Goal: Task Accomplishment & Management: Manage account settings

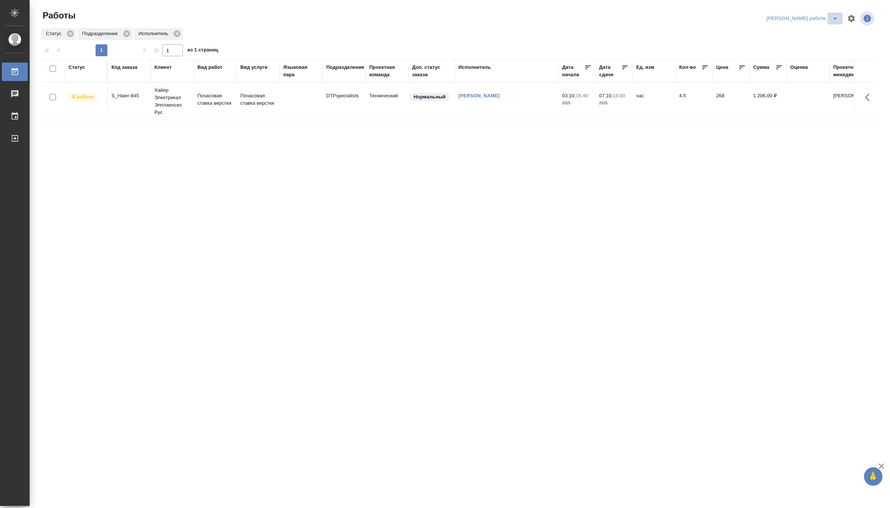
click at [837, 15] on icon "split button" at bounding box center [834, 18] width 9 height 9
click at [816, 43] on li "[PERSON_NAME]" at bounding box center [808, 45] width 67 height 12
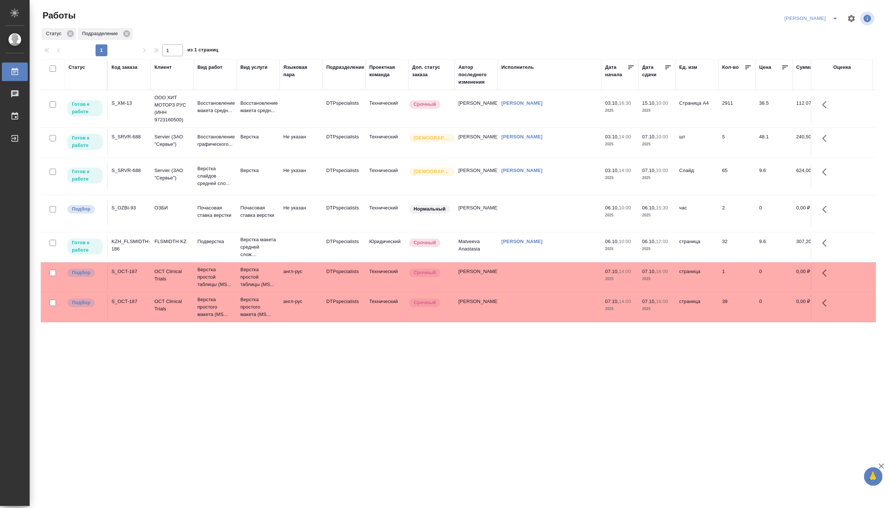
scroll to position [17, 0]
click at [304, 243] on td at bounding box center [301, 247] width 43 height 26
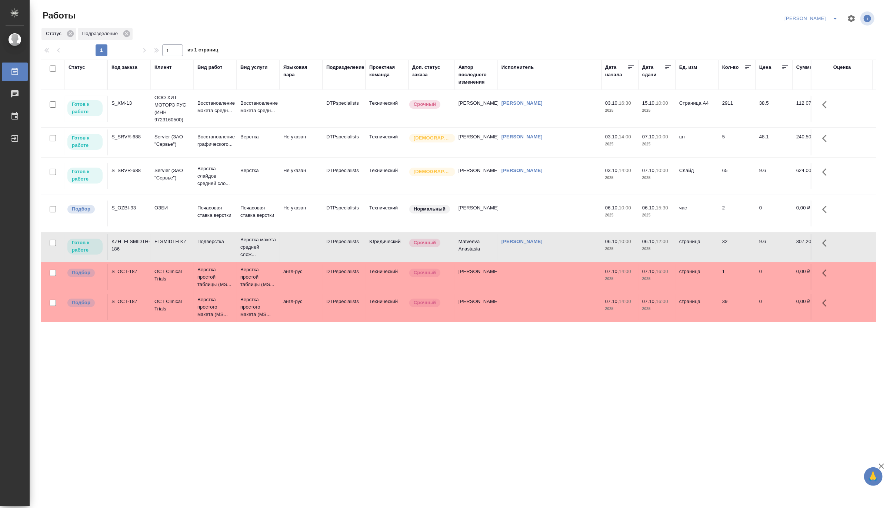
click at [304, 243] on td at bounding box center [301, 247] width 43 height 26
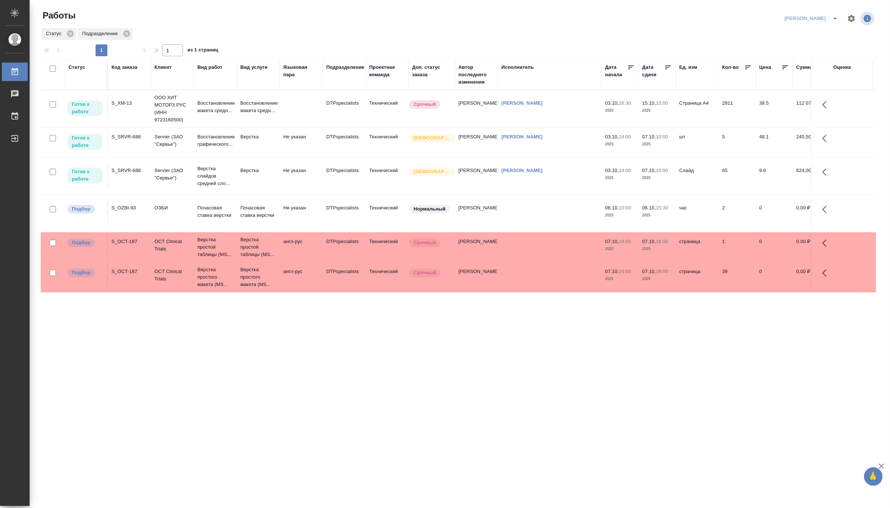
scroll to position [0, 0]
click at [218, 107] on p "Восстановление макета средн..." at bounding box center [215, 107] width 36 height 15
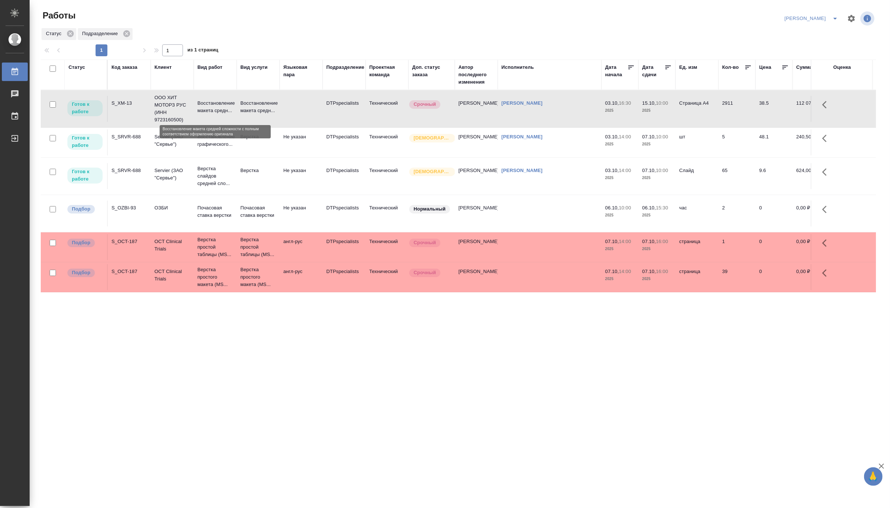
click at [218, 107] on p "Восстановление макета средн..." at bounding box center [215, 107] width 36 height 15
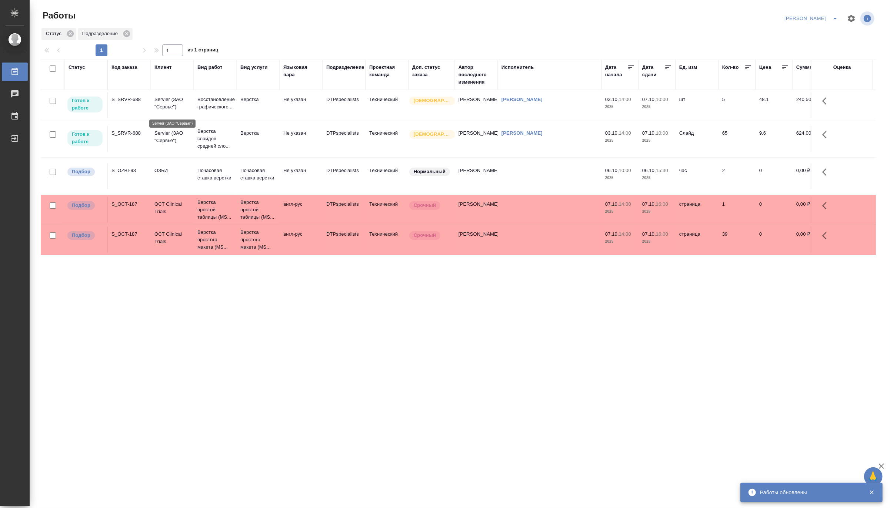
click at [170, 110] on p "Servier (ЗАО "Сервье")" at bounding box center [172, 103] width 36 height 15
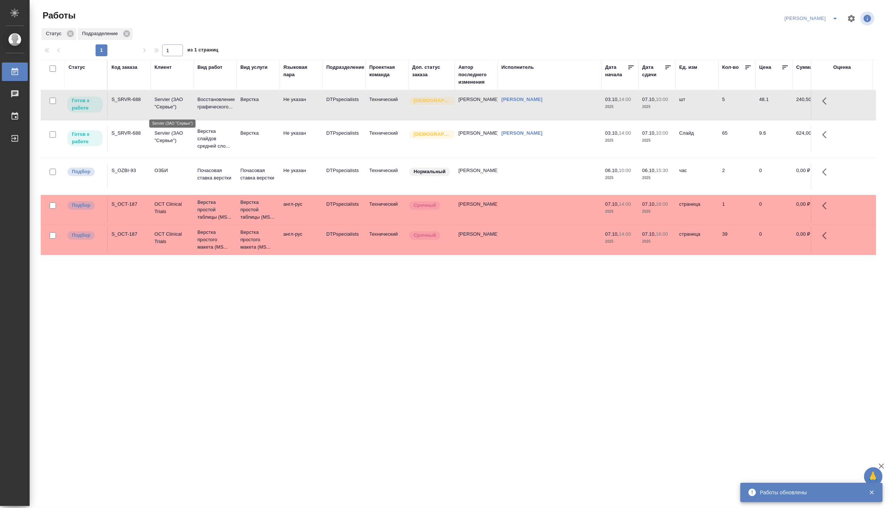
click at [170, 110] on p "Servier (ЗАО "Сервье")" at bounding box center [172, 103] width 36 height 15
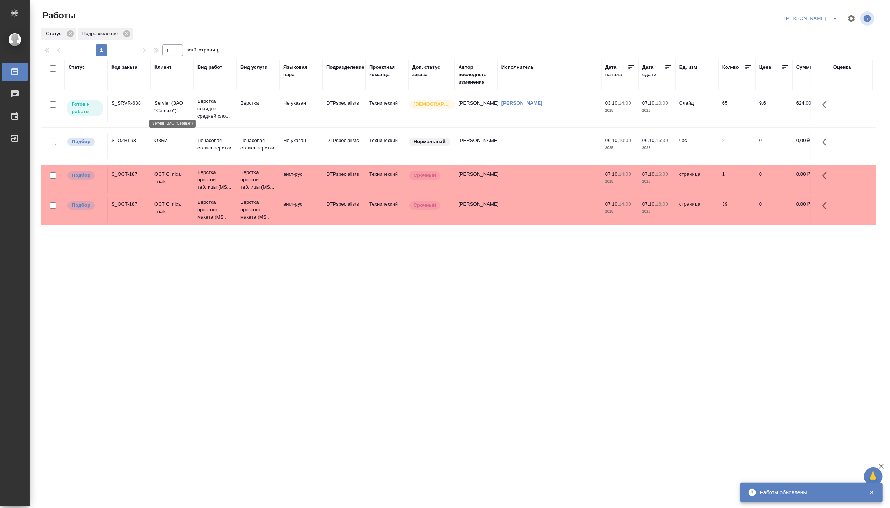
click at [170, 107] on p "Servier (ЗАО "Сервье")" at bounding box center [172, 107] width 36 height 15
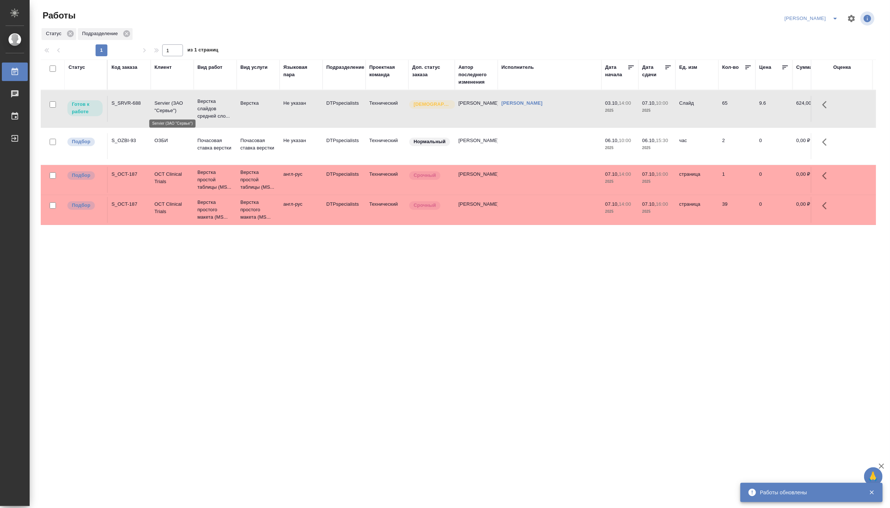
click at [170, 107] on p "Servier (ЗАО "Сервье")" at bounding box center [172, 107] width 36 height 15
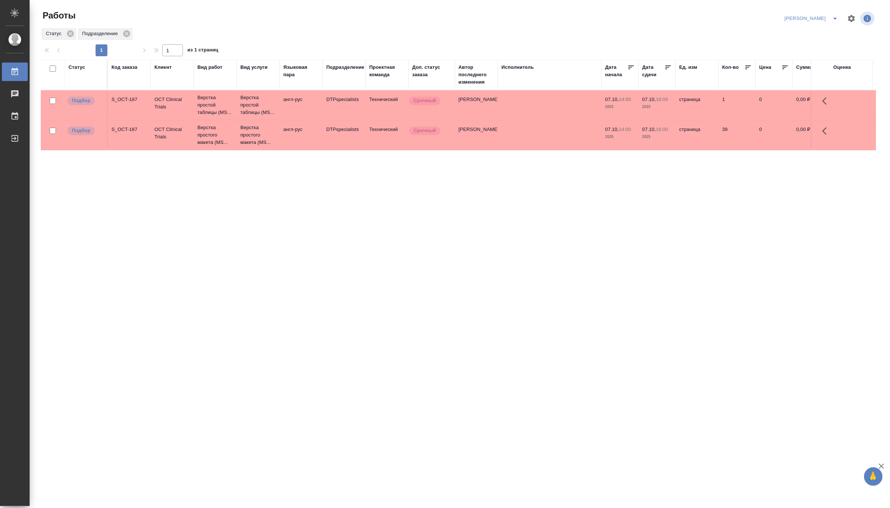
click at [833, 15] on icon "split button" at bounding box center [834, 18] width 9 height 9
click at [812, 32] on li "Матвеева_В работе" at bounding box center [806, 33] width 71 height 12
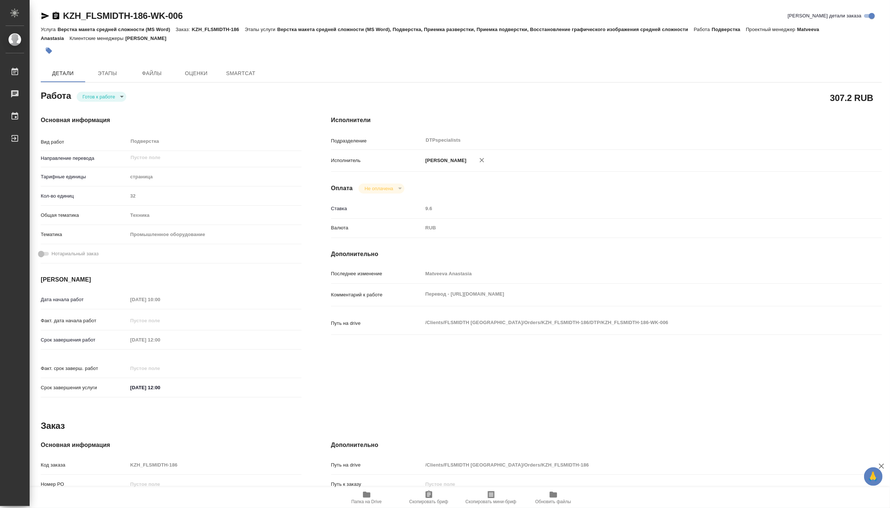
type textarea "x"
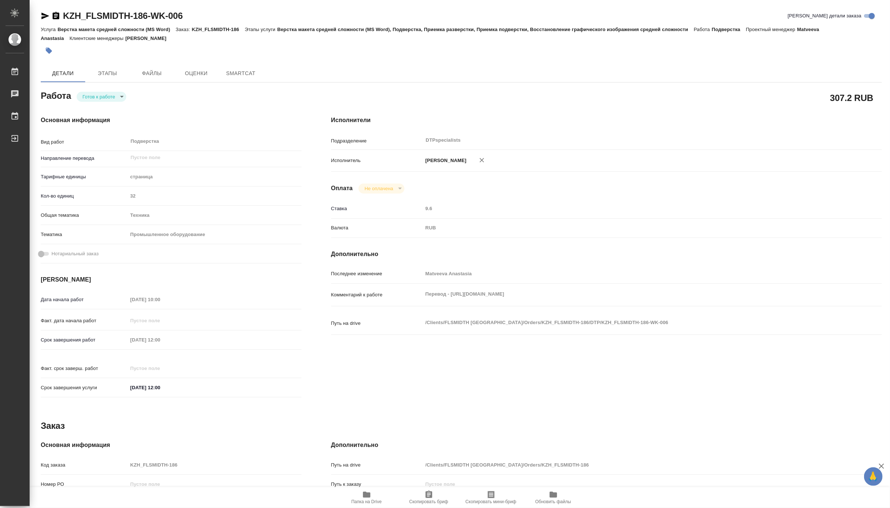
type textarea "x"
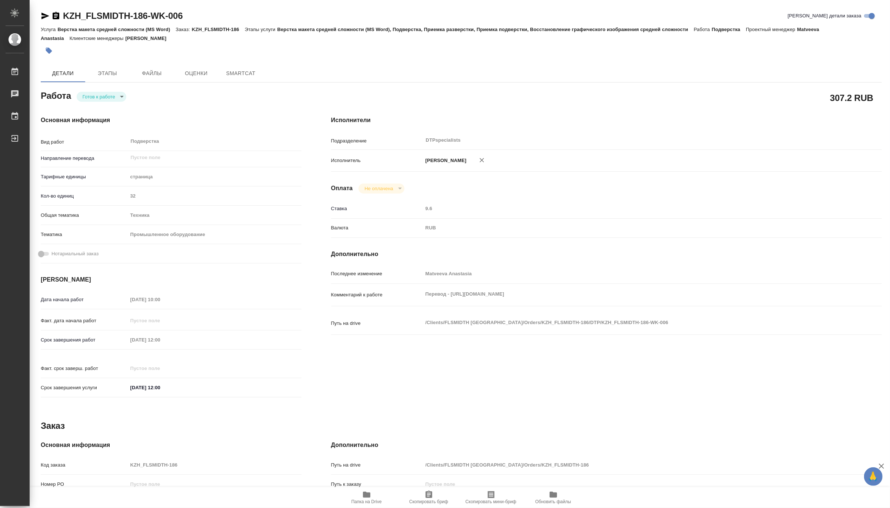
type textarea "x"
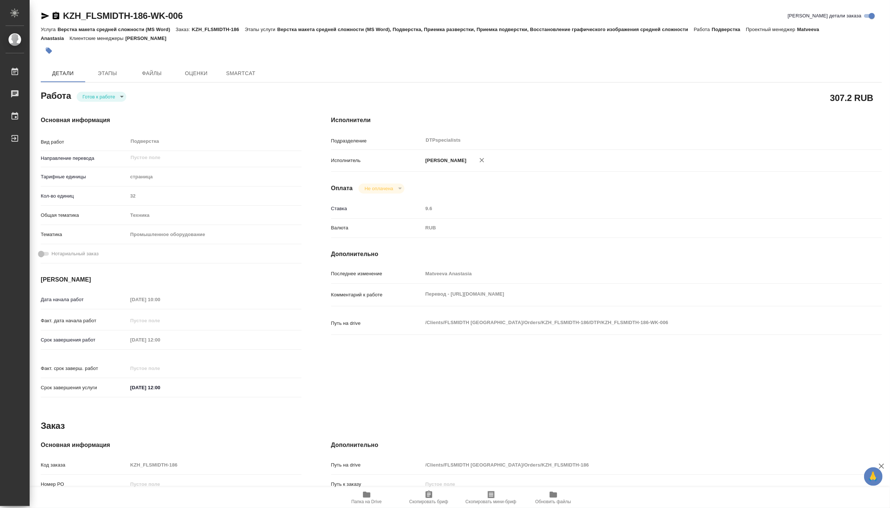
type textarea "x"
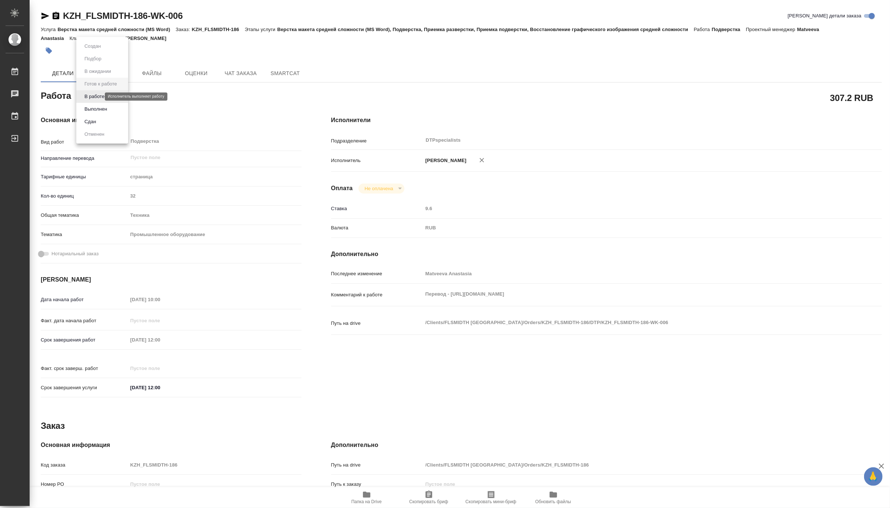
click at [91, 97] on body "🙏 .cls-1 fill:#fff; AWATERA Matveeva Maria Работы Чаты График Выйти KZH_FLSMIDT…" at bounding box center [445, 254] width 890 height 508
click at [91, 97] on button "В работе" at bounding box center [94, 97] width 24 height 8
type textarea "x"
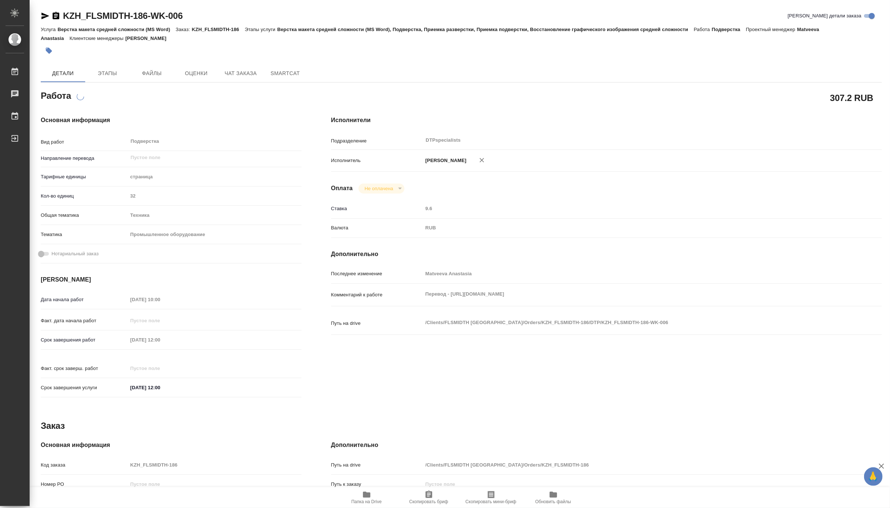
type textarea "x"
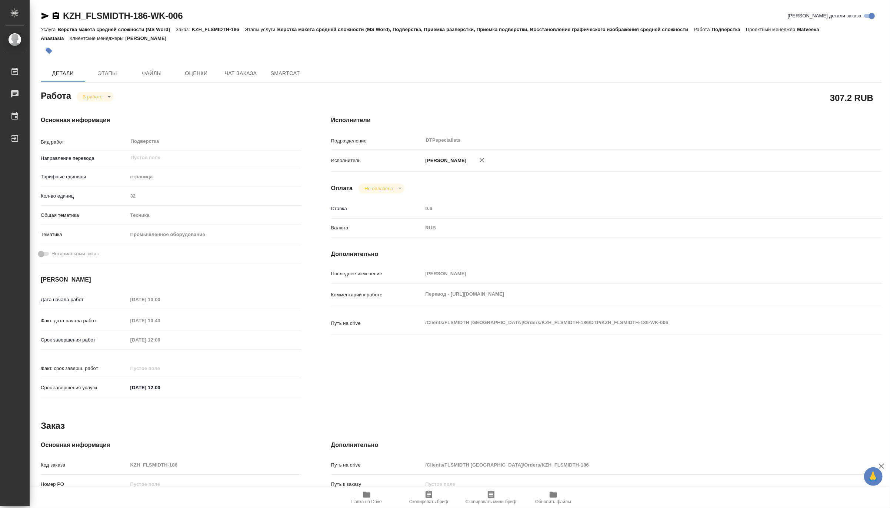
type textarea "x"
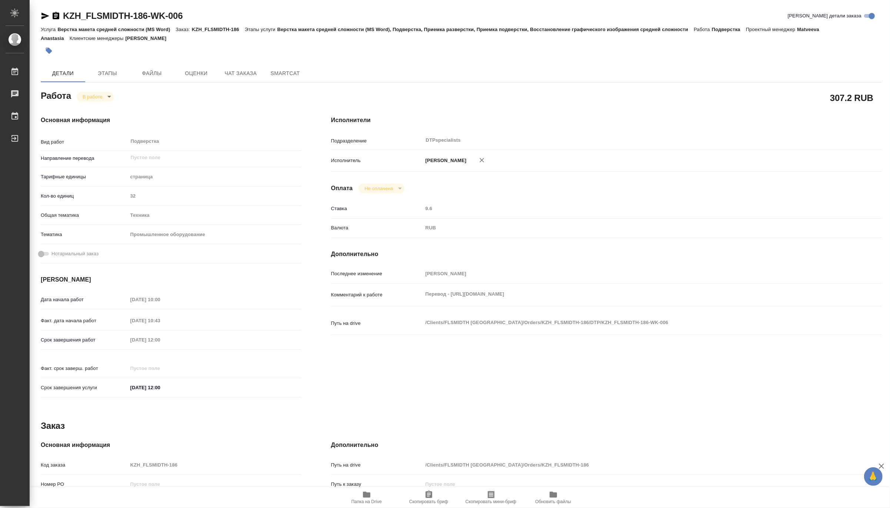
type textarea "x"
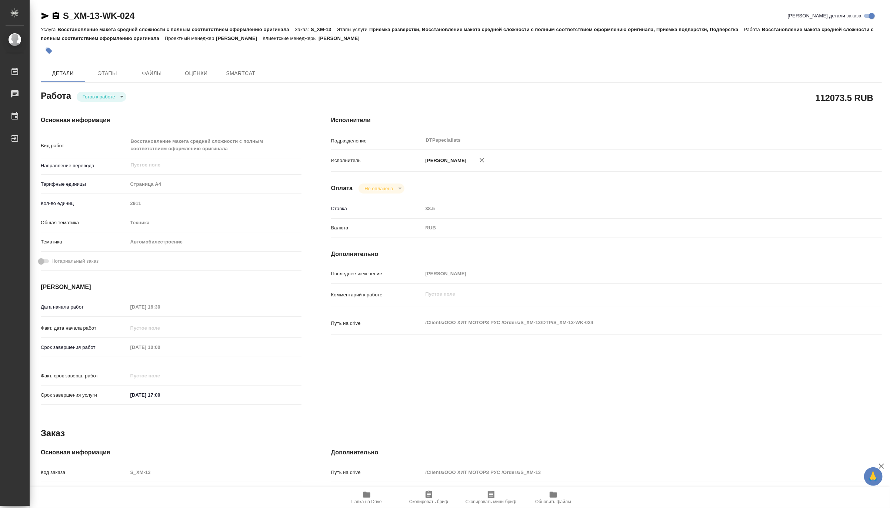
type textarea "x"
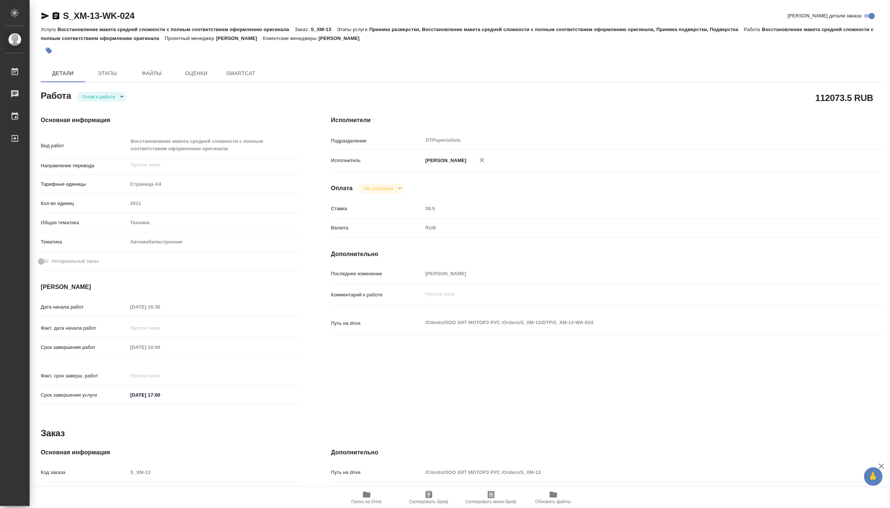
type textarea "x"
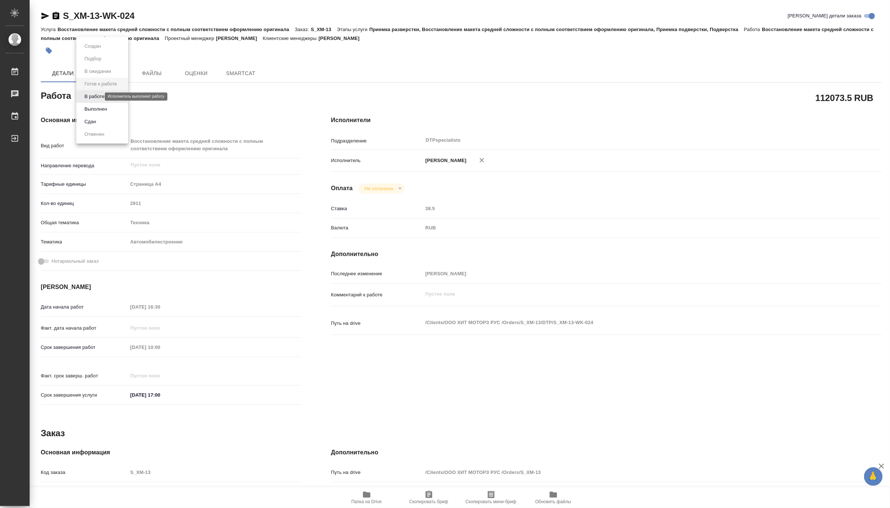
type textarea "x"
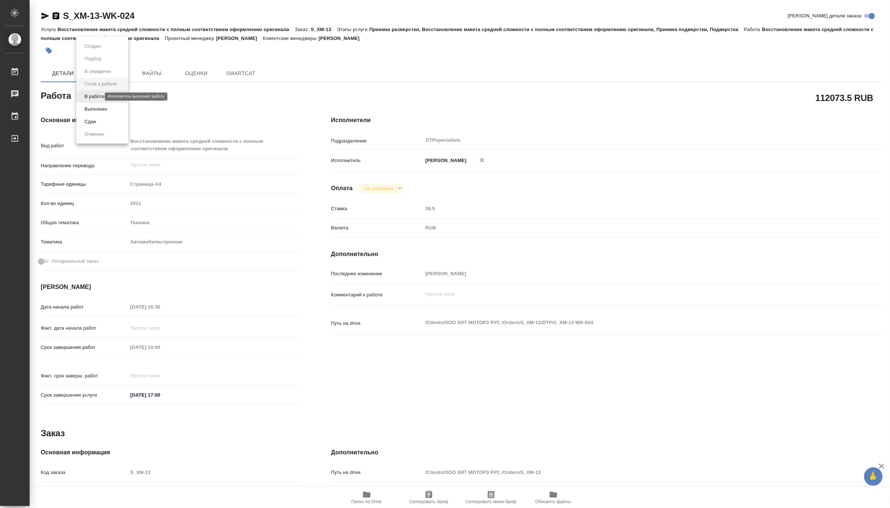
click at [98, 96] on body "🙏 .cls-1 fill:#fff; AWATERA Matveeva Maria Работы Чаты График Выйти S_XM-13-WK-…" at bounding box center [445, 254] width 890 height 508
click at [94, 96] on button "В работе" at bounding box center [94, 97] width 24 height 8
type textarea "x"
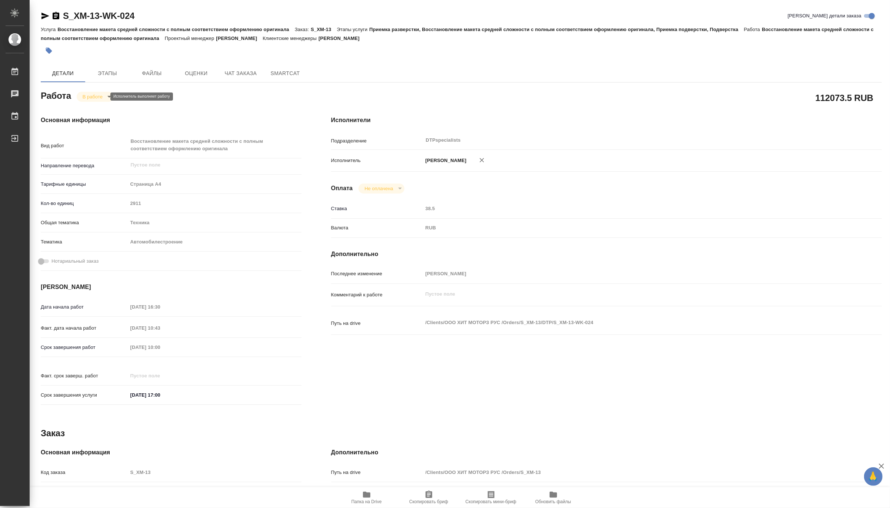
type textarea "x"
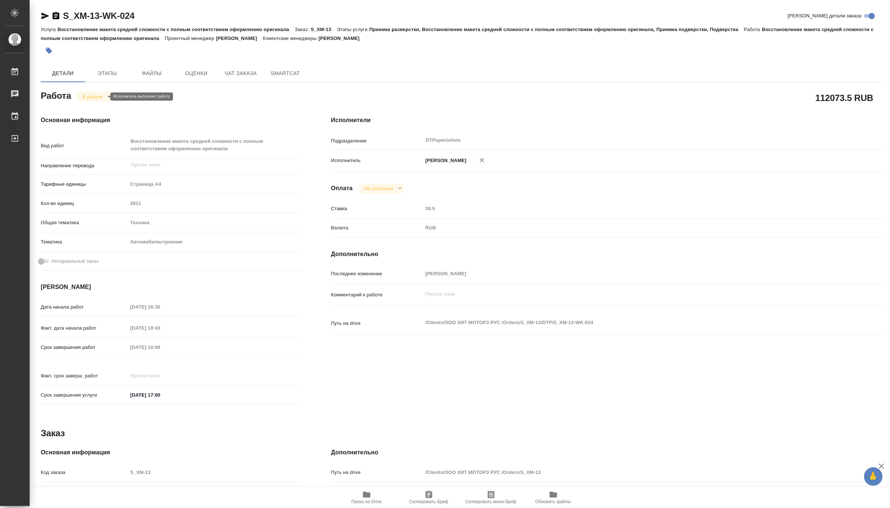
type textarea "x"
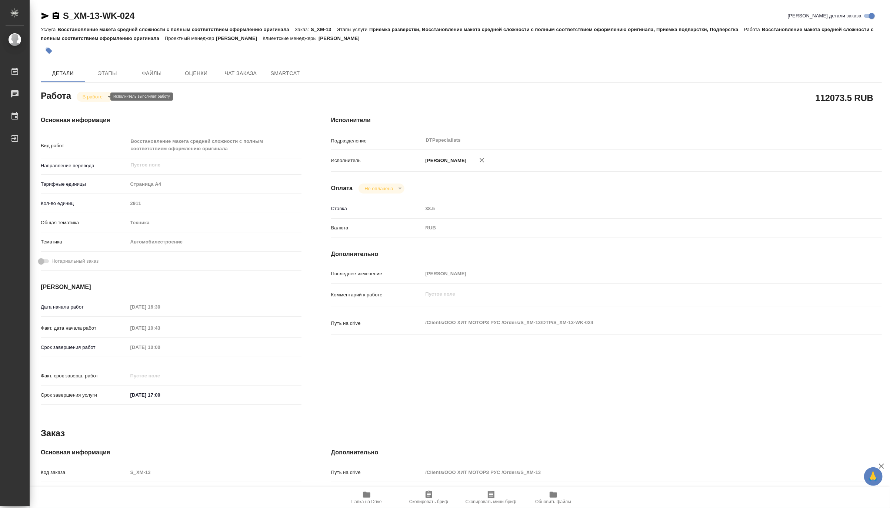
type textarea "x"
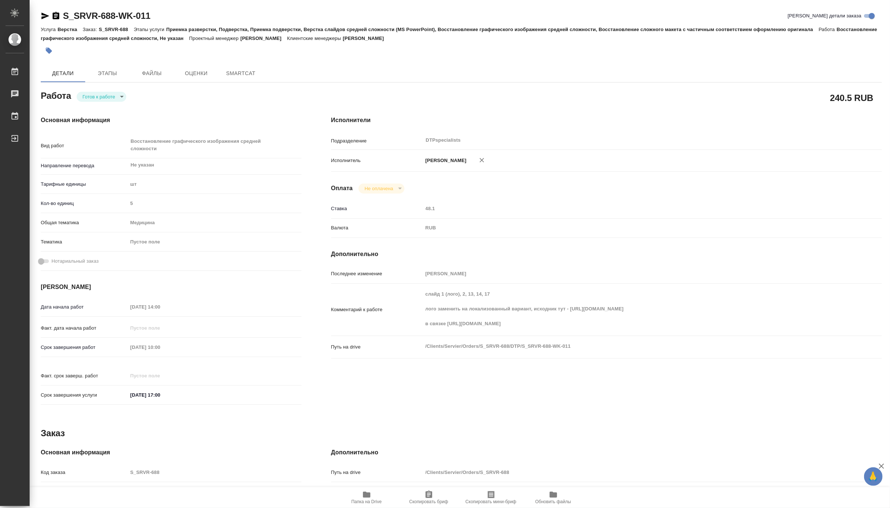
type textarea "x"
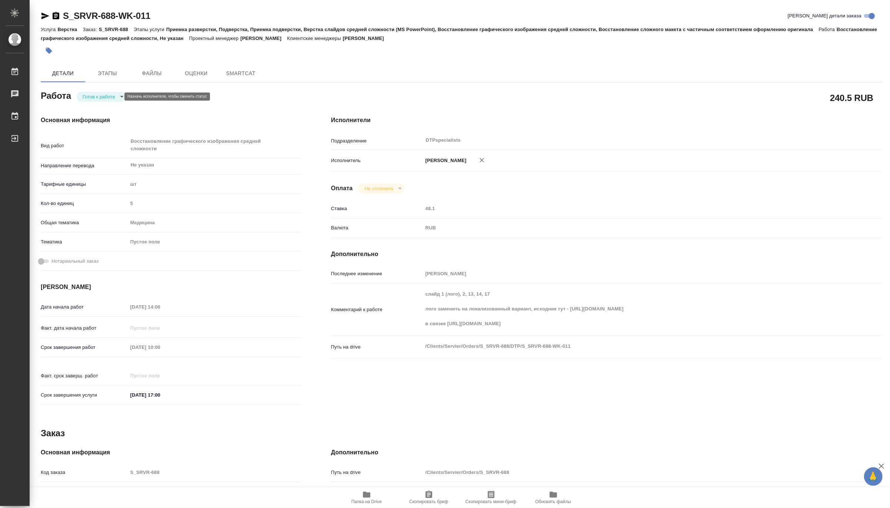
click at [101, 96] on body "🙏 .cls-1 fill:#fff; AWATERA Matveeva Maria Работы Чаты График Выйти S_SRVR-688-…" at bounding box center [445, 254] width 890 height 508
type textarea "x"
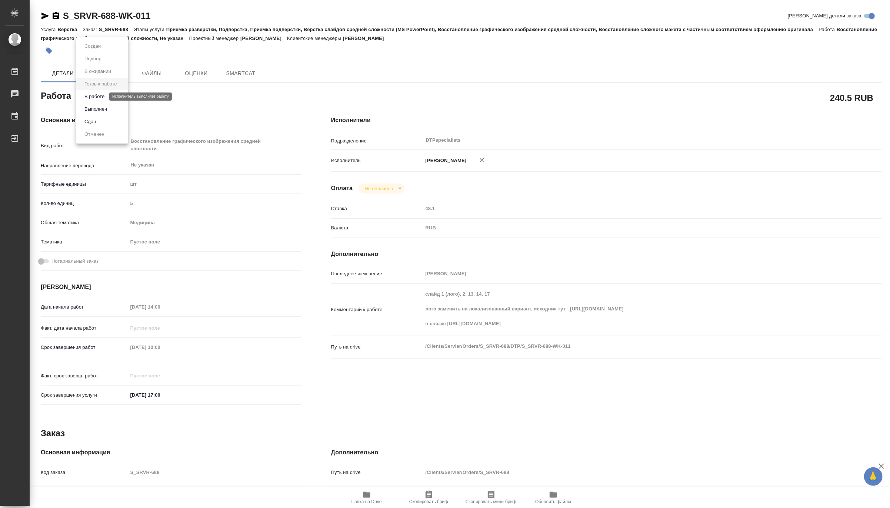
type textarea "x"
click at [97, 97] on button "В работе" at bounding box center [94, 97] width 24 height 8
type textarea "x"
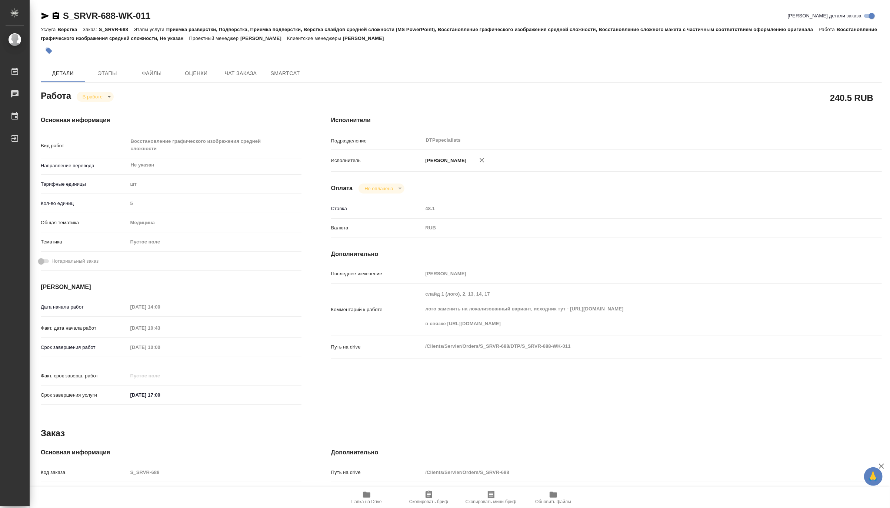
type textarea "x"
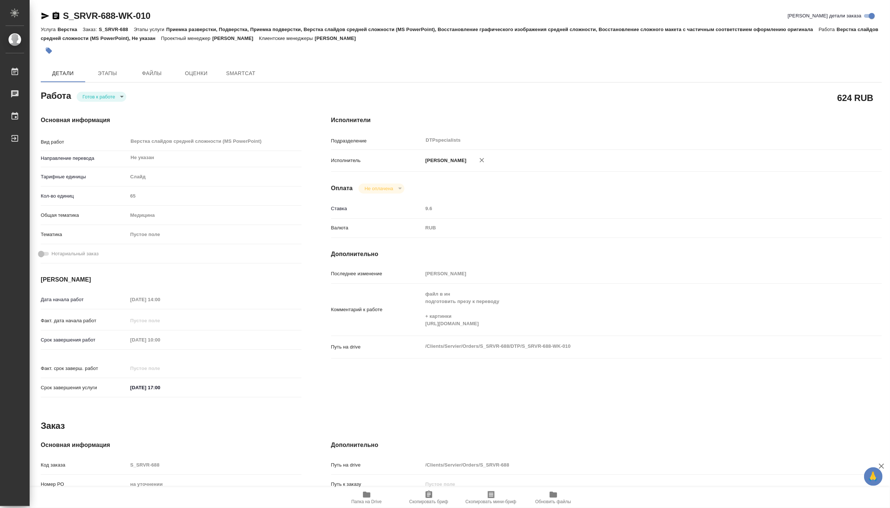
type textarea "x"
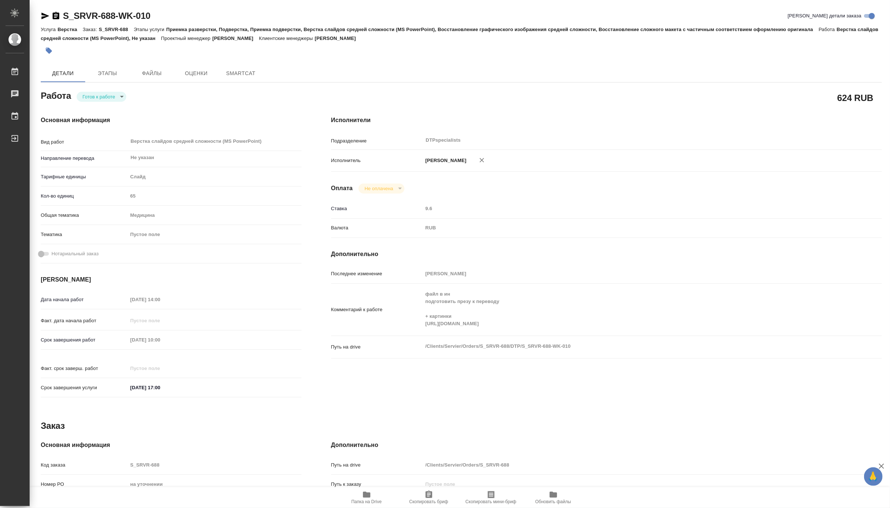
type textarea "x"
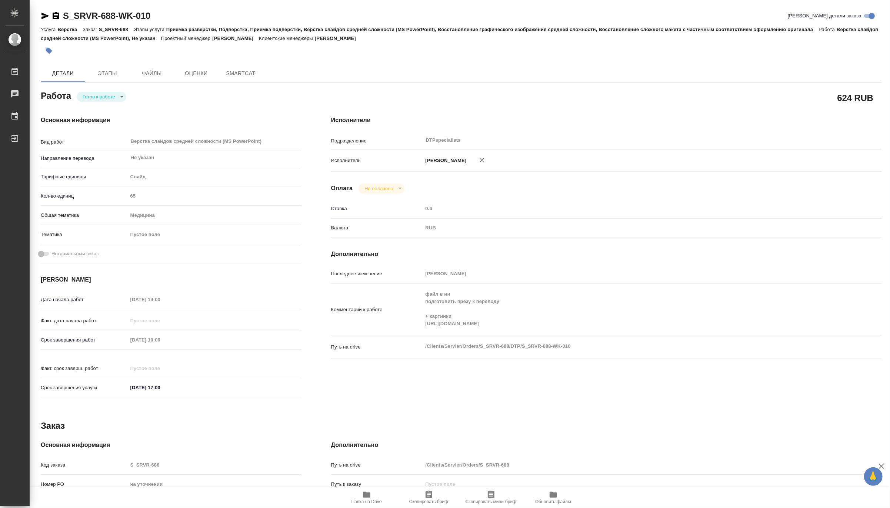
type textarea "x"
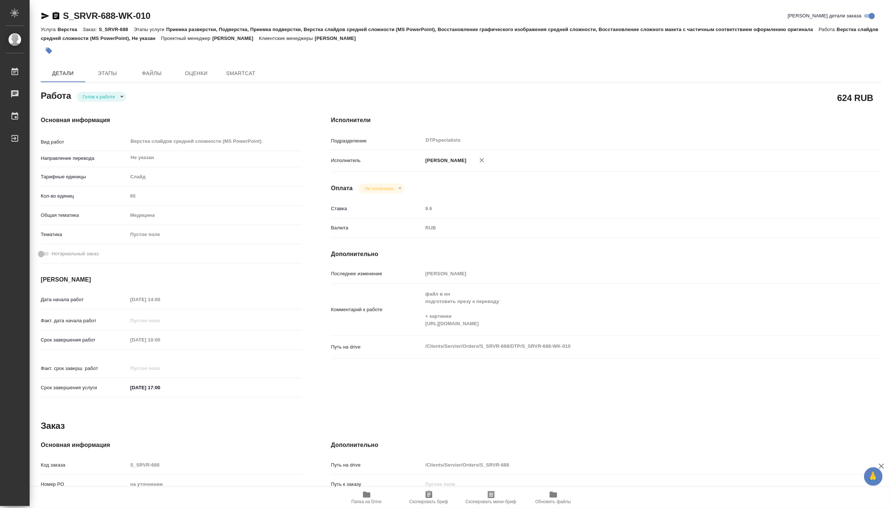
type textarea "x"
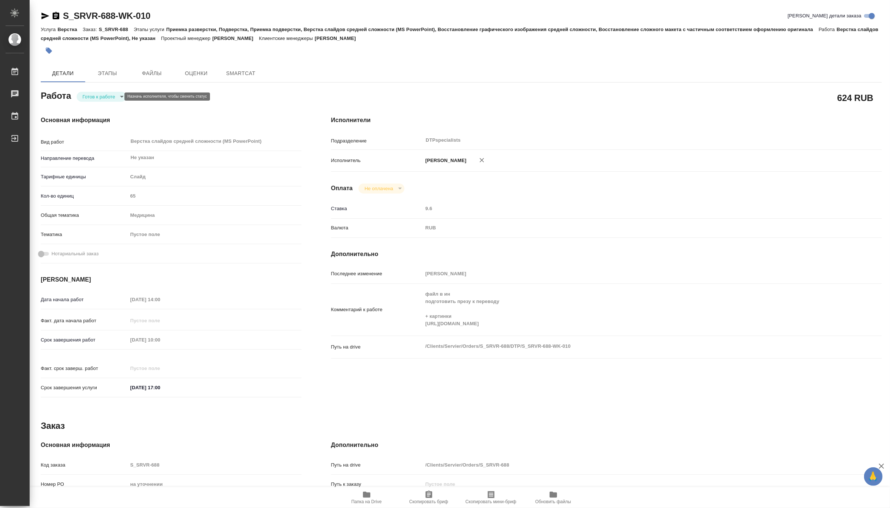
type textarea "x"
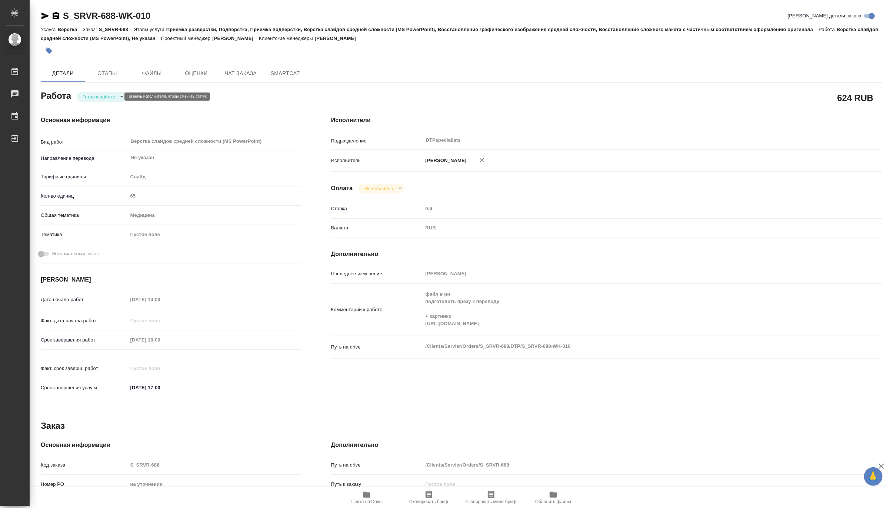
click at [91, 98] on body "🙏 .cls-1 fill:#fff; AWATERA Matveeva Maria Работы Чаты График Выйти S_SRVR-688-…" at bounding box center [445, 254] width 890 height 508
click at [91, 98] on button "В работе" at bounding box center [94, 97] width 24 height 8
type textarea "x"
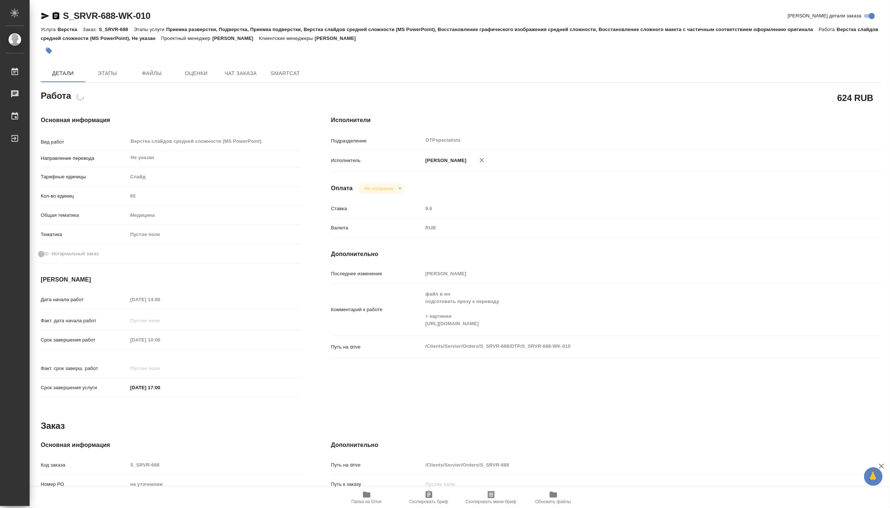
type textarea "x"
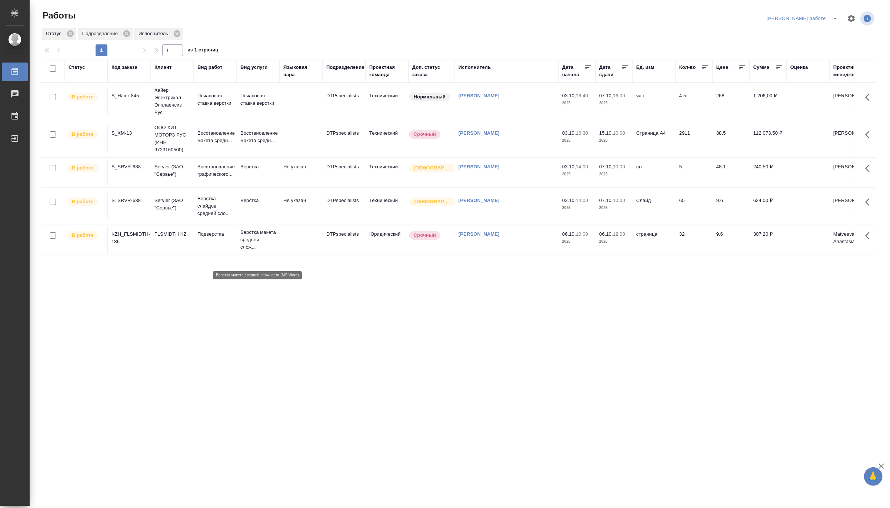
click at [263, 251] on p "Верстка макета средней слож..." at bounding box center [258, 240] width 36 height 22
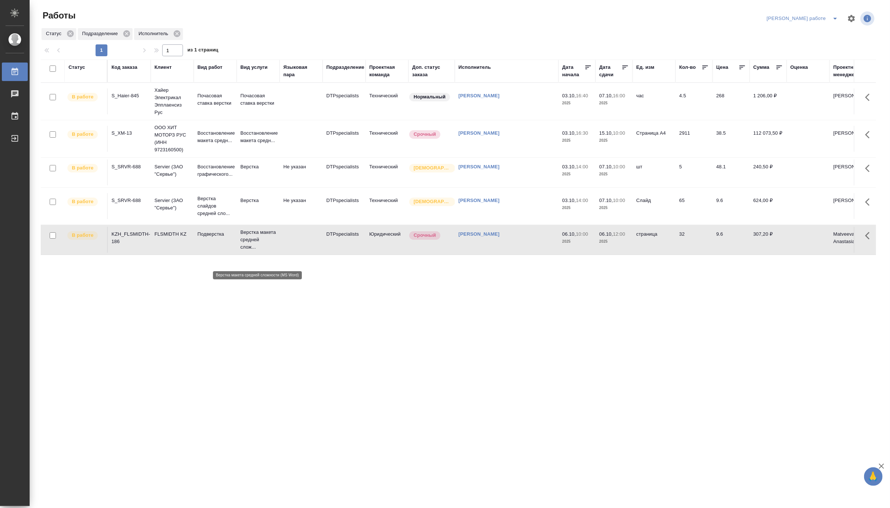
click at [263, 251] on p "Верстка макета средней слож..." at bounding box center [258, 240] width 36 height 22
click at [833, 15] on icon "split button" at bounding box center [834, 18] width 9 height 9
click at [823, 41] on li "[PERSON_NAME]" at bounding box center [808, 45] width 67 height 12
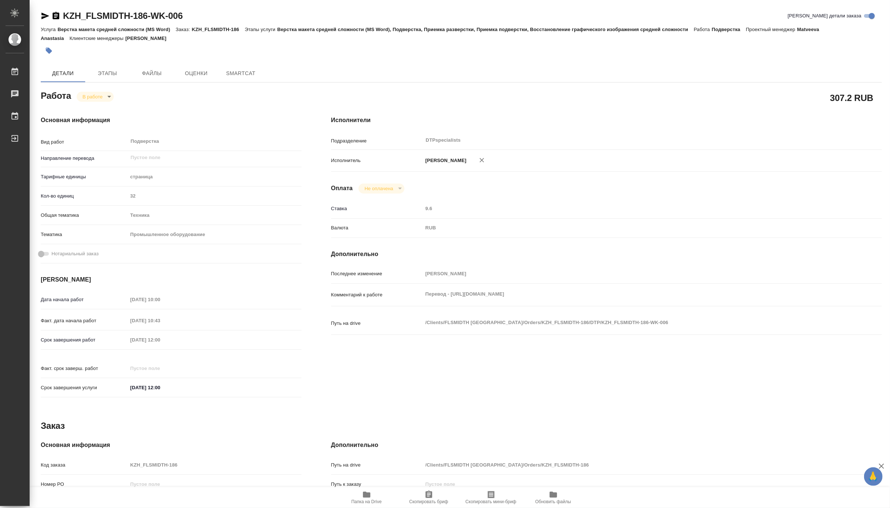
type textarea "x"
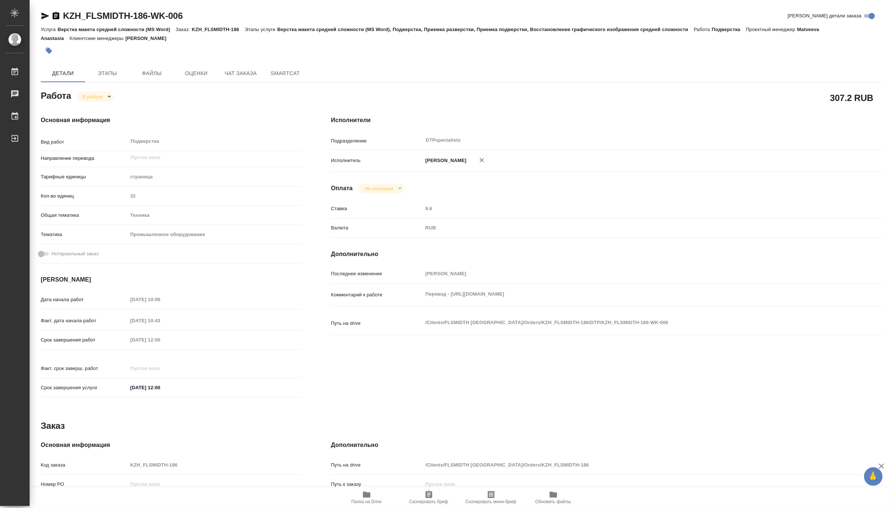
type textarea "x"
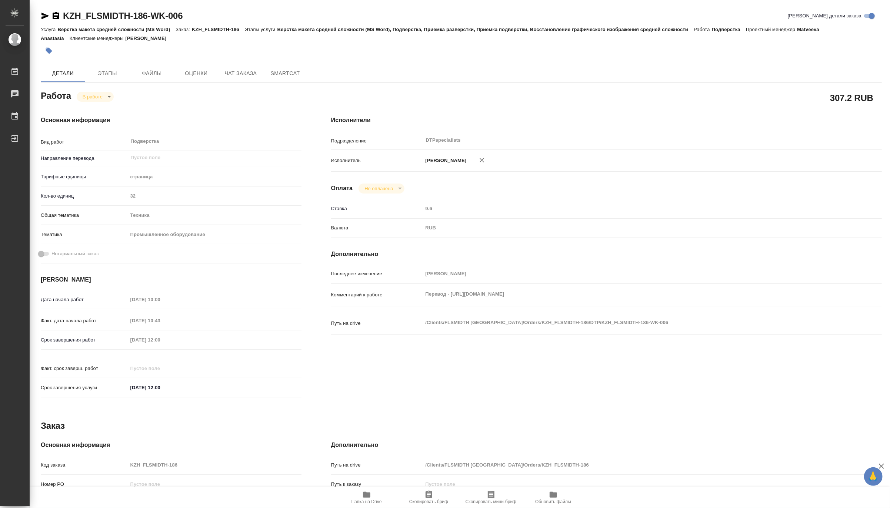
type textarea "x"
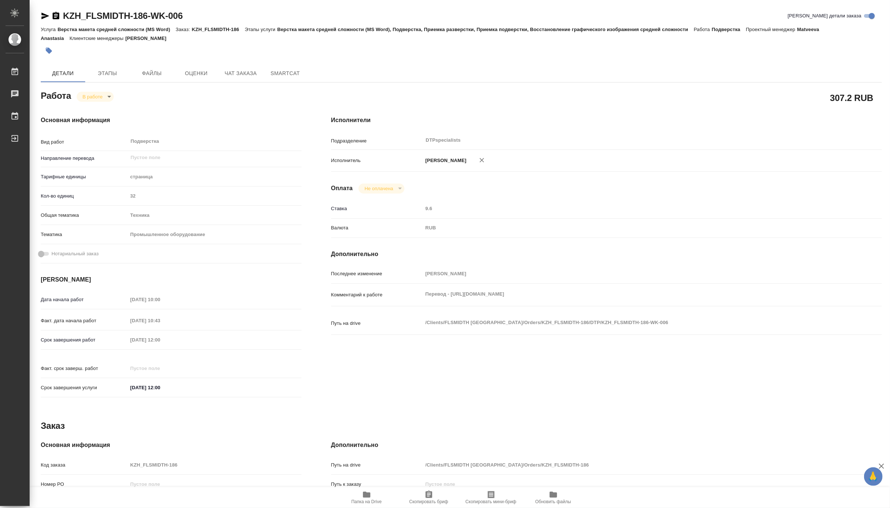
click at [355, 502] on span "Папка на Drive" at bounding box center [366, 501] width 30 height 5
drag, startPoint x: 197, startPoint y: 16, endPoint x: 55, endPoint y: 6, distance: 142.1
click at [55, 6] on div "KZH_FLSMIDTH-186-WK-006 Кратко детали заказа Услуга Верстка макета средней слож…" at bounding box center [461, 319] width 849 height 639
copy link "KZH_FLSMIDTH-186-WK-006"
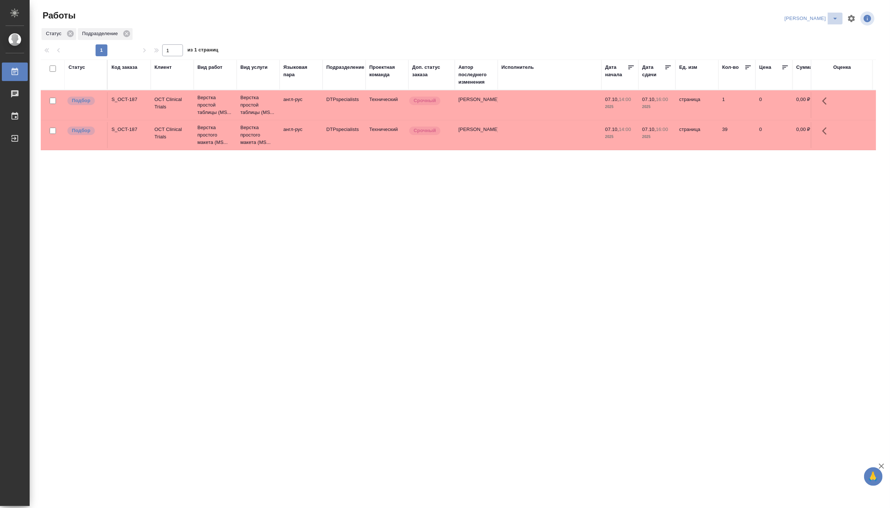
click at [834, 16] on icon "split button" at bounding box center [834, 18] width 9 height 9
click at [808, 67] on li "Верстка и Дизайн" at bounding box center [806, 69] width 71 height 12
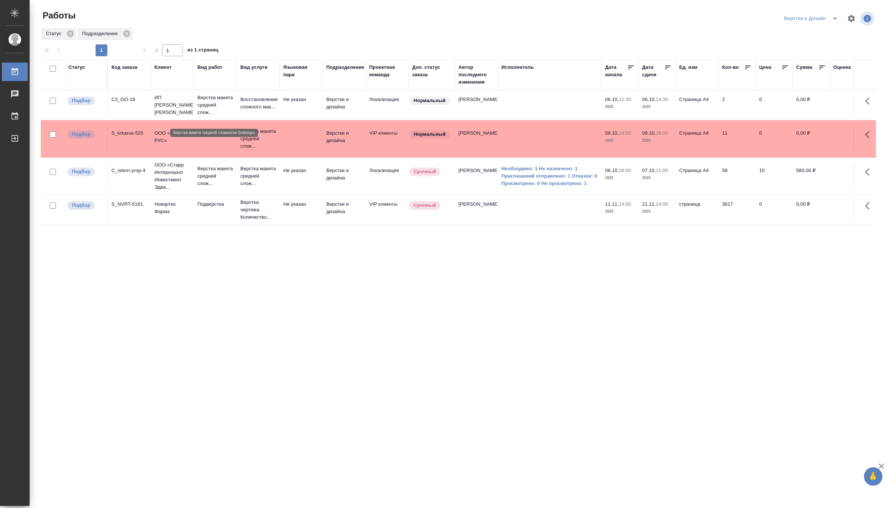
click at [207, 107] on p "Верстка макета средней слож..." at bounding box center [215, 105] width 36 height 22
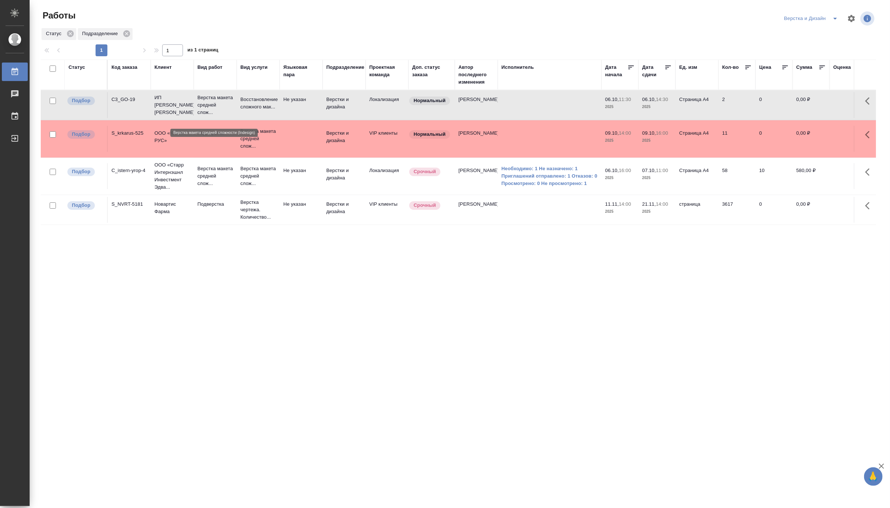
click at [207, 107] on p "Верстка макета средней слож..." at bounding box center [215, 105] width 36 height 22
click at [172, 188] on p "ООО «Старр Интернэшнл Инвестмент Эдва..." at bounding box center [172, 176] width 36 height 30
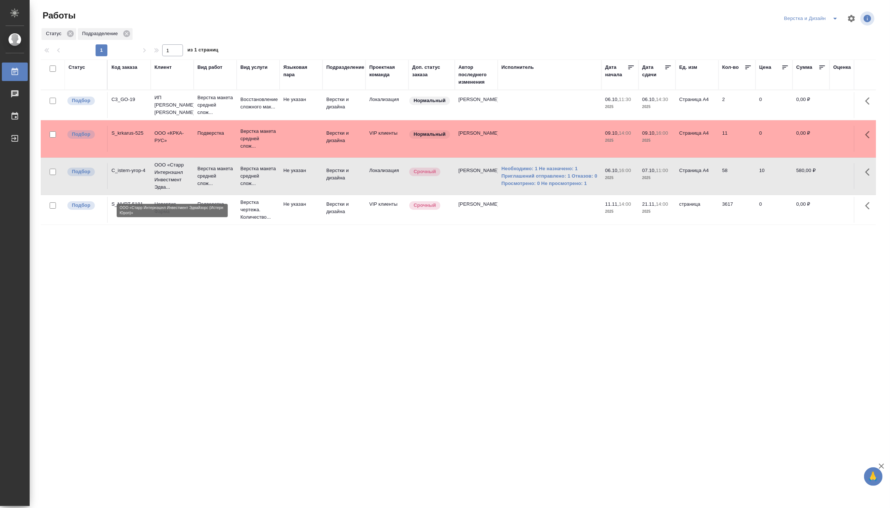
click at [172, 188] on p "ООО «Старр Интернэшнл Инвестмент Эдва..." at bounding box center [172, 176] width 36 height 30
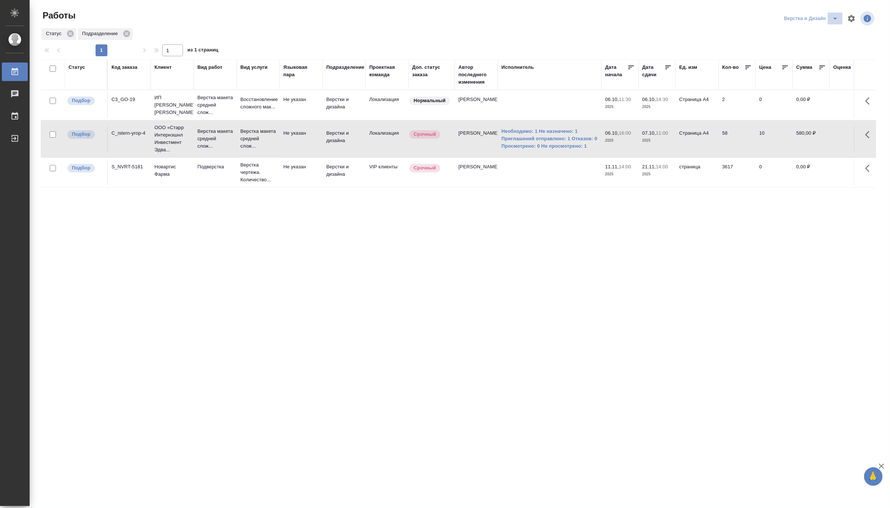
click at [836, 15] on icon "split button" at bounding box center [834, 18] width 9 height 9
click at [822, 33] on li "[PERSON_NAME] работе" at bounding box center [814, 33] width 71 height 12
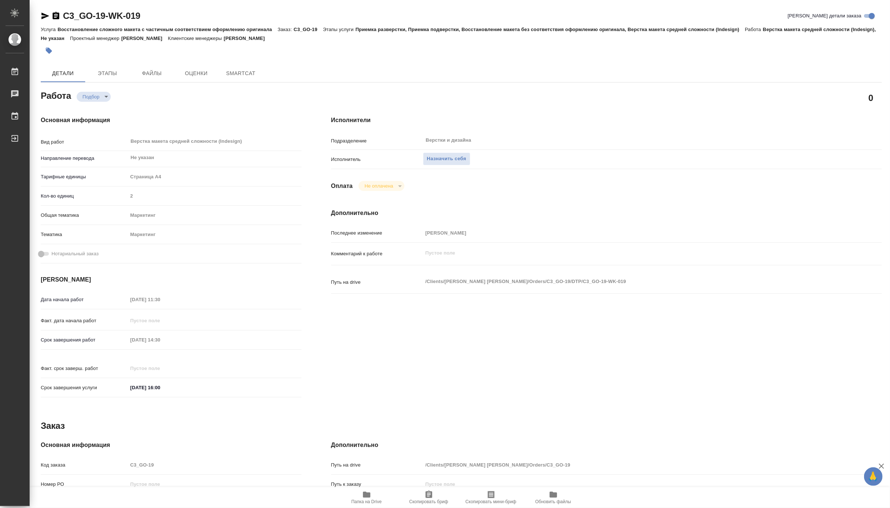
type textarea "x"
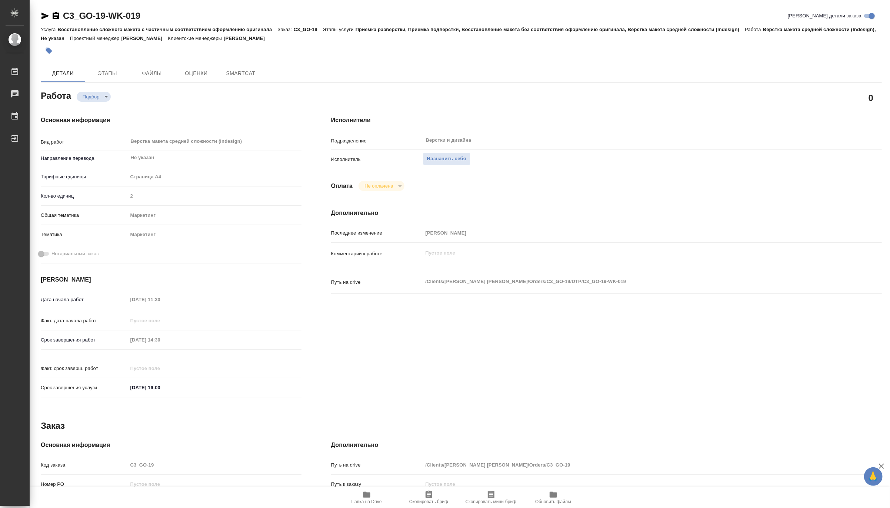
type textarea "x"
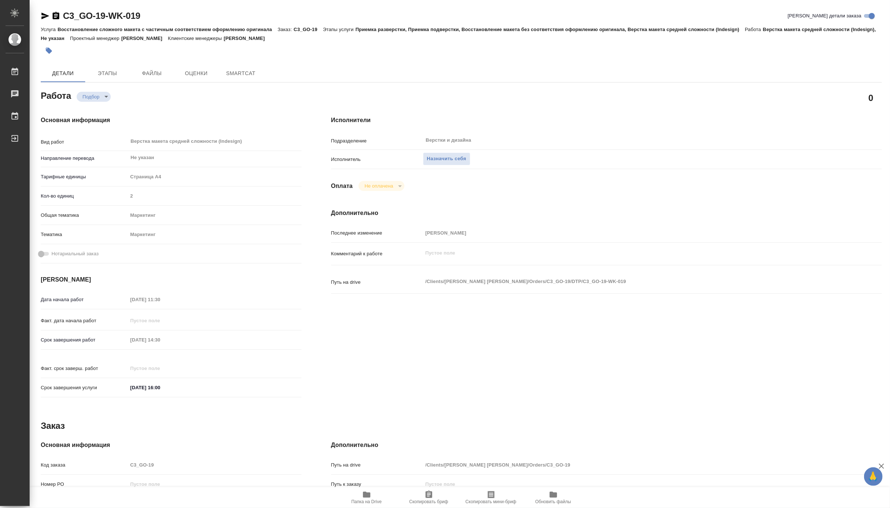
type textarea "x"
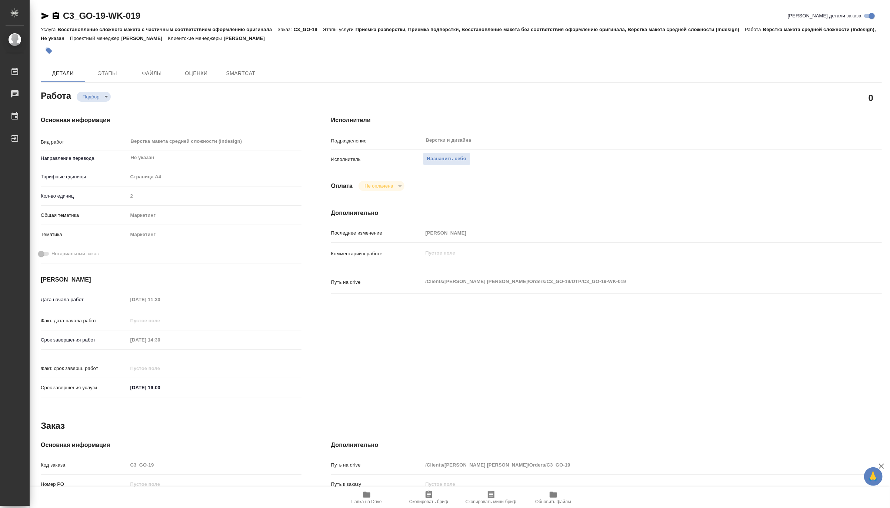
type textarea "x"
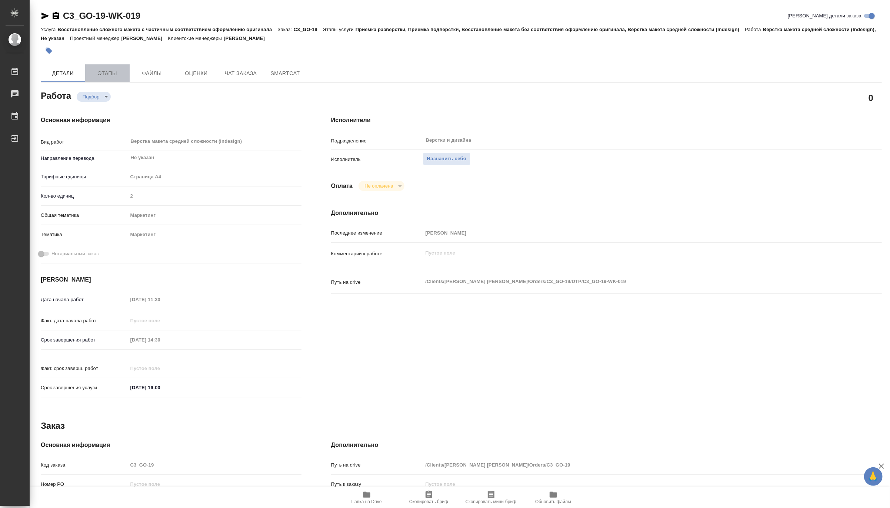
click at [113, 75] on span "Этапы" at bounding box center [108, 73] width 36 height 9
type textarea "x"
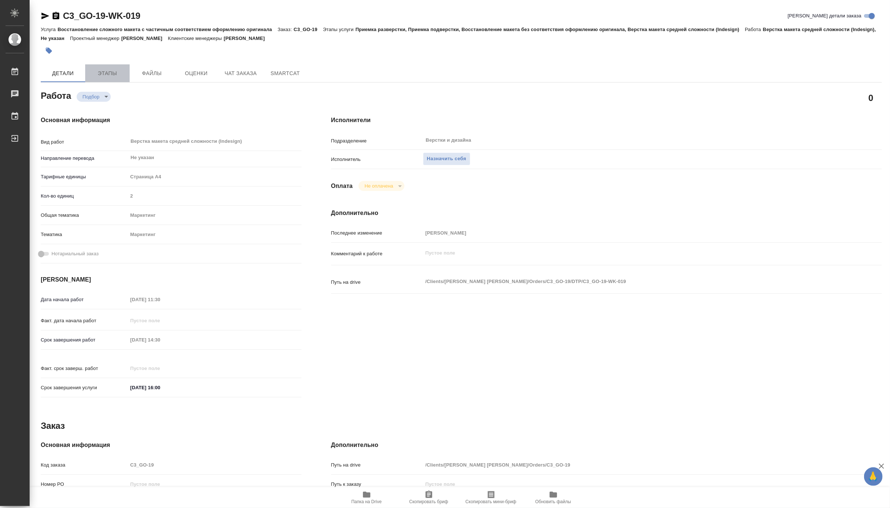
type textarea "x"
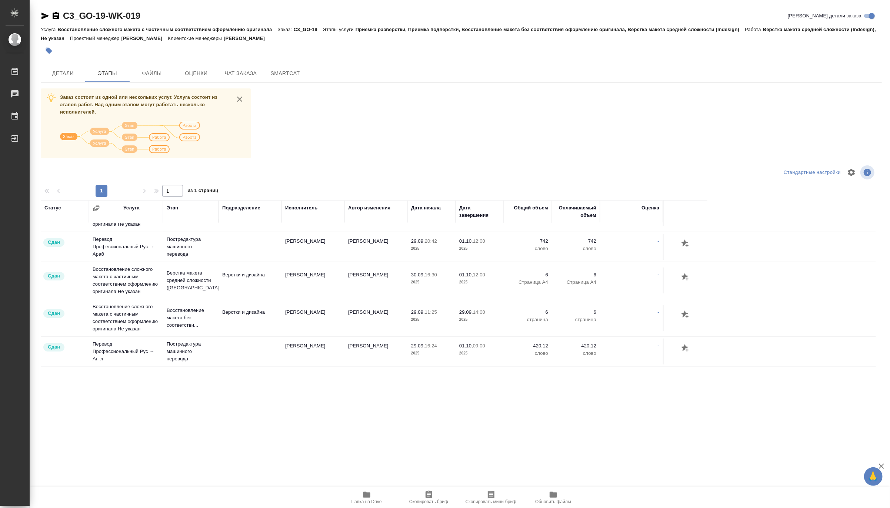
scroll to position [96, 0]
click at [369, 495] on icon "button" at bounding box center [366, 495] width 7 height 6
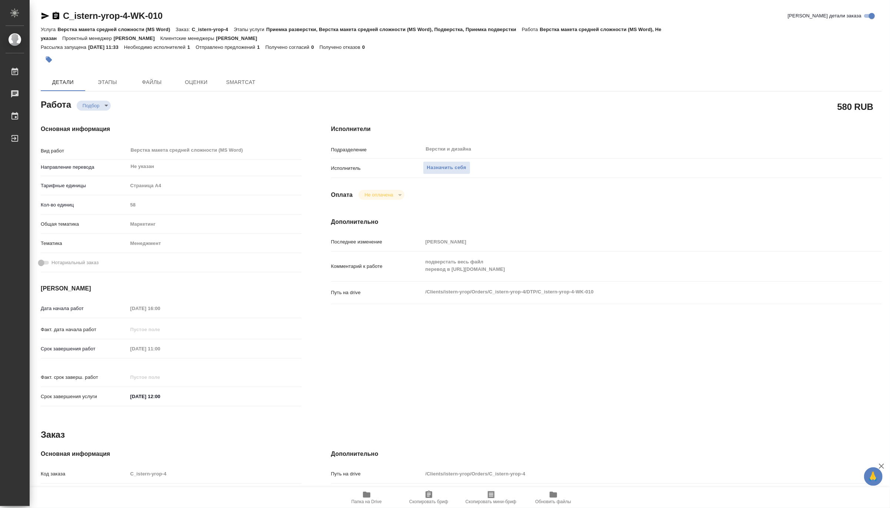
type textarea "x"
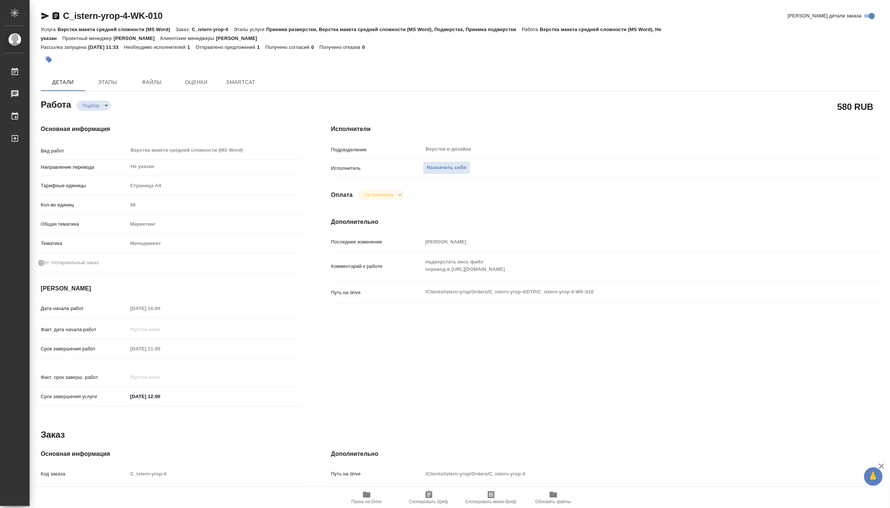
type textarea "x"
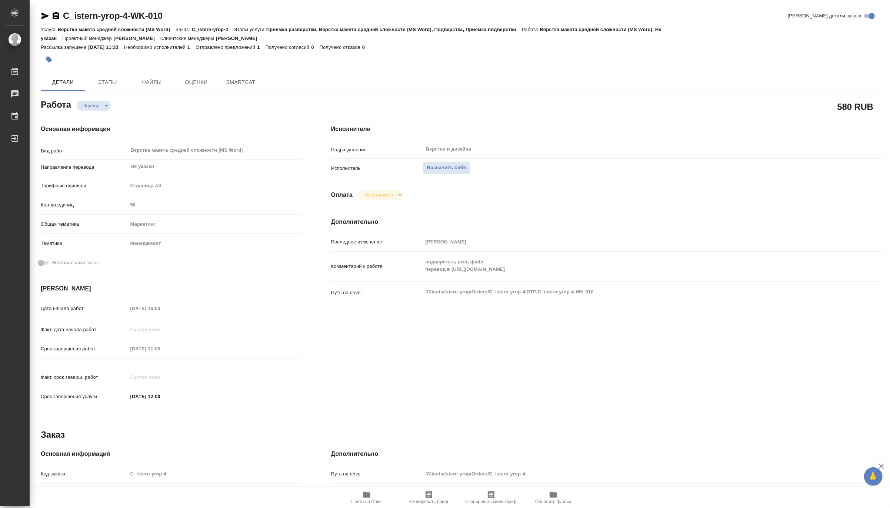
type textarea "x"
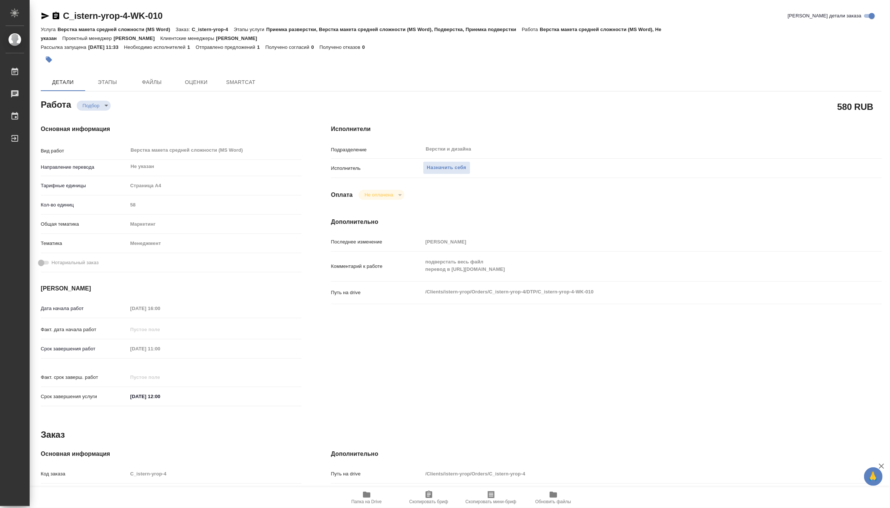
type textarea "x"
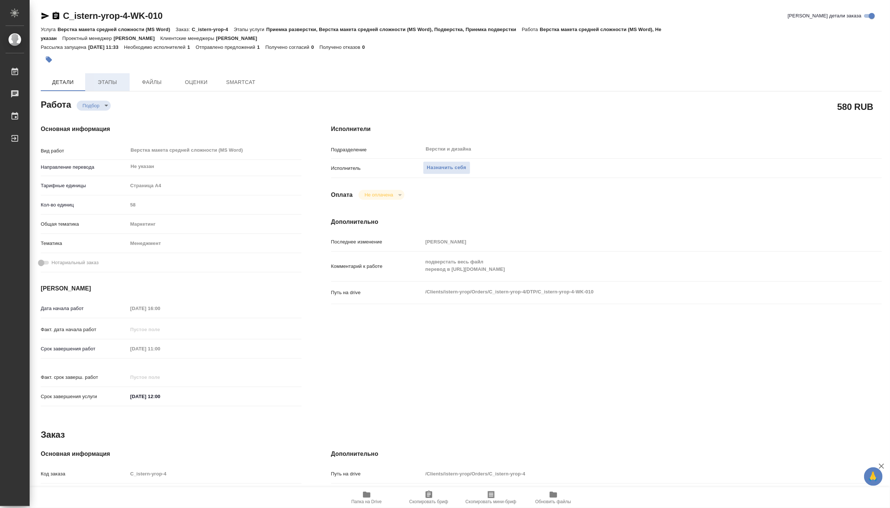
type textarea "x"
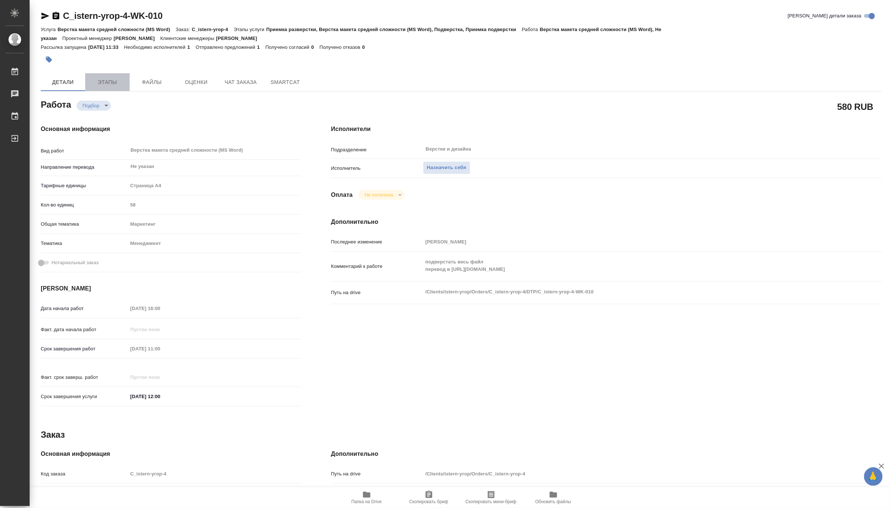
click at [112, 85] on span "Этапы" at bounding box center [108, 82] width 36 height 9
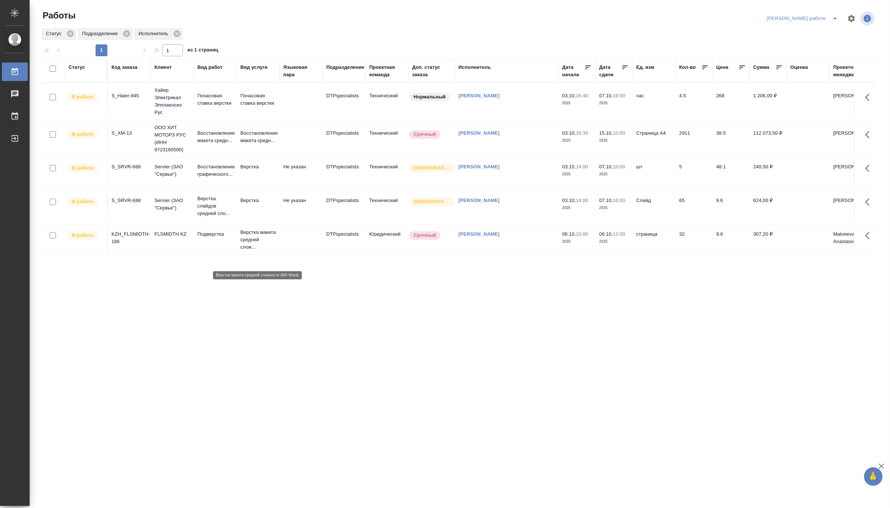
click at [243, 247] on p "Верстка макета средней слож..." at bounding box center [258, 240] width 36 height 22
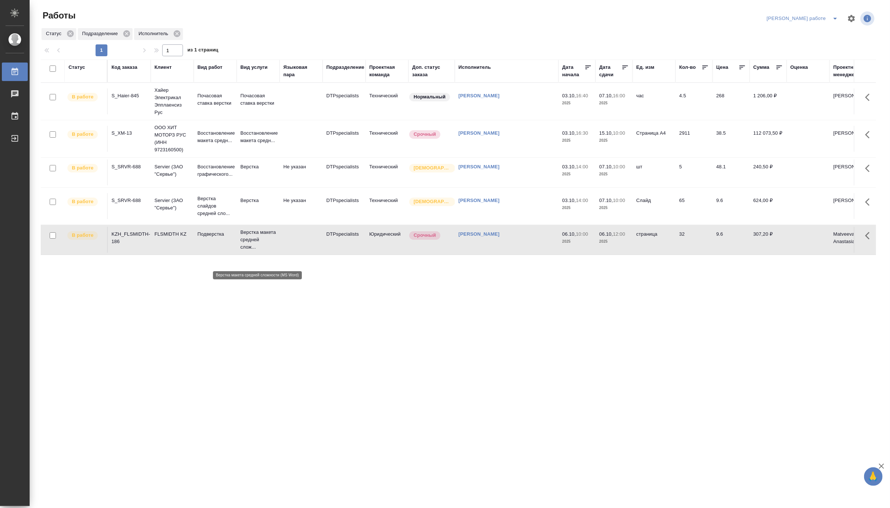
click at [243, 247] on p "Верстка макета средней слож..." at bounding box center [258, 240] width 36 height 22
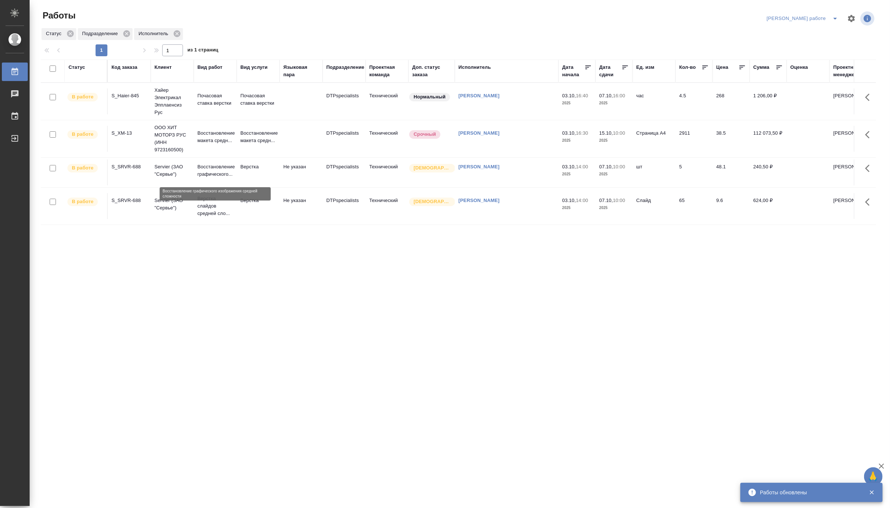
click at [222, 175] on p "Восстановление графического..." at bounding box center [215, 170] width 36 height 15
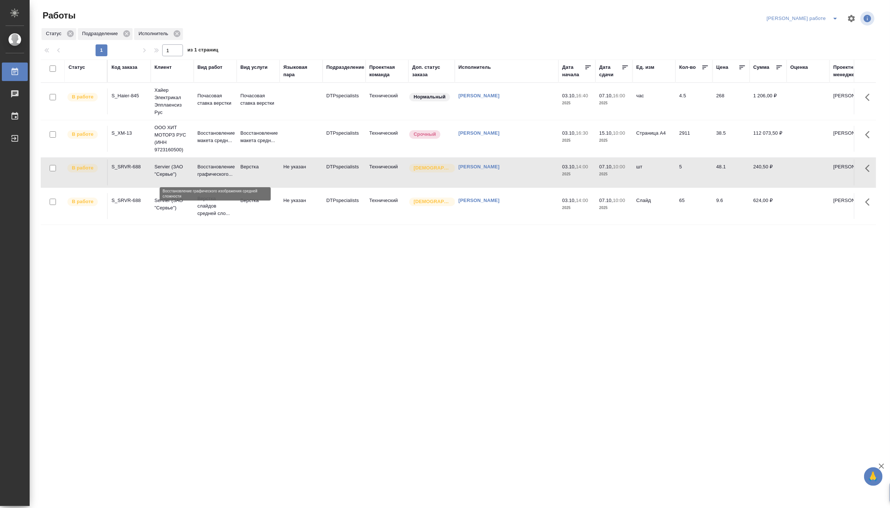
click at [222, 175] on p "Восстановление графического..." at bounding box center [215, 170] width 36 height 15
click at [235, 212] on td "Верстка слайдов средней сло..." at bounding box center [215, 206] width 43 height 30
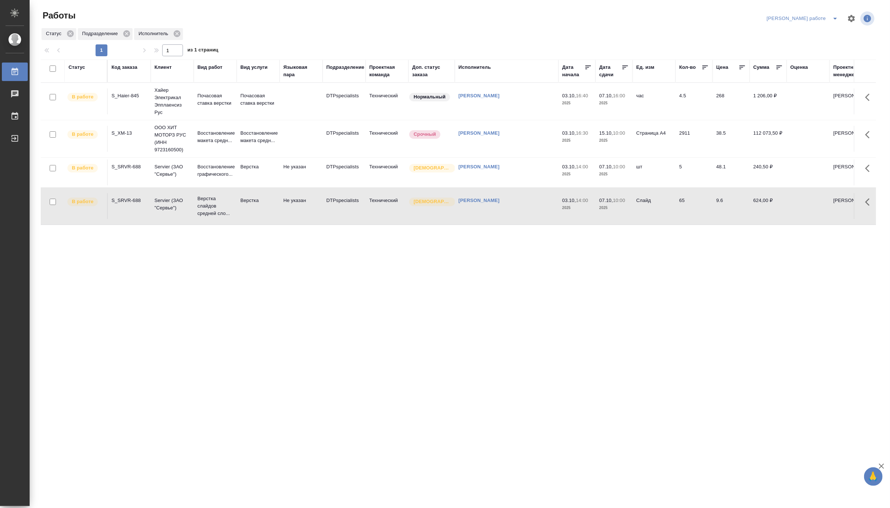
click at [235, 212] on td "Верстка слайдов средней сло..." at bounding box center [215, 206] width 43 height 30
click at [834, 14] on icon "split button" at bounding box center [834, 18] width 9 height 9
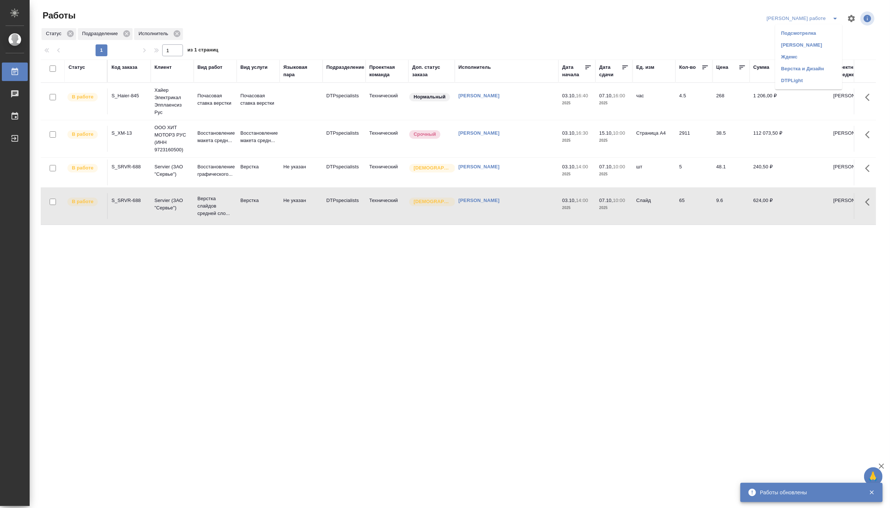
click at [812, 42] on li "Матвеева_назначено" at bounding box center [808, 45] width 67 height 12
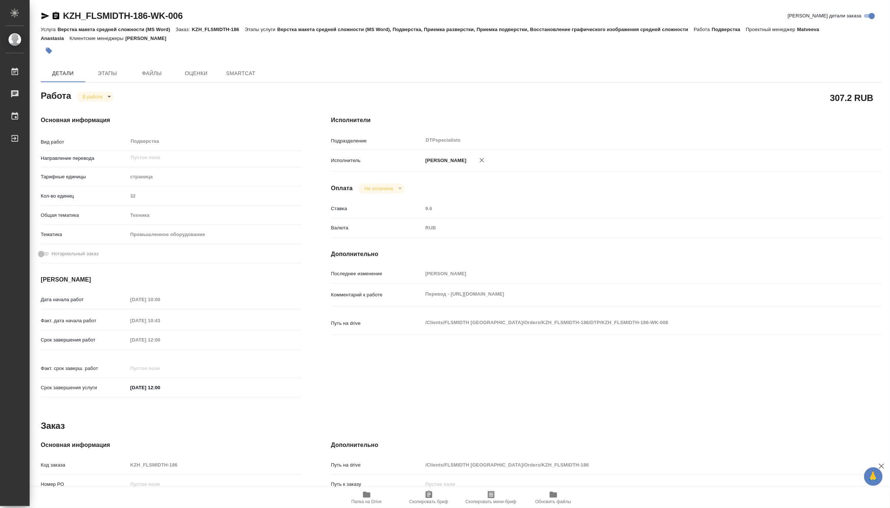
type textarea "x"
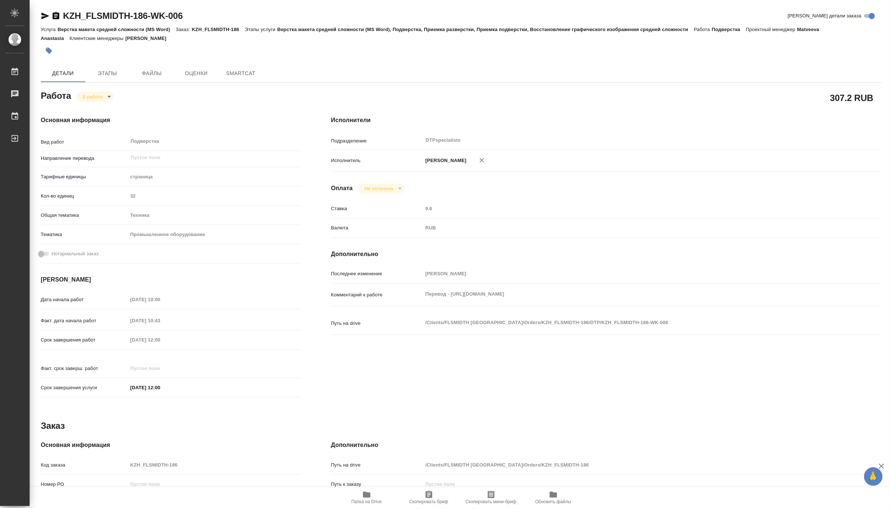
type textarea "x"
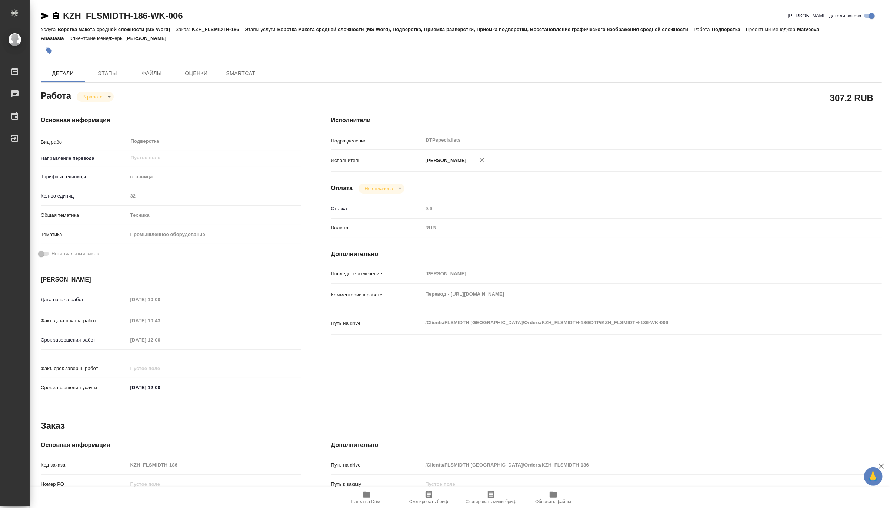
type textarea "x"
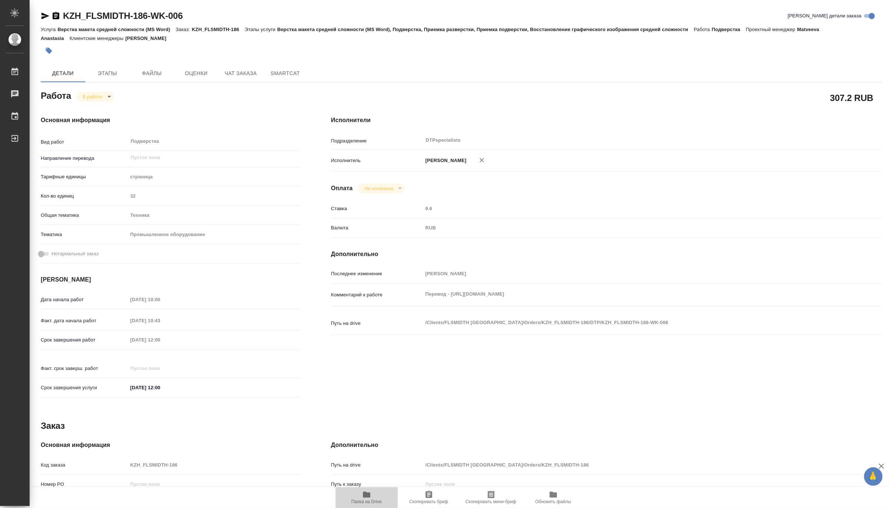
click at [369, 501] on span "Папка на Drive" at bounding box center [366, 501] width 30 height 5
type textarea "x"
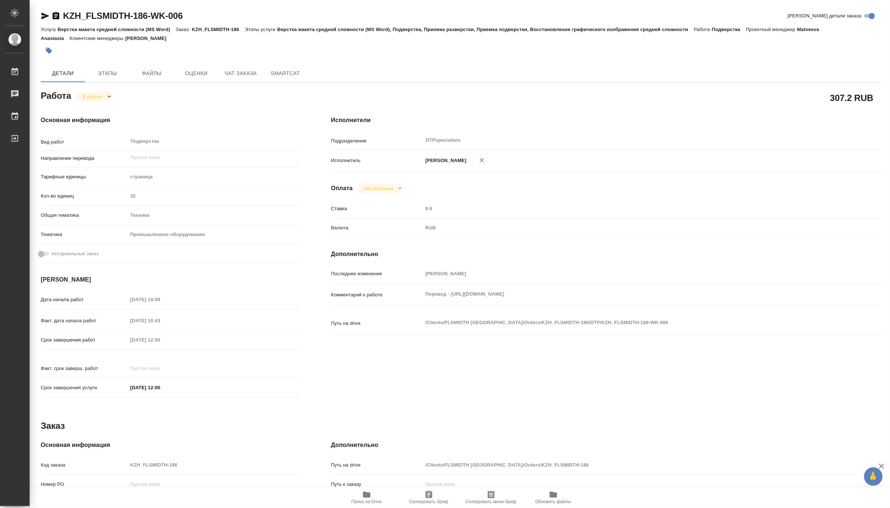
type textarea "x"
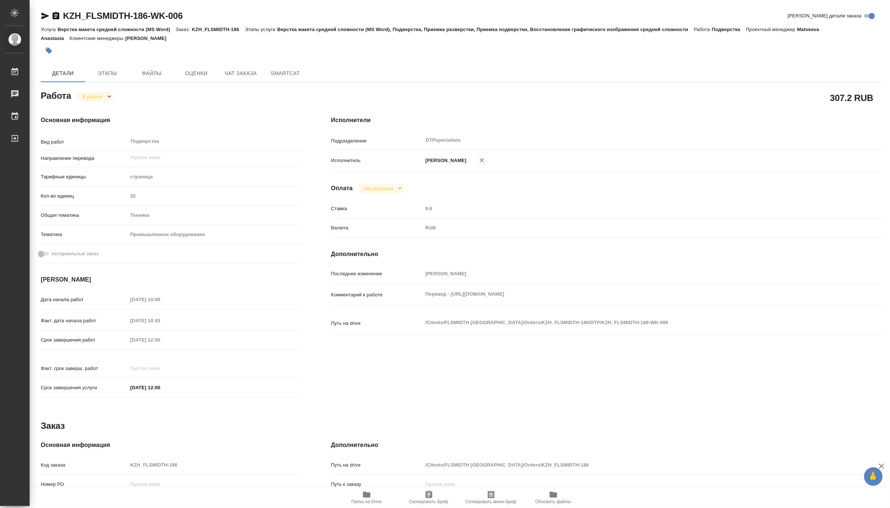
type textarea "x"
click at [83, 96] on body "🙏 .cls-1 fill:#fff; AWATERA Matveeva Maria Работы 0 Чаты График Выйти KZH_FLSMI…" at bounding box center [445, 254] width 890 height 508
click at [98, 109] on button "Выполнен" at bounding box center [95, 109] width 27 height 8
type textarea "x"
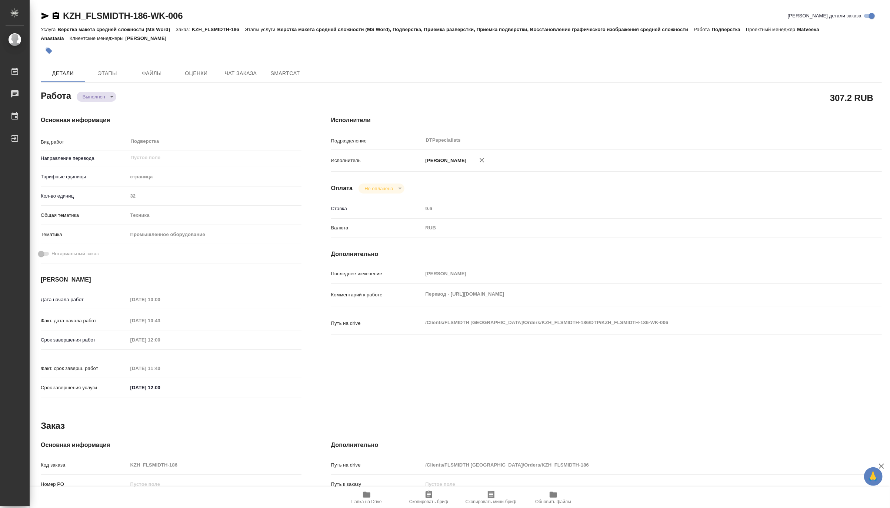
type textarea "x"
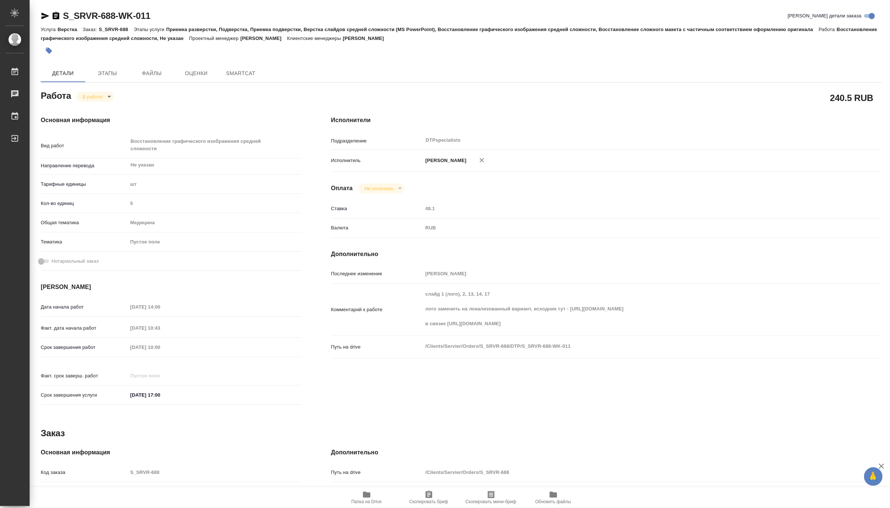
type textarea "x"
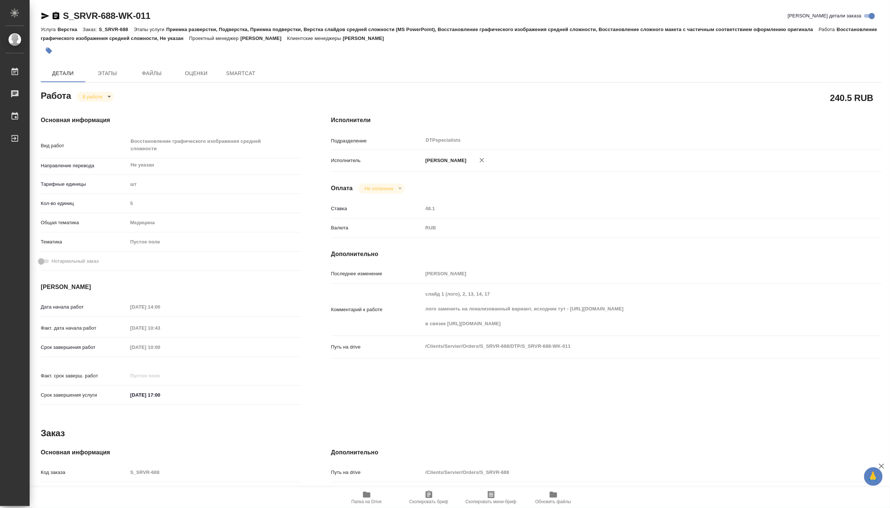
type textarea "x"
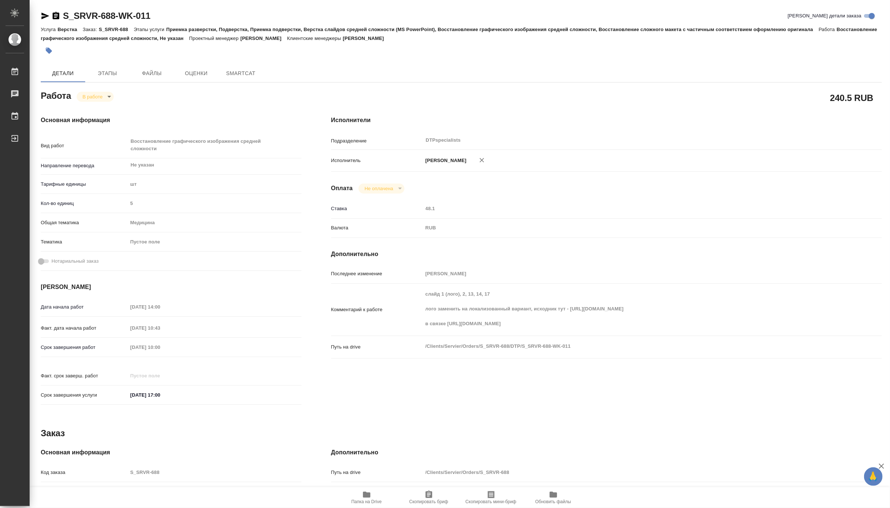
type textarea "x"
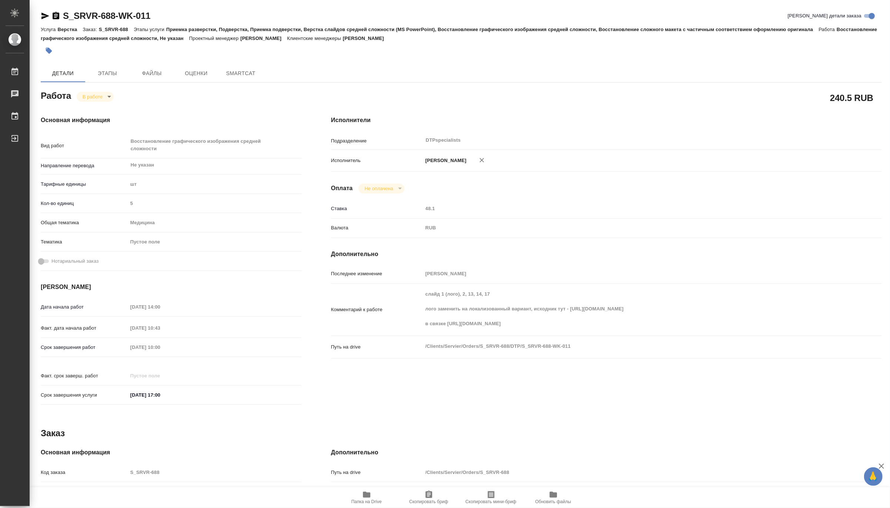
type textarea "x"
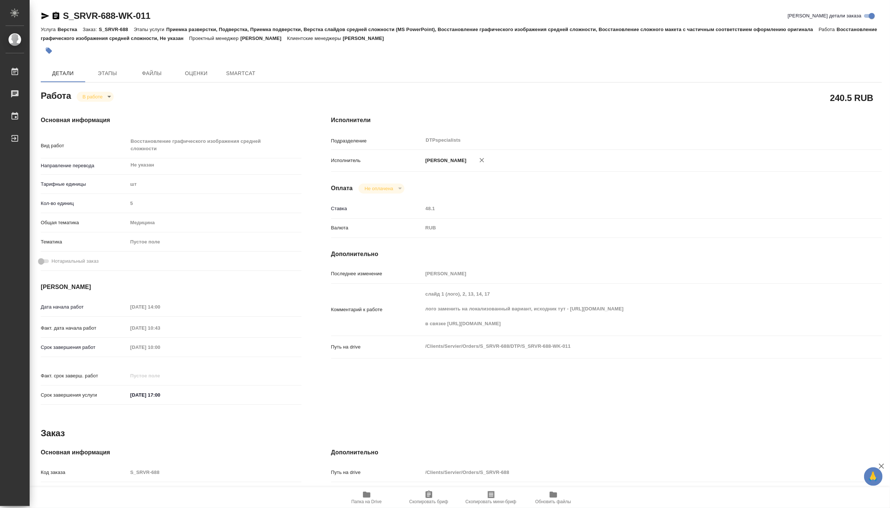
type textarea "x"
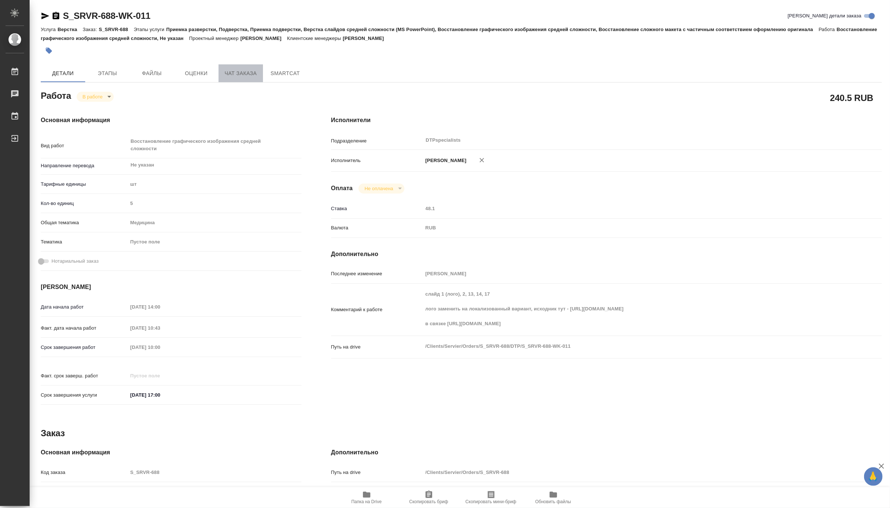
click at [239, 73] on span "Чат заказа" at bounding box center [241, 73] width 36 height 9
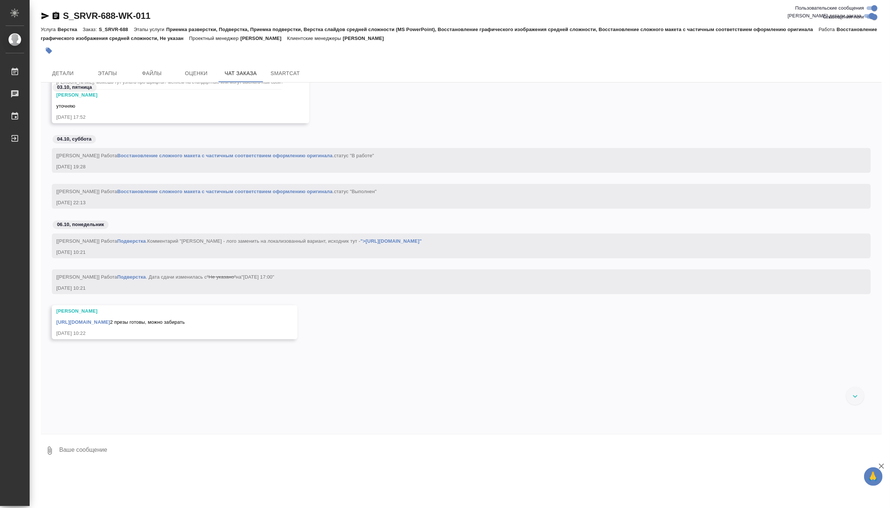
scroll to position [8162, 0]
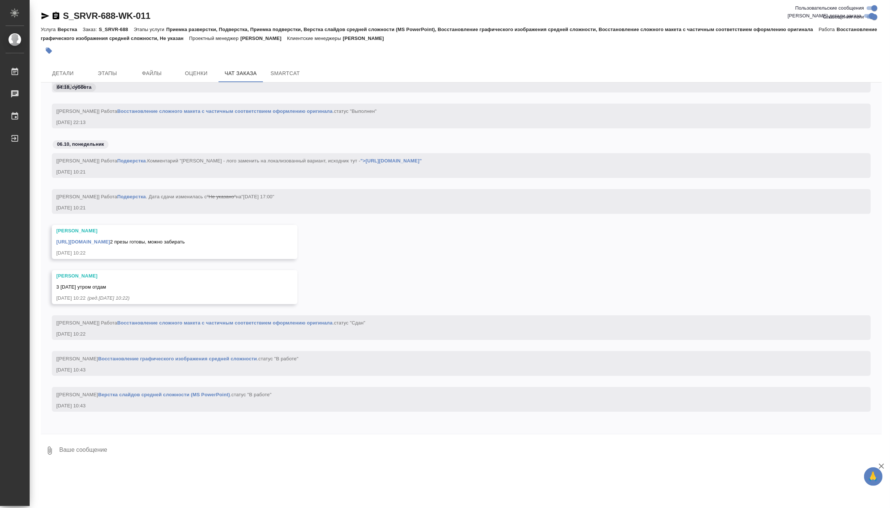
click at [110, 239] on link "https://drive.awatera.com/apps/files/files/10323577?dir=/Shares/Servier/Orders/…" at bounding box center [83, 242] width 54 height 6
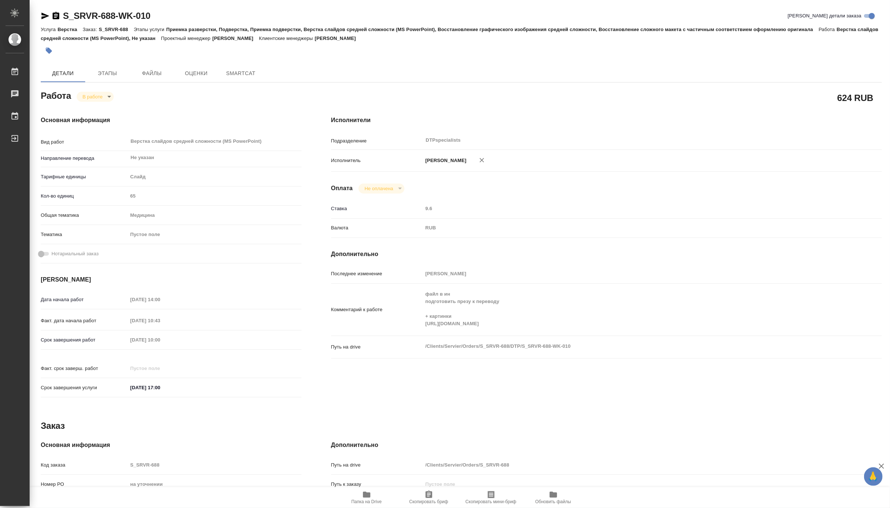
type textarea "x"
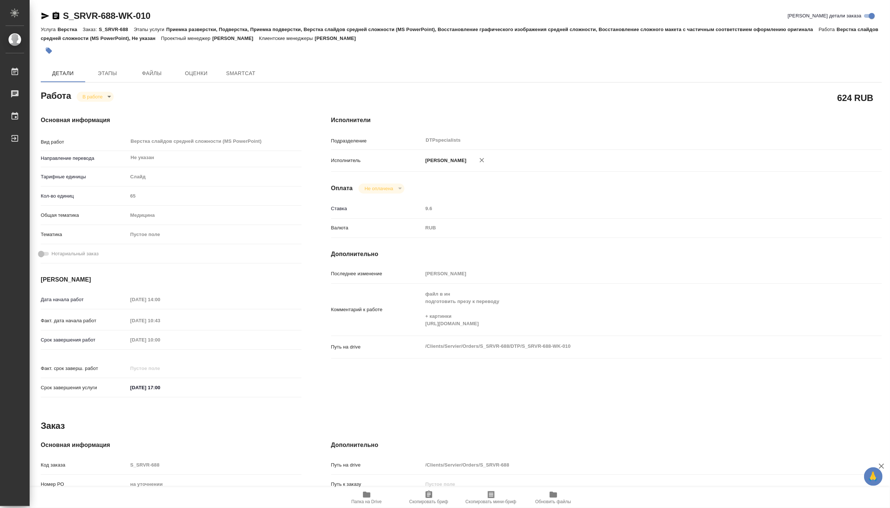
type textarea "x"
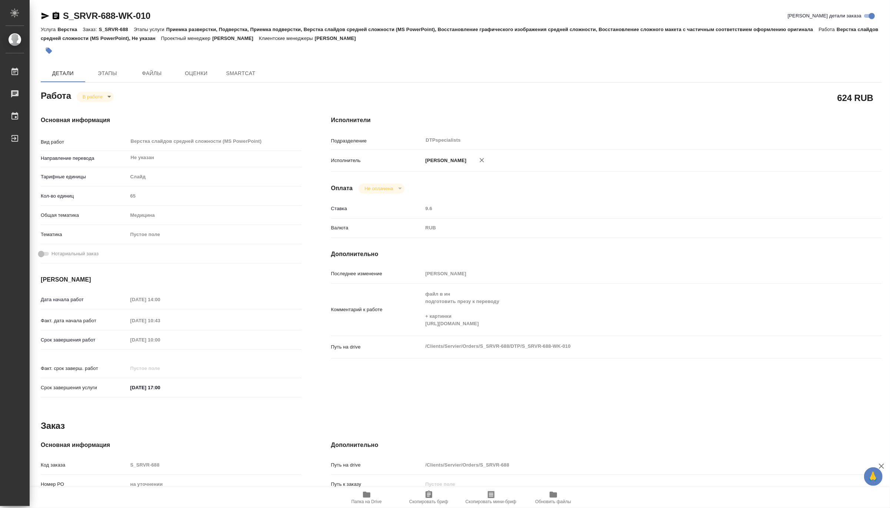
type textarea "x"
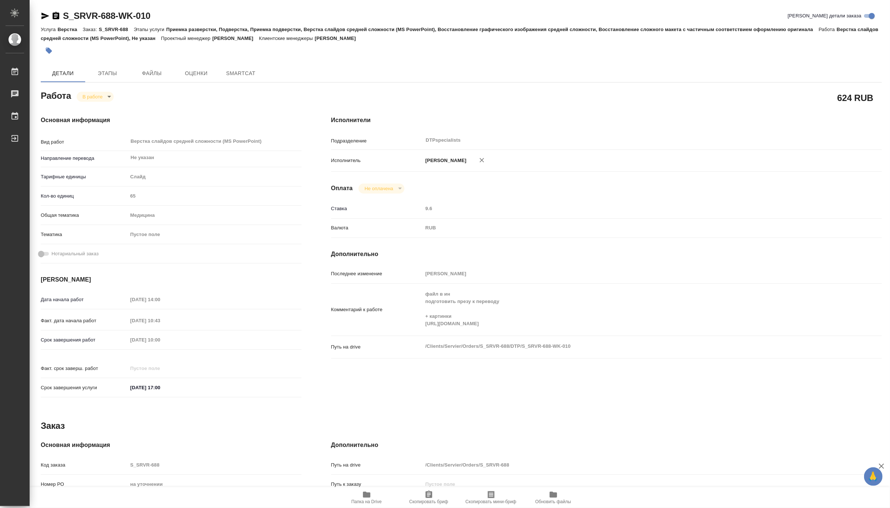
type textarea "x"
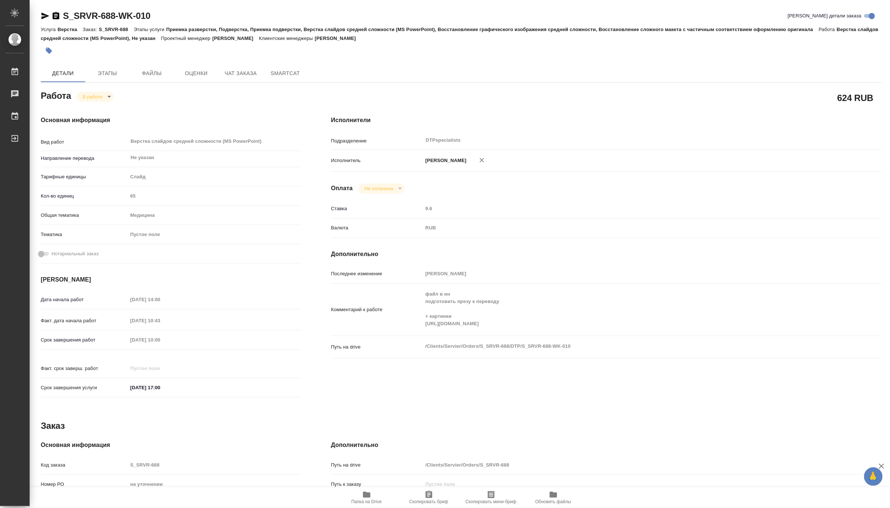
type textarea "x"
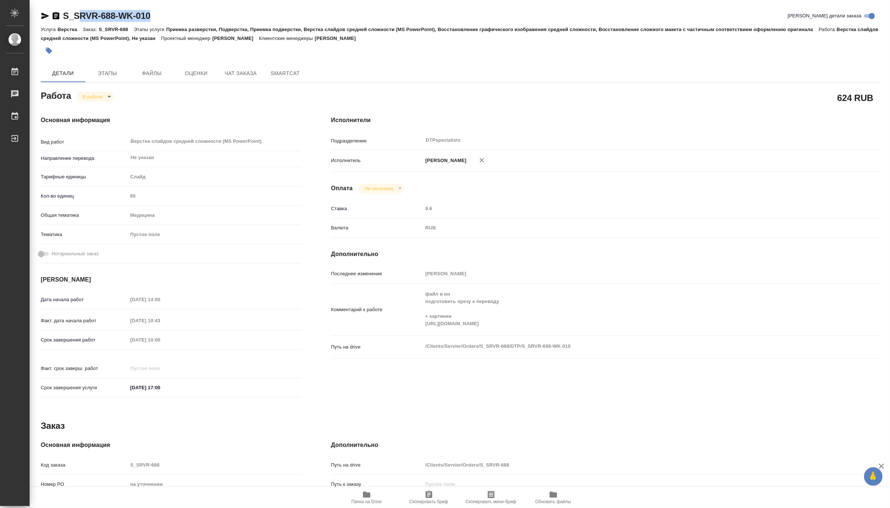
type textarea "x"
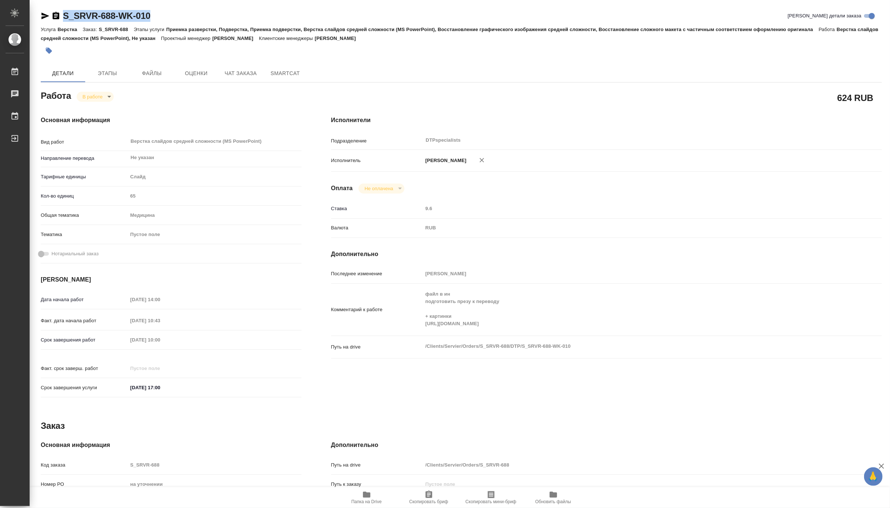
drag, startPoint x: 164, startPoint y: 17, endPoint x: 63, endPoint y: 9, distance: 101.5
click at [63, 9] on div "S_SRVR-688-WK-010 Кратко детали заказа Услуга Верстка Заказ: S_SRVR-688 Этапы у…" at bounding box center [461, 319] width 849 height 639
copy link "S_SRVR-688-WK-010"
click at [366, 495] on icon "button" at bounding box center [366, 495] width 7 height 6
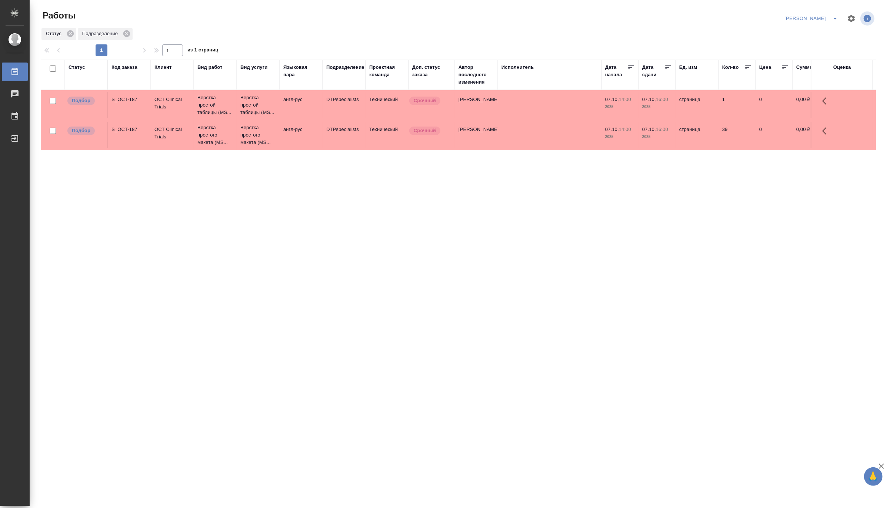
click at [833, 17] on icon "split button" at bounding box center [834, 18] width 9 height 9
click at [797, 53] on li "Ждемс" at bounding box center [806, 57] width 71 height 12
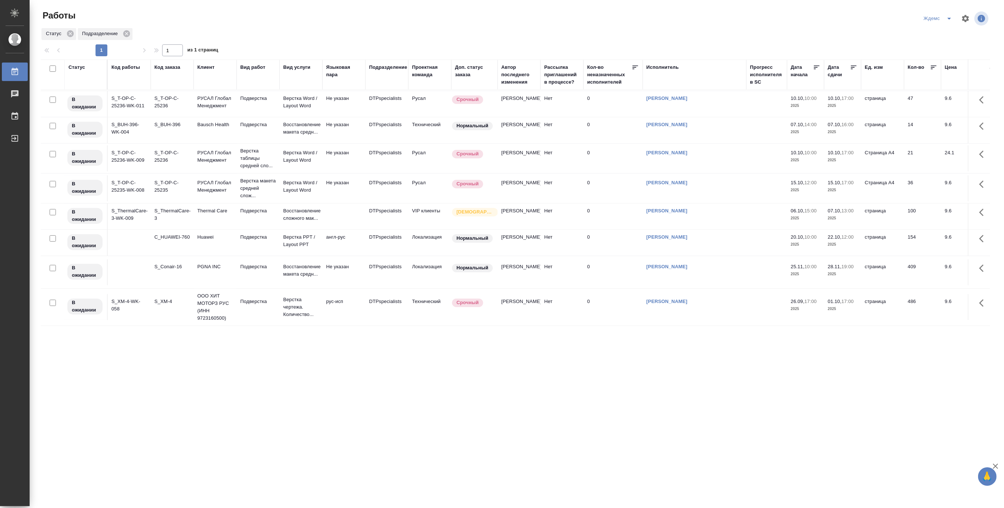
scroll to position [331, 0]
click at [889, 17] on icon "split button" at bounding box center [949, 18] width 9 height 9
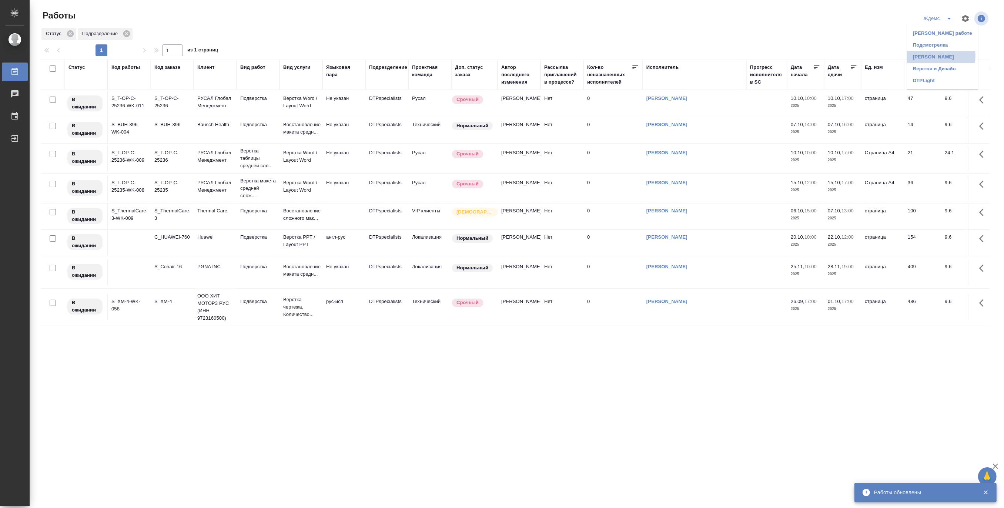
click at [889, 56] on li "[PERSON_NAME]" at bounding box center [942, 57] width 71 height 12
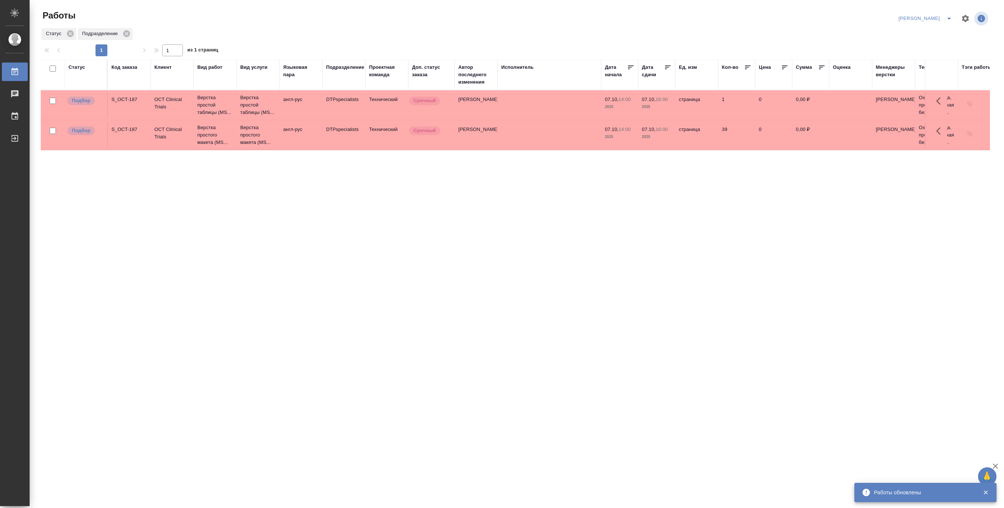
click at [947, 13] on button "split button" at bounding box center [949, 19] width 15 height 12
click at [930, 33] on li "[PERSON_NAME] работе" at bounding box center [921, 33] width 71 height 12
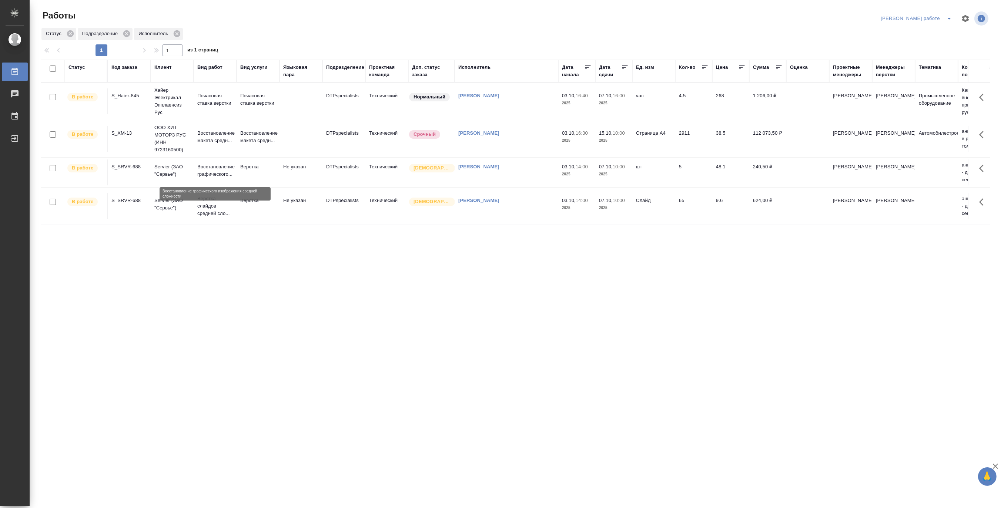
click at [210, 171] on p "Восстановление графического..." at bounding box center [215, 170] width 36 height 15
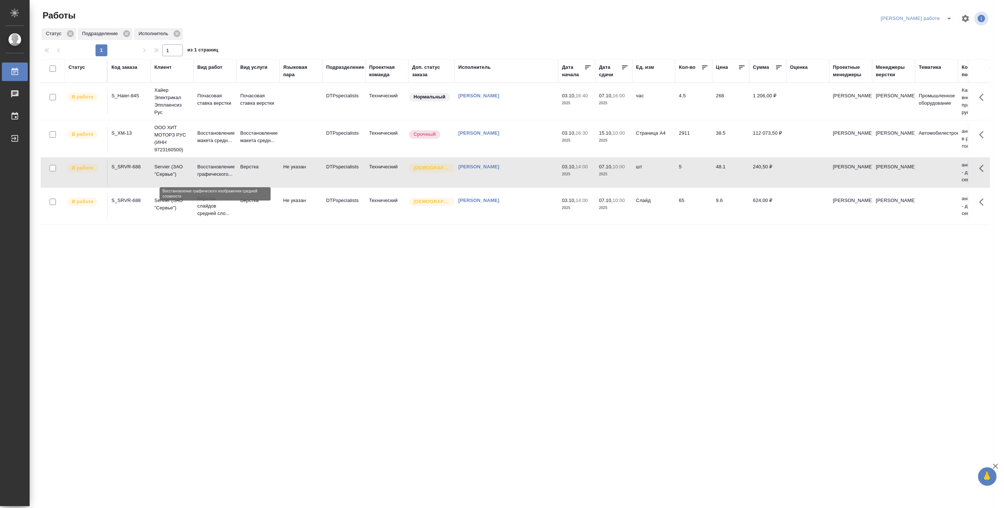
click at [210, 171] on p "Восстановление графического..." at bounding box center [215, 170] width 36 height 15
click at [946, 13] on button "split button" at bounding box center [949, 19] width 15 height 12
click at [923, 69] on li "Верстка и Дизайн" at bounding box center [922, 69] width 67 height 12
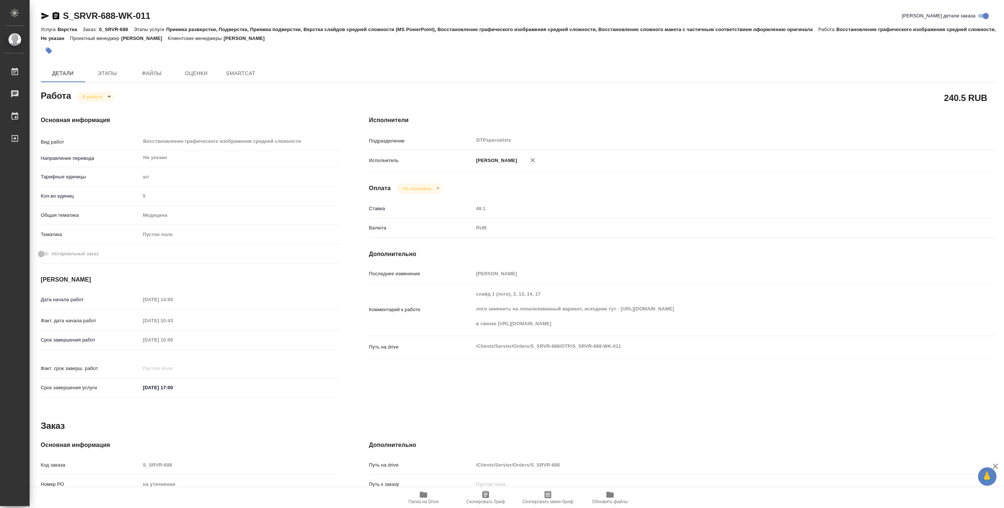
type textarea "x"
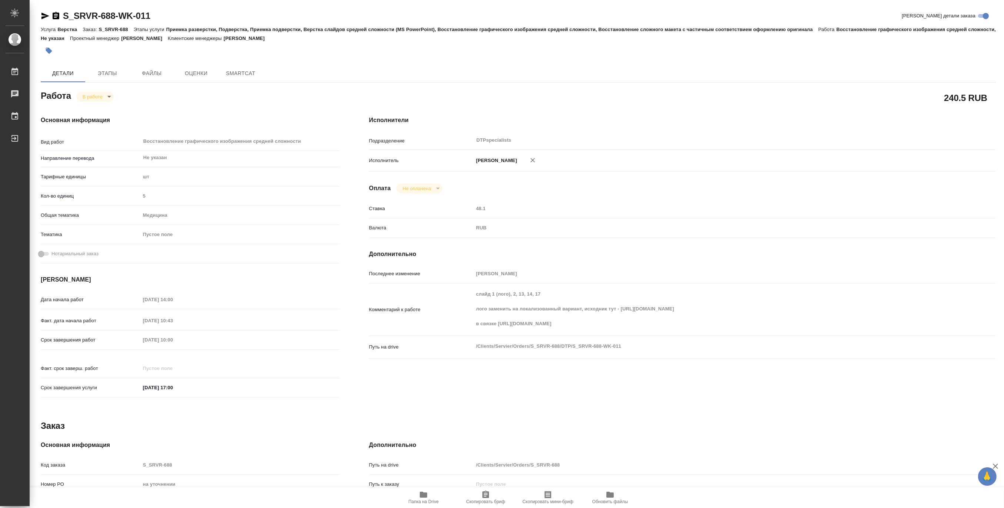
type textarea "x"
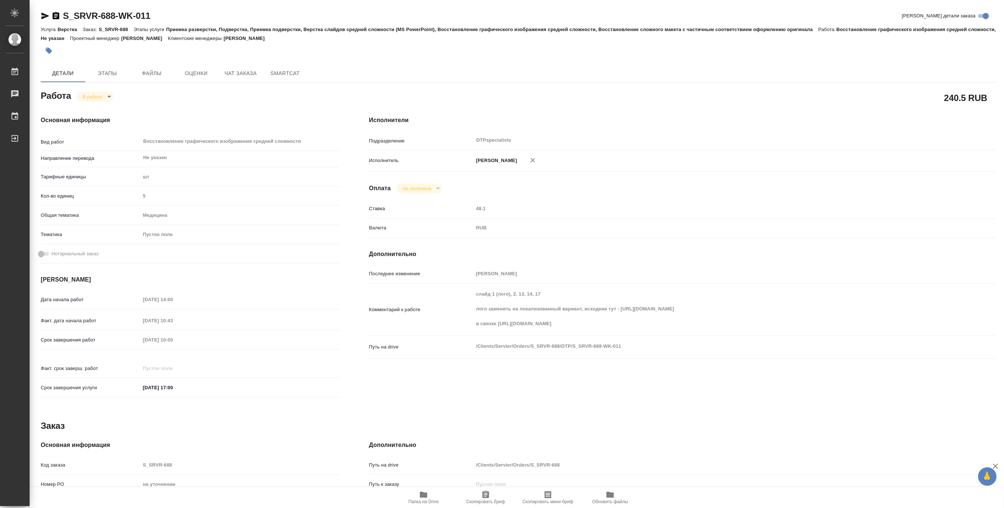
type textarea "x"
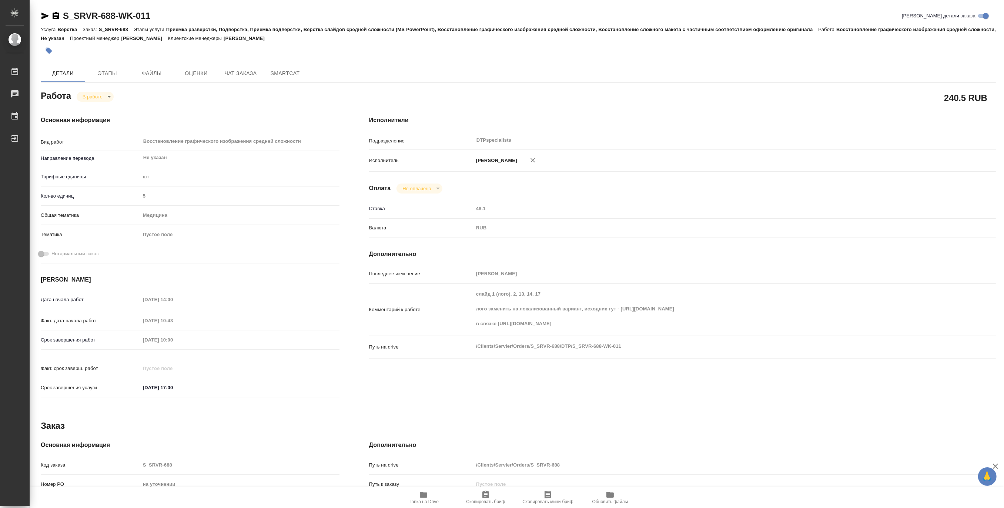
type textarea "x"
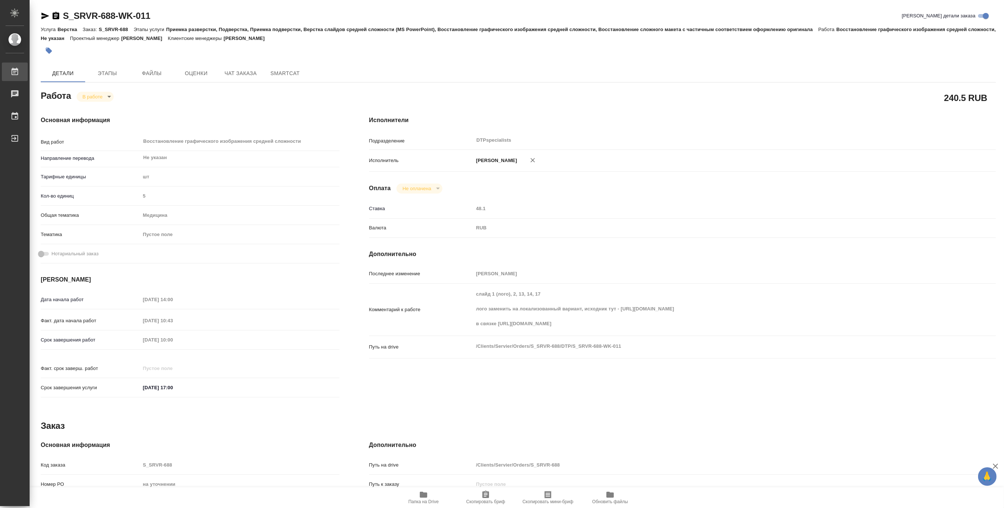
type textarea "x"
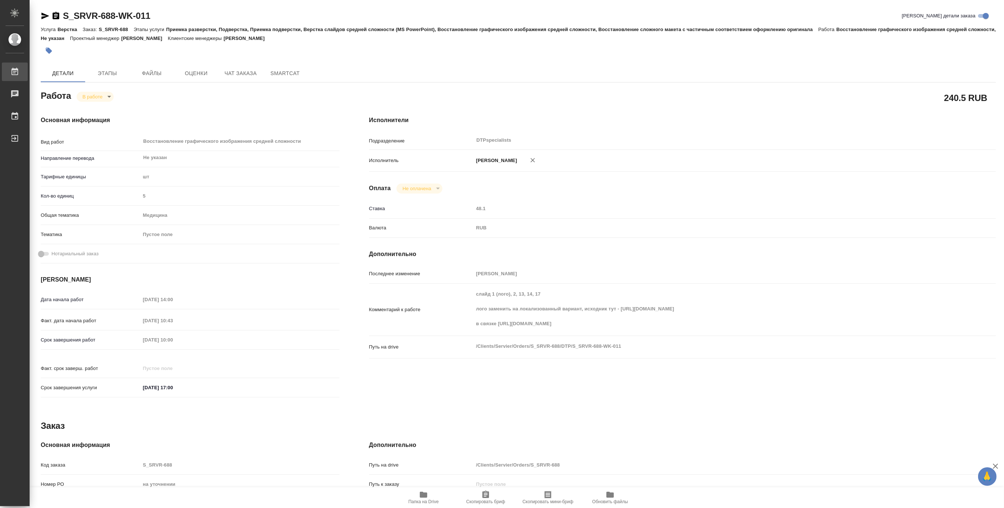
type textarea "x"
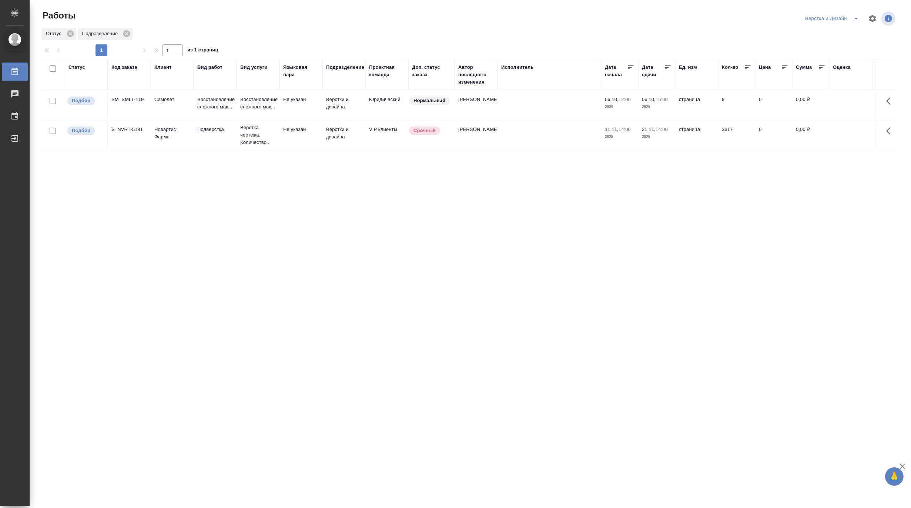
click at [852, 15] on icon "split button" at bounding box center [856, 18] width 9 height 9
click at [841, 51] on li "[PERSON_NAME]" at bounding box center [836, 57] width 71 height 12
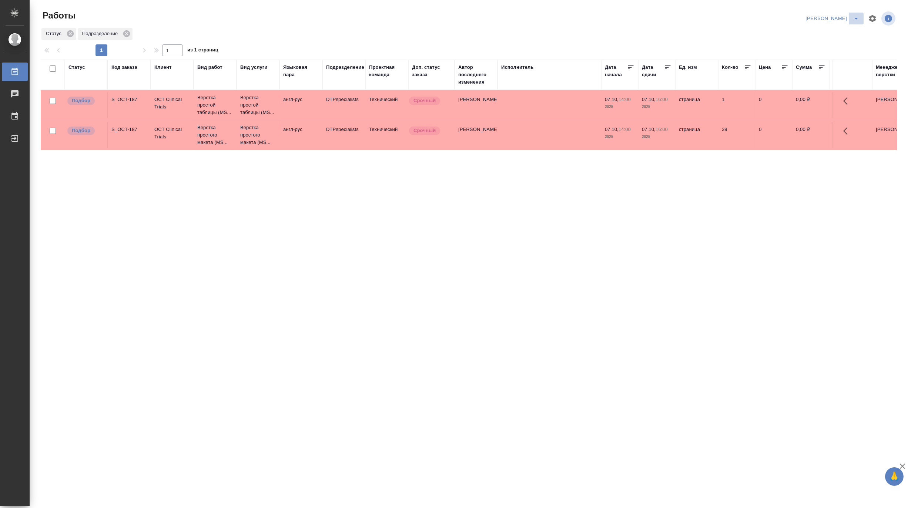
click at [857, 15] on icon "split button" at bounding box center [856, 18] width 9 height 9
click at [836, 32] on li "[PERSON_NAME] работе" at bounding box center [828, 33] width 71 height 12
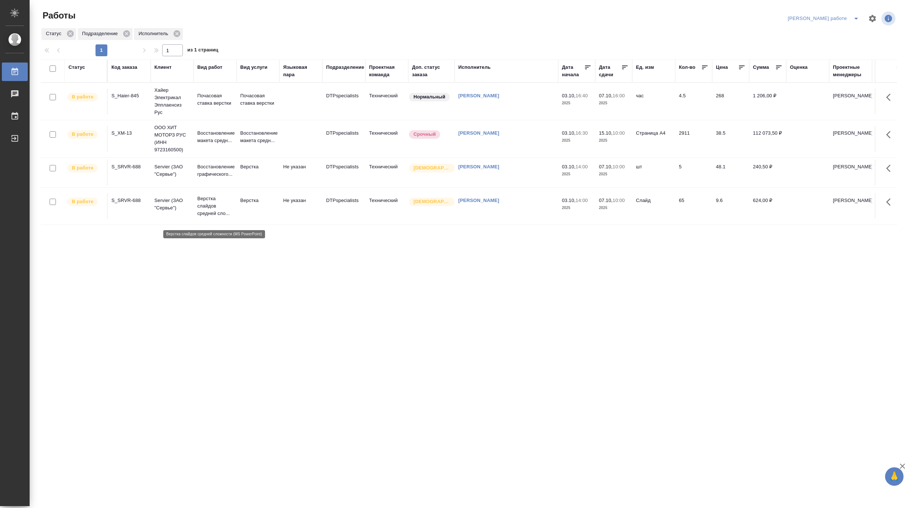
click at [207, 214] on p "Верстка слайдов средней сло..." at bounding box center [215, 206] width 36 height 22
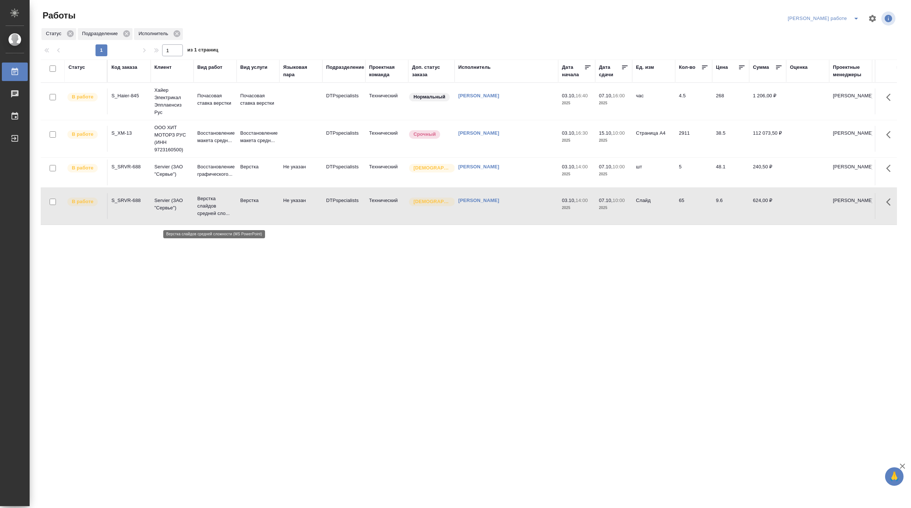
click at [207, 214] on p "Верстка слайдов средней сло..." at bounding box center [215, 206] width 36 height 22
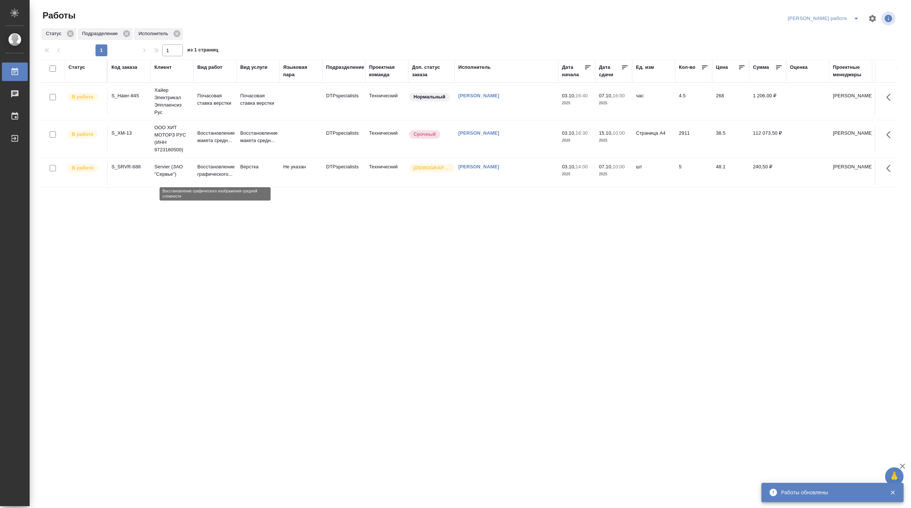
click at [222, 175] on p "Восстановление графического..." at bounding box center [215, 170] width 36 height 15
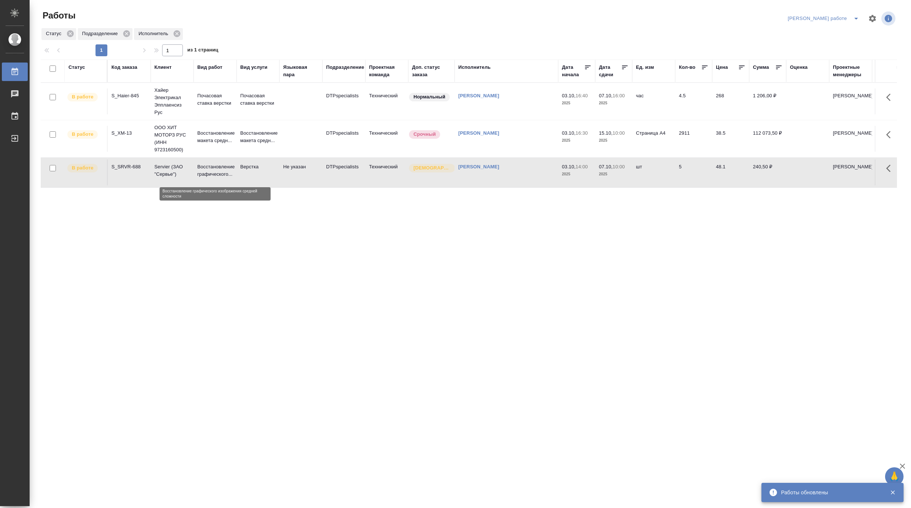
click at [222, 175] on p "Восстановление графического..." at bounding box center [215, 170] width 36 height 15
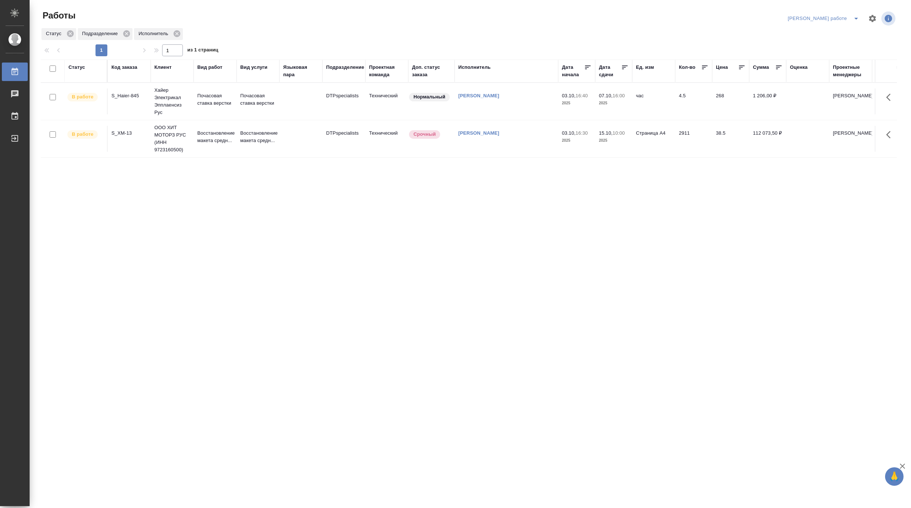
click at [857, 15] on icon "split button" at bounding box center [856, 18] width 9 height 9
click at [846, 40] on li "Матвеева_назначено" at bounding box center [829, 45] width 67 height 12
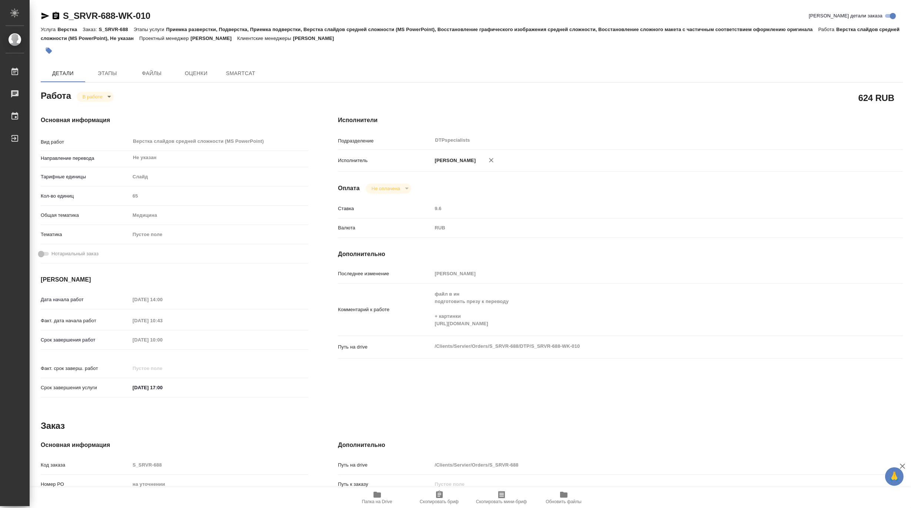
type textarea "x"
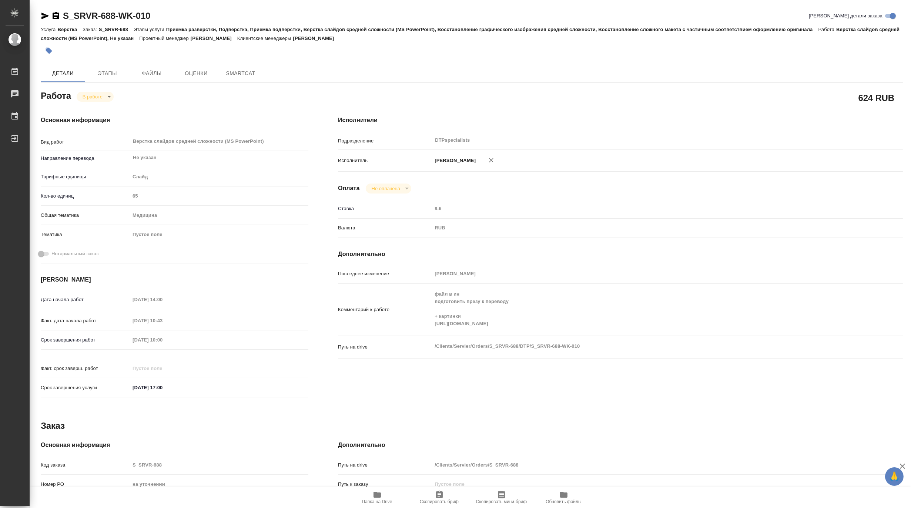
type textarea "x"
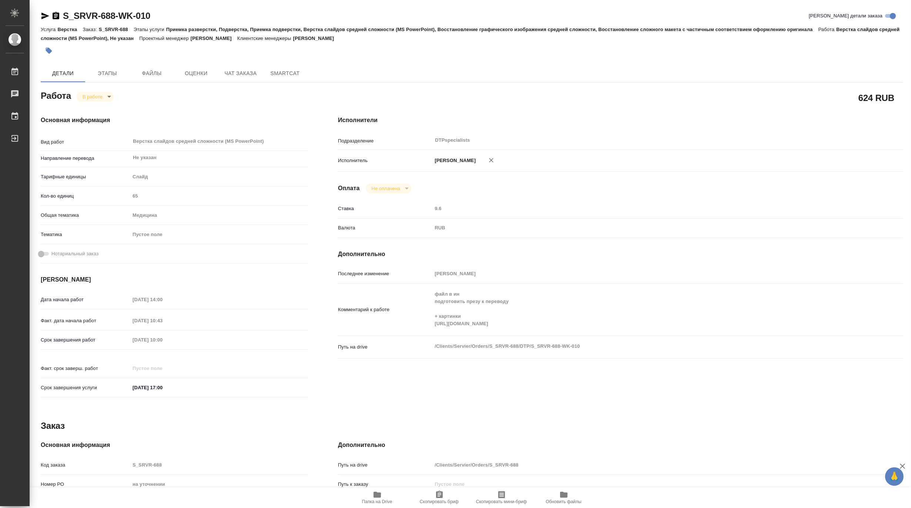
click at [374, 499] on icon "button" at bounding box center [377, 495] width 9 height 9
type textarea "x"
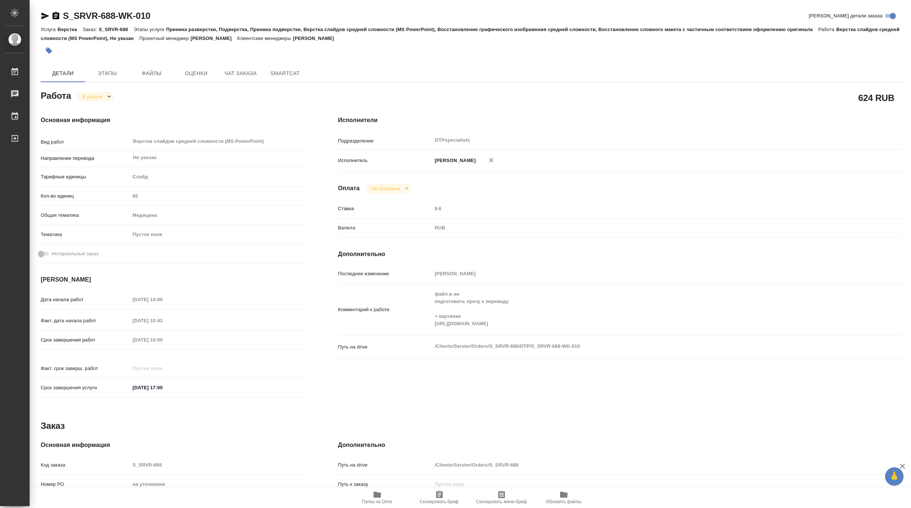
type textarea "x"
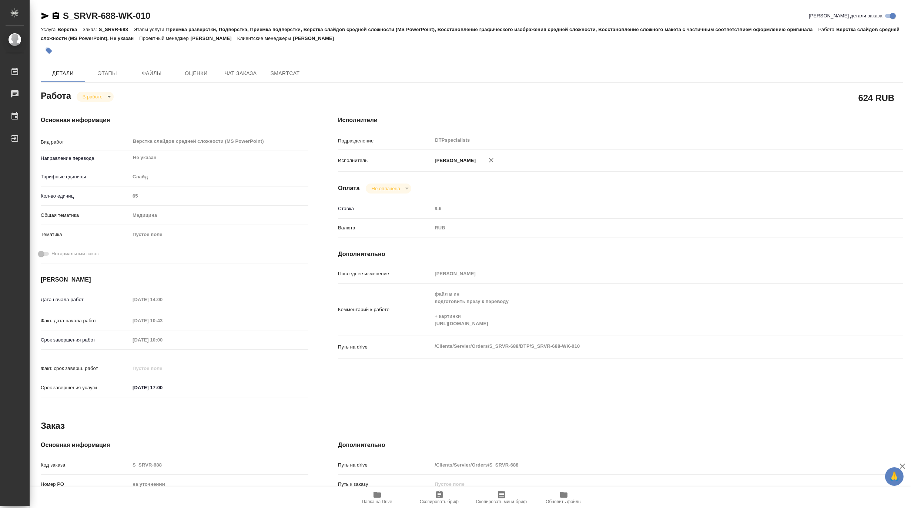
type textarea "x"
click at [86, 96] on body "🙏 .cls-1 fill:#fff; AWATERA Matveeva Maria Работы 0 Чаты График Выйти S_SRVR-68…" at bounding box center [455, 254] width 911 height 508
click at [86, 107] on button "Выполнен" at bounding box center [95, 109] width 27 height 8
type textarea "x"
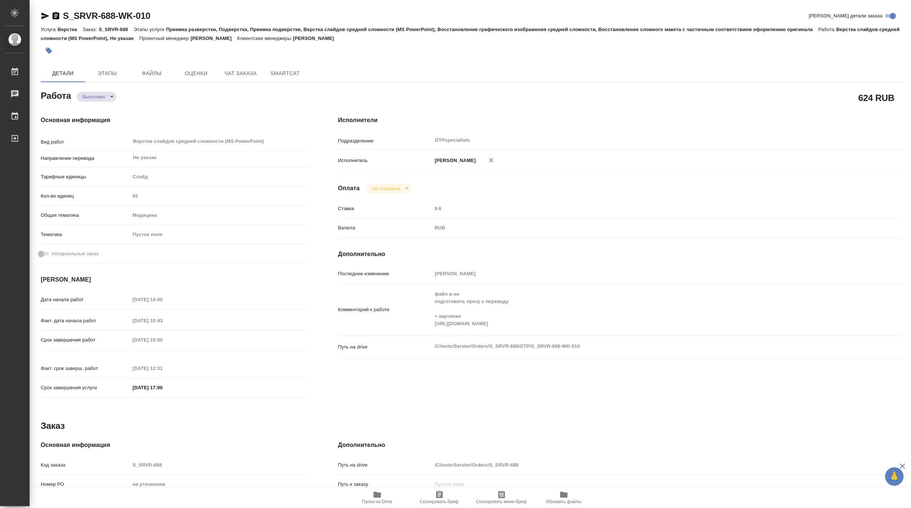
type textarea "x"
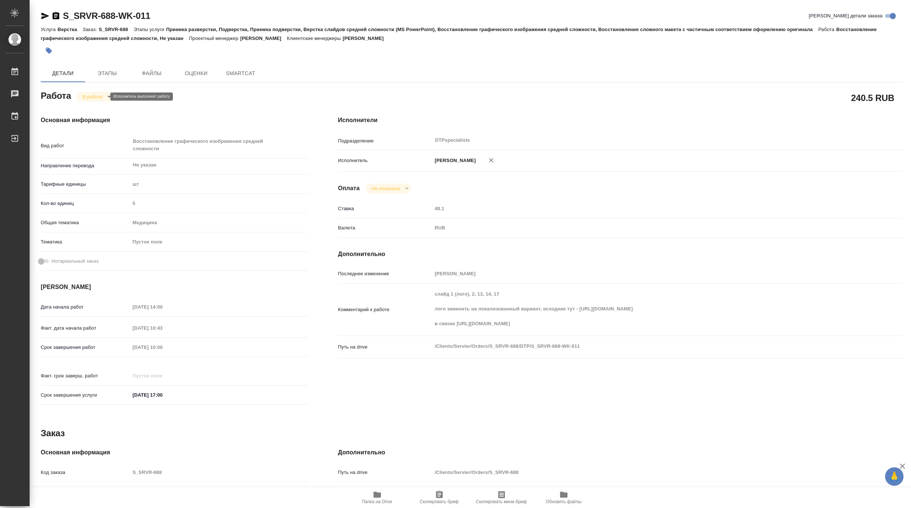
click at [87, 98] on body "🙏 .cls-1 fill:#fff; AWATERA [PERSON_NAME] Чаты График Выйти S_SRVR-688-WK-011 К…" at bounding box center [455, 254] width 911 height 508
type textarea "x"
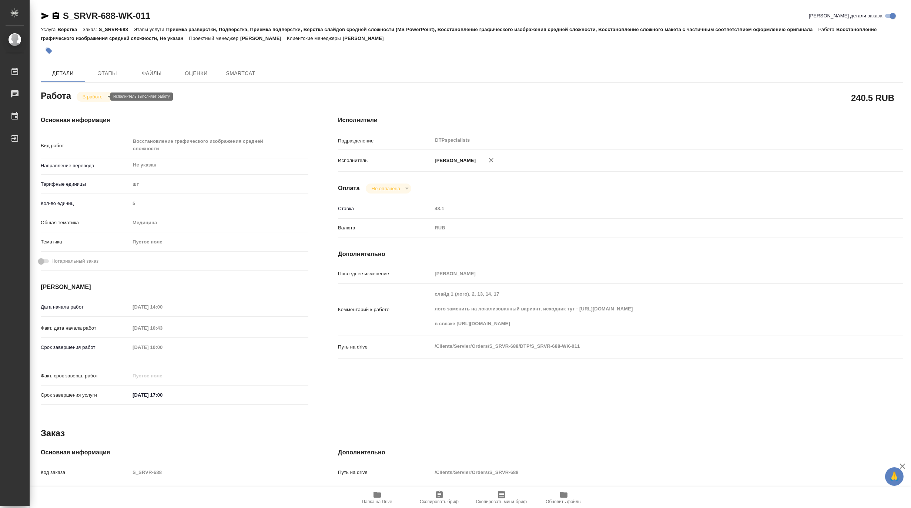
type textarea "x"
click at [86, 106] on button "Выполнен" at bounding box center [95, 109] width 27 height 8
type textarea "x"
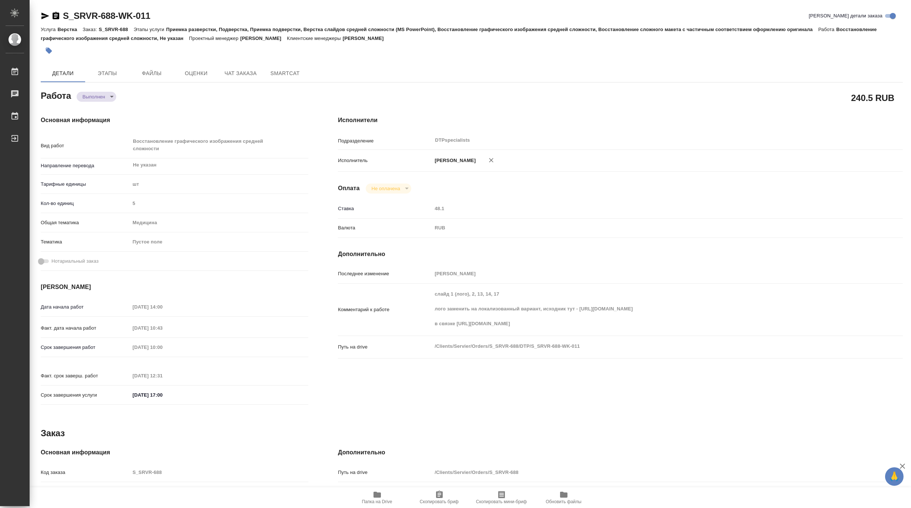
type textarea "x"
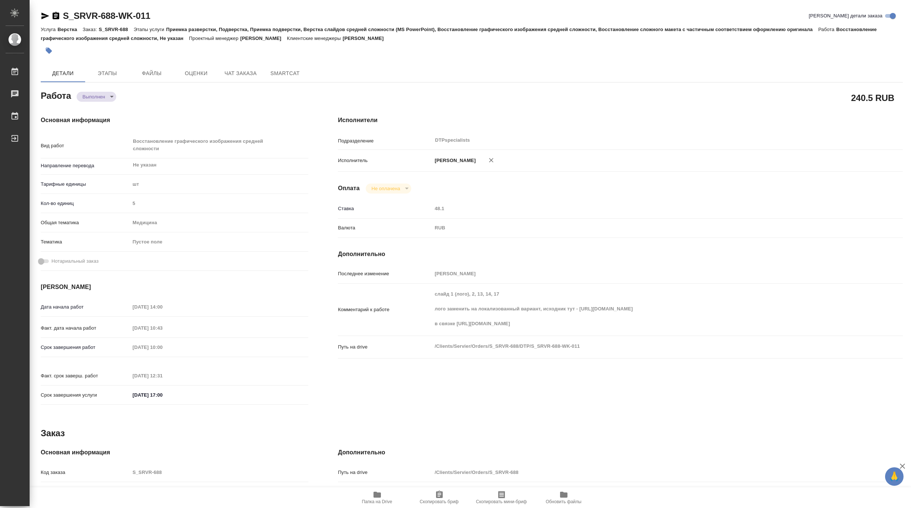
type textarea "x"
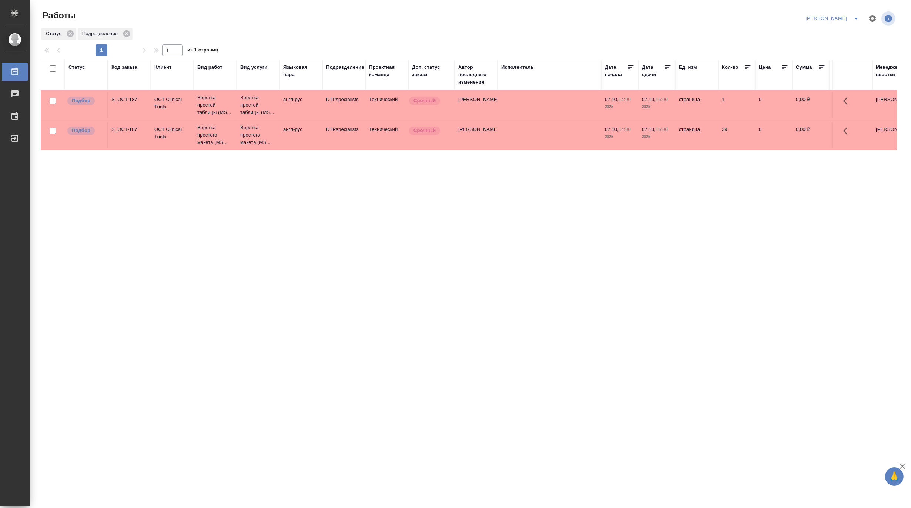
click at [858, 16] on icon "split button" at bounding box center [856, 18] width 9 height 9
click at [827, 33] on li "[PERSON_NAME] работе" at bounding box center [828, 33] width 71 height 12
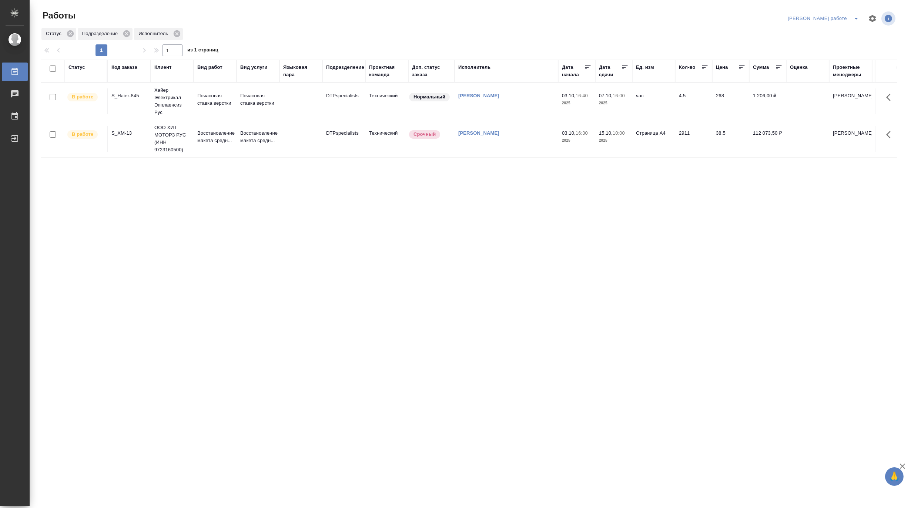
click at [856, 18] on icon "split button" at bounding box center [856, 19] width 4 height 2
click at [844, 46] on li "[PERSON_NAME]" at bounding box center [829, 45] width 67 height 12
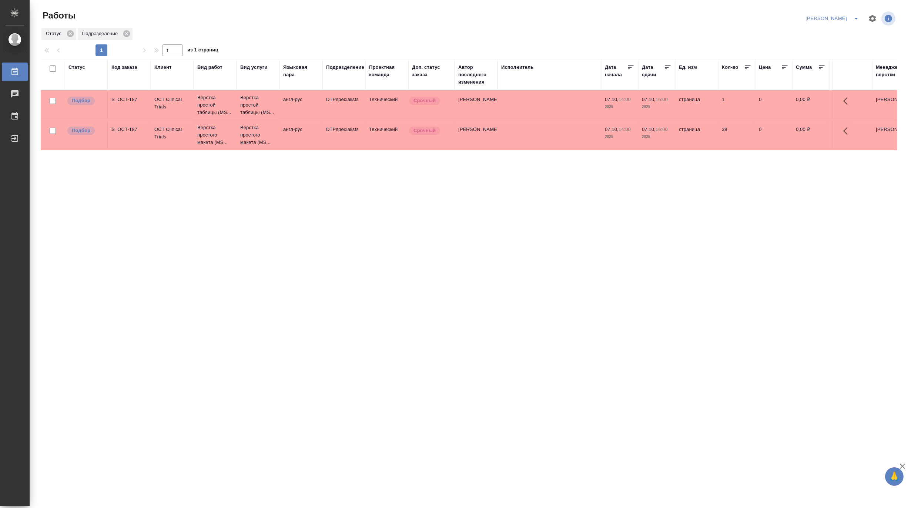
click at [467, 199] on div "Статус Код заказа Клиент Вид работ Вид услуги Языковая пара Подразделение Проек…" at bounding box center [469, 193] width 856 height 267
click at [386, 221] on div "Статус Код заказа Клиент Вид работ Вид услуги Языковая пара Подразделение Проек…" at bounding box center [469, 193] width 856 height 267
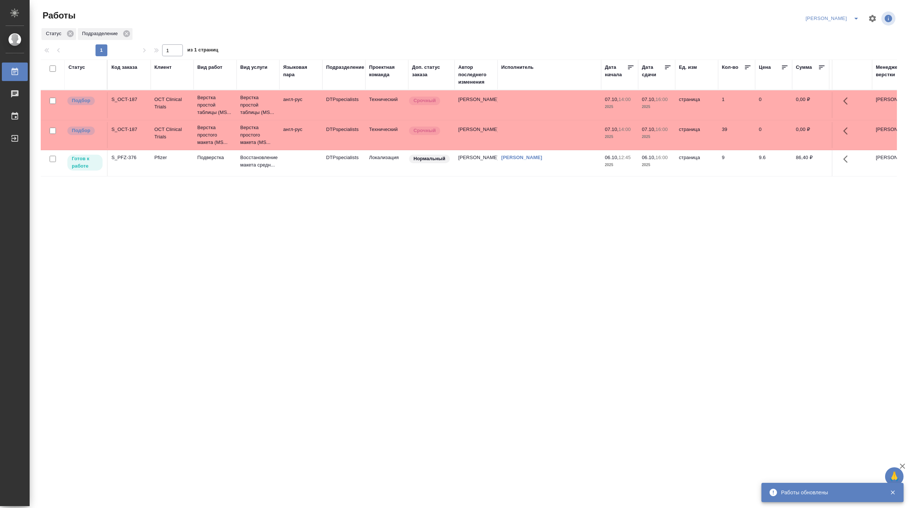
click at [351, 168] on td "DTPspecialists" at bounding box center [343, 163] width 43 height 26
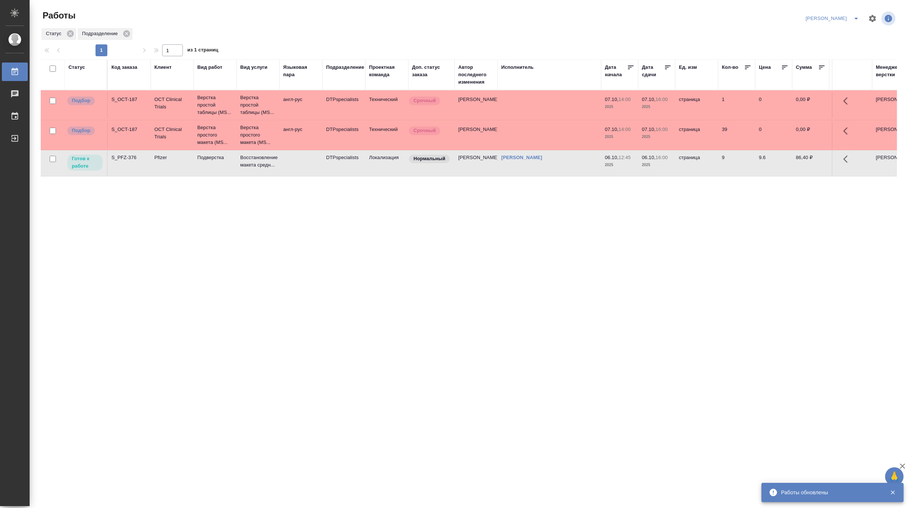
click at [351, 168] on td "DTPspecialists" at bounding box center [343, 163] width 43 height 26
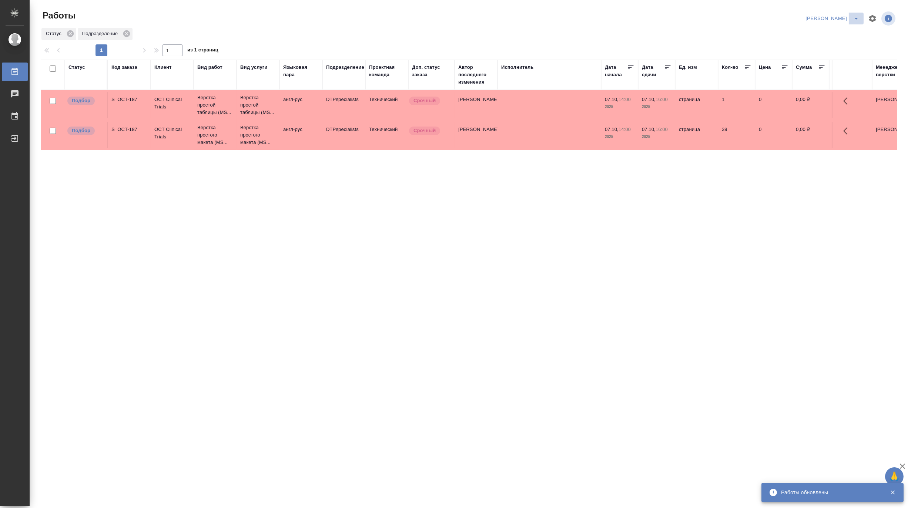
click at [857, 16] on icon "split button" at bounding box center [856, 18] width 9 height 9
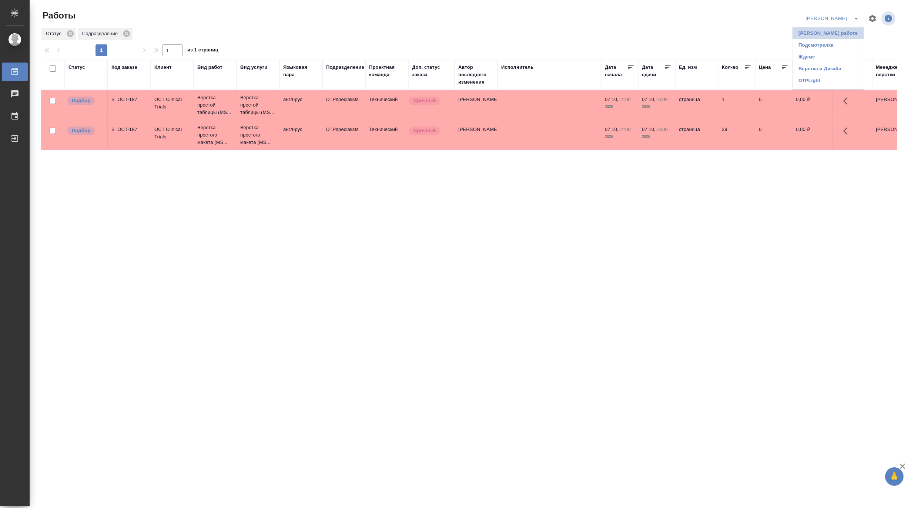
click at [846, 35] on li "[PERSON_NAME] работе" at bounding box center [828, 33] width 71 height 12
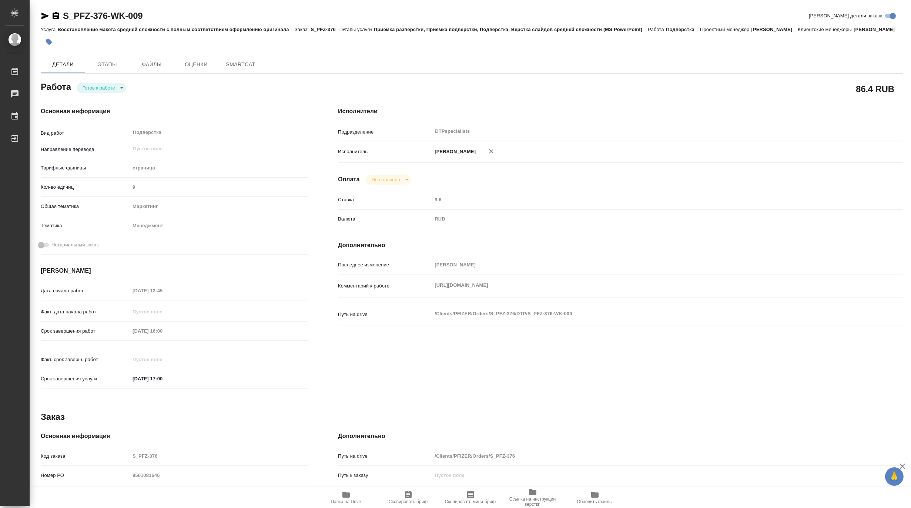
type textarea "x"
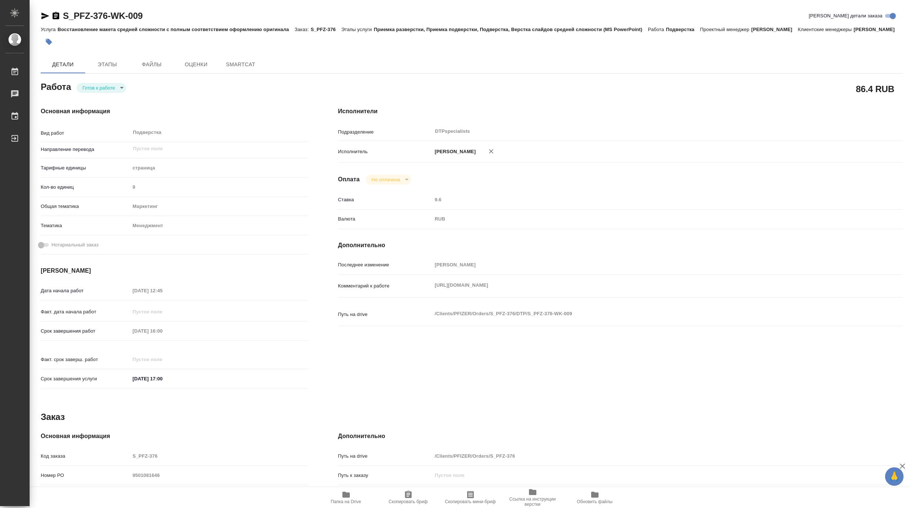
type textarea "x"
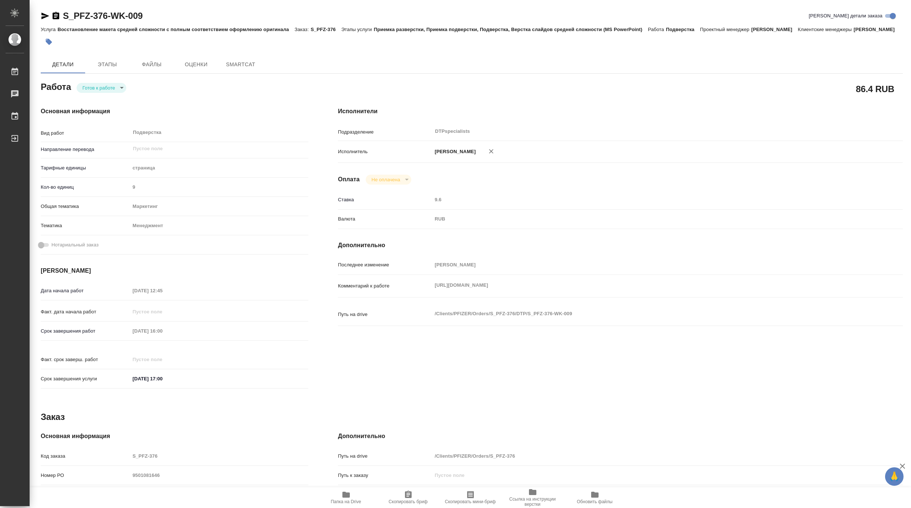
type textarea "x"
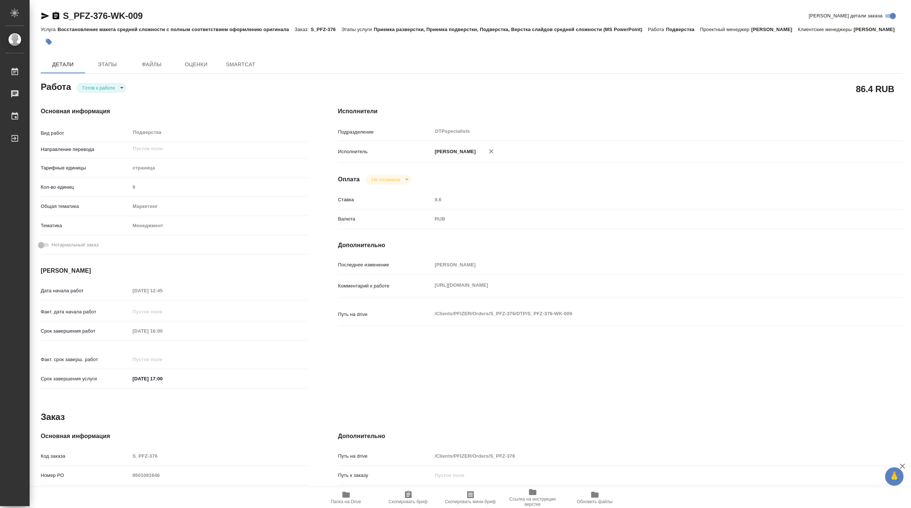
type textarea "x"
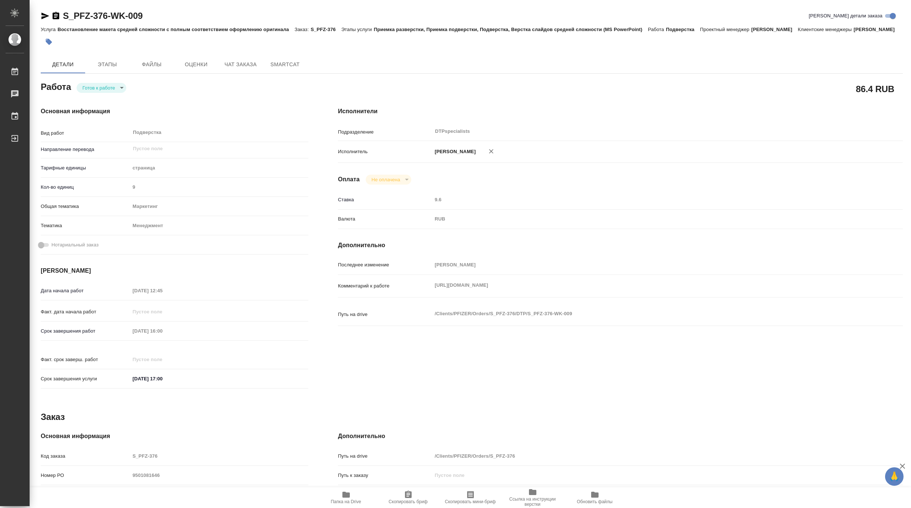
type textarea "x"
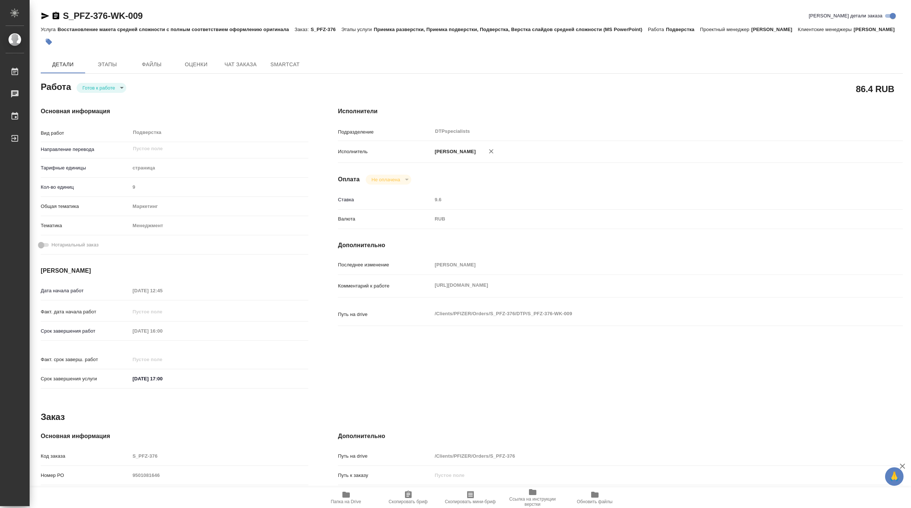
click at [428, 294] on div "Комментарий к работе https://drive.awatera.com/s/ojjcoyregQ853JD x" at bounding box center [620, 286] width 565 height 16
type textarea "x"
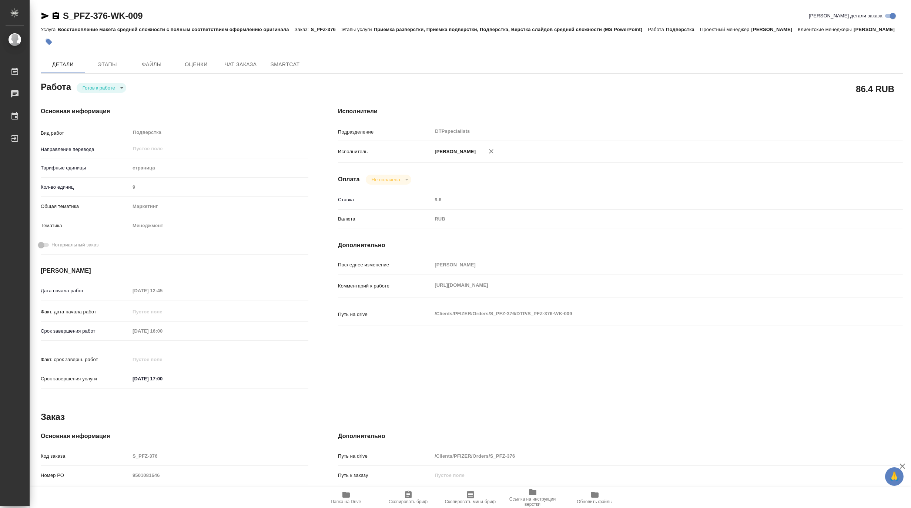
type textarea "x"
click at [87, 90] on div "Работа Готов к работе readyForWork" at bounding box center [175, 86] width 268 height 13
click at [87, 94] on body "🙏 .cls-1 fill:#fff; AWATERA Matveeva Maria Работы 0 Чаты График Выйти S_PFZ-376…" at bounding box center [455, 254] width 911 height 508
click at [87, 97] on button "В работе" at bounding box center [94, 97] width 24 height 8
type textarea "x"
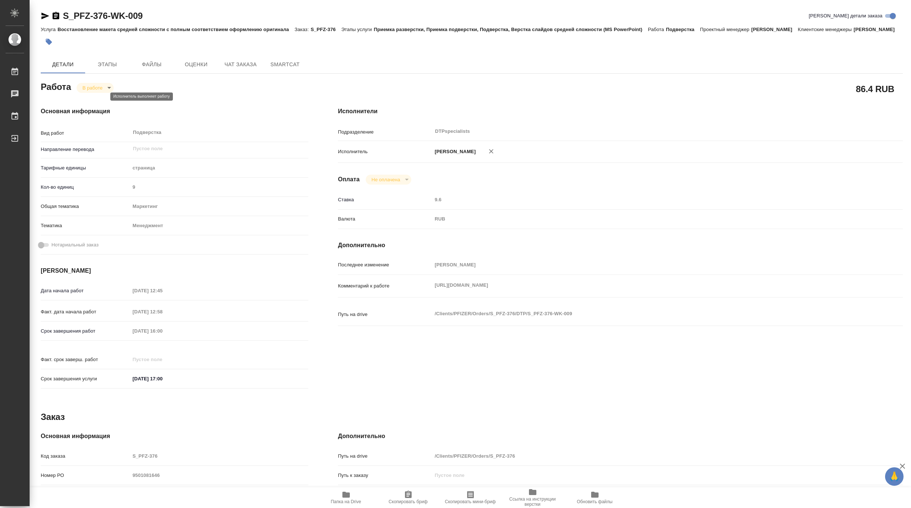
type textarea "x"
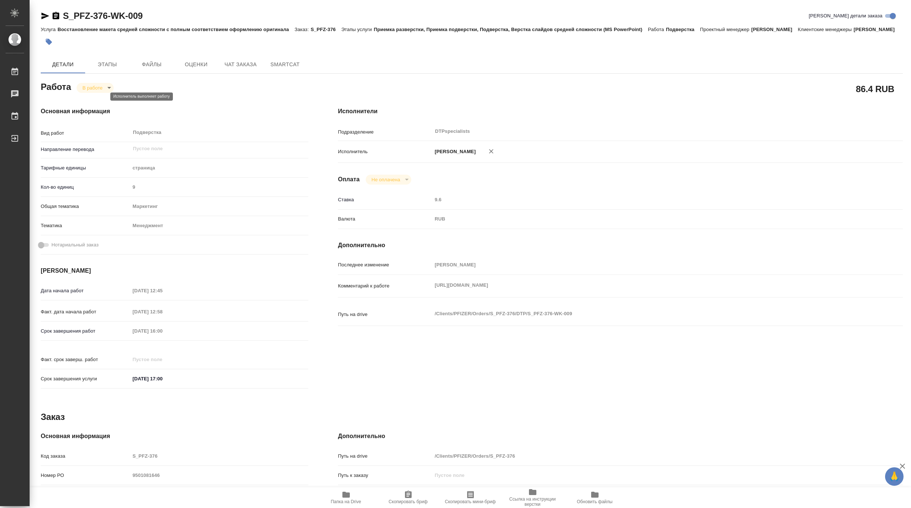
type textarea "x"
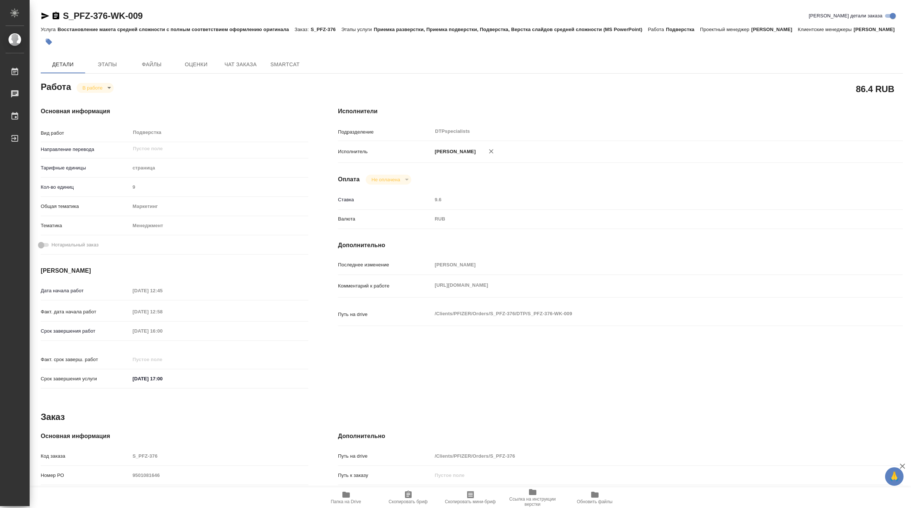
type textarea "x"
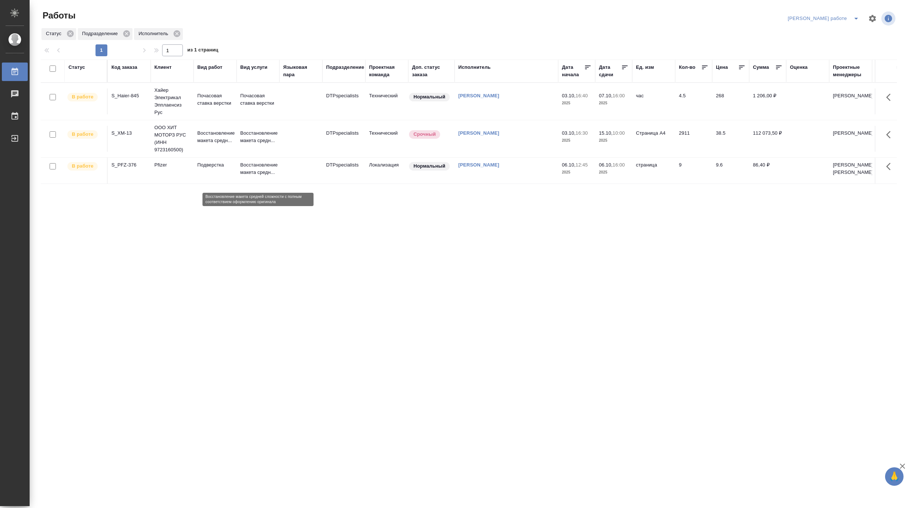
click at [260, 176] on p "Восстановление макета средн..." at bounding box center [258, 168] width 36 height 15
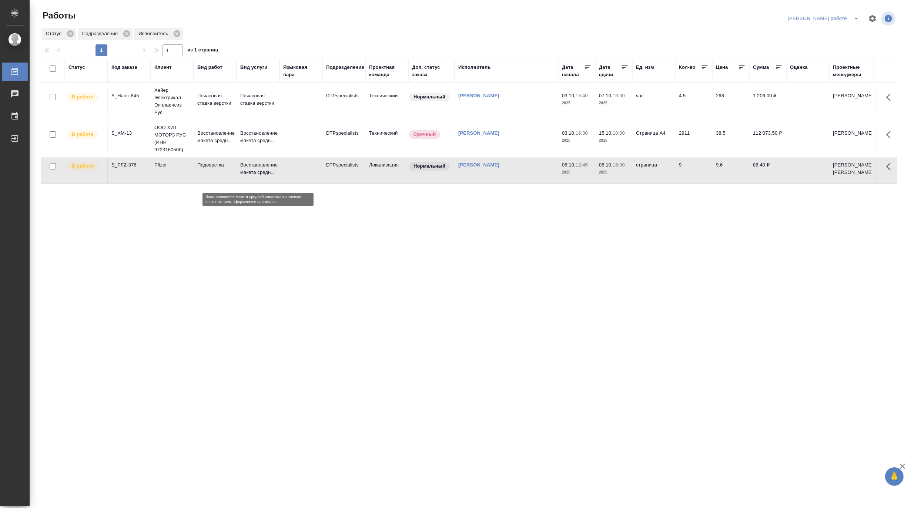
click at [260, 176] on p "Восстановление макета средн..." at bounding box center [258, 168] width 36 height 15
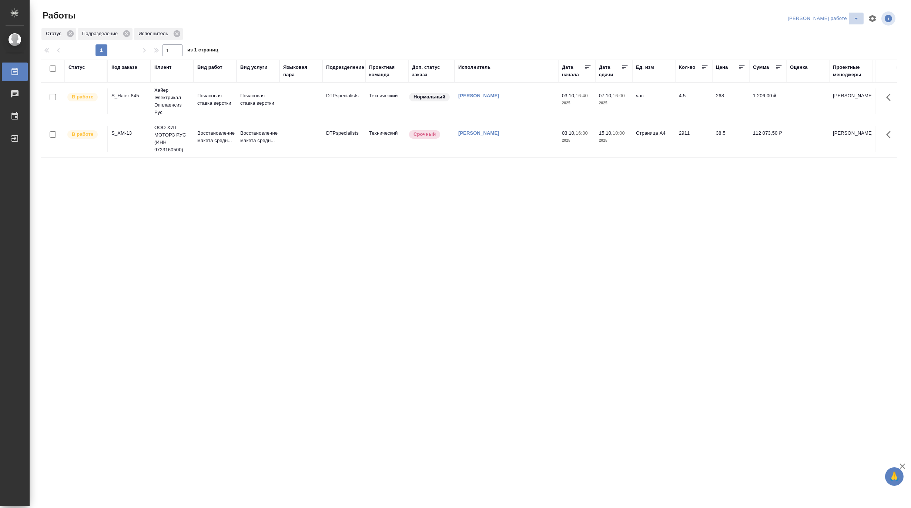
click at [856, 14] on icon "split button" at bounding box center [856, 18] width 9 height 9
click at [820, 68] on li "Верстка и Дизайн" at bounding box center [829, 69] width 67 height 12
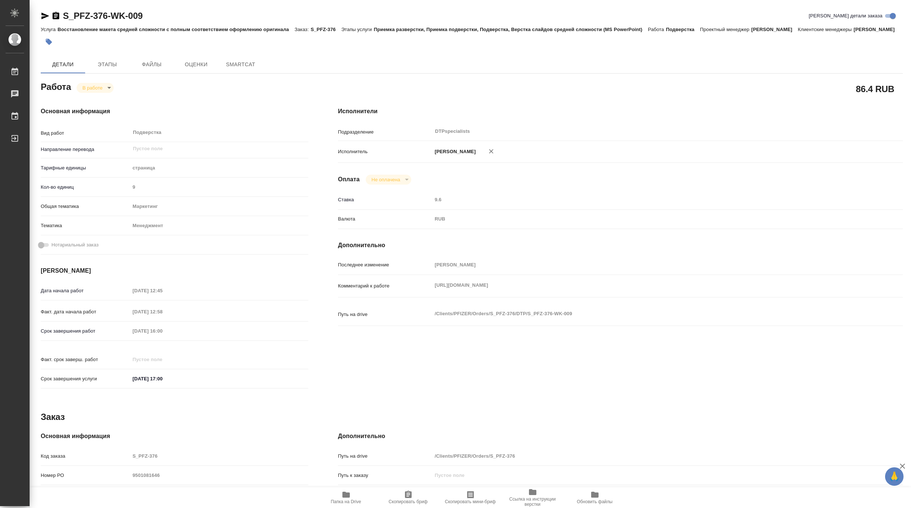
type textarea "x"
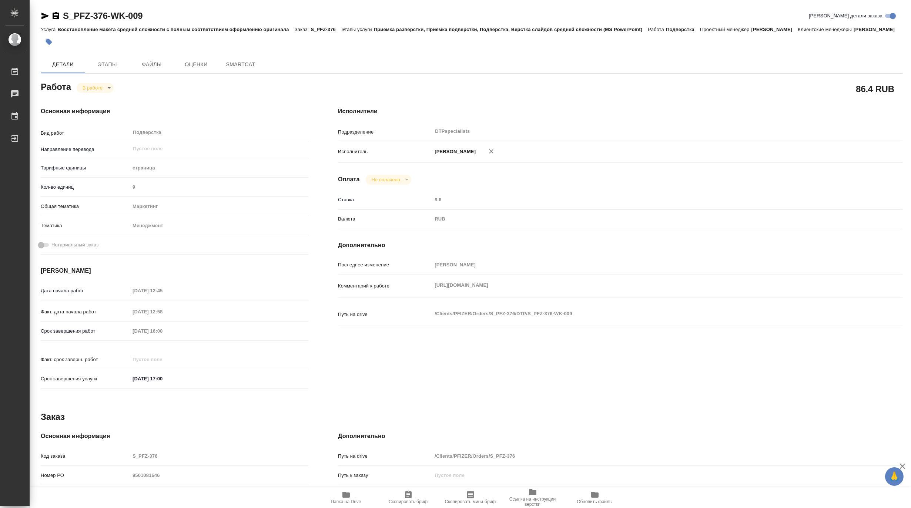
type textarea "x"
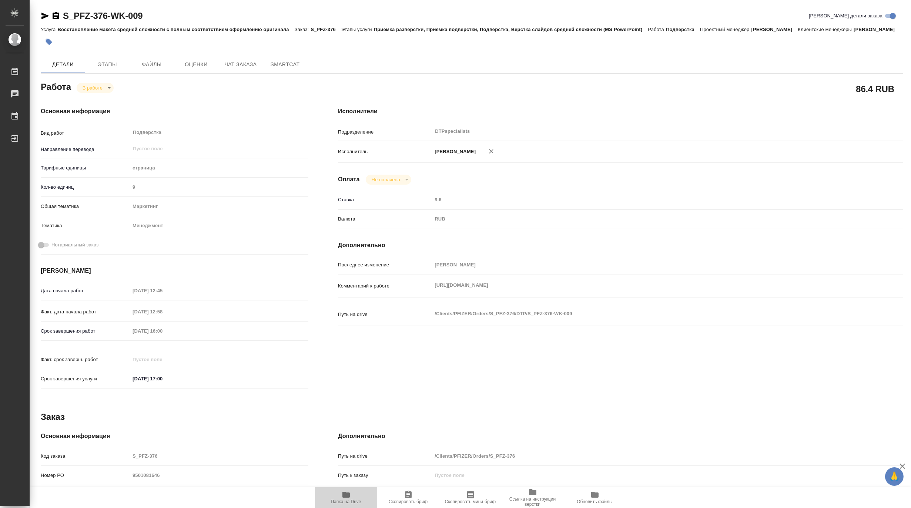
click at [352, 496] on span "Папка на Drive" at bounding box center [345, 498] width 53 height 14
type textarea "x"
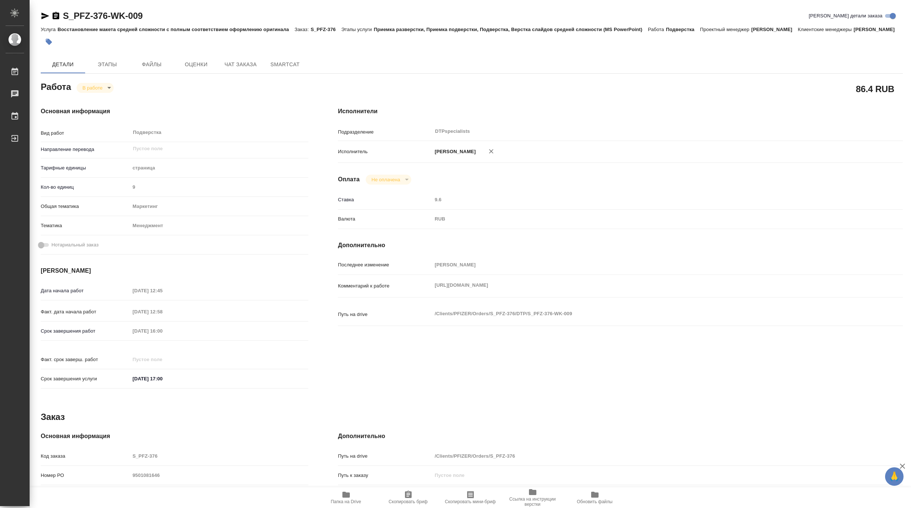
type textarea "x"
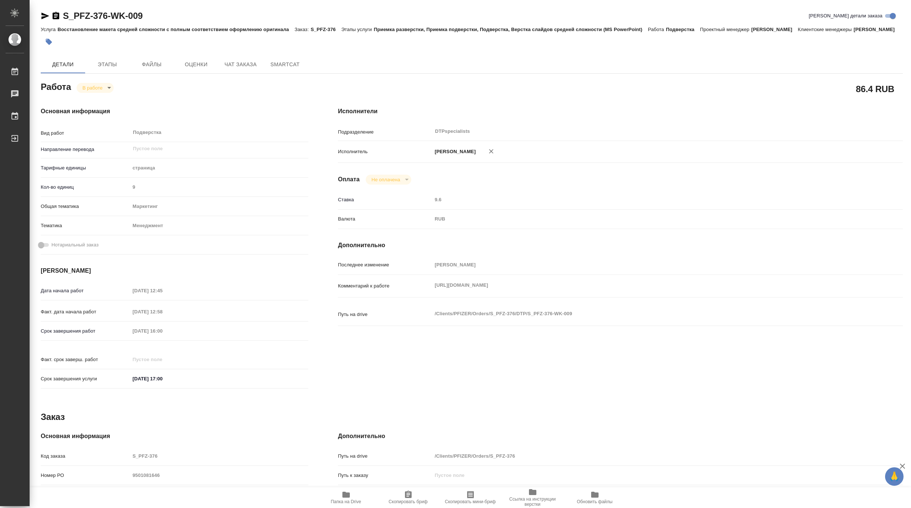
type textarea "x"
click at [91, 96] on body "🙏 .cls-1 fill:#fff; AWATERA Matveeva Maria Работы 0 Чаты График Выйти S_PFZ-376…" at bounding box center [455, 254] width 911 height 508
click at [91, 107] on button "Выполнен" at bounding box center [95, 109] width 27 height 8
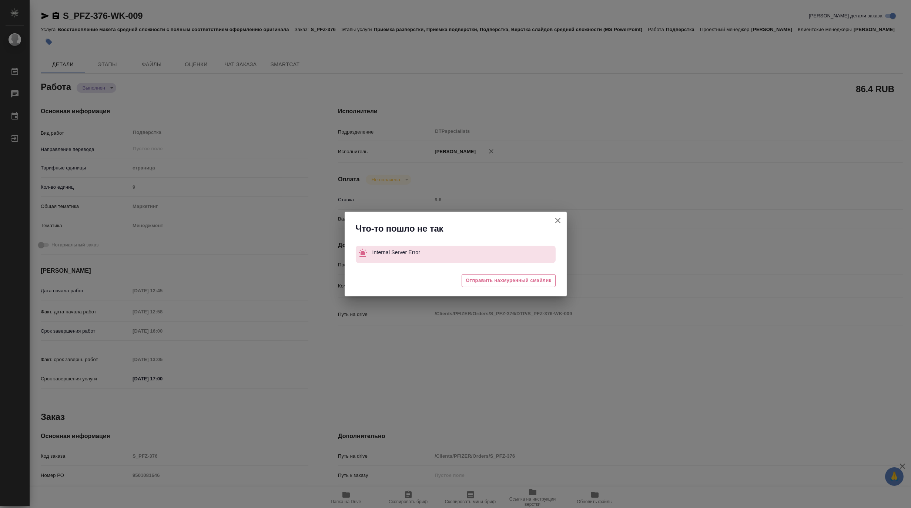
type textarea "x"
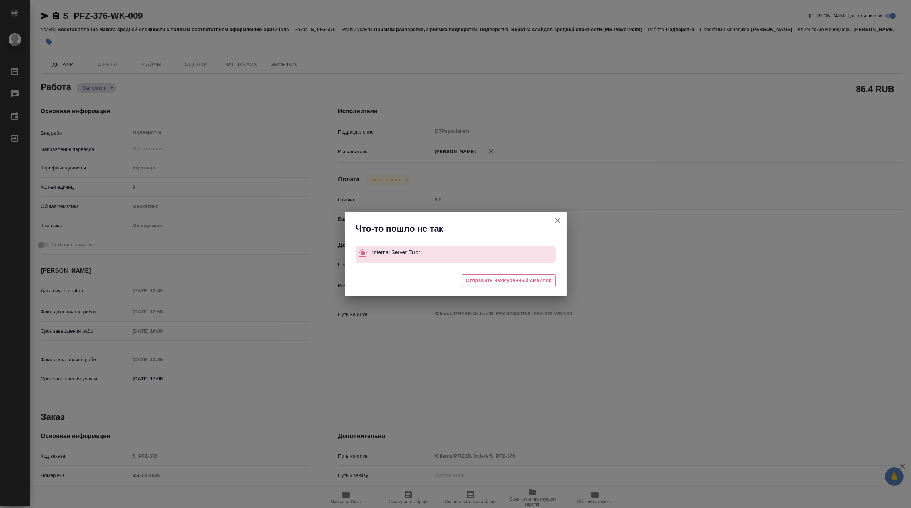
type textarea "x"
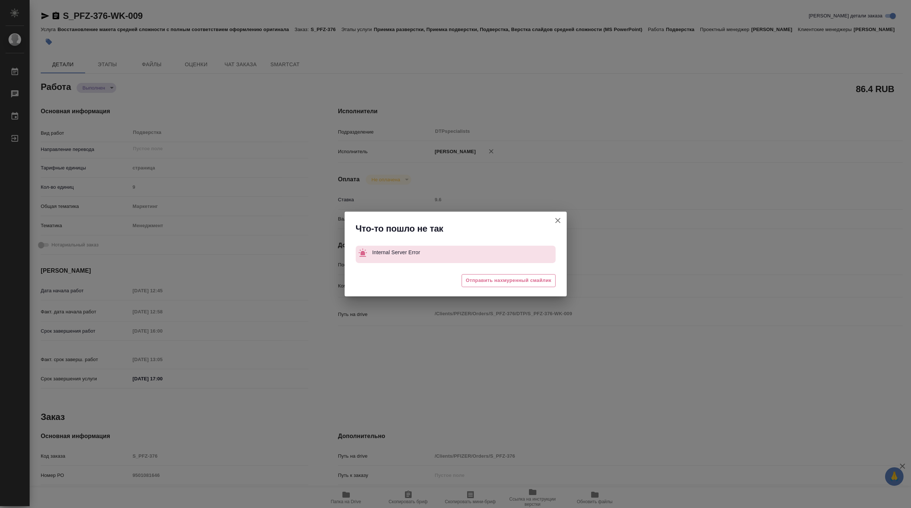
type textarea "x"
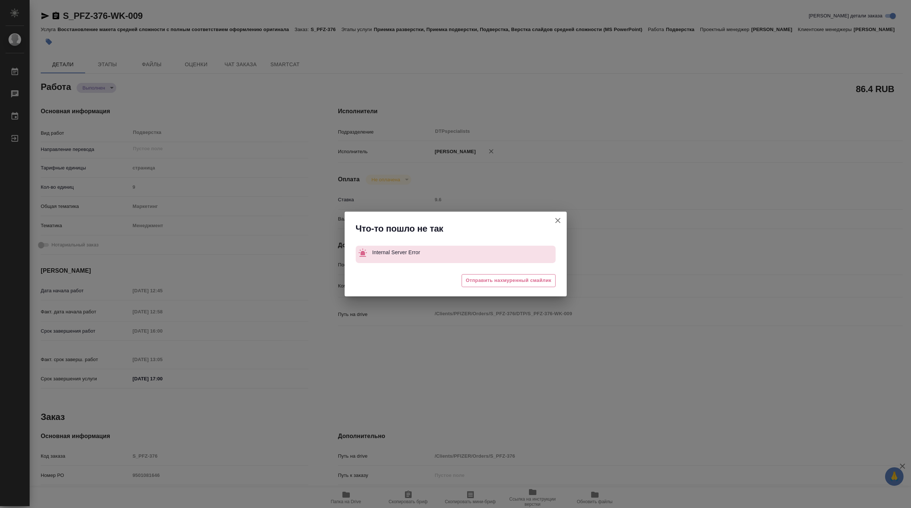
click at [560, 216] on icon "button" at bounding box center [557, 220] width 9 height 9
type textarea "x"
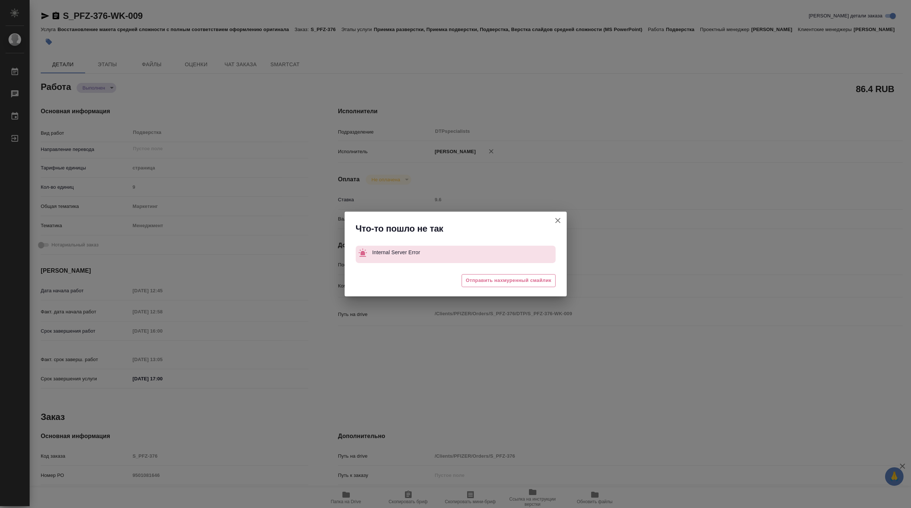
type textarea "x"
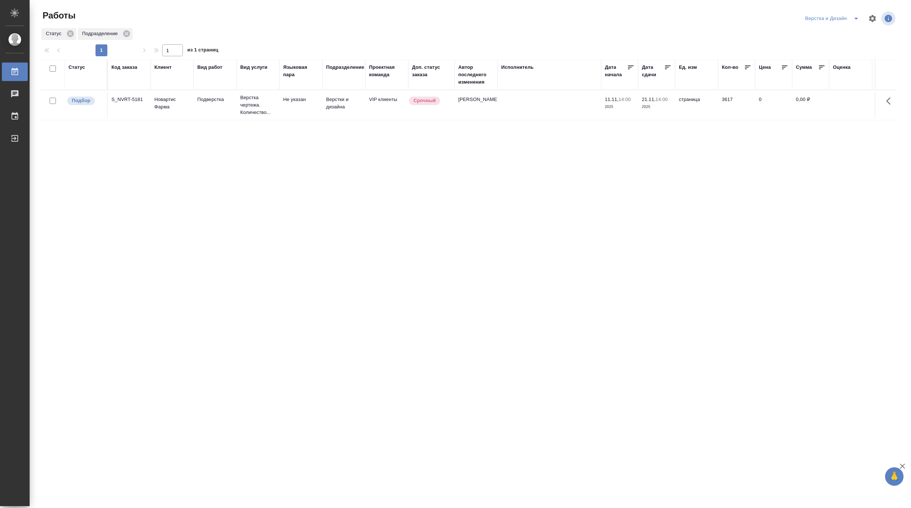
click at [853, 17] on icon "split button" at bounding box center [856, 18] width 9 height 9
click at [838, 53] on li "[PERSON_NAME]" at bounding box center [836, 57] width 71 height 12
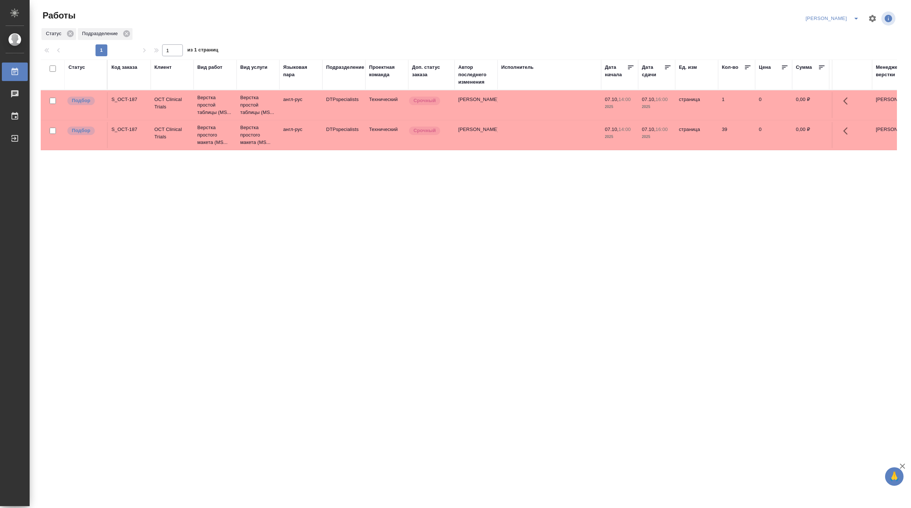
click at [856, 16] on icon "split button" at bounding box center [856, 18] width 9 height 9
click at [821, 36] on li "[PERSON_NAME] работе" at bounding box center [828, 33] width 71 height 12
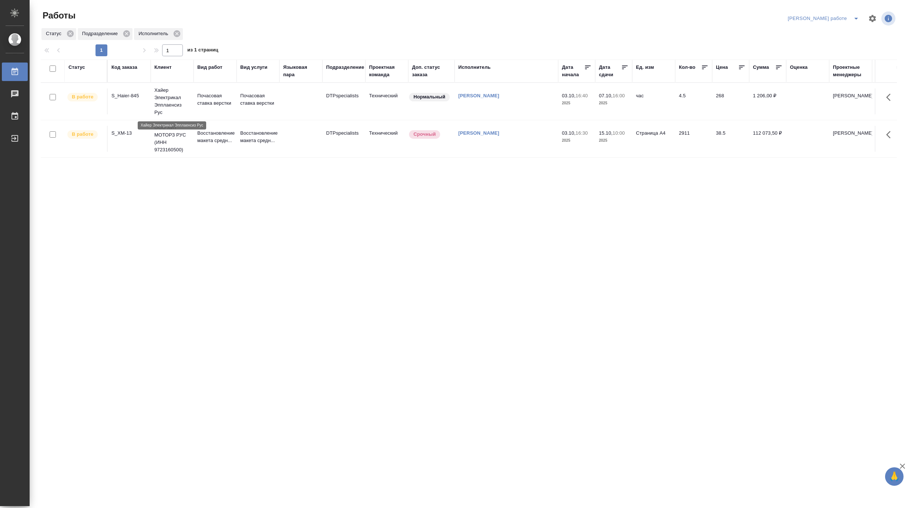
click at [164, 97] on p "Хайер Электрикал Эпплаенсиз Рус" at bounding box center [172, 102] width 36 height 30
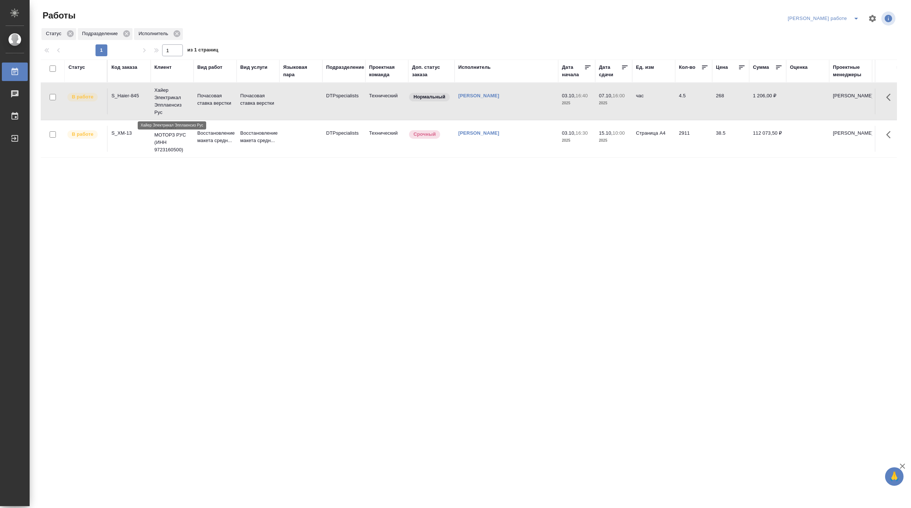
click at [164, 97] on p "Хайер Электрикал Эпплаенсиз Рус" at bounding box center [172, 102] width 36 height 30
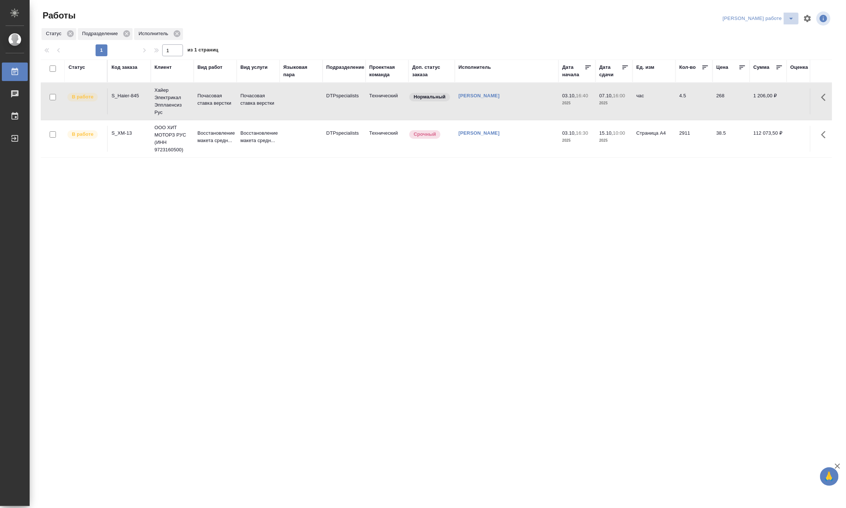
click at [790, 16] on icon "split button" at bounding box center [790, 18] width 9 height 9
click at [767, 68] on li "Верстка и Дизайн" at bounding box center [764, 69] width 67 height 12
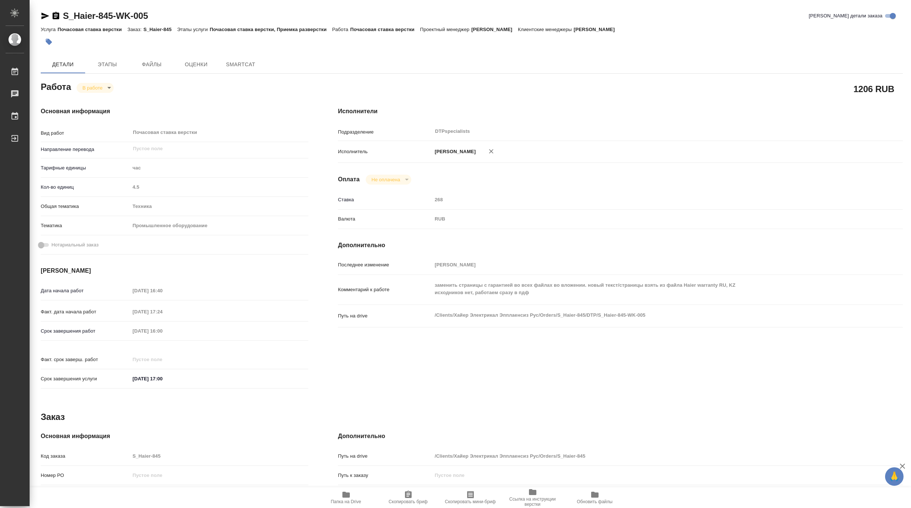
type textarea "x"
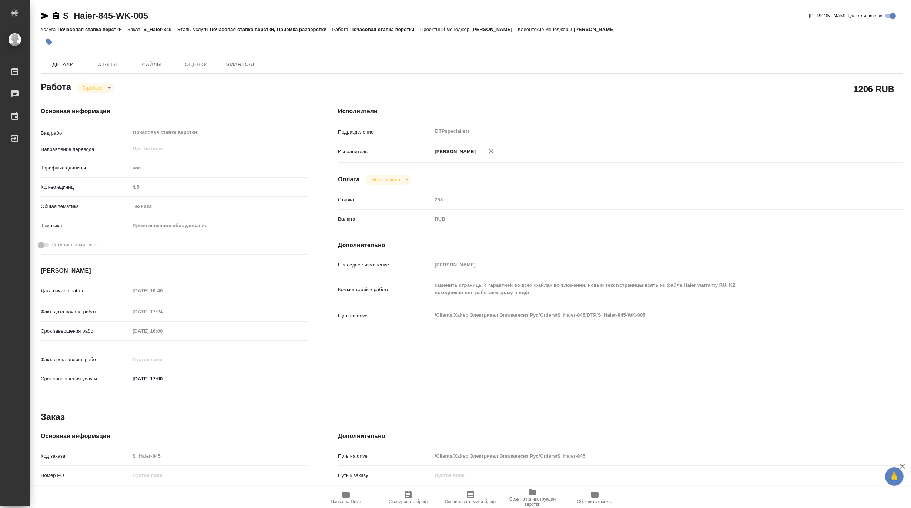
type textarea "x"
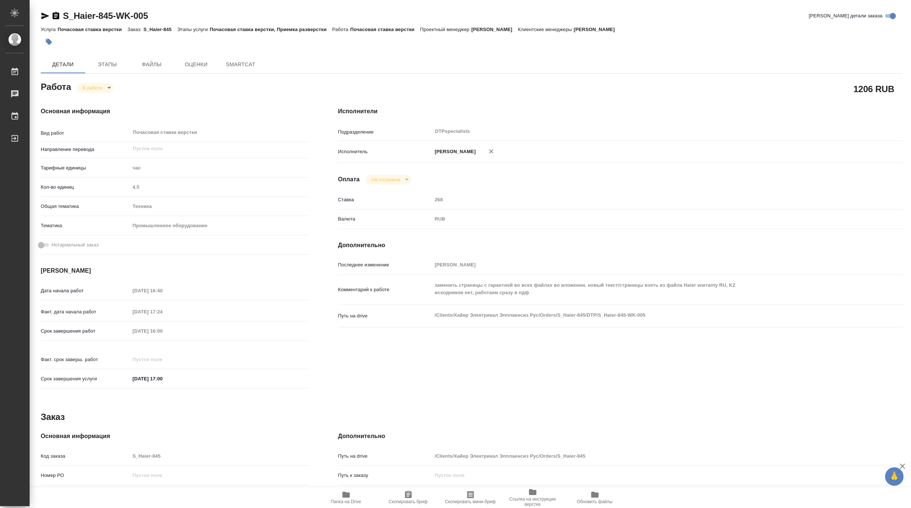
type textarea "x"
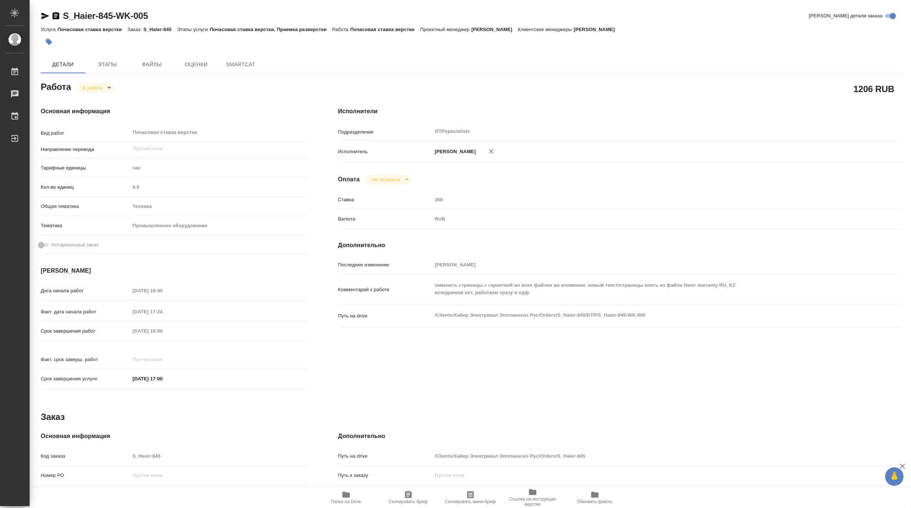
type textarea "x"
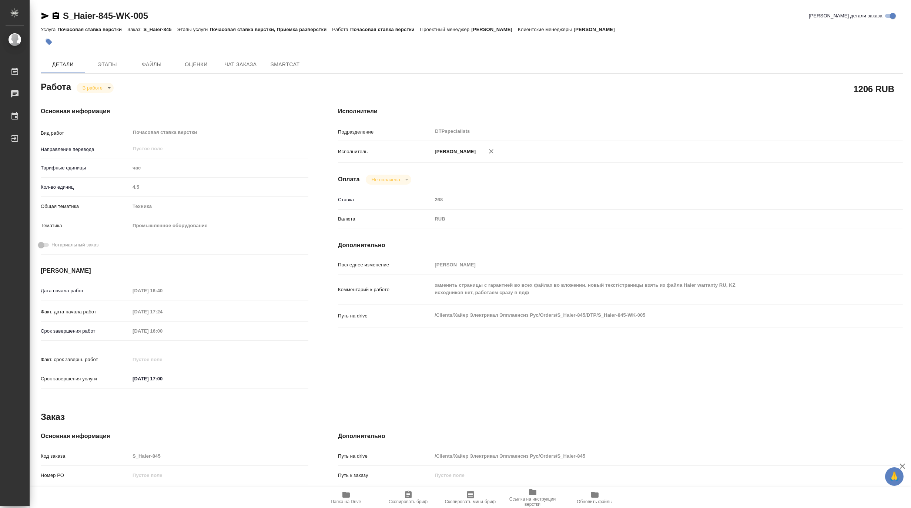
type textarea "x"
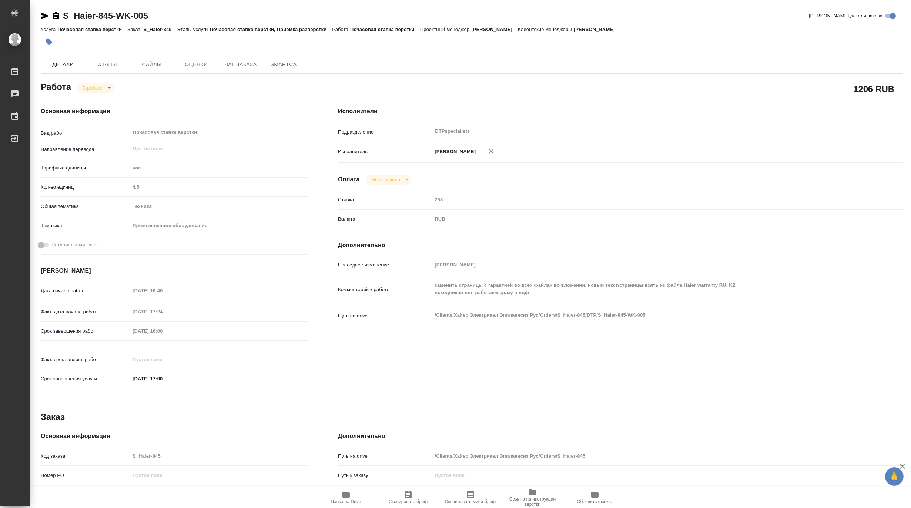
type textarea "x"
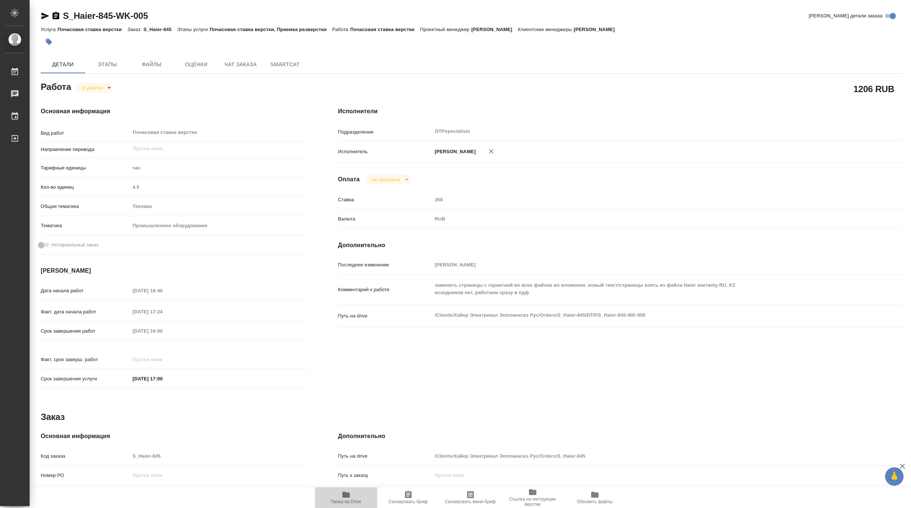
click at [355, 501] on span "Папка на Drive" at bounding box center [346, 501] width 30 height 5
type textarea "x"
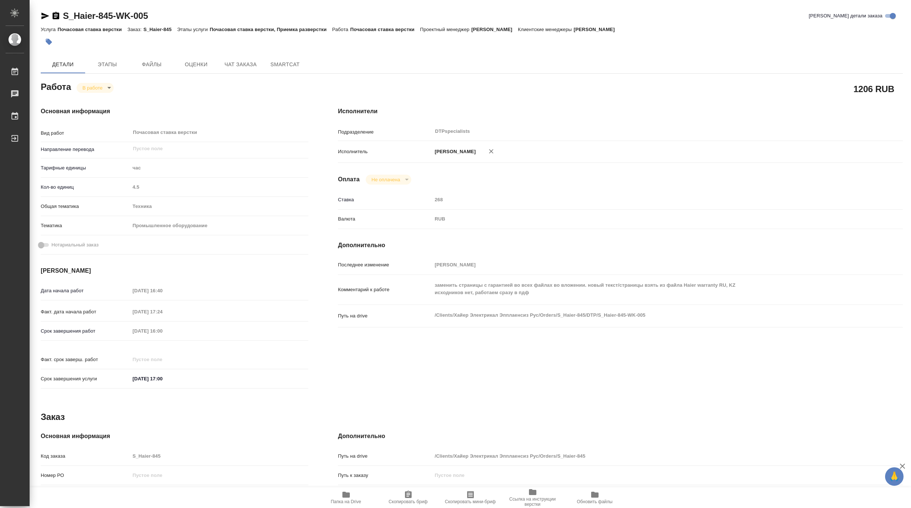
type textarea "x"
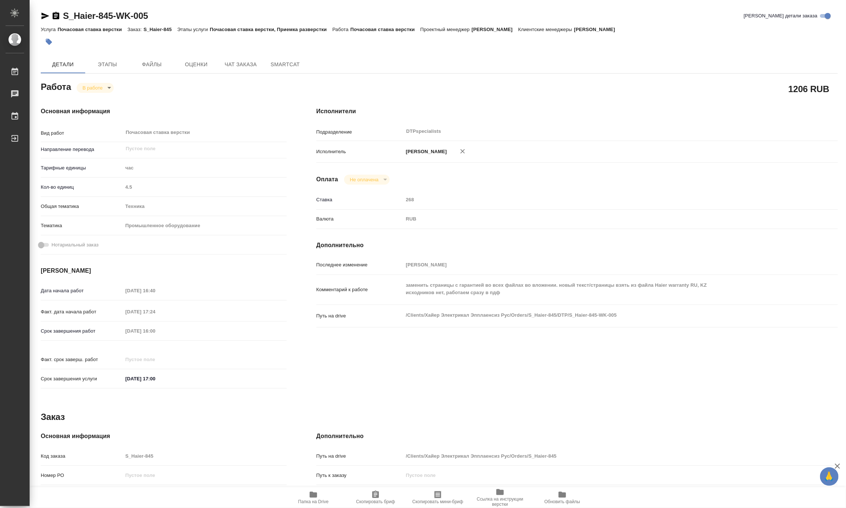
type textarea "x"
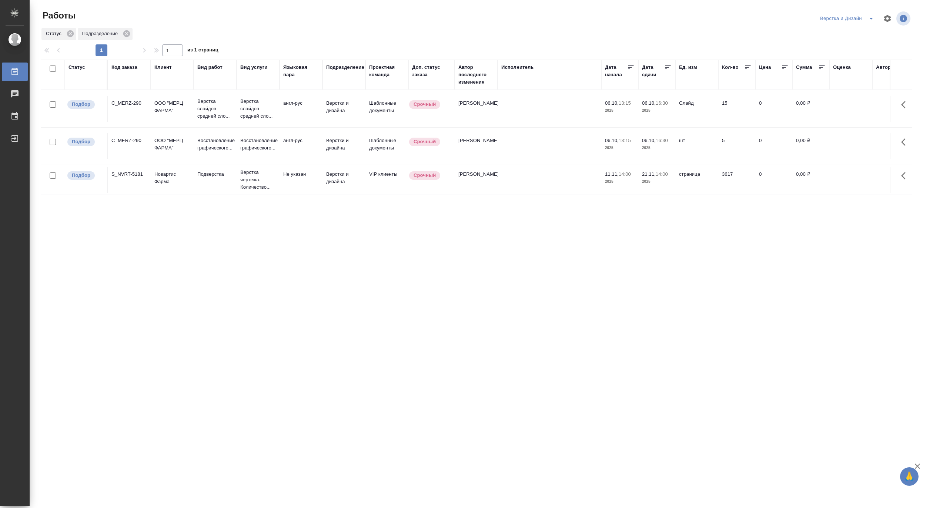
click at [845, 16] on icon "split button" at bounding box center [871, 18] width 9 height 9
click at [845, 56] on li "[PERSON_NAME]" at bounding box center [851, 57] width 71 height 12
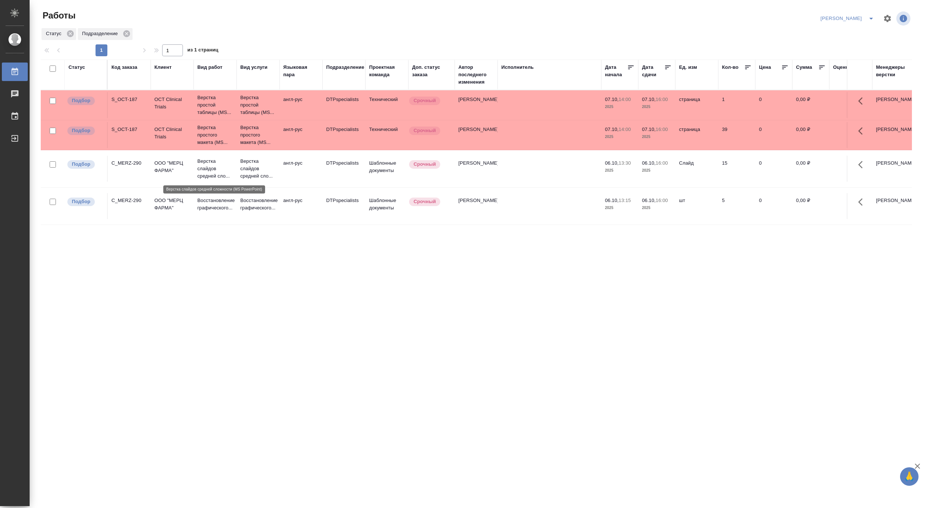
click at [213, 165] on p "Верстка слайдов средней сло..." at bounding box center [215, 169] width 36 height 22
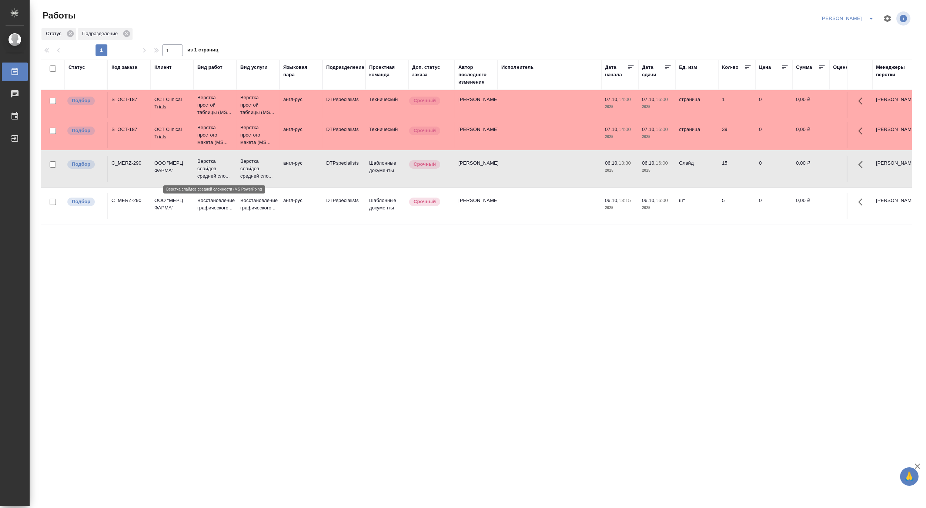
click at [213, 165] on p "Верстка слайдов средней сло..." at bounding box center [215, 169] width 36 height 22
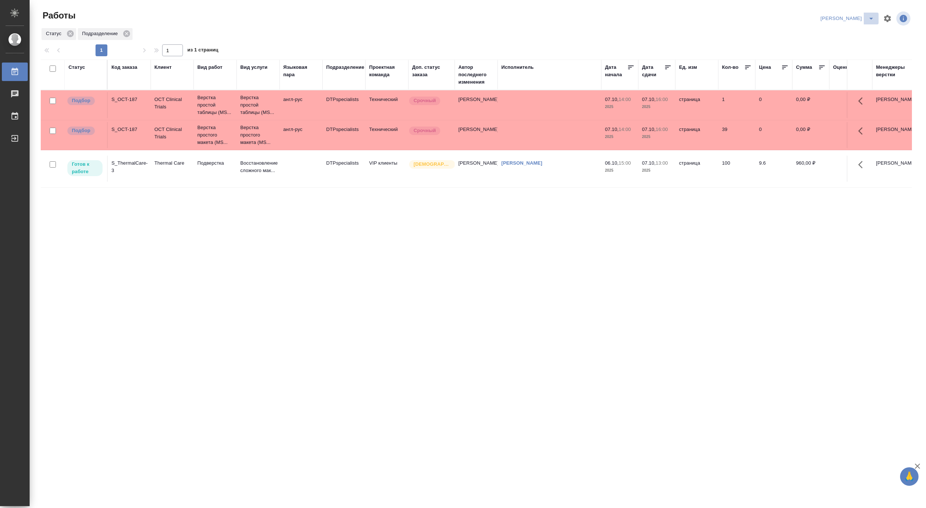
click at [874, 16] on icon "split button" at bounding box center [871, 18] width 9 height 9
click at [850, 32] on li "[PERSON_NAME] работе" at bounding box center [842, 33] width 71 height 12
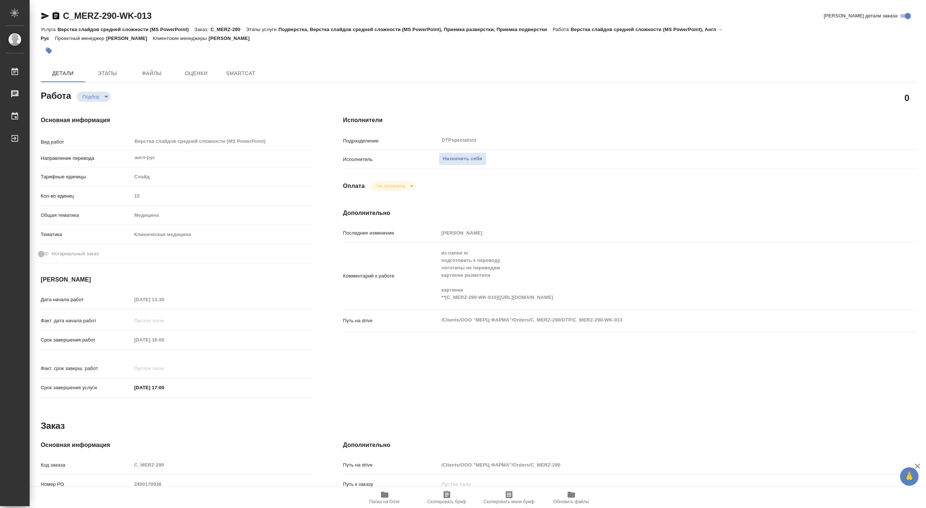
type textarea "x"
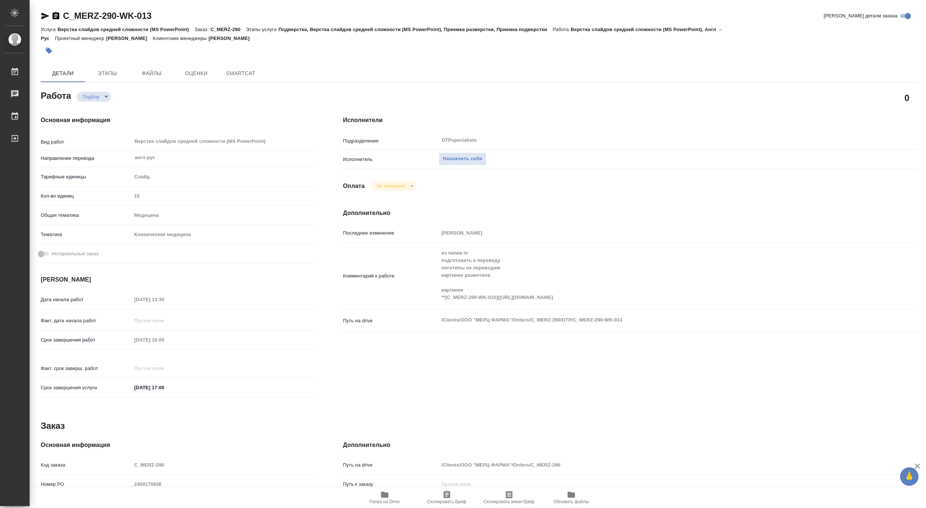
type textarea "x"
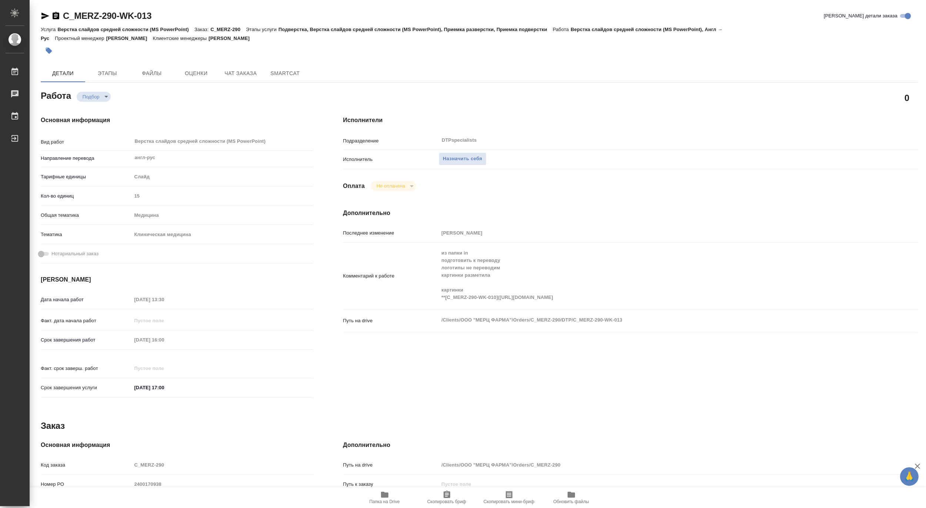
type textarea "x"
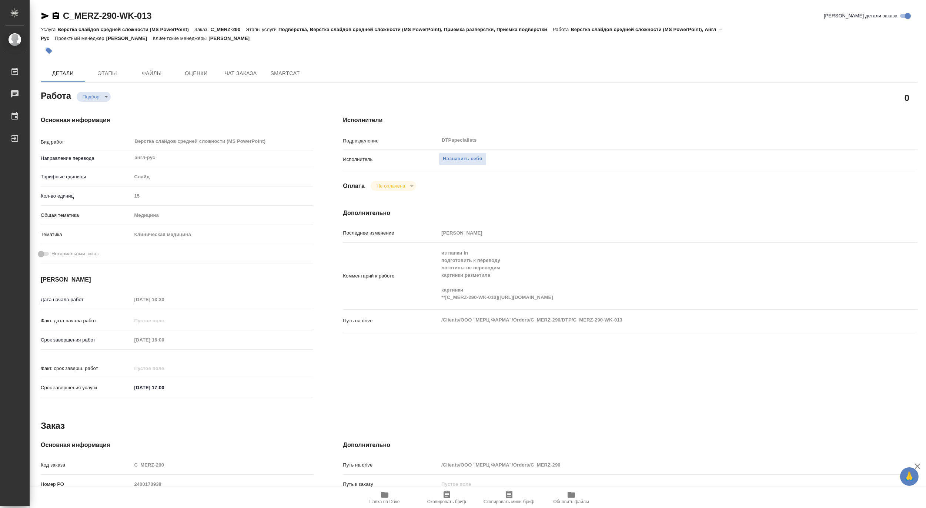
type textarea "x"
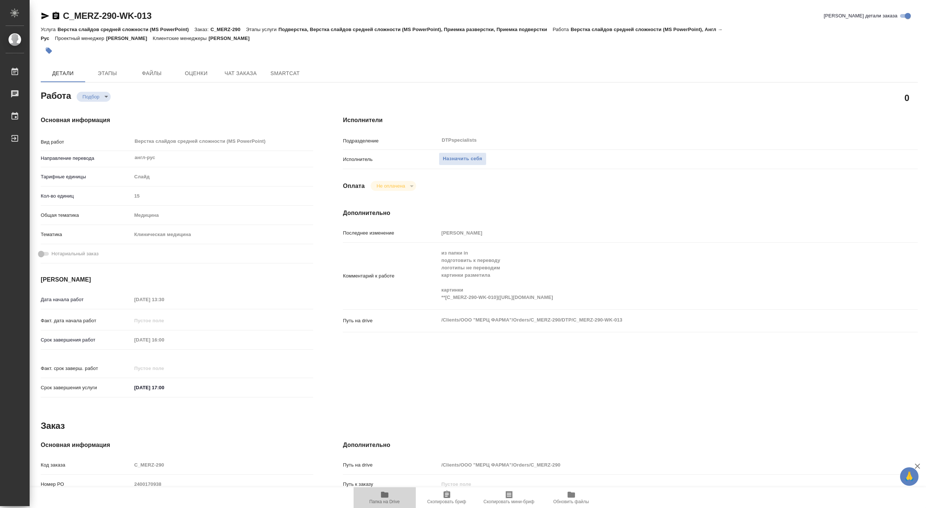
click at [382, 501] on span "Папка на Drive" at bounding box center [384, 501] width 30 height 5
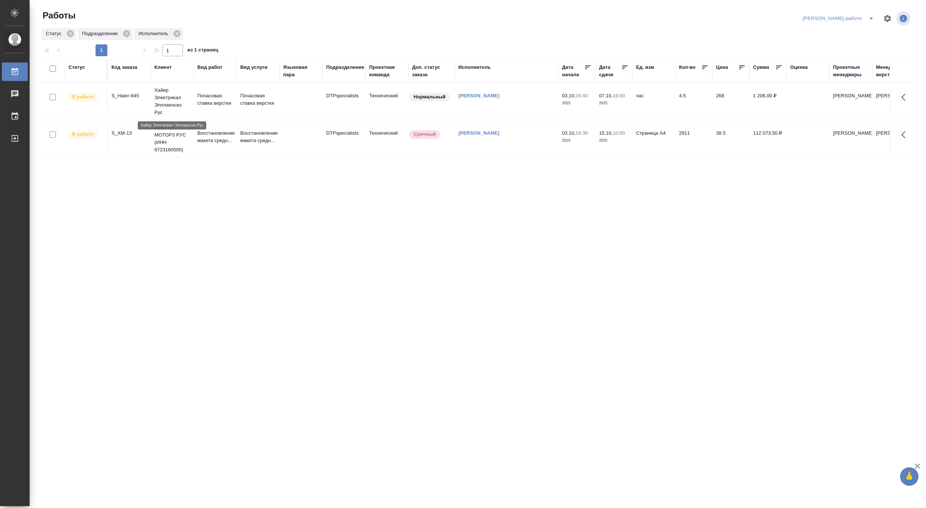
click at [169, 100] on p "Хайер Электрикал Эпплаенсиз Рус" at bounding box center [172, 102] width 36 height 30
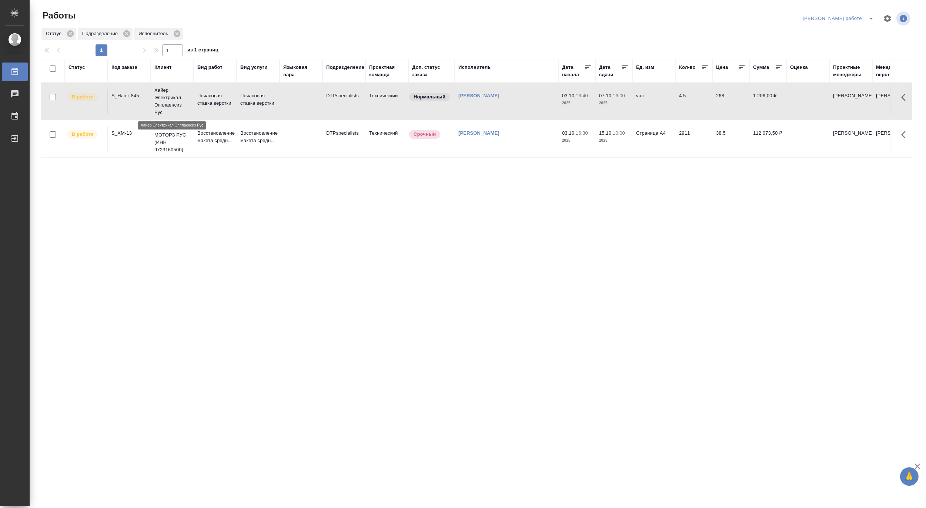
click at [169, 100] on p "Хайер Электрикал Эпплаенсиз Рус" at bounding box center [172, 102] width 36 height 30
click at [873, 15] on icon "split button" at bounding box center [871, 18] width 9 height 9
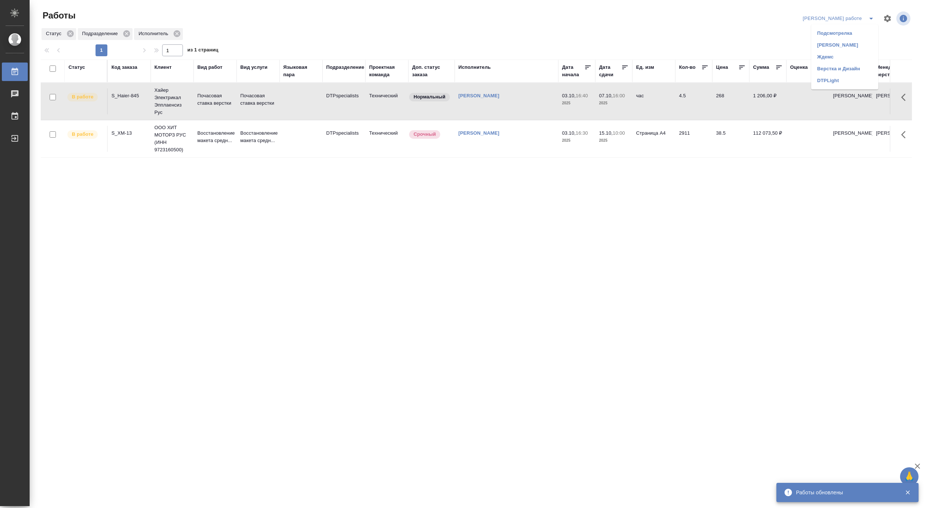
click at [849, 47] on li "Матвеева_назначено" at bounding box center [844, 45] width 67 height 12
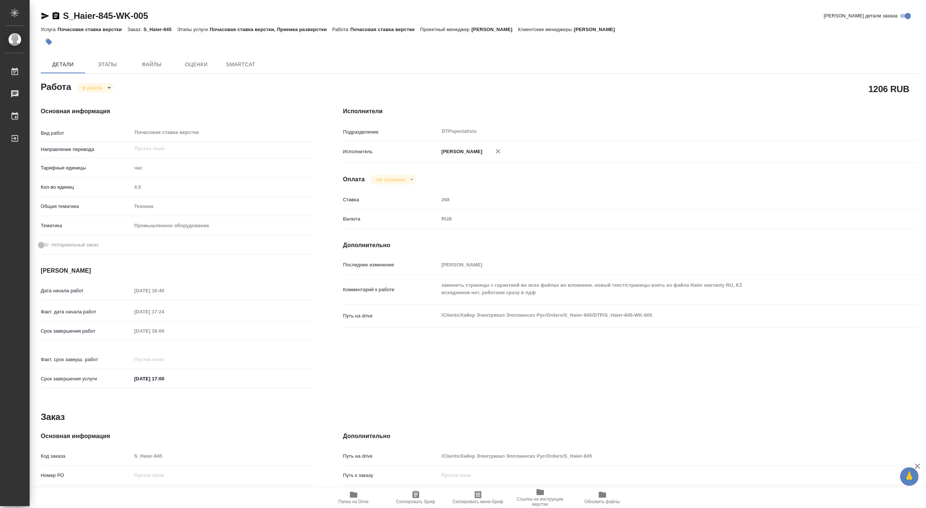
type textarea "x"
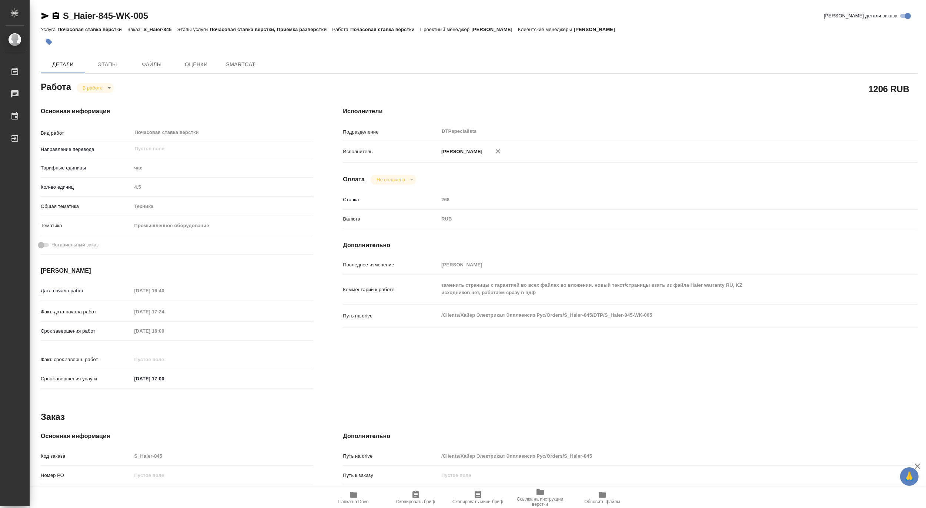
type textarea "x"
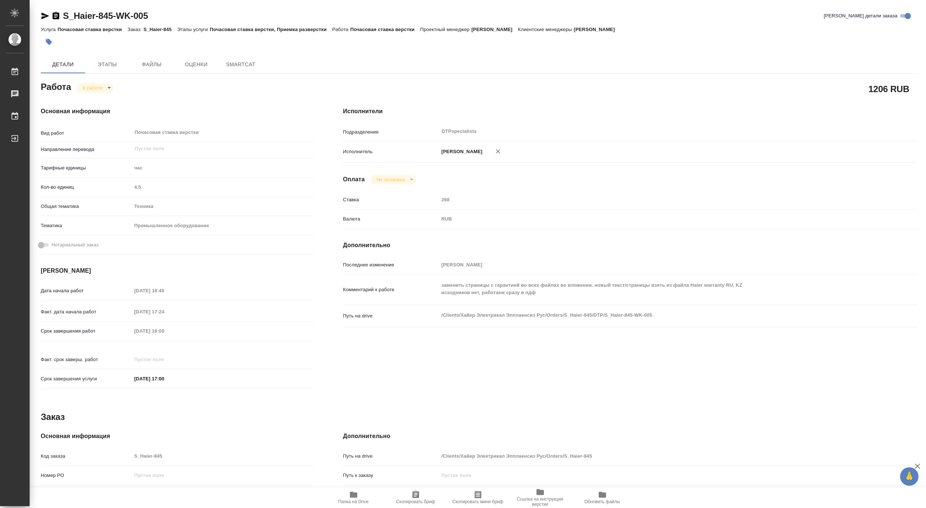
type textarea "x"
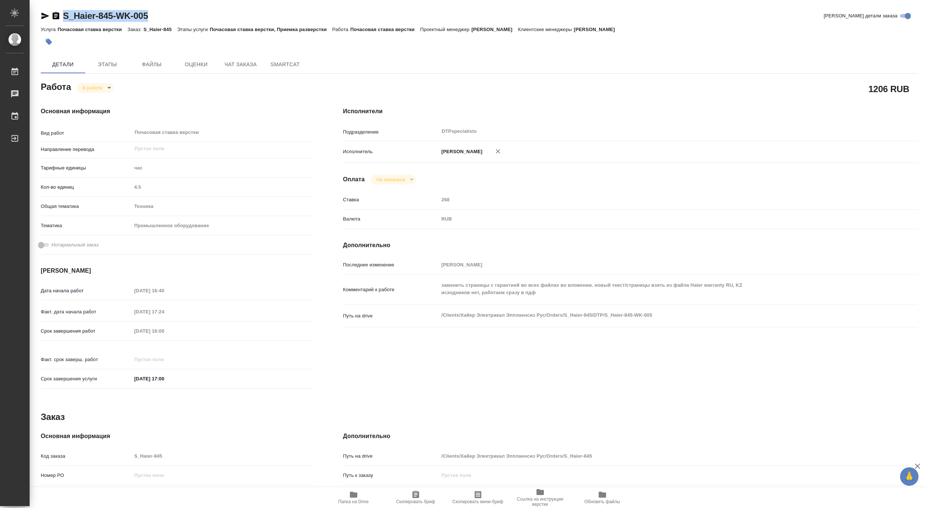
drag, startPoint x: 165, startPoint y: 17, endPoint x: 64, endPoint y: 9, distance: 101.4
click at [64, 9] on div "S_Haier-845-WK-005 Кратко детали заказа Услуга Почасовая ставка верстки Заказ: …" at bounding box center [479, 315] width 885 height 630
type textarea "x"
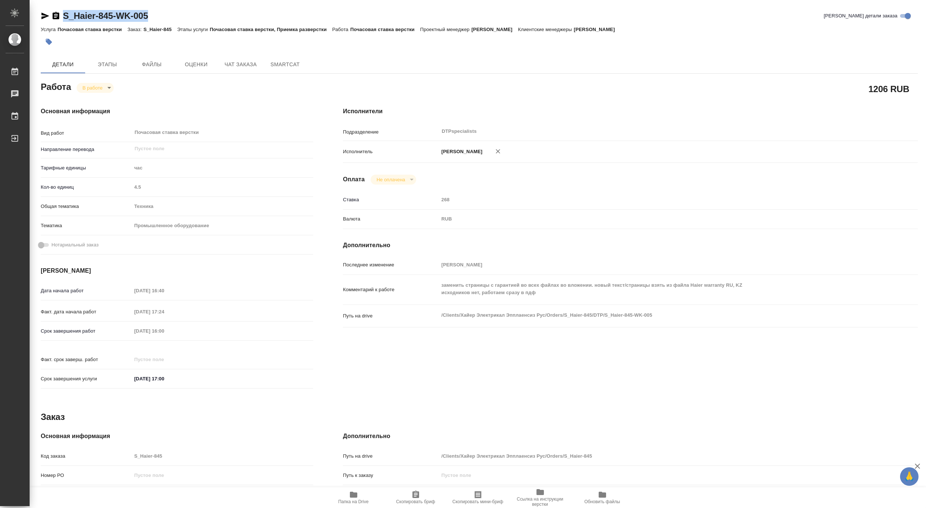
type textarea "x"
copy link "S_Haier-845-WK-005"
type textarea "x"
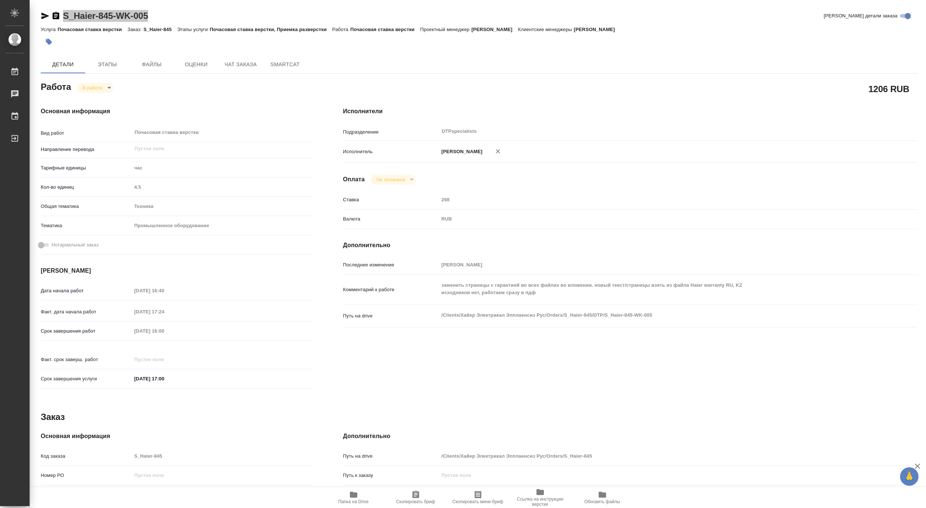
type textarea "x"
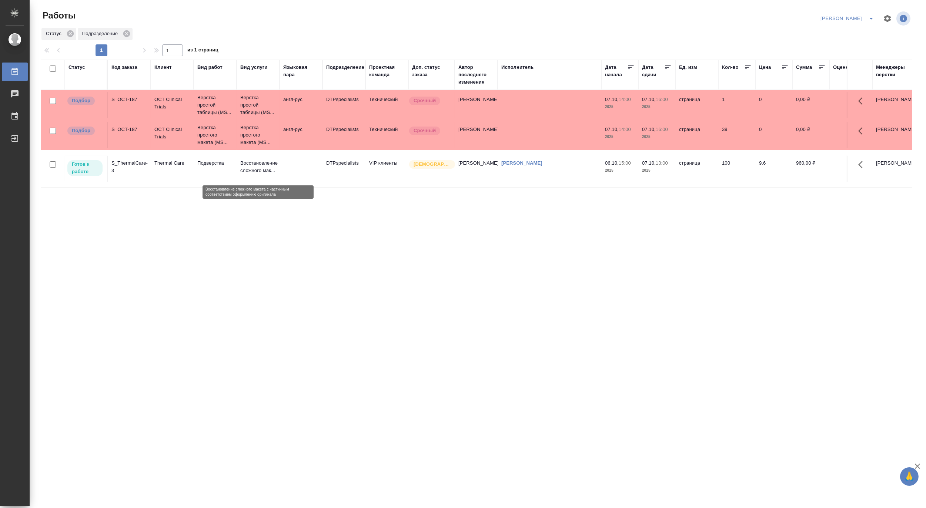
click at [262, 173] on p "Восстановление сложного мак..." at bounding box center [258, 167] width 36 height 15
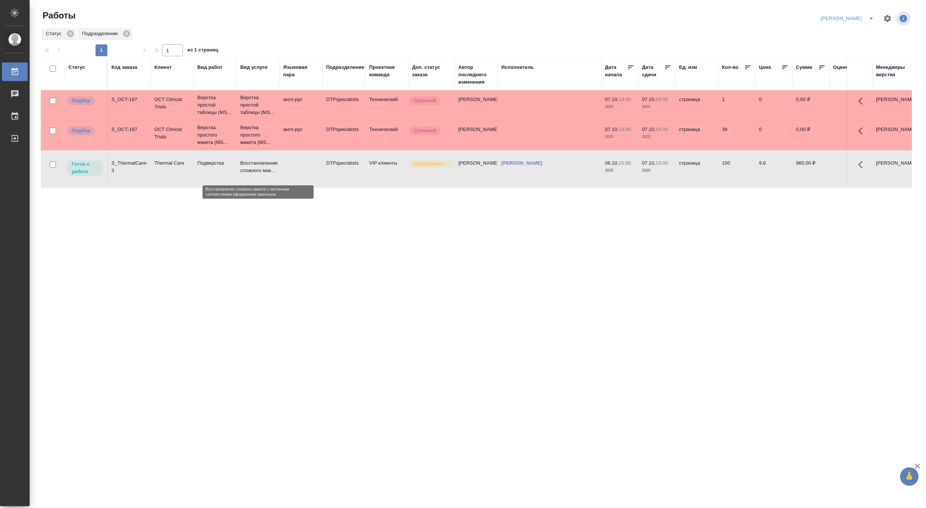
click at [262, 173] on p "Восстановление сложного мак..." at bounding box center [258, 167] width 36 height 15
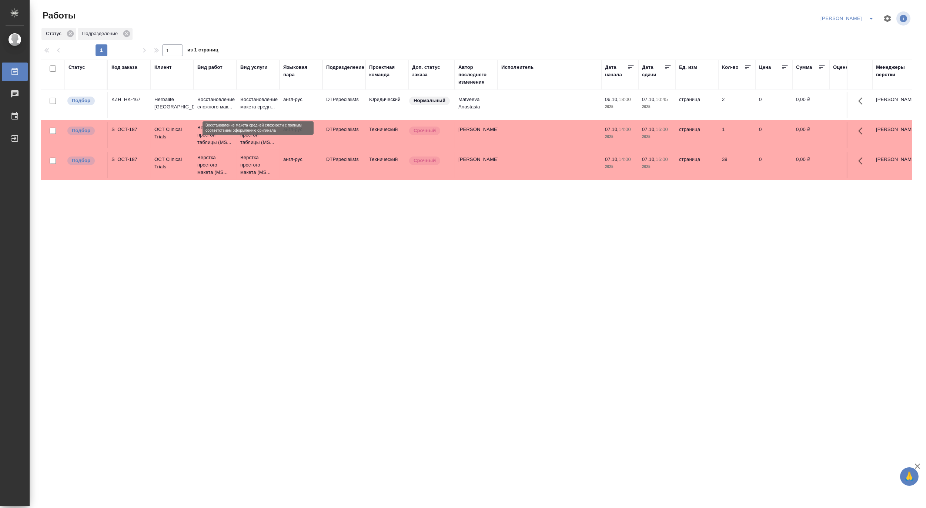
click at [257, 107] on p "Восстановление макета средн..." at bounding box center [258, 103] width 36 height 15
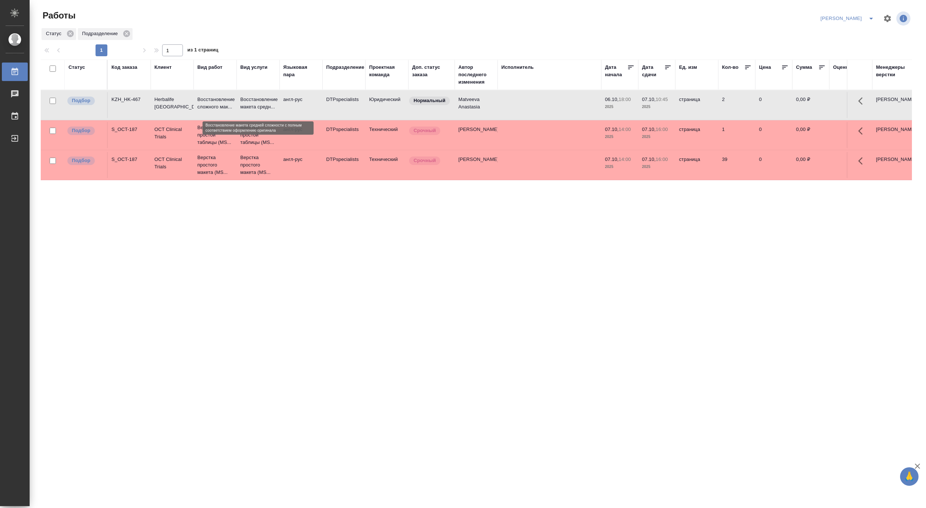
click at [257, 107] on p "Восстановление макета средн..." at bounding box center [258, 103] width 36 height 15
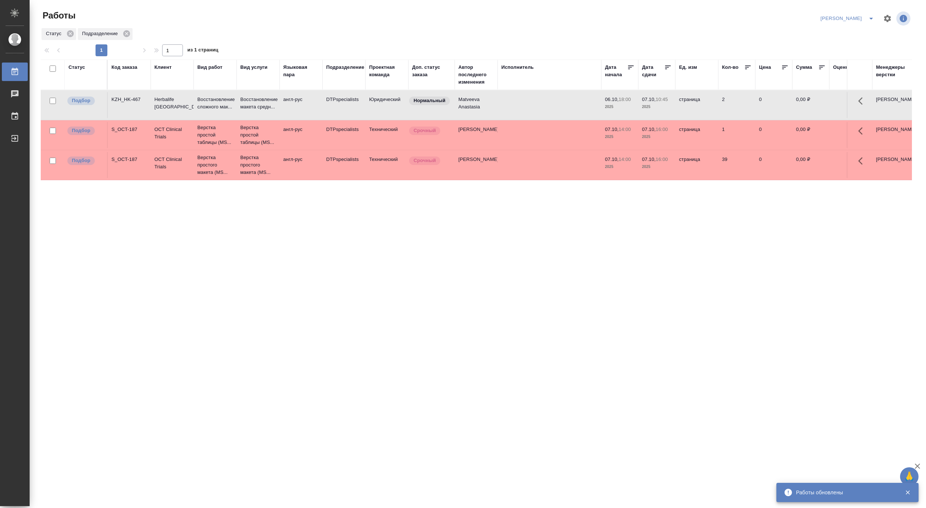
click at [873, 14] on icon "split button" at bounding box center [871, 18] width 9 height 9
click at [849, 34] on li "Матвеева_В работе" at bounding box center [842, 33] width 71 height 12
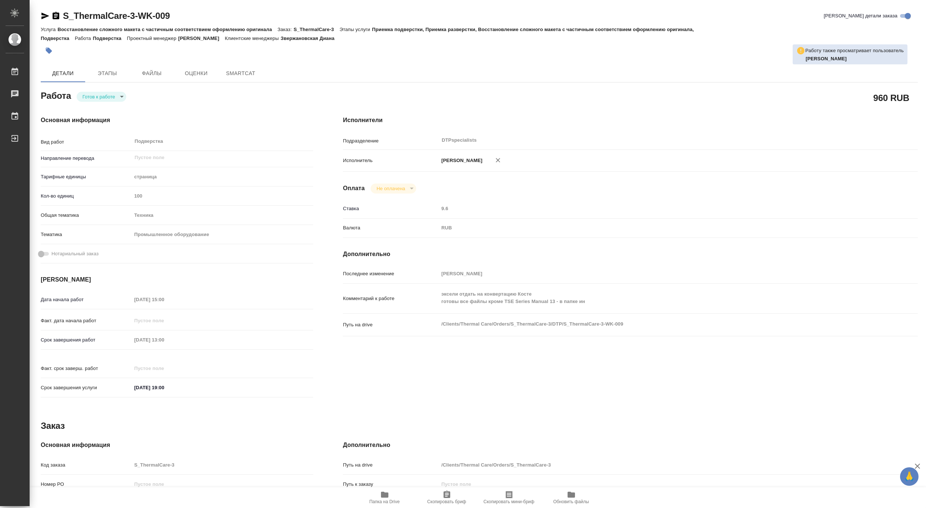
type textarea "x"
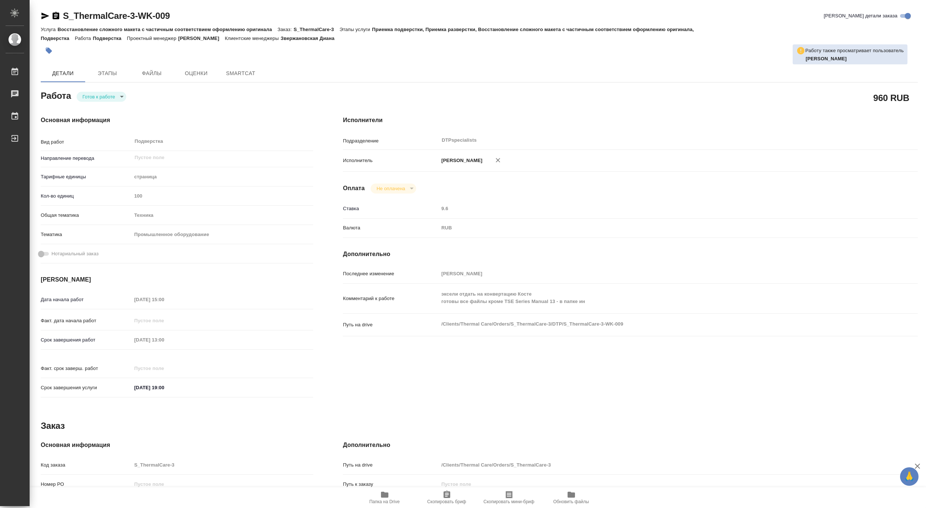
type textarea "x"
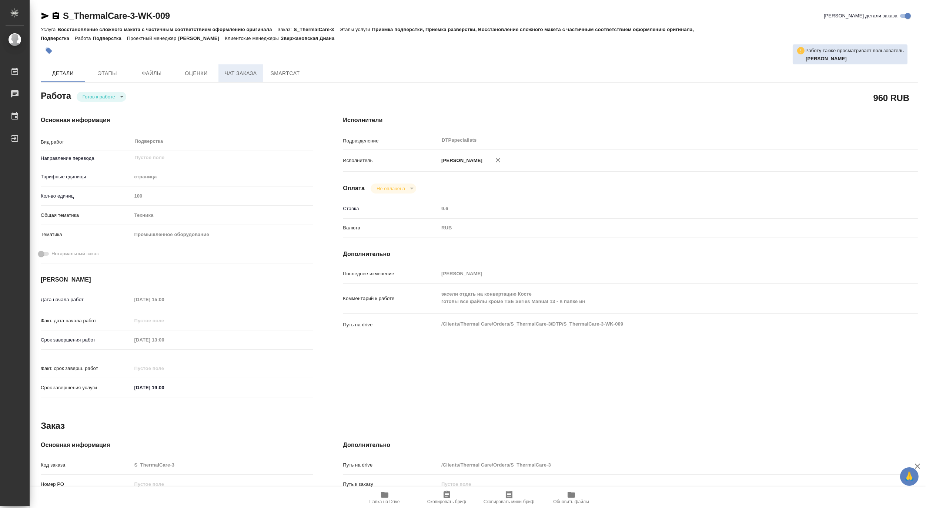
type textarea "x"
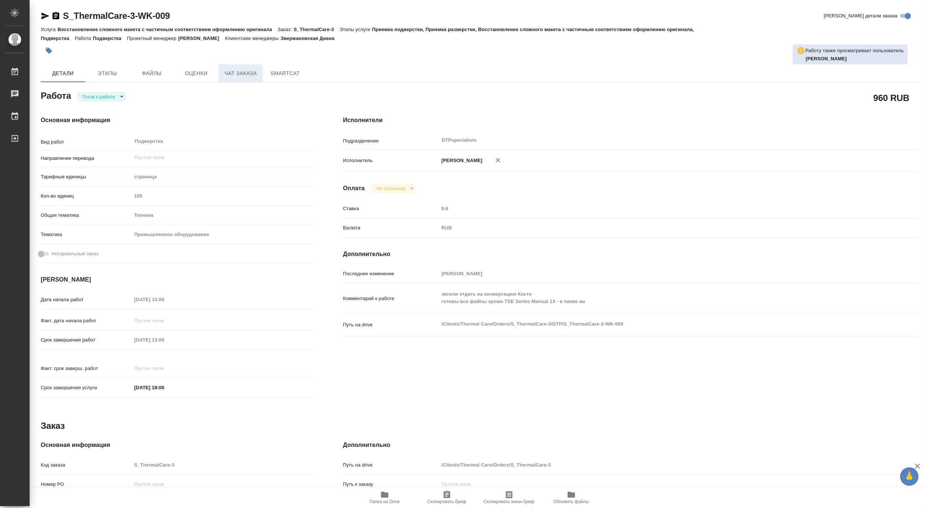
type textarea "x"
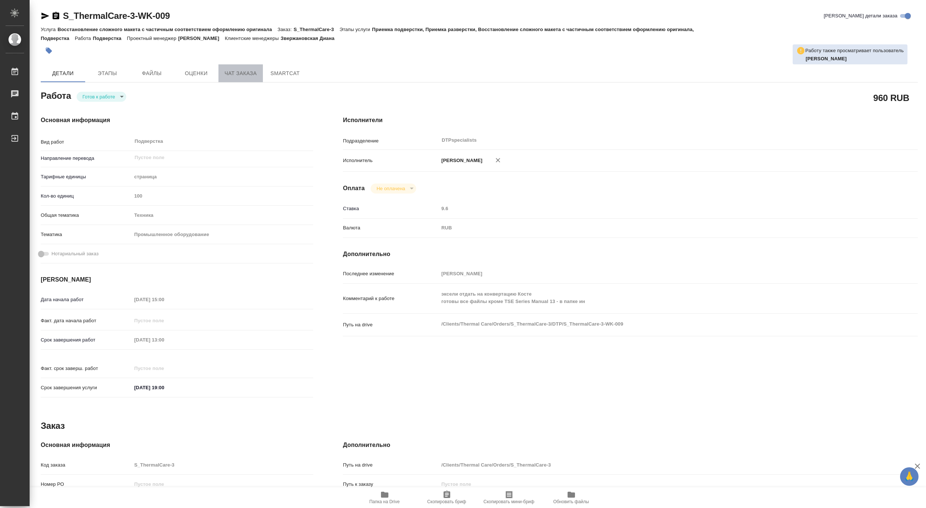
click at [234, 76] on span "Чат заказа" at bounding box center [241, 73] width 36 height 9
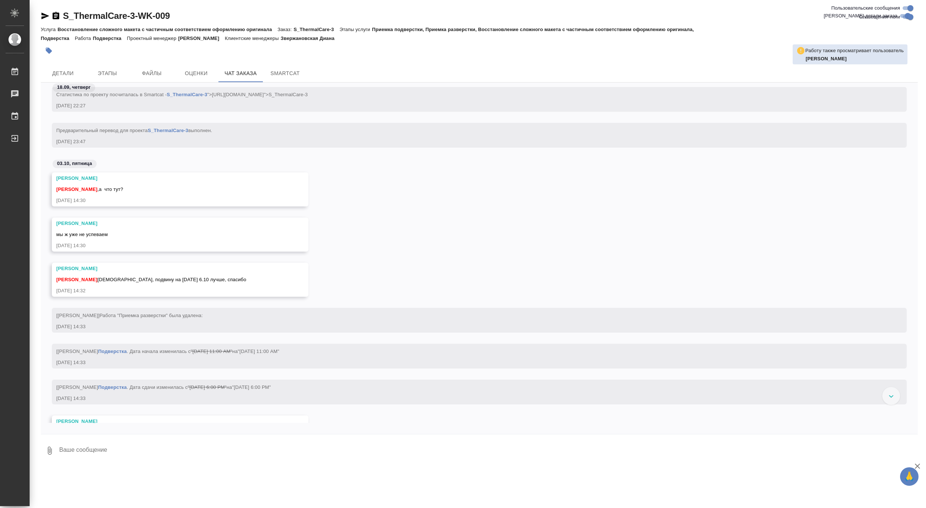
scroll to position [5112, 0]
click at [68, 71] on span "Детали" at bounding box center [63, 73] width 36 height 9
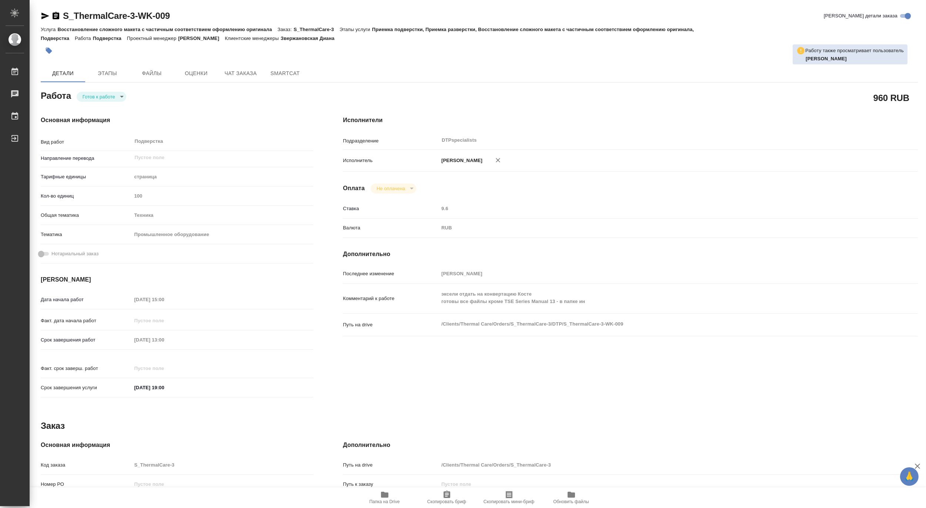
type textarea "x"
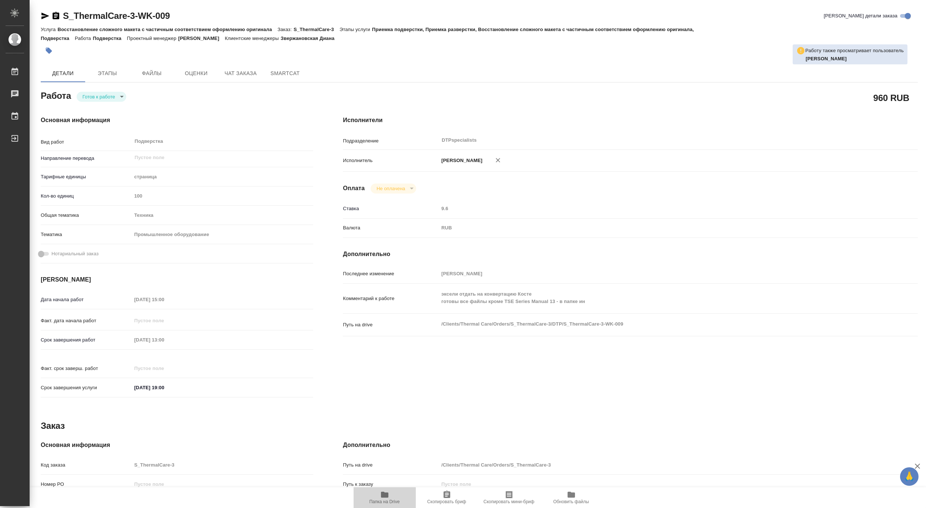
click at [386, 500] on span "Папка на Drive" at bounding box center [384, 501] width 30 height 5
click at [91, 95] on body "🙏 .cls-1 fill:#fff; AWATERA Matveeva Maria Работы 0 Чаты График Выйти S_Thermal…" at bounding box center [463, 254] width 926 height 508
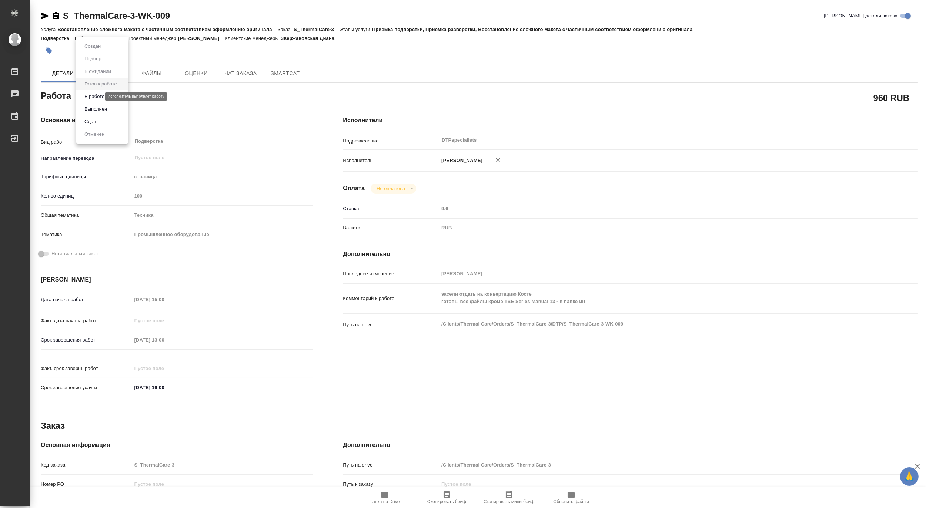
click at [87, 95] on button "В работе" at bounding box center [94, 97] width 24 height 8
type textarea "x"
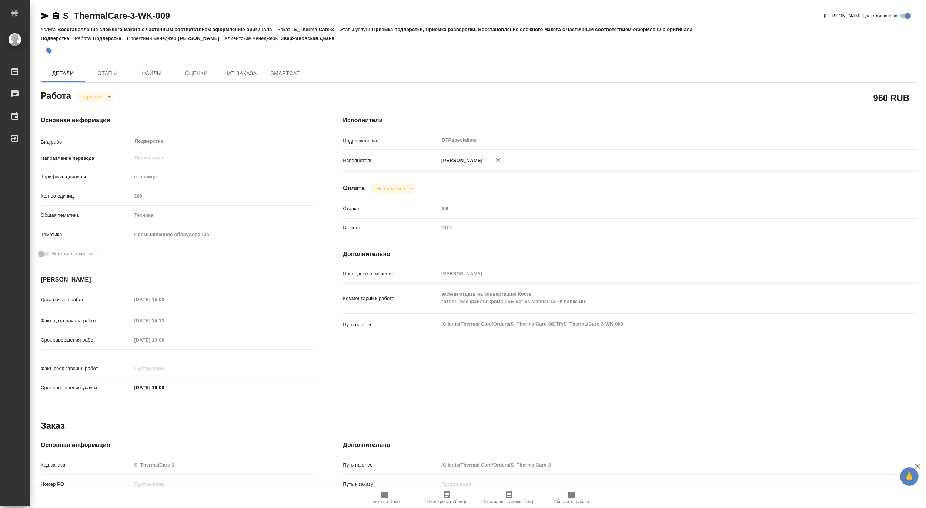
type textarea "x"
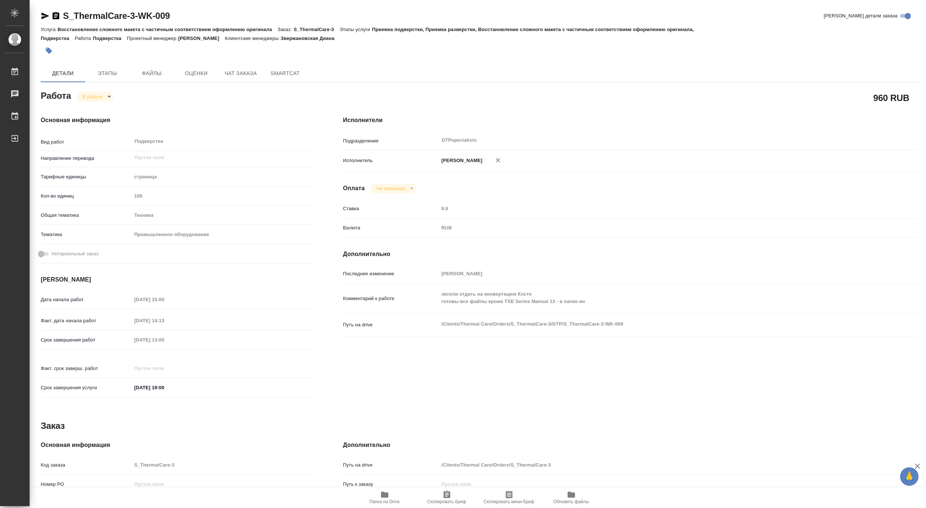
type textarea "x"
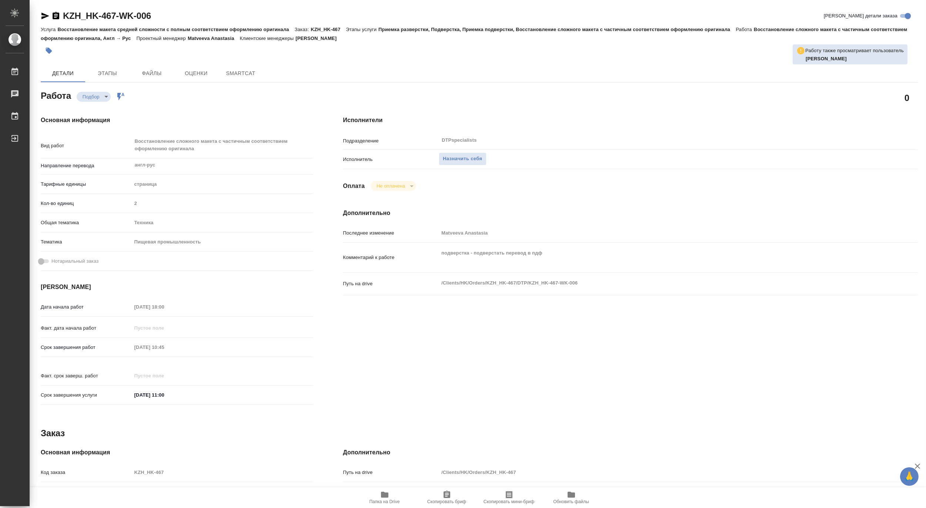
type textarea "x"
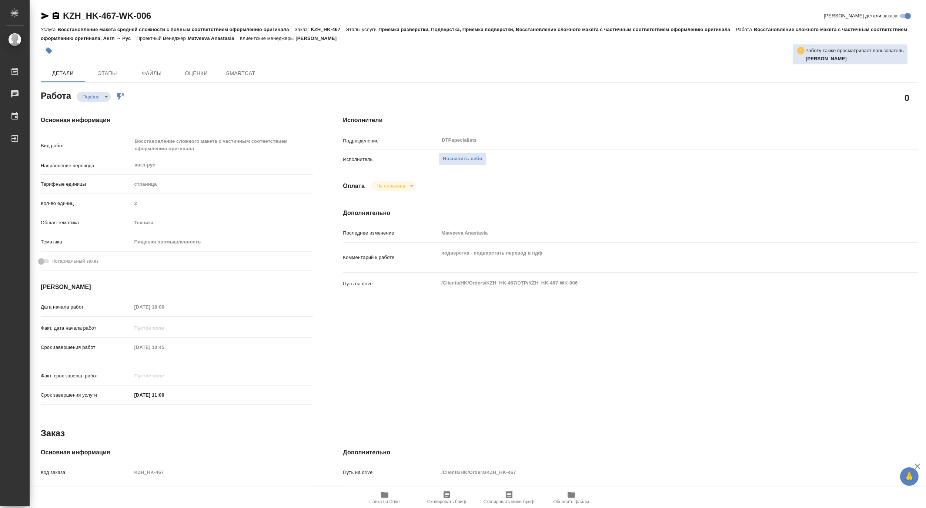
type textarea "x"
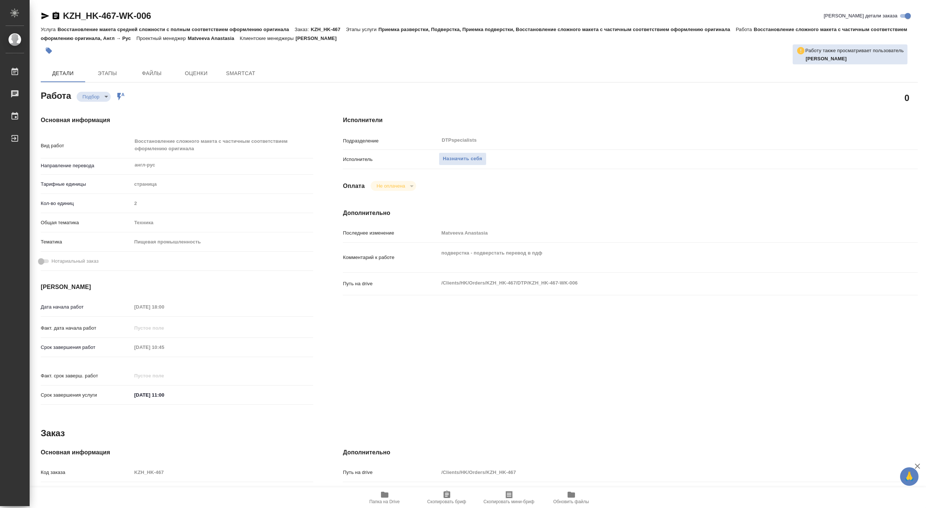
type textarea "x"
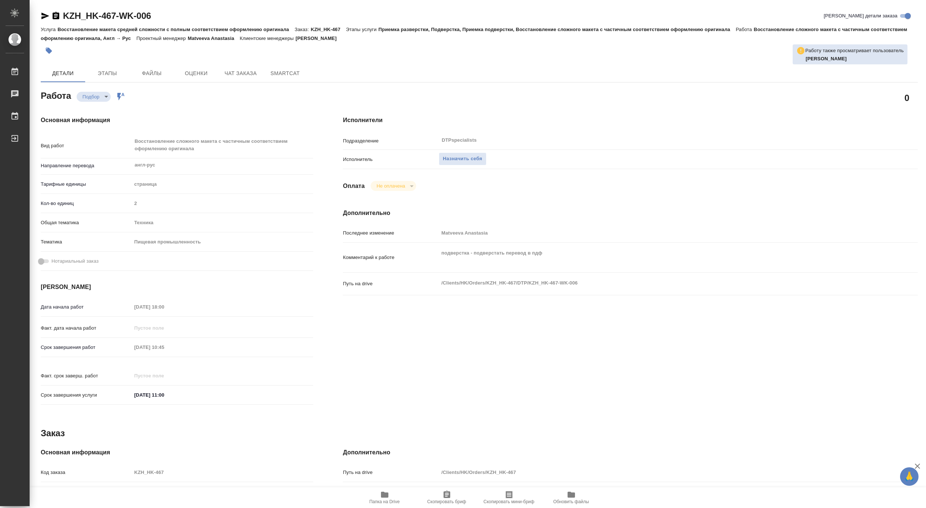
type textarea "x"
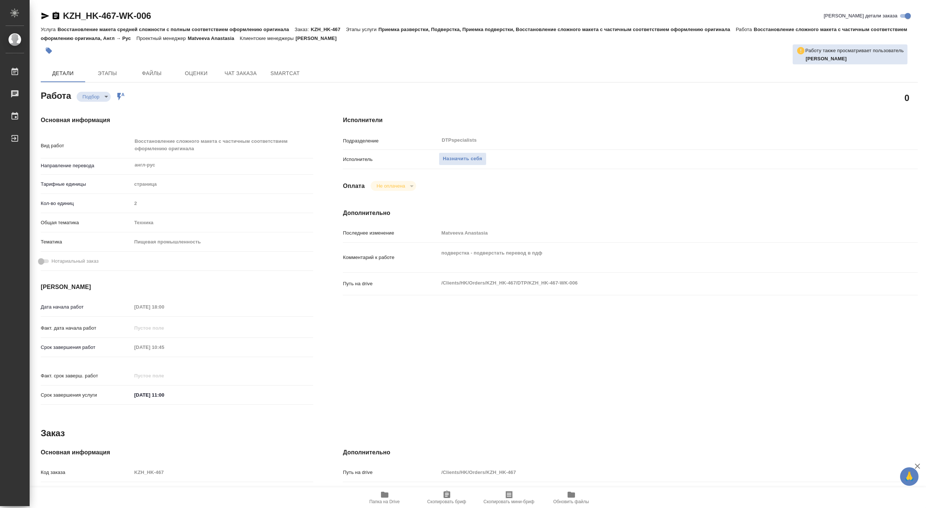
type textarea "x"
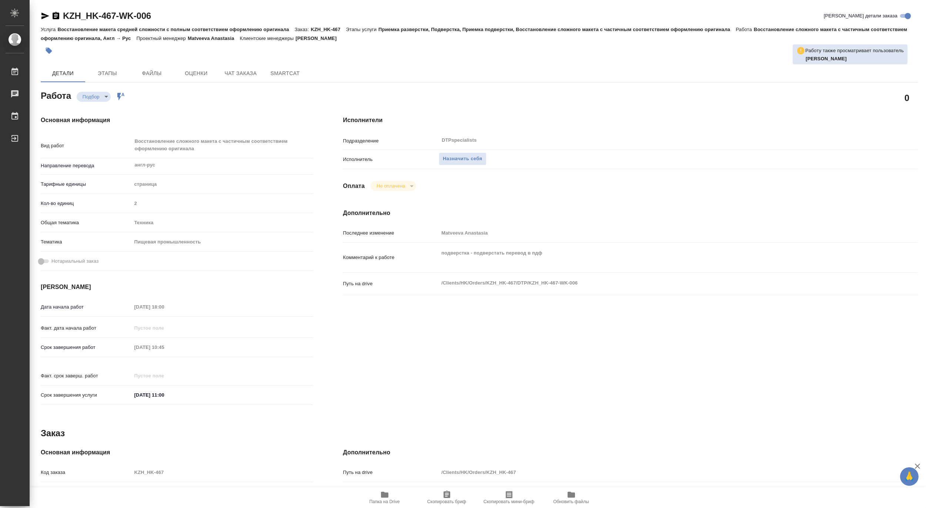
click at [382, 501] on span "Папка на Drive" at bounding box center [384, 501] width 30 height 5
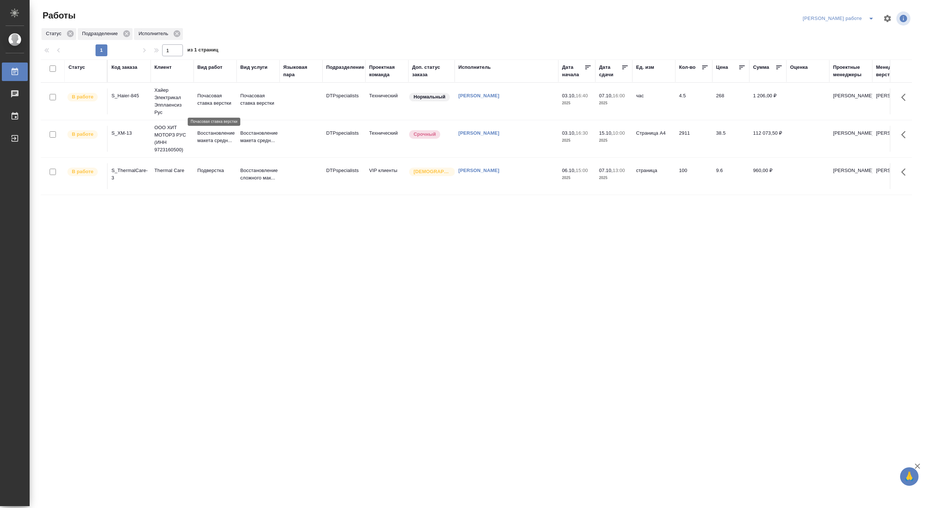
click at [204, 95] on p "Почасовая ставка верстки" at bounding box center [215, 99] width 36 height 15
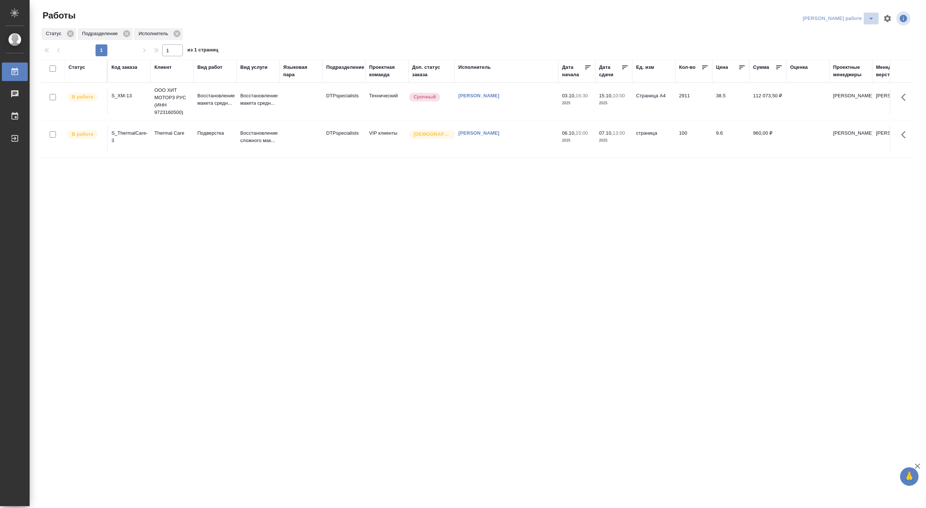
click at [869, 15] on icon "split button" at bounding box center [871, 18] width 9 height 9
click at [849, 45] on li "Матвеева_назначено" at bounding box center [844, 45] width 67 height 12
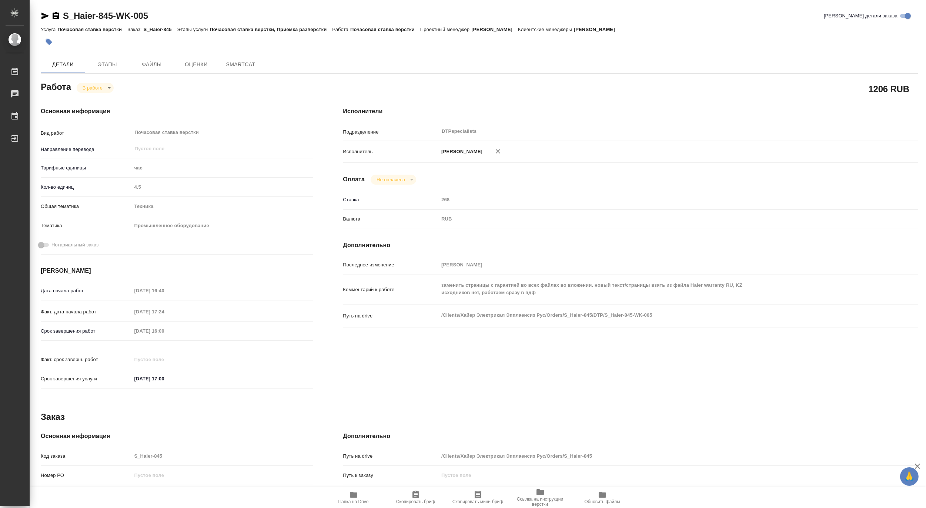
type textarea "x"
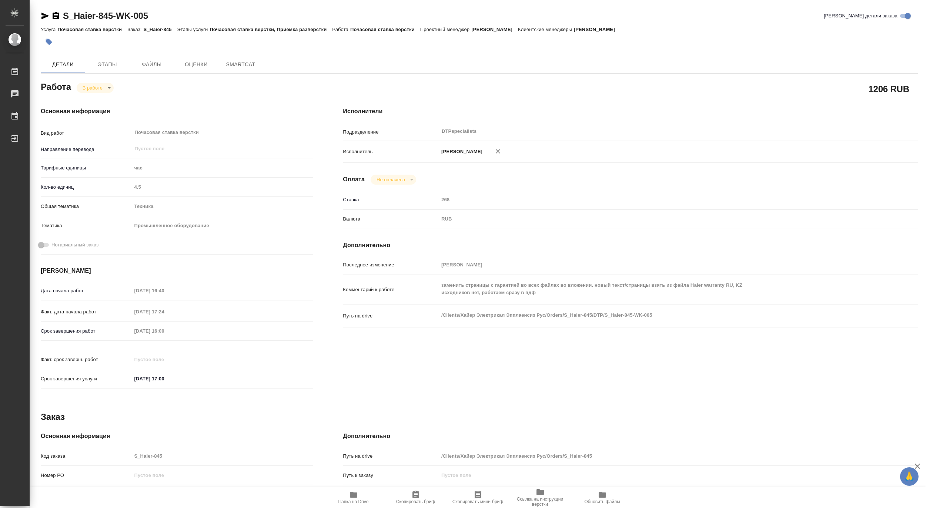
type textarea "x"
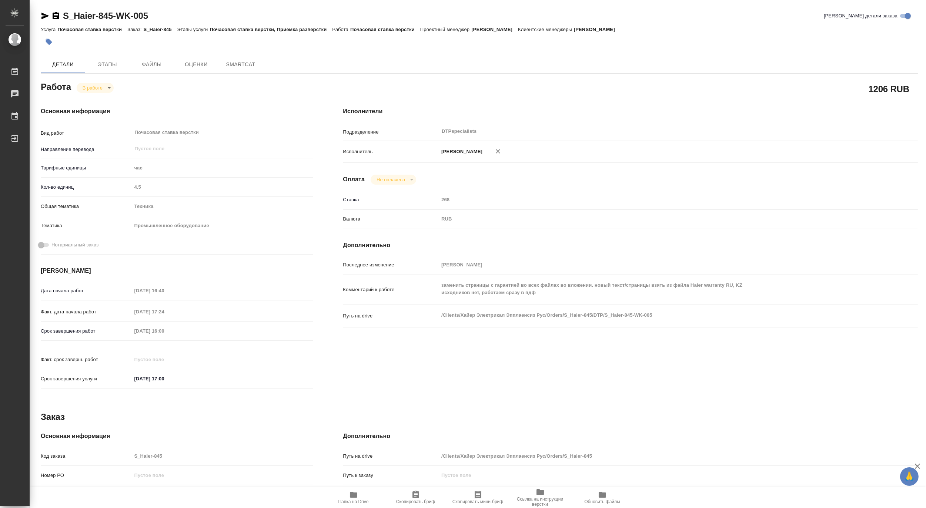
type textarea "x"
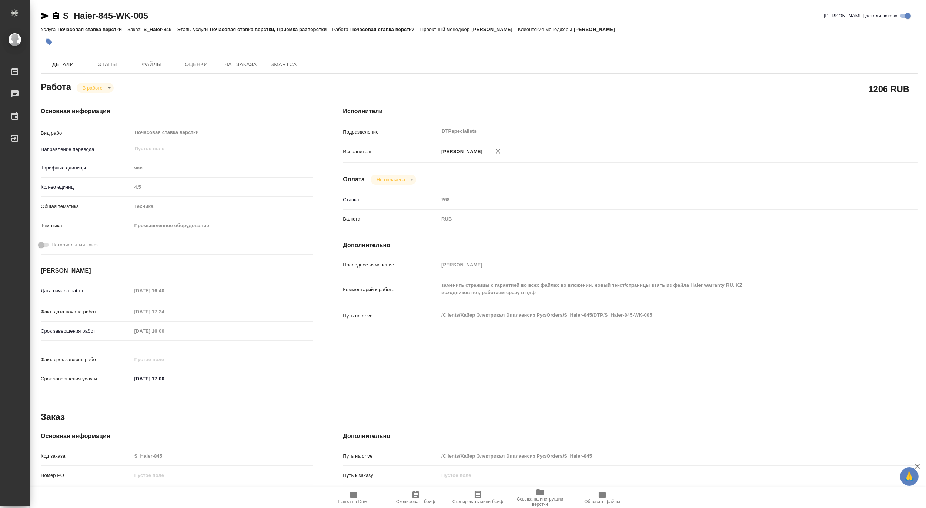
type textarea "x"
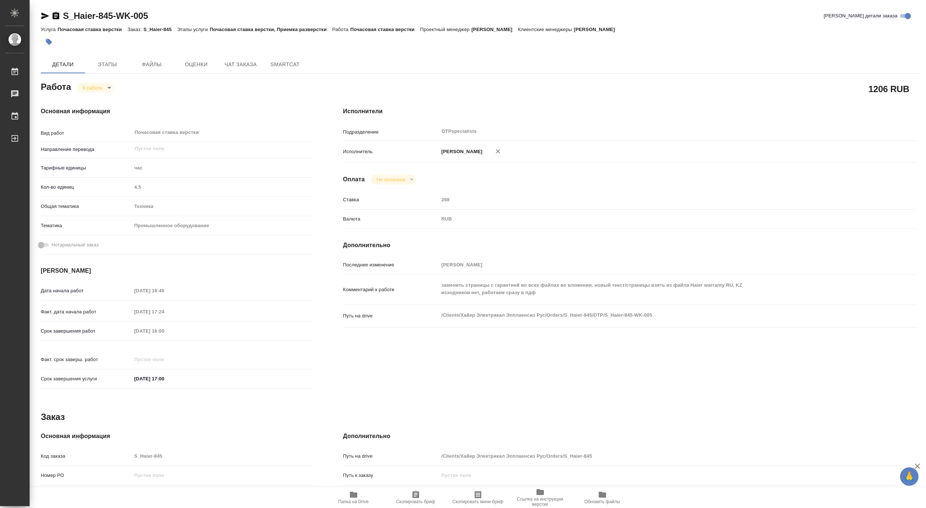
type textarea "x"
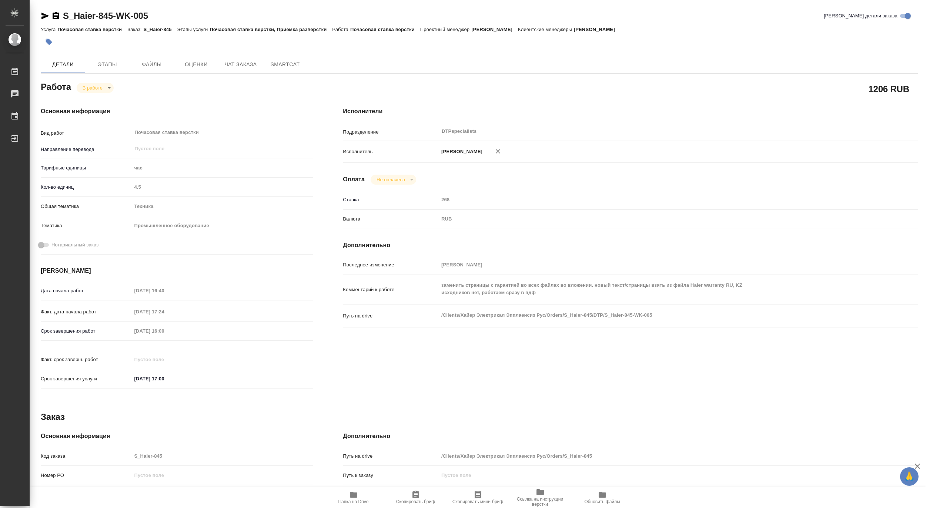
click at [353, 498] on icon "button" at bounding box center [353, 495] width 7 height 6
click at [84, 86] on body "🙏 .cls-1 fill:#fff; AWATERA Matveeva Maria Работы 0 Чаты График Выйти S_Haier-8…" at bounding box center [463, 254] width 926 height 508
click at [84, 98] on button "Выполнен" at bounding box center [95, 100] width 27 height 8
type textarea "x"
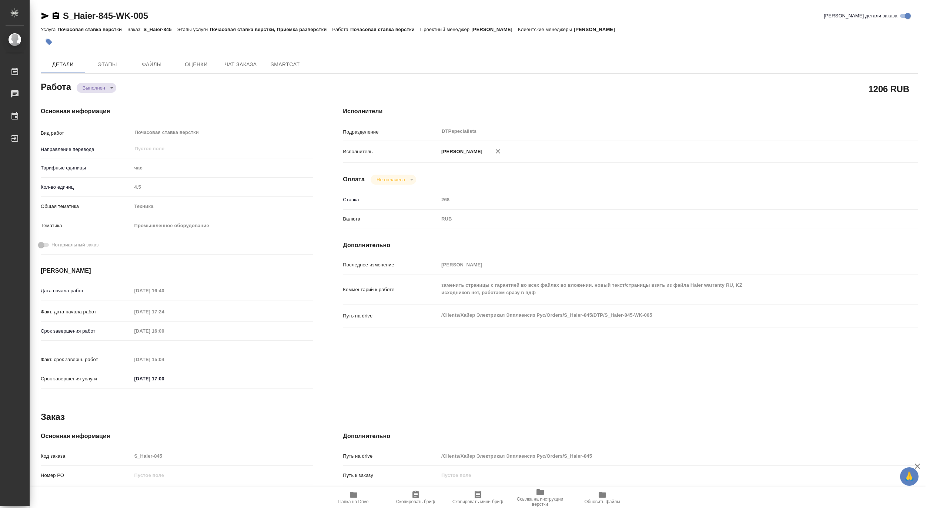
type textarea "x"
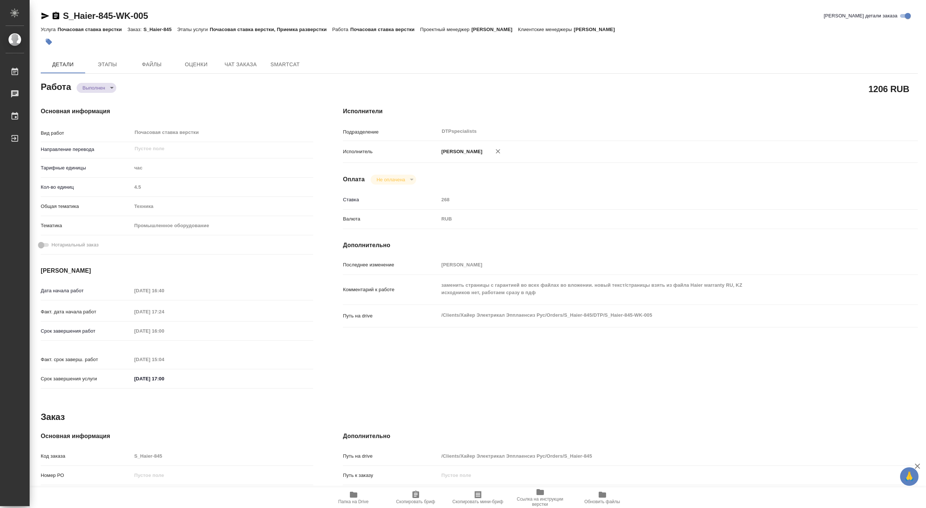
type textarea "x"
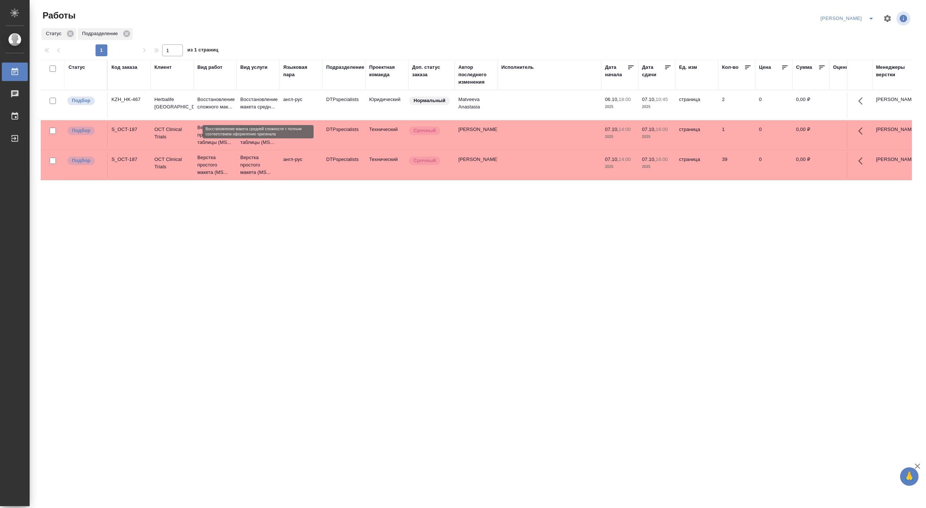
click at [262, 106] on p "Восстановление макета средн..." at bounding box center [258, 103] width 36 height 15
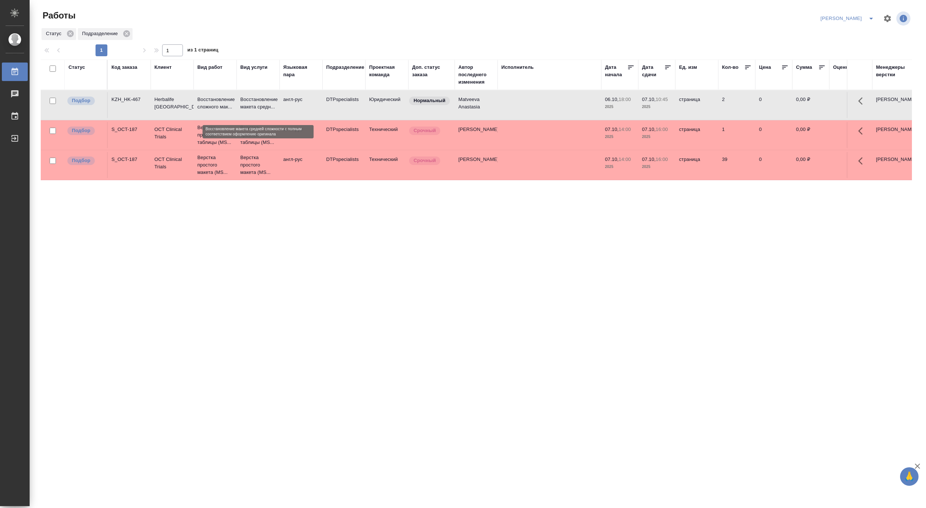
click at [262, 106] on p "Восстановление макета средн..." at bounding box center [258, 103] width 36 height 15
click at [870, 15] on icon "split button" at bounding box center [871, 18] width 9 height 9
click at [837, 67] on li "Верстка и Дизайн" at bounding box center [842, 69] width 71 height 12
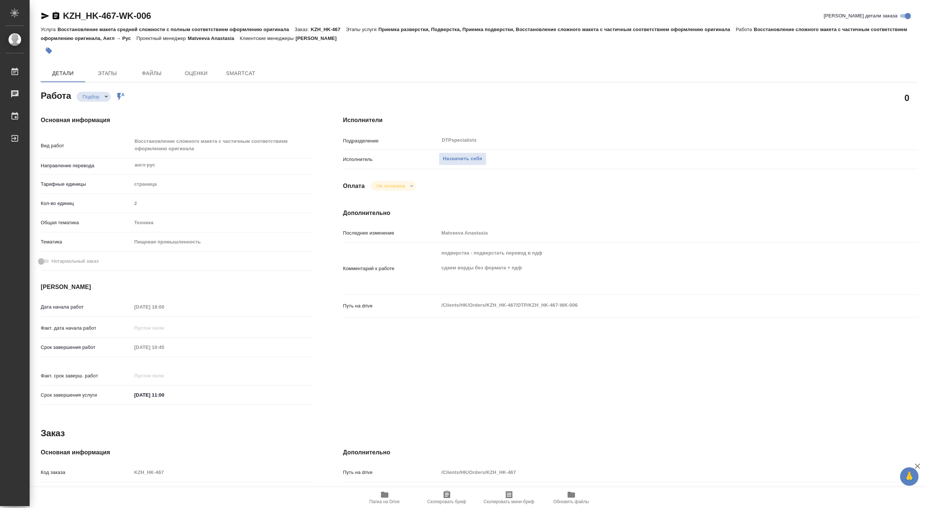
type textarea "x"
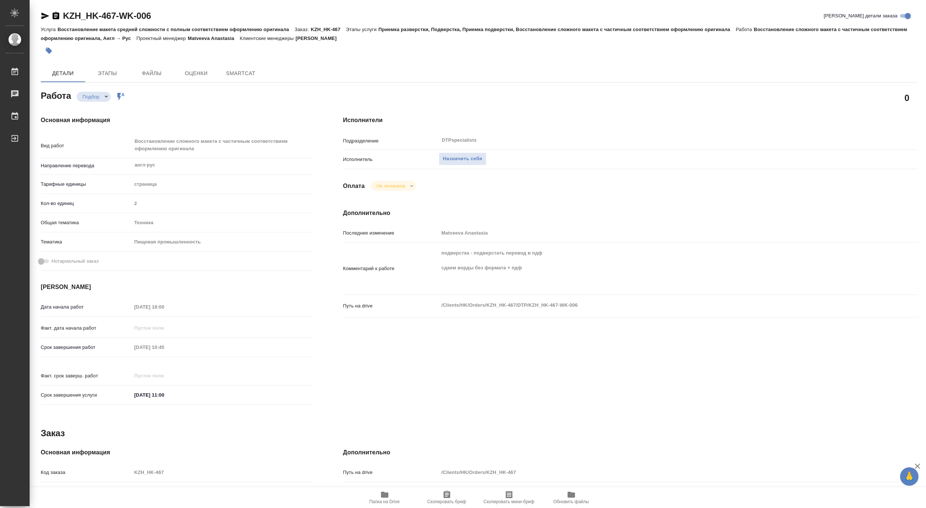
type textarea "x"
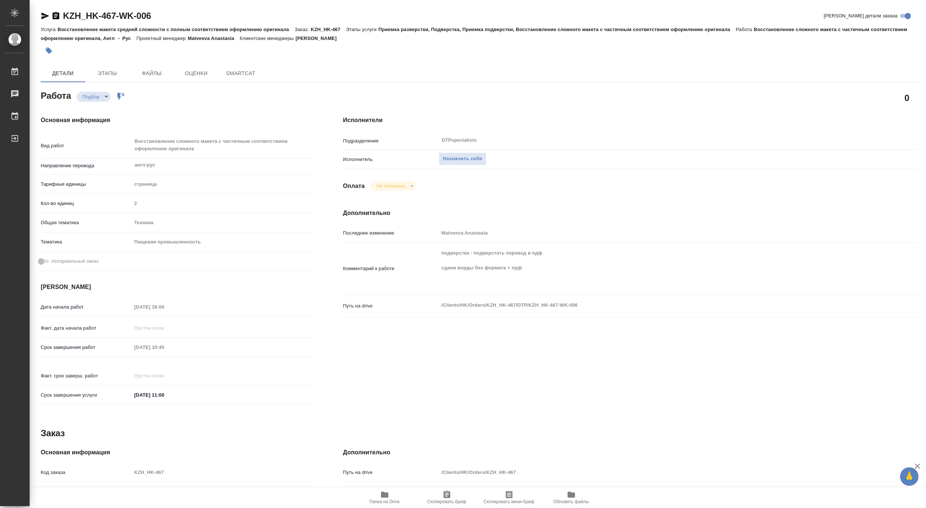
type textarea "x"
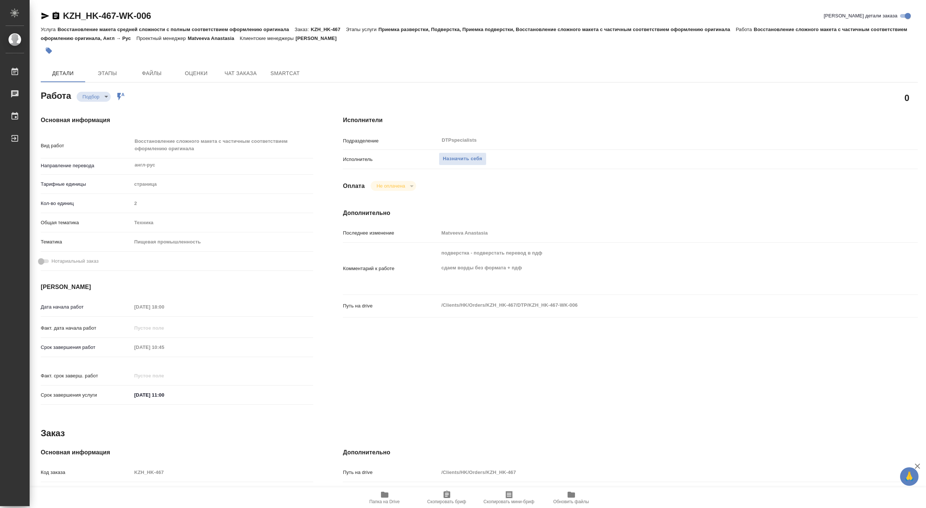
type textarea "x"
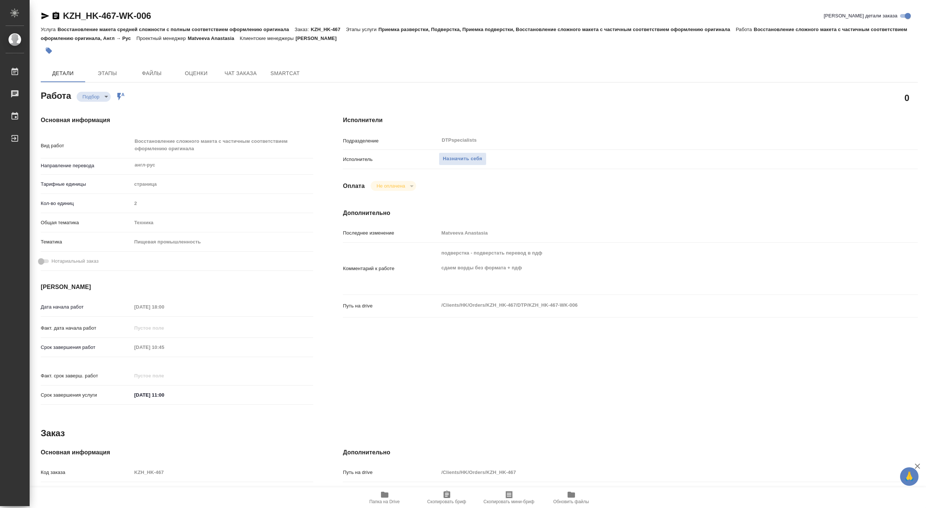
type textarea "x"
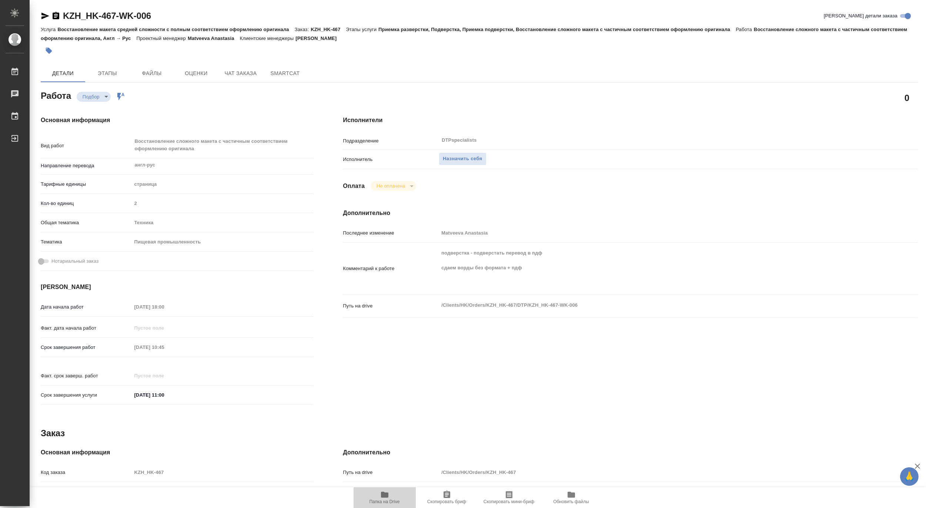
click at [383, 496] on icon "button" at bounding box center [384, 495] width 7 height 6
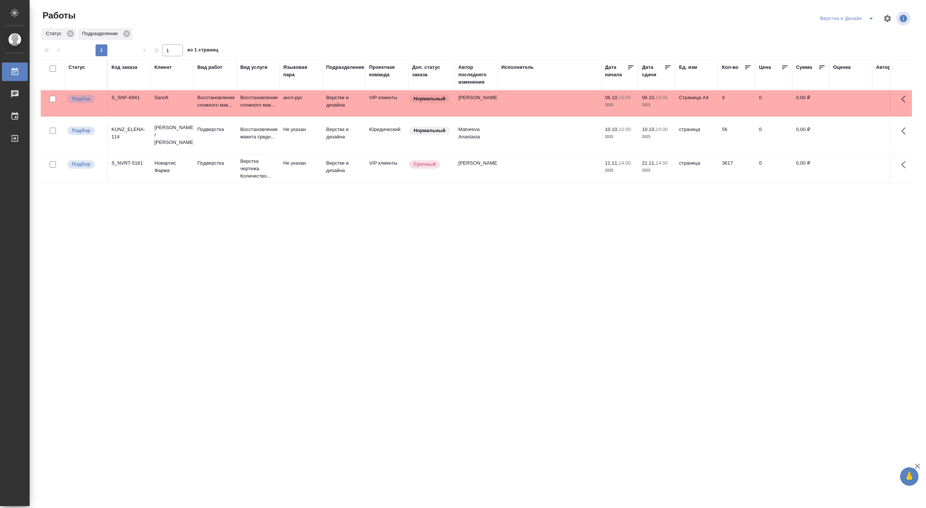
click at [869, 14] on icon "split button" at bounding box center [871, 18] width 9 height 9
click at [833, 81] on li "DTPLight" at bounding box center [851, 81] width 71 height 12
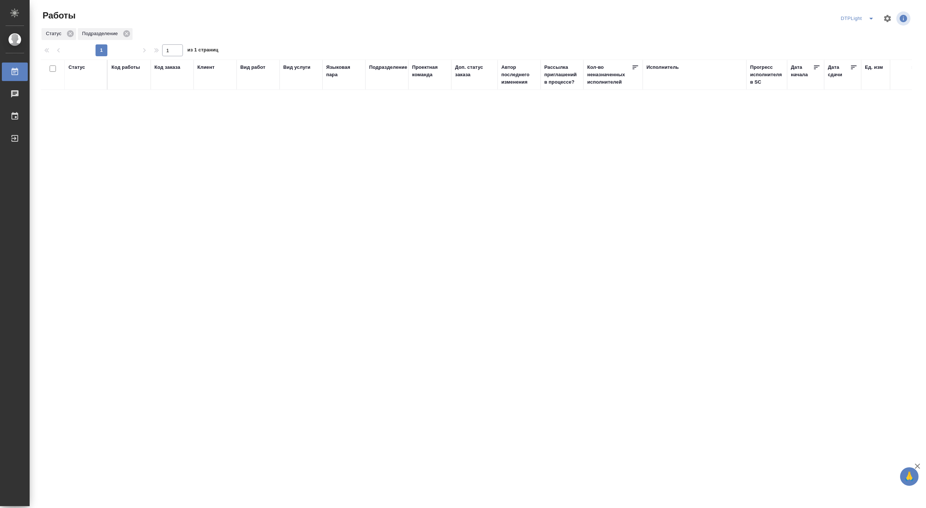
click at [873, 15] on icon "split button" at bounding box center [871, 18] width 9 height 9
click at [866, 56] on li "[PERSON_NAME]" at bounding box center [862, 57] width 71 height 12
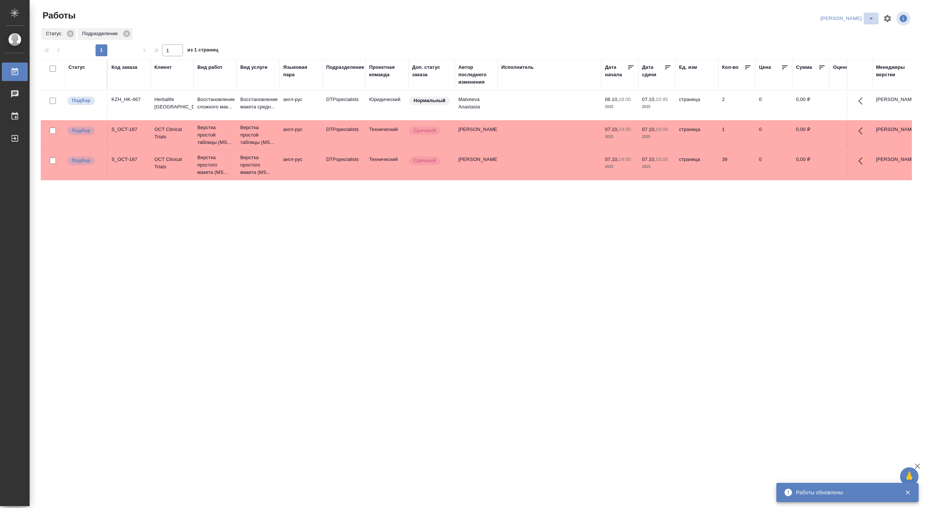
click at [871, 15] on icon "split button" at bounding box center [871, 18] width 9 height 9
click at [843, 66] on li "Верстка и Дизайн" at bounding box center [842, 69] width 71 height 12
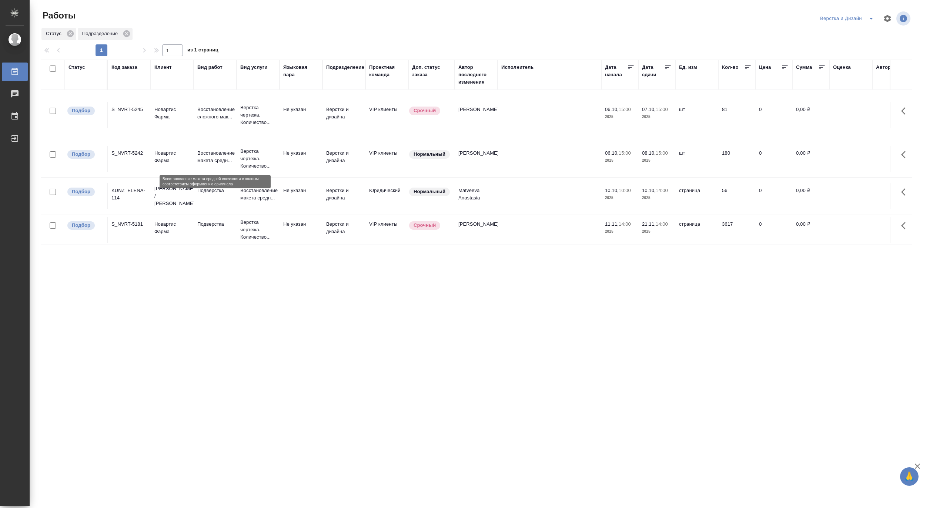
click at [205, 155] on p "Восстановление макета средн..." at bounding box center [215, 157] width 36 height 15
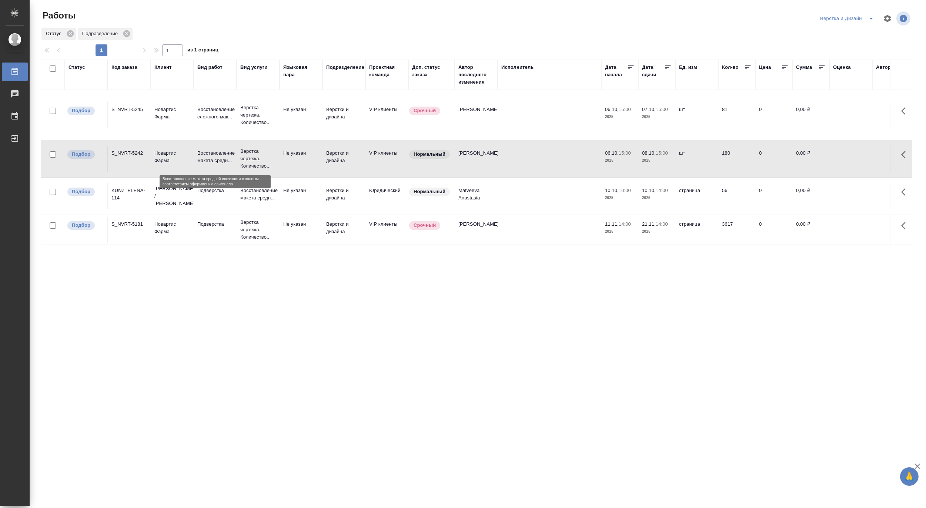
click at [205, 155] on p "Восстановление макета средн..." at bounding box center [215, 157] width 36 height 15
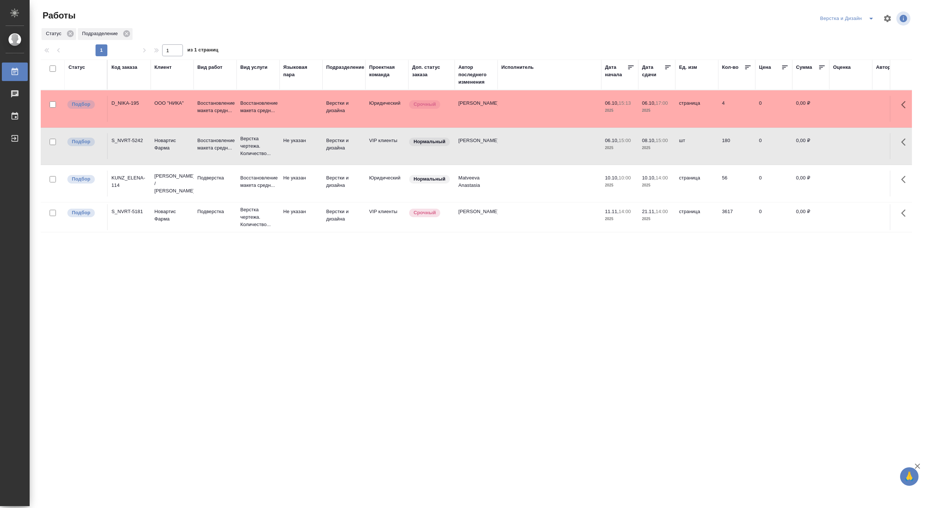
click at [871, 15] on icon "split button" at bounding box center [871, 18] width 9 height 9
click at [838, 79] on li "DTPLight" at bounding box center [851, 81] width 71 height 12
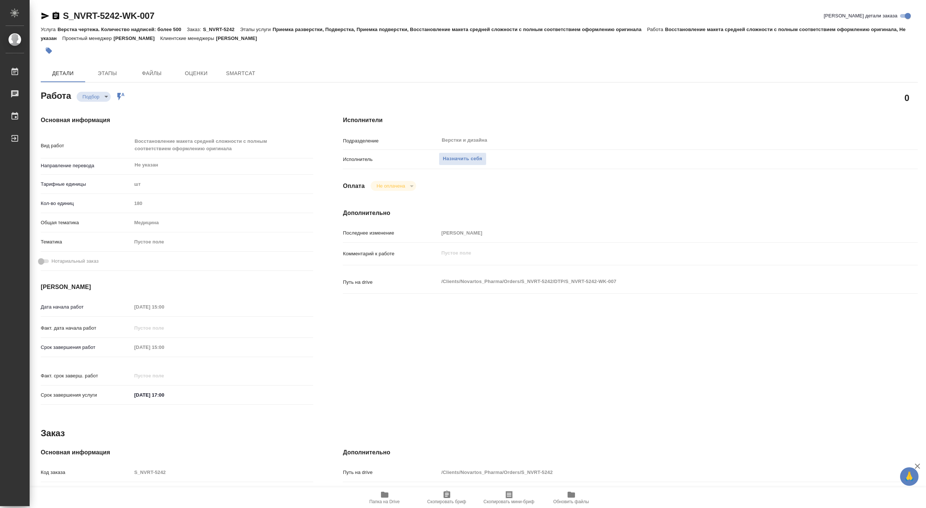
type textarea "x"
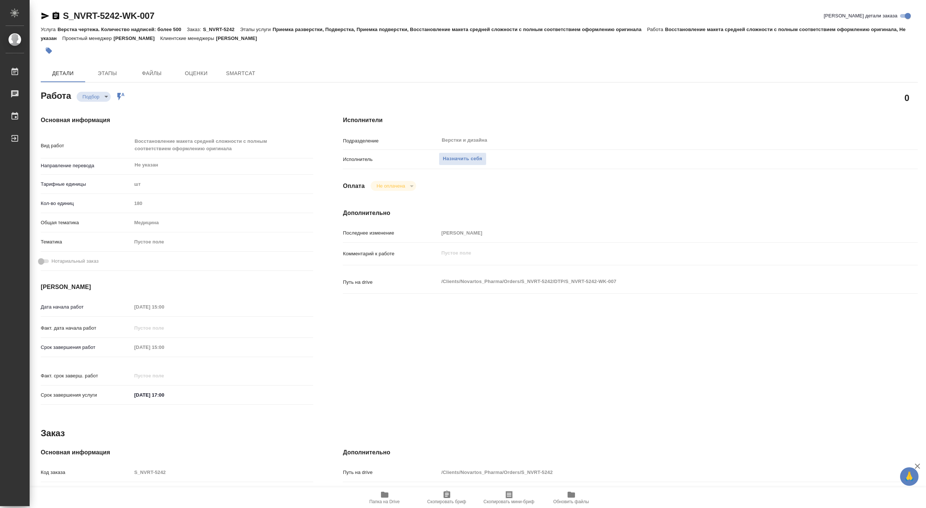
type textarea "x"
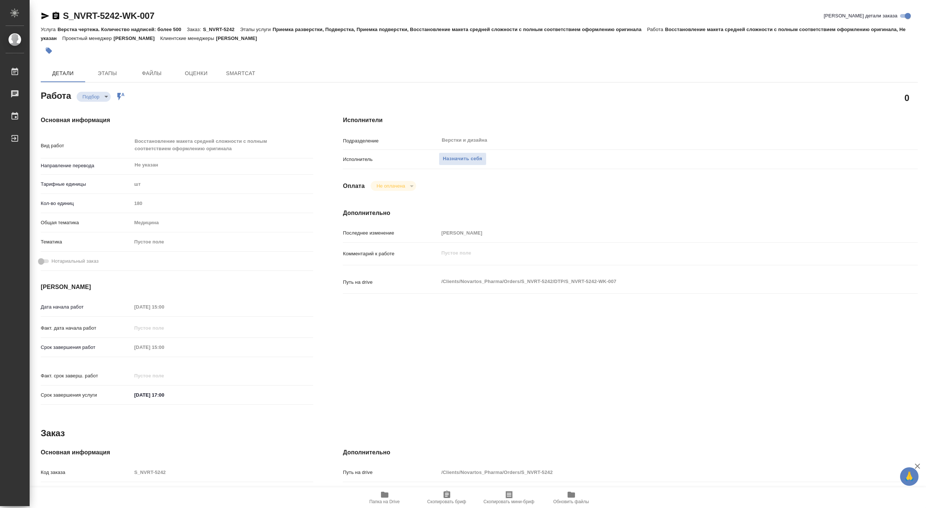
type textarea "x"
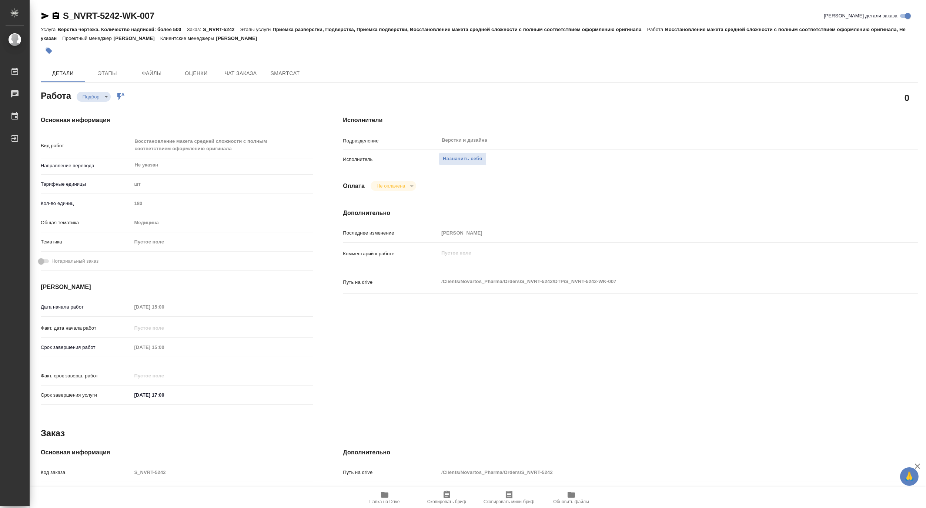
click at [380, 496] on icon "button" at bounding box center [384, 495] width 9 height 9
type textarea "x"
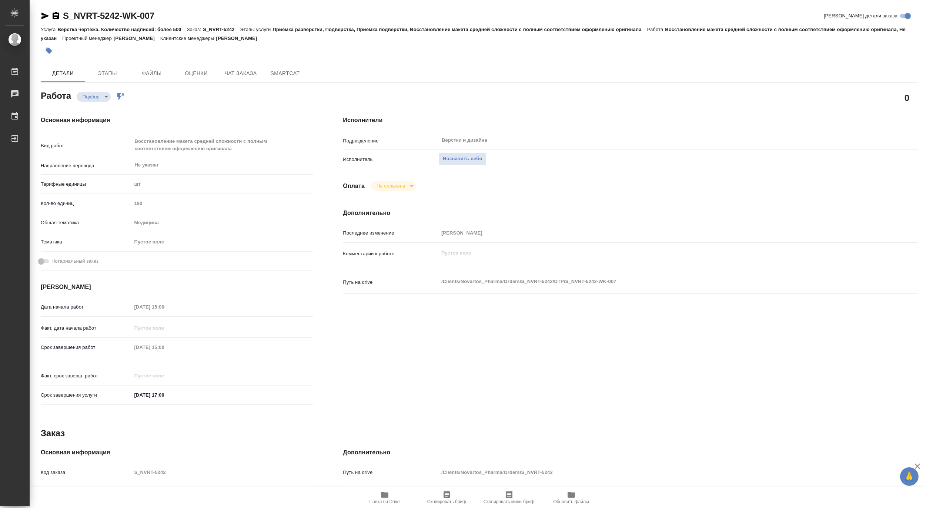
type textarea "x"
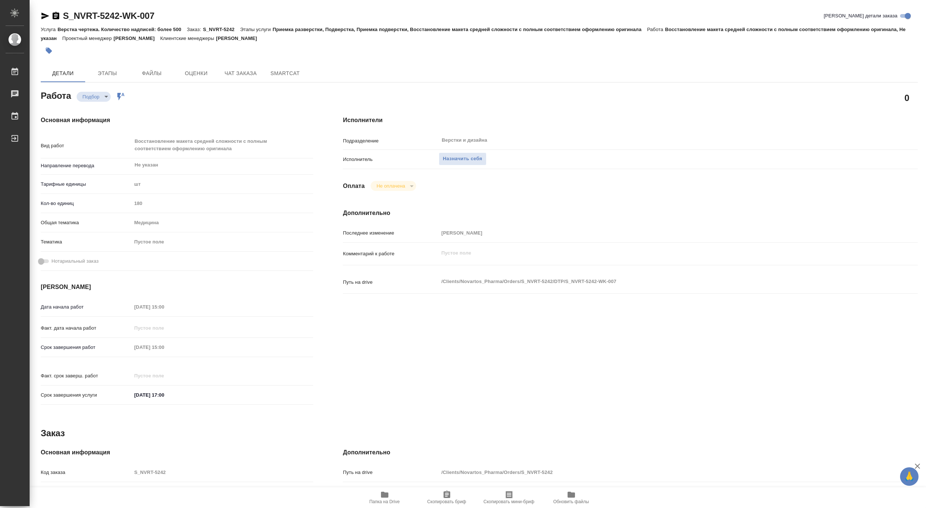
type textarea "x"
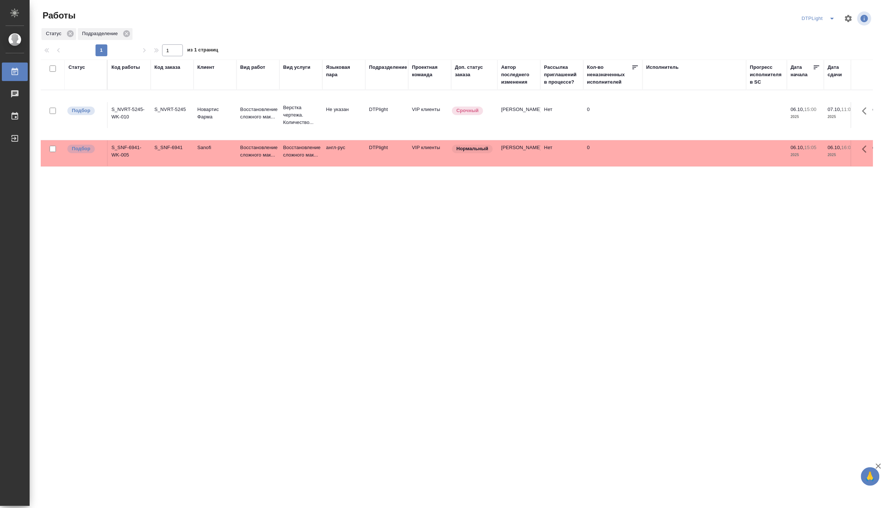
click at [831, 17] on icon "split button" at bounding box center [832, 18] width 9 height 9
click at [814, 78] on li "Верстка и Дизайн" at bounding box center [823, 81] width 71 height 12
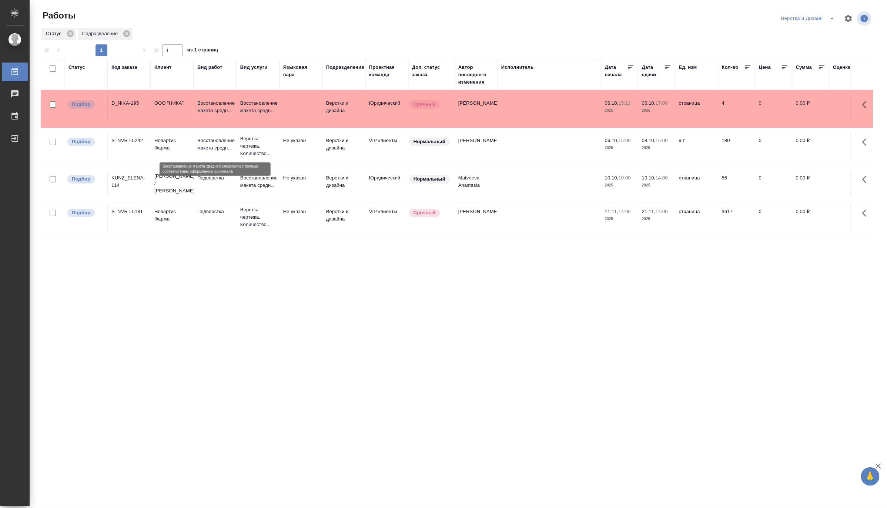
click at [204, 147] on p "Восстановление макета средн..." at bounding box center [215, 144] width 36 height 15
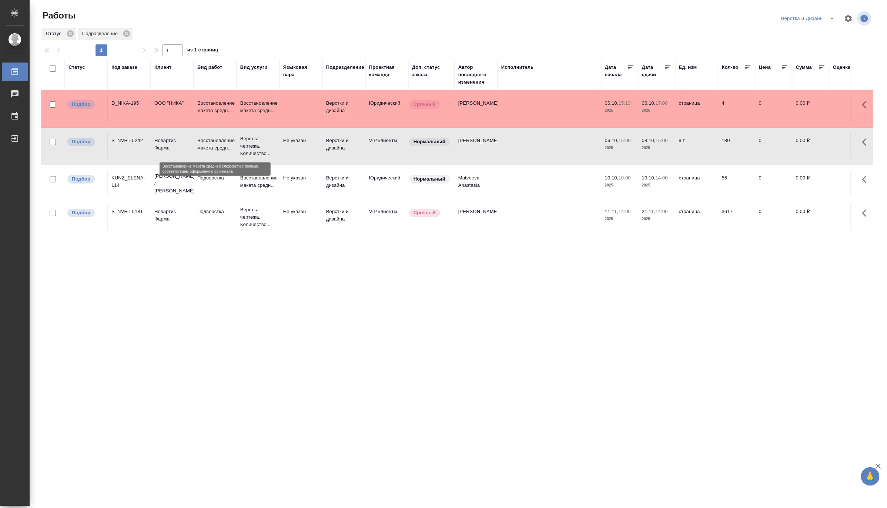
click at [204, 147] on p "Восстановление макета средн..." at bounding box center [215, 144] width 36 height 15
click at [830, 16] on icon "split button" at bounding box center [832, 18] width 9 height 9
click at [809, 56] on li "Матвеева_назначено" at bounding box center [812, 57] width 71 height 12
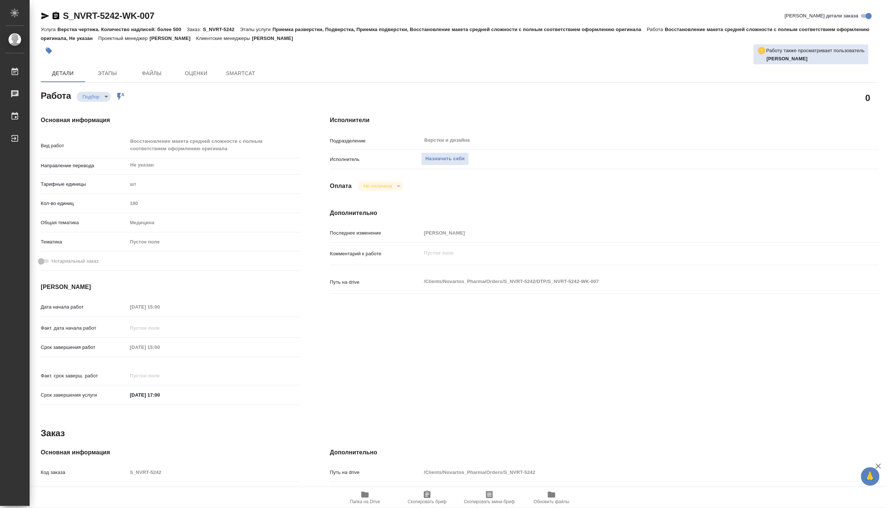
type textarea "x"
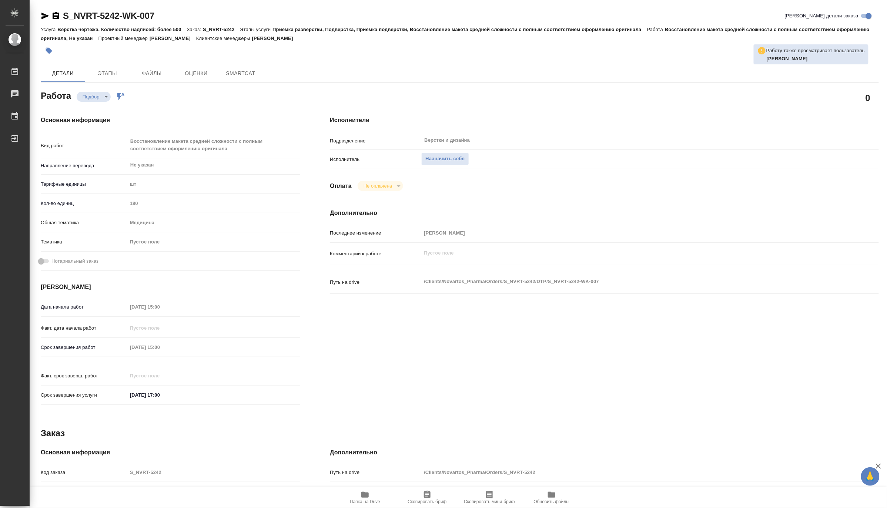
type textarea "x"
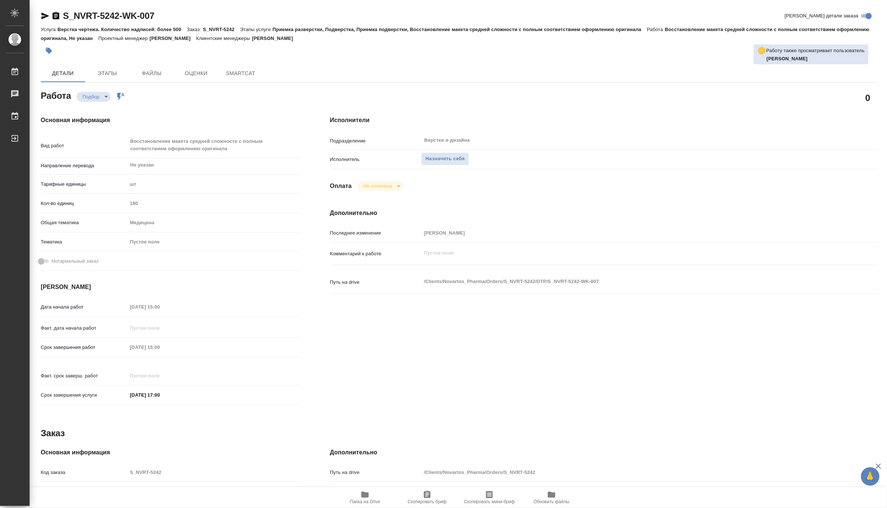
type textarea "x"
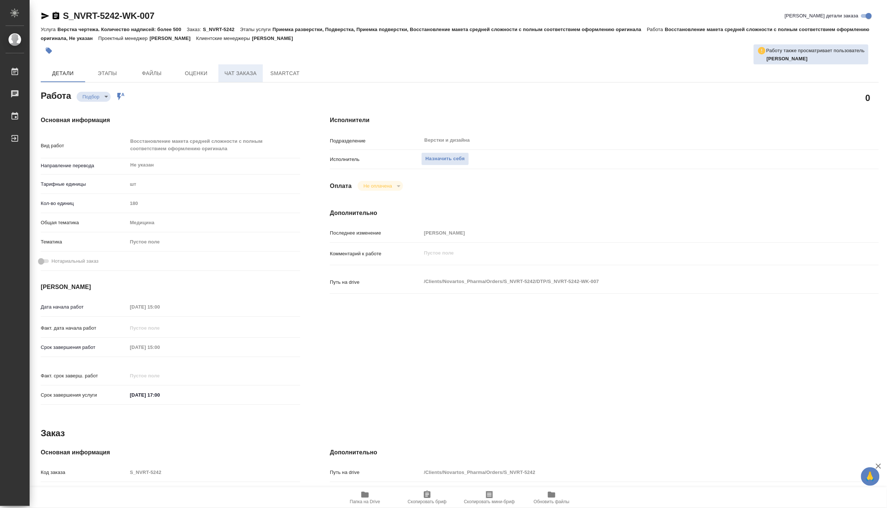
click at [230, 75] on span "Чат заказа" at bounding box center [241, 73] width 36 height 9
type textarea "x"
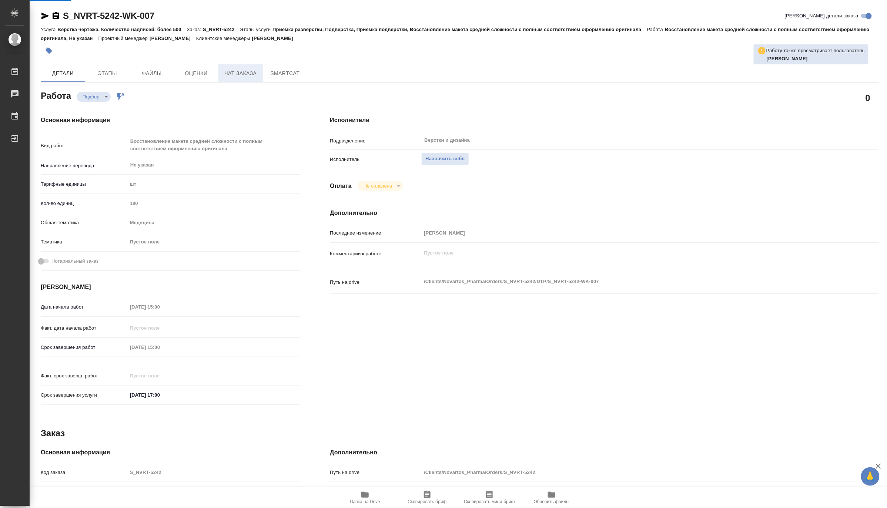
type textarea "x"
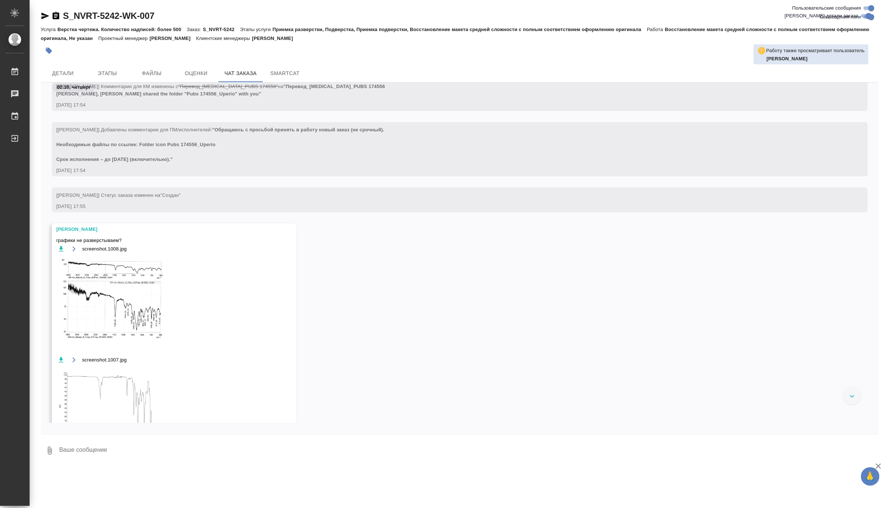
scroll to position [230, 0]
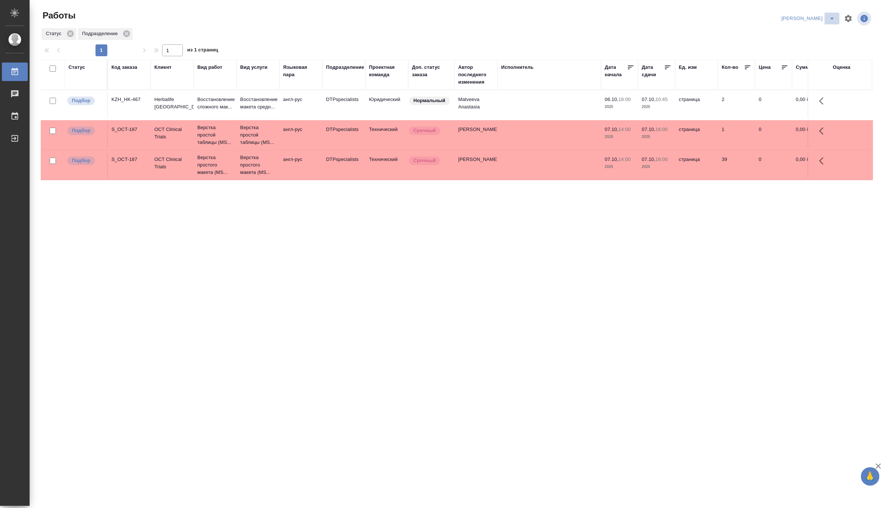
click at [831, 15] on icon "split button" at bounding box center [832, 18] width 9 height 9
click at [811, 34] on li "[PERSON_NAME] работе" at bounding box center [804, 33] width 71 height 12
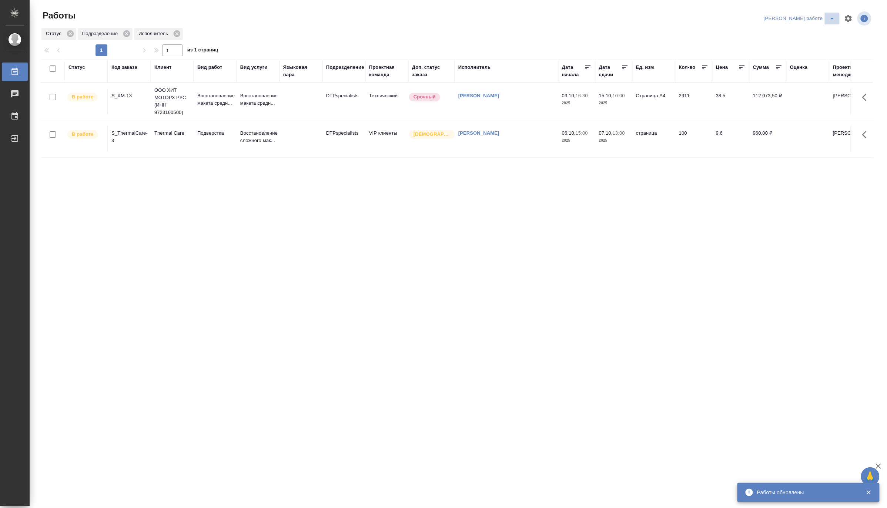
click at [831, 15] on icon "split button" at bounding box center [832, 18] width 9 height 9
click at [820, 44] on li "[PERSON_NAME]" at bounding box center [806, 45] width 67 height 12
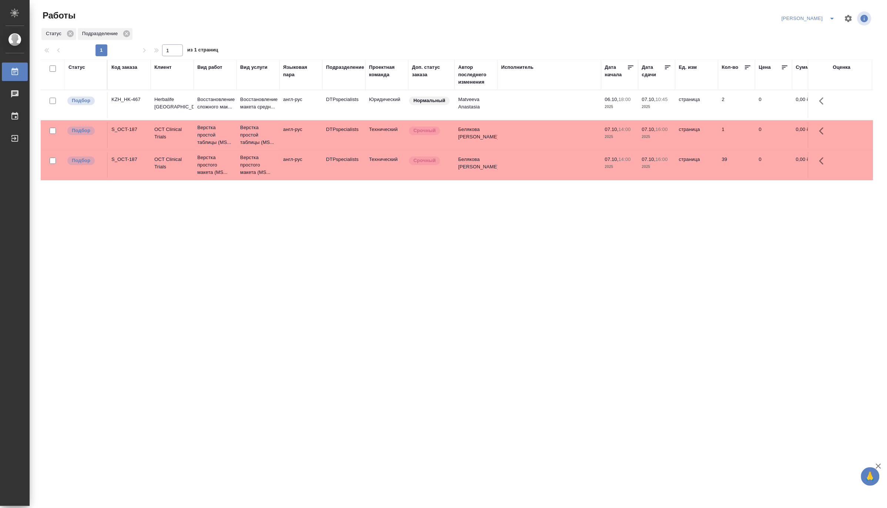
click at [119, 68] on div "Код заказа" at bounding box center [124, 67] width 26 height 7
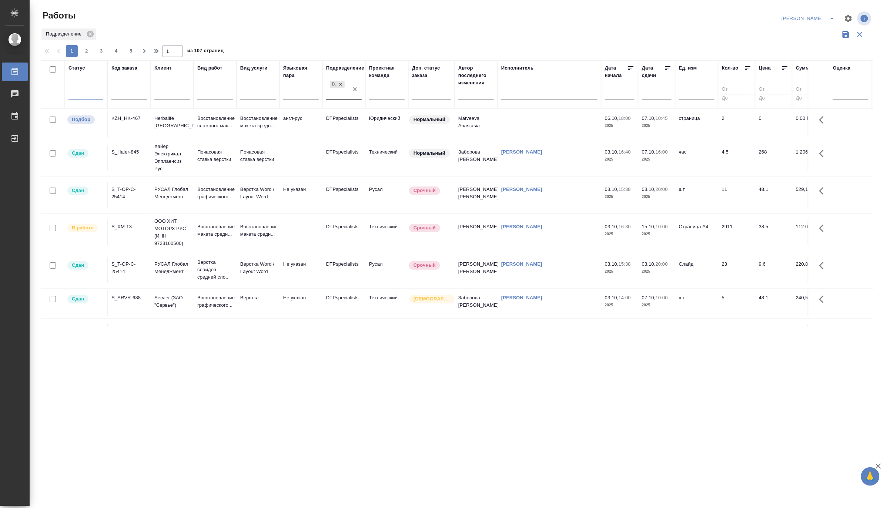
drag, startPoint x: 355, startPoint y: 89, endPoint x: 228, endPoint y: 87, distance: 127.0
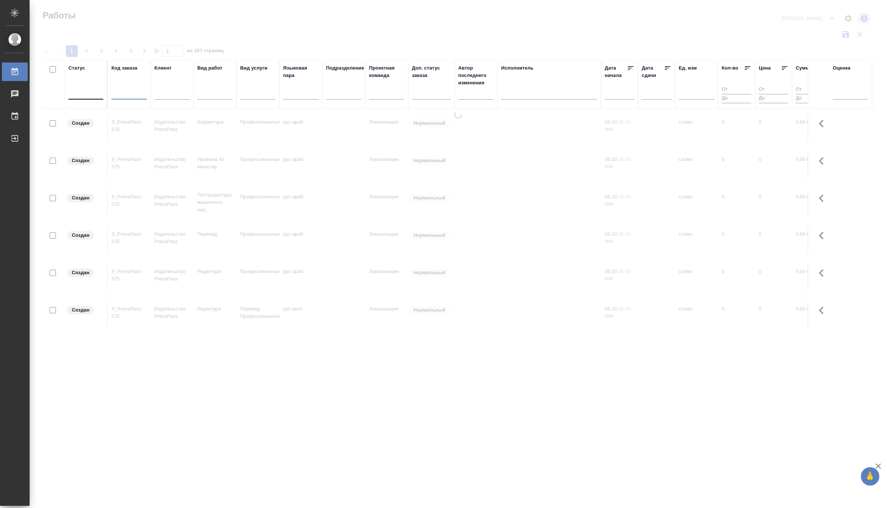
click at [124, 91] on input "text" at bounding box center [129, 94] width 36 height 9
paste input "S_NVRT-5242"
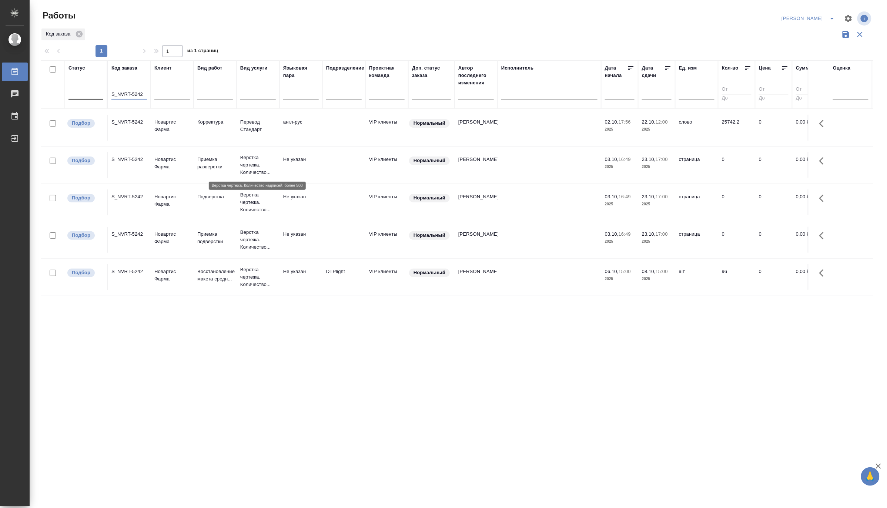
type input "S_NVRT-5242"
click at [262, 171] on p "Верстка чертежа. Количество..." at bounding box center [258, 165] width 36 height 22
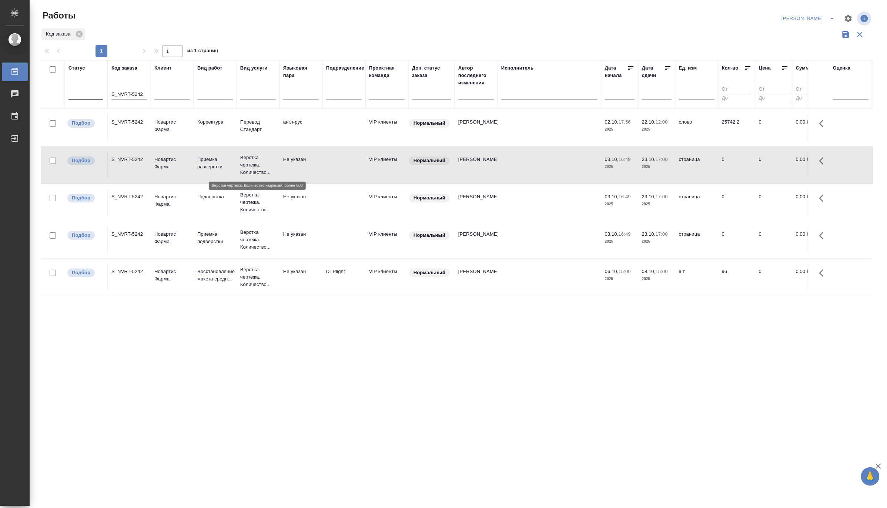
click at [262, 171] on p "Верстка чертежа. Количество..." at bounding box center [258, 165] width 36 height 22
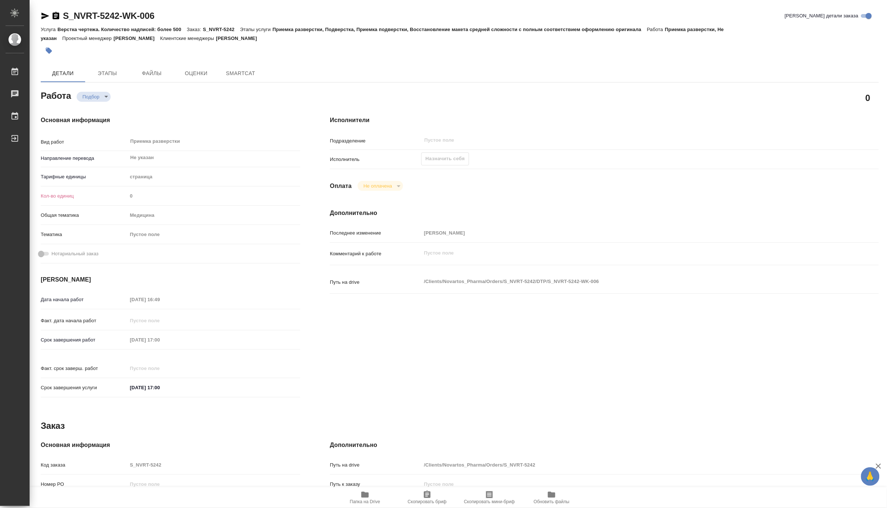
type textarea "x"
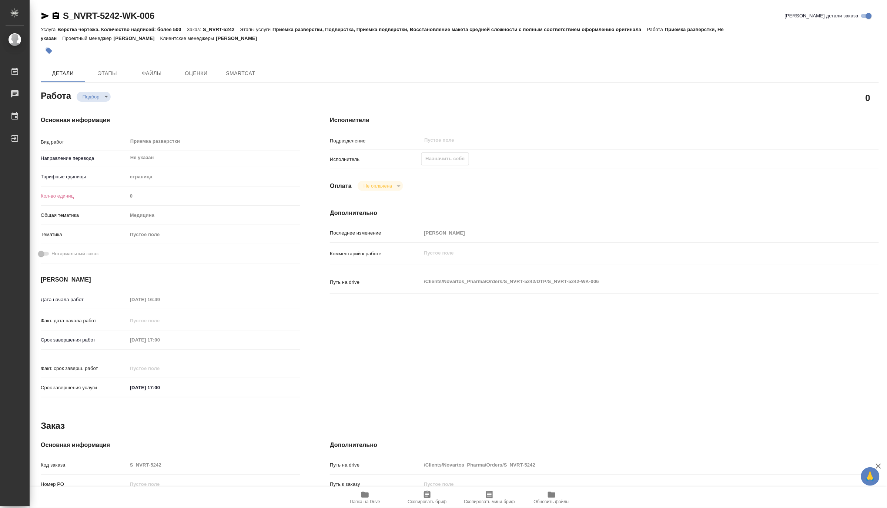
type textarea "x"
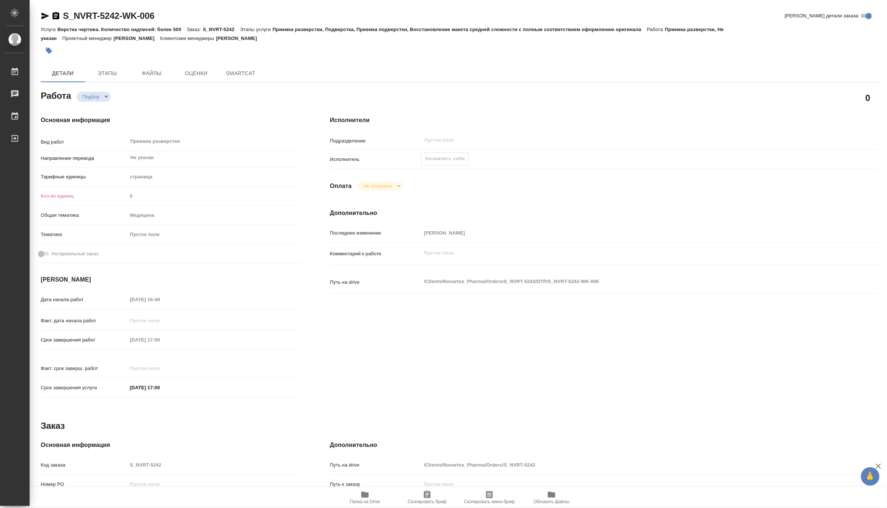
type textarea "x"
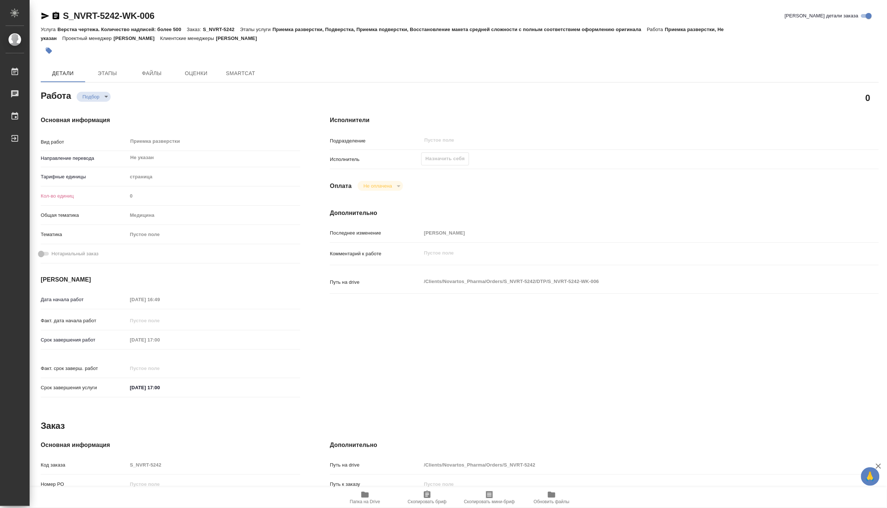
type textarea "x"
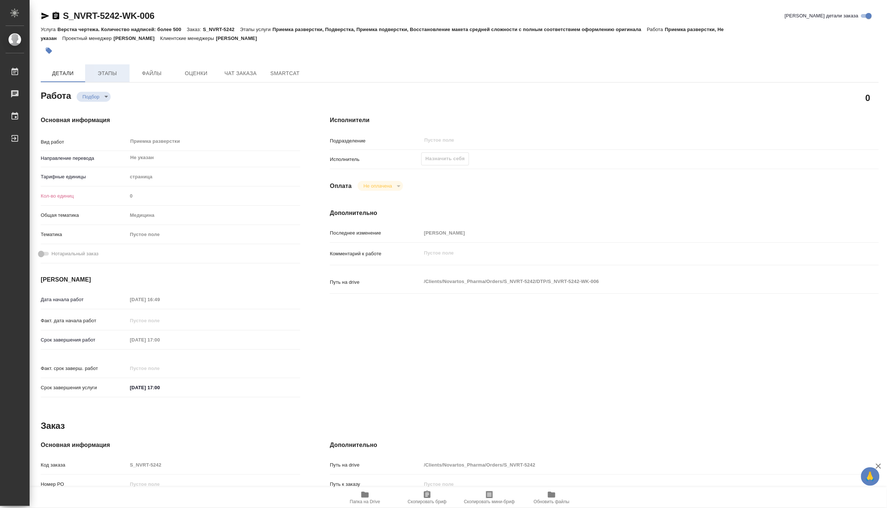
click at [110, 71] on span "Этапы" at bounding box center [108, 73] width 36 height 9
type textarea "x"
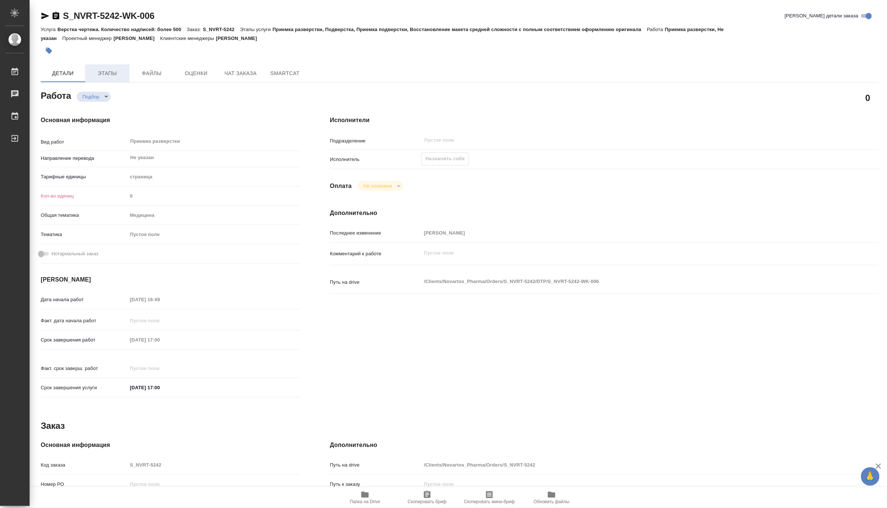
type textarea "x"
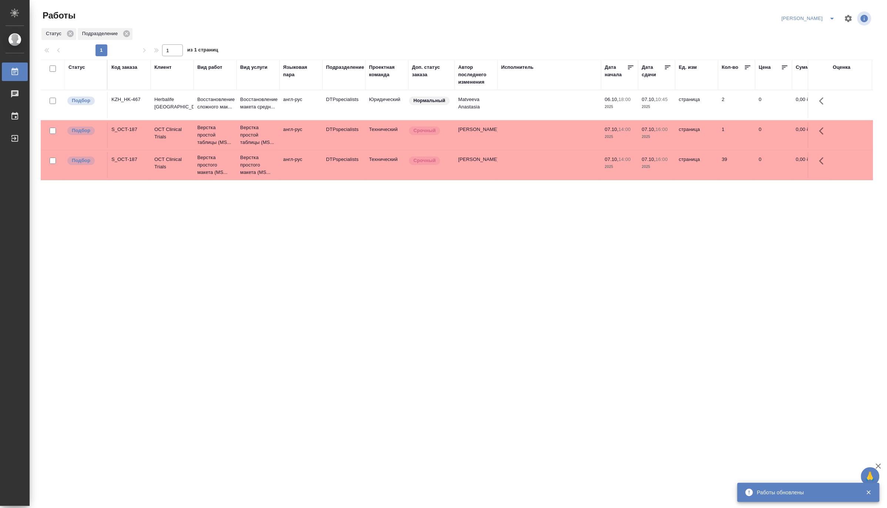
click at [830, 15] on icon "split button" at bounding box center [832, 18] width 9 height 9
click at [814, 31] on li "[PERSON_NAME] работе" at bounding box center [804, 33] width 71 height 12
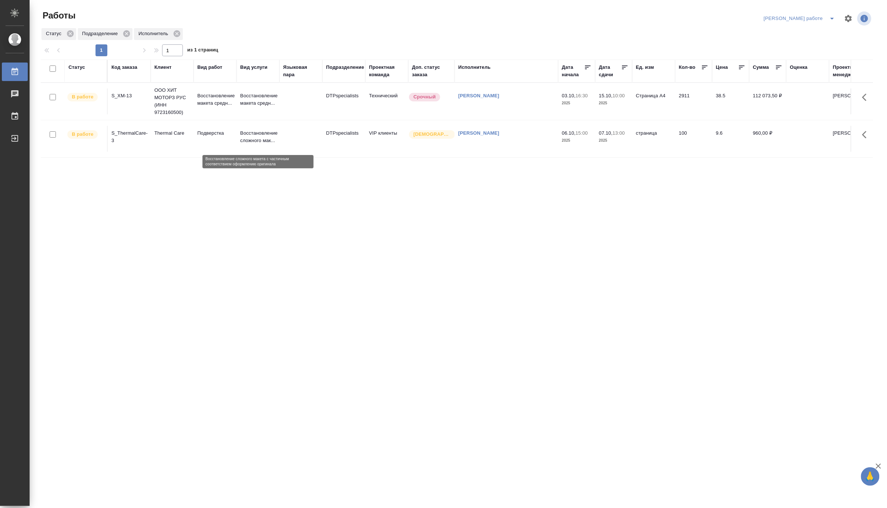
click at [249, 134] on p "Восстановление сложного мак..." at bounding box center [258, 137] width 36 height 15
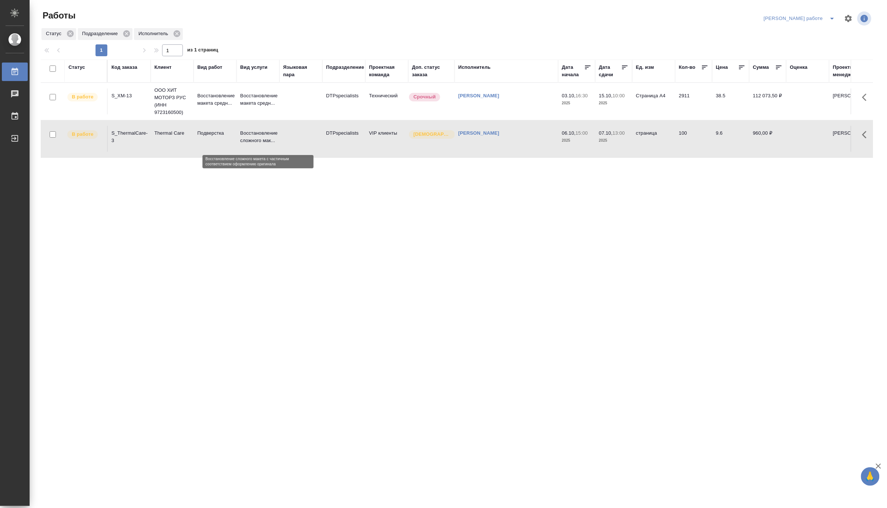
click at [249, 134] on p "Восстановление сложного мак..." at bounding box center [258, 137] width 36 height 15
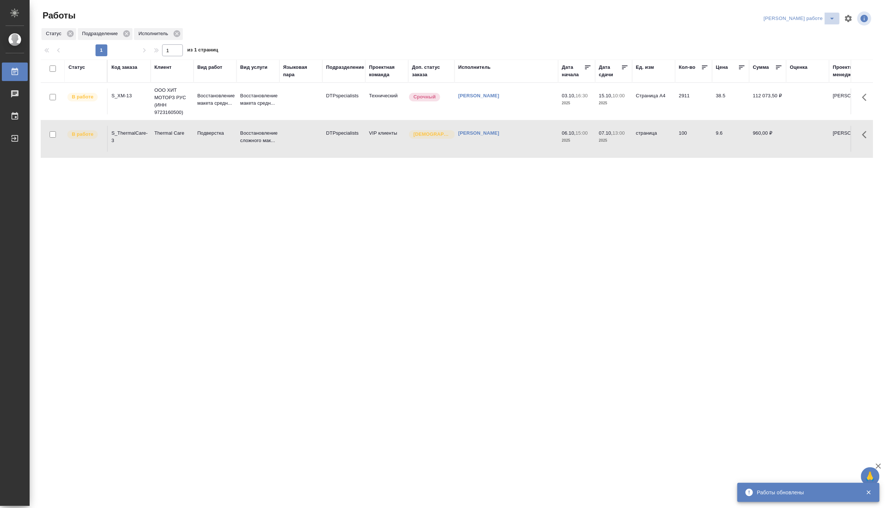
click at [831, 15] on icon "split button" at bounding box center [832, 18] width 9 height 9
click at [827, 44] on li "Матвеева_назначено" at bounding box center [806, 45] width 67 height 12
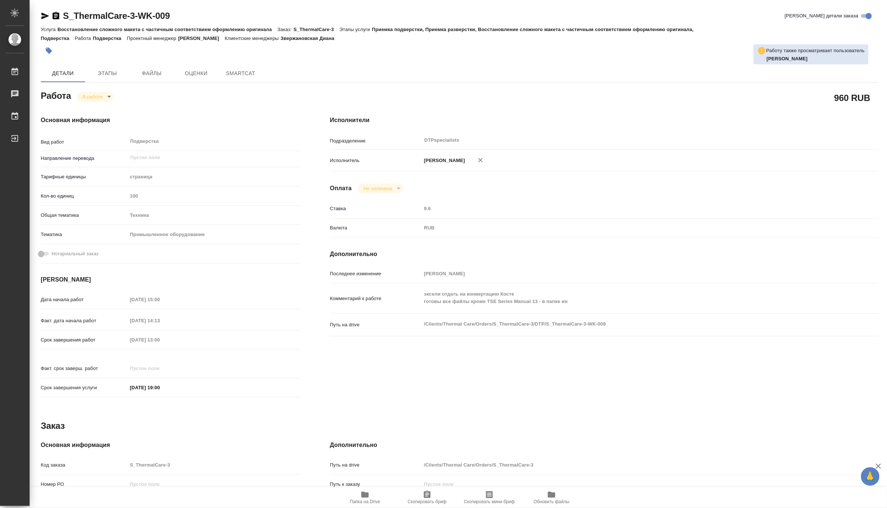
type textarea "x"
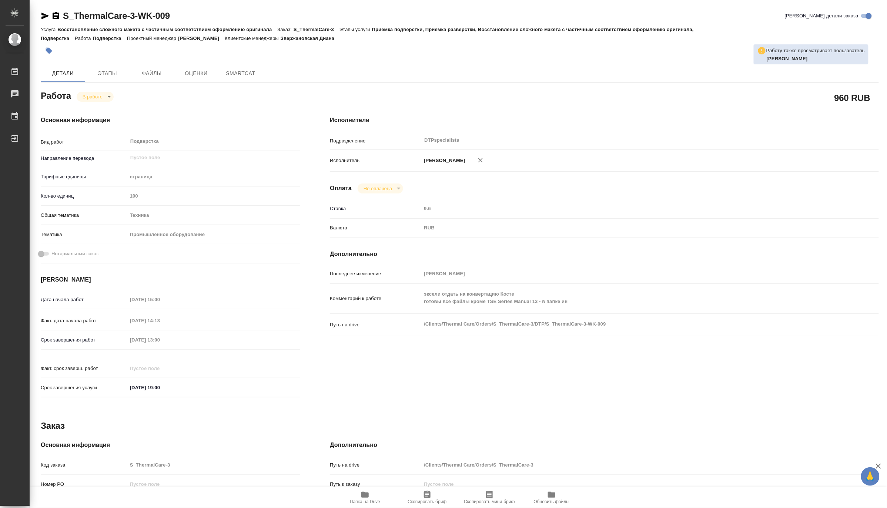
type textarea "x"
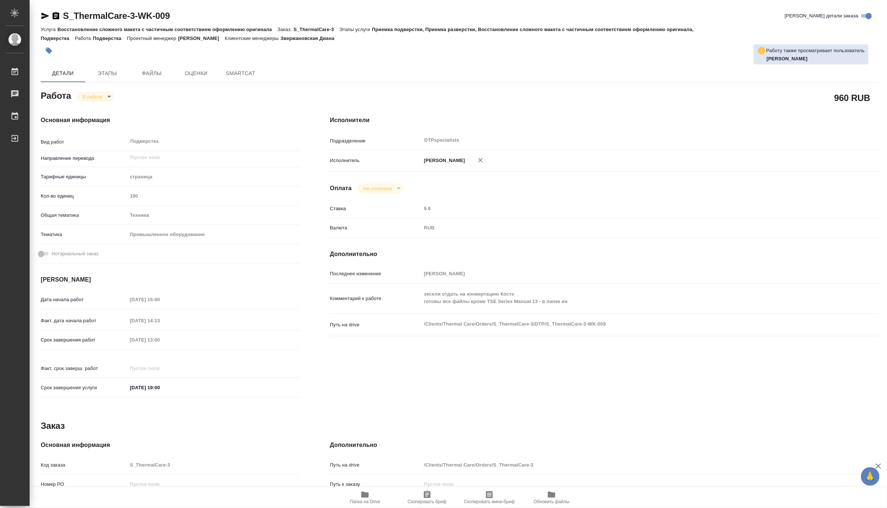
type textarea "x"
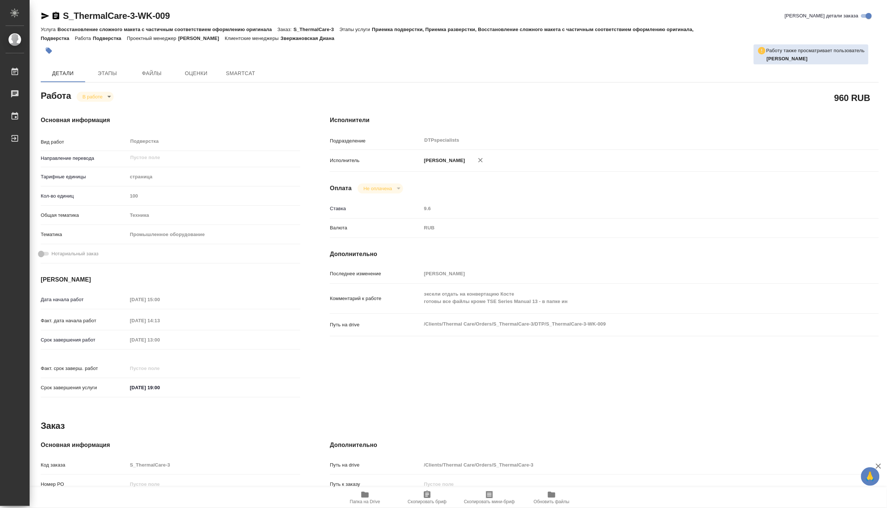
type textarea "x"
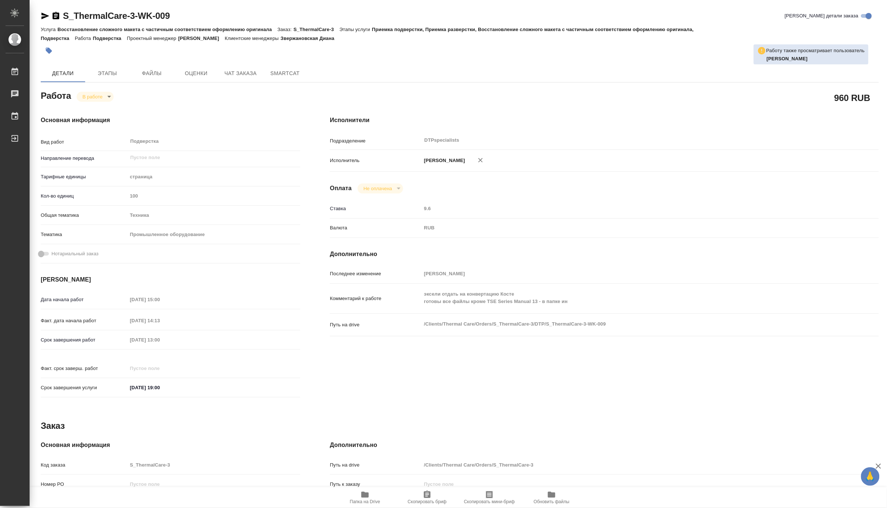
type textarea "x"
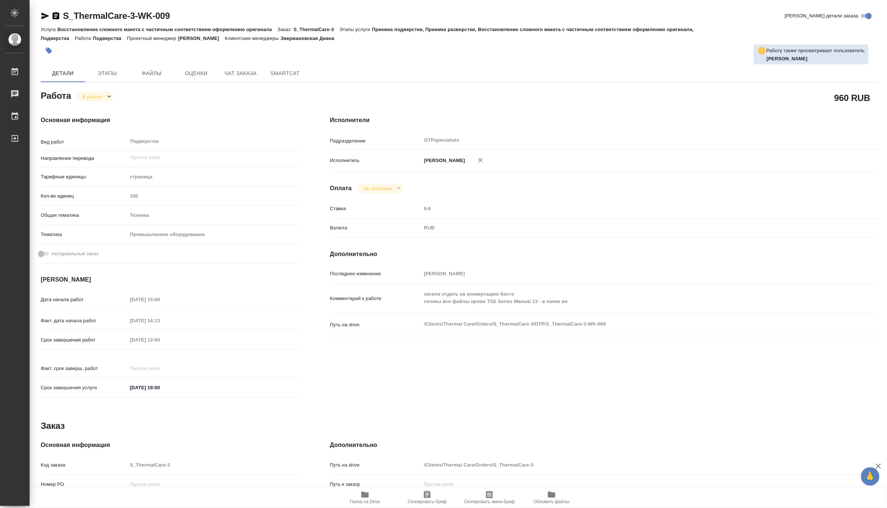
type textarea "x"
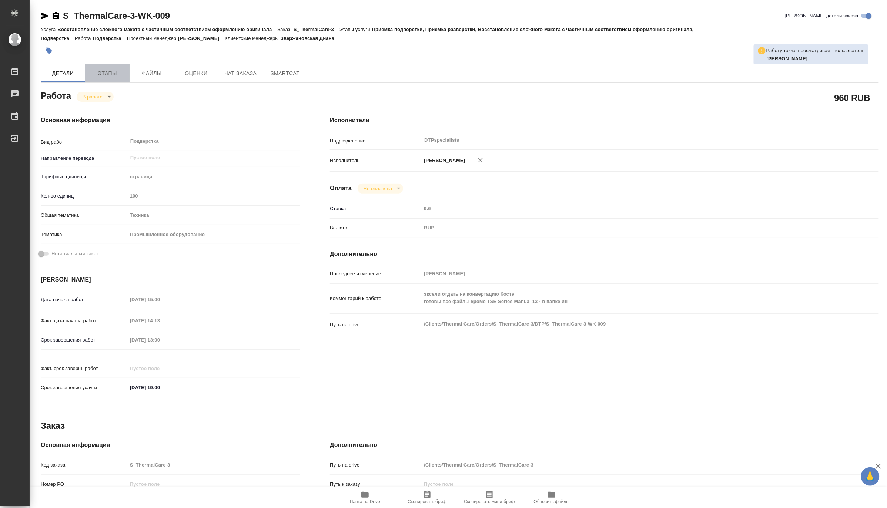
click at [112, 74] on span "Этапы" at bounding box center [108, 73] width 36 height 9
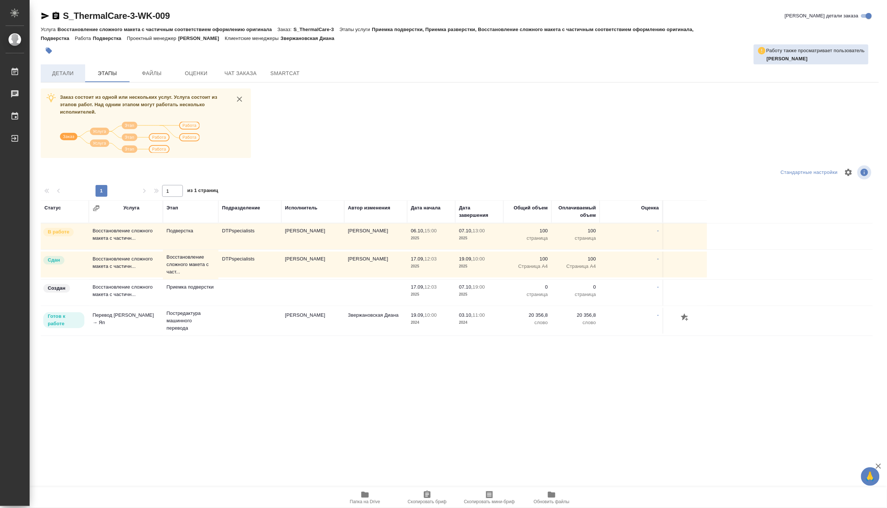
click at [64, 70] on span "Детали" at bounding box center [63, 73] width 36 height 9
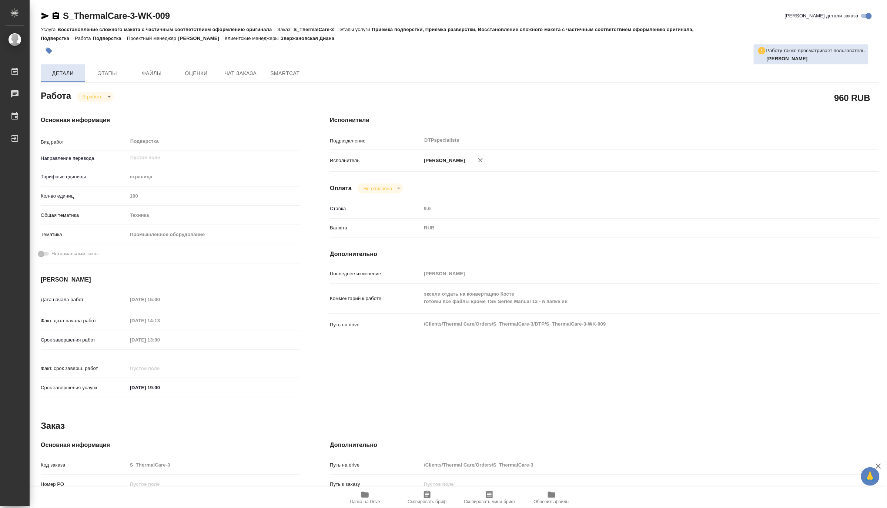
type textarea "x"
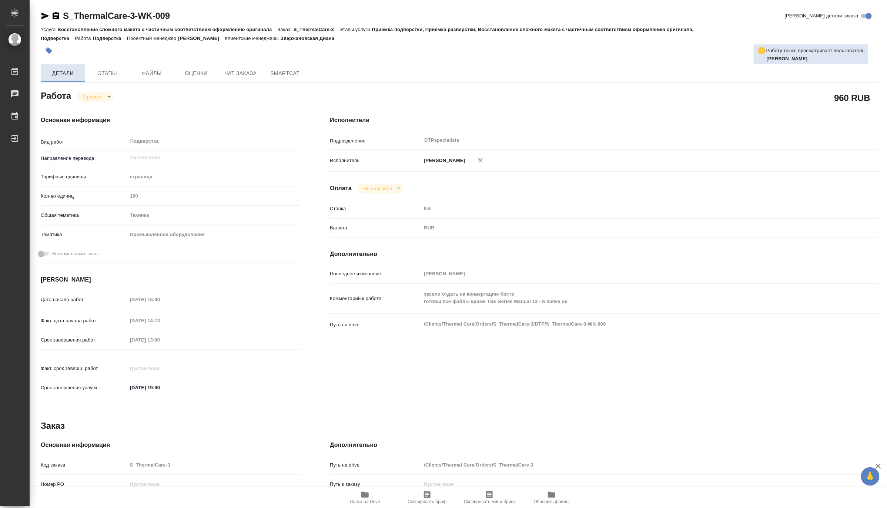
type textarea "x"
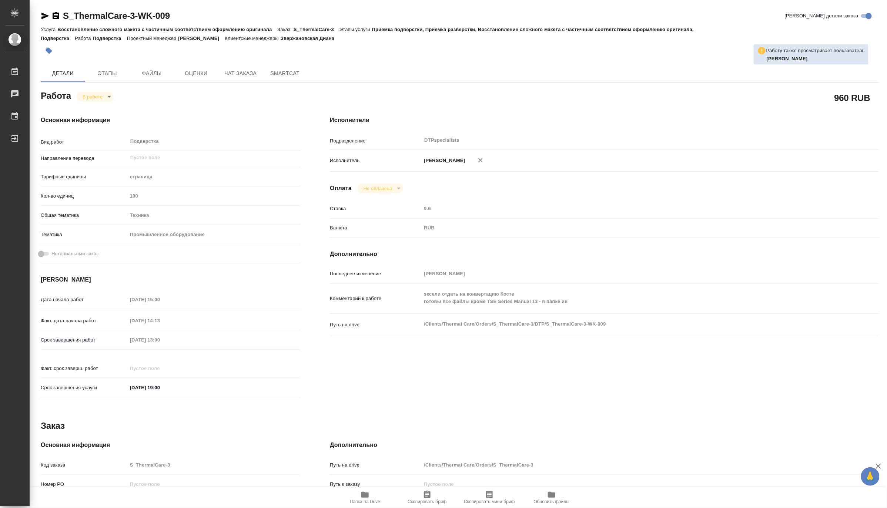
type textarea "x"
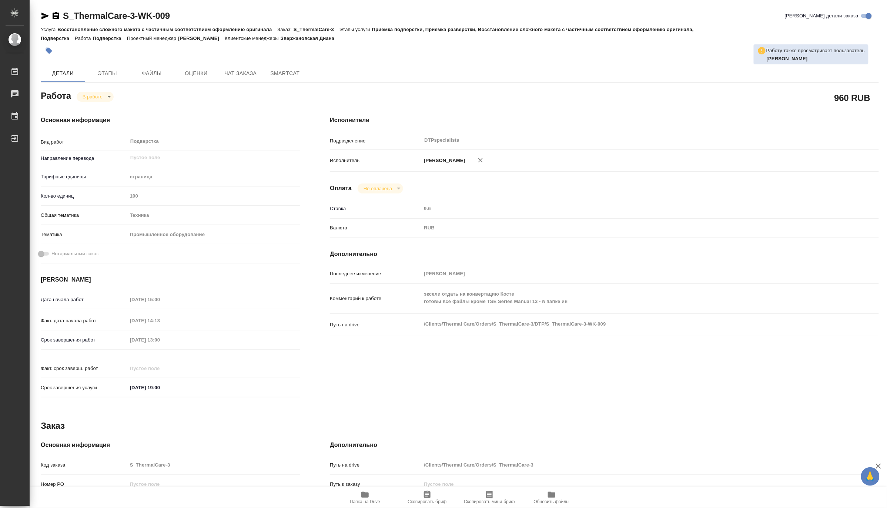
click at [364, 500] on span "Папка на Drive" at bounding box center [365, 501] width 30 height 5
click at [235, 79] on button "Чат заказа" at bounding box center [240, 73] width 44 height 18
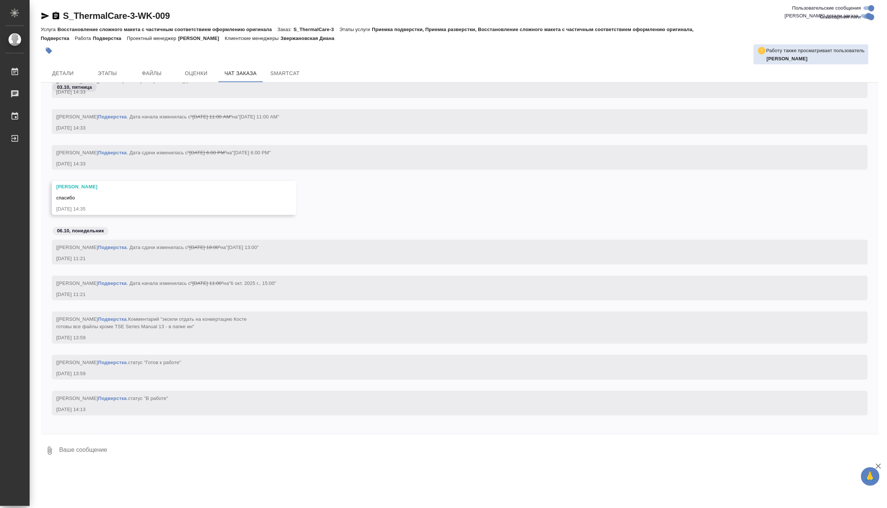
scroll to position [5344, 0]
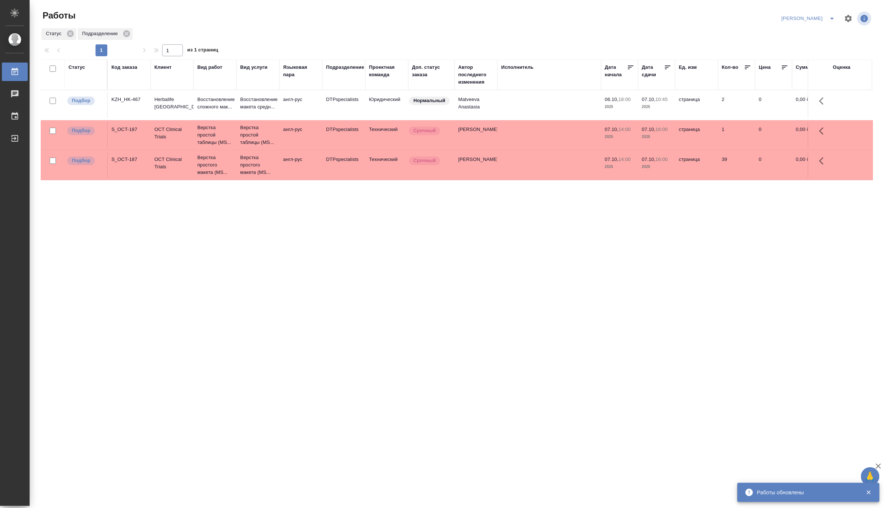
click at [828, 15] on icon "split button" at bounding box center [832, 18] width 9 height 9
click at [798, 67] on li "Верстка и Дизайн" at bounding box center [804, 69] width 71 height 12
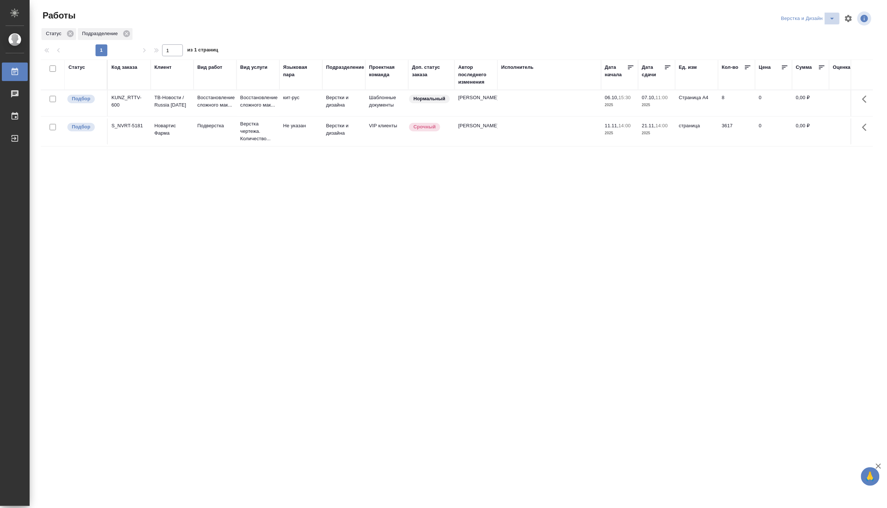
click at [831, 16] on icon "split button" at bounding box center [832, 18] width 9 height 9
click at [791, 77] on li "DTPLight" at bounding box center [812, 81] width 71 height 12
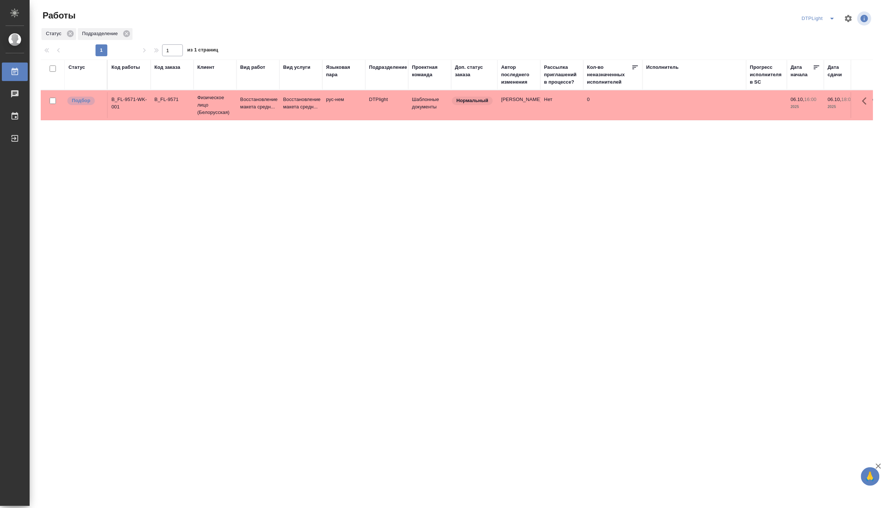
click at [812, 160] on div "Статус Код работы Код заказа Клиент Вид работ Вид услуги Языковая пара Подразде…" at bounding box center [457, 193] width 832 height 267
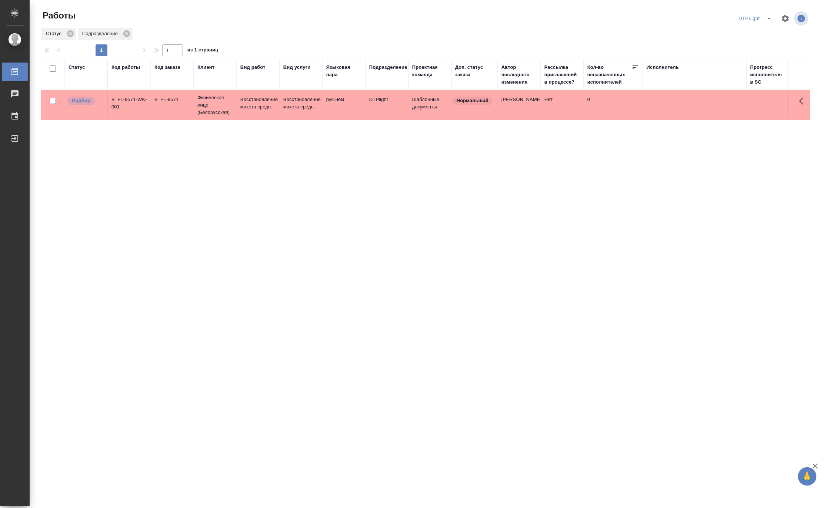
click at [569, 219] on div "Статус Код работы Код заказа Клиент Вид работ Вид услуги Языковая пара Подразде…" at bounding box center [425, 193] width 769 height 267
click at [768, 14] on icon "split button" at bounding box center [768, 18] width 9 height 9
click at [763, 54] on li "[PERSON_NAME]" at bounding box center [759, 57] width 71 height 12
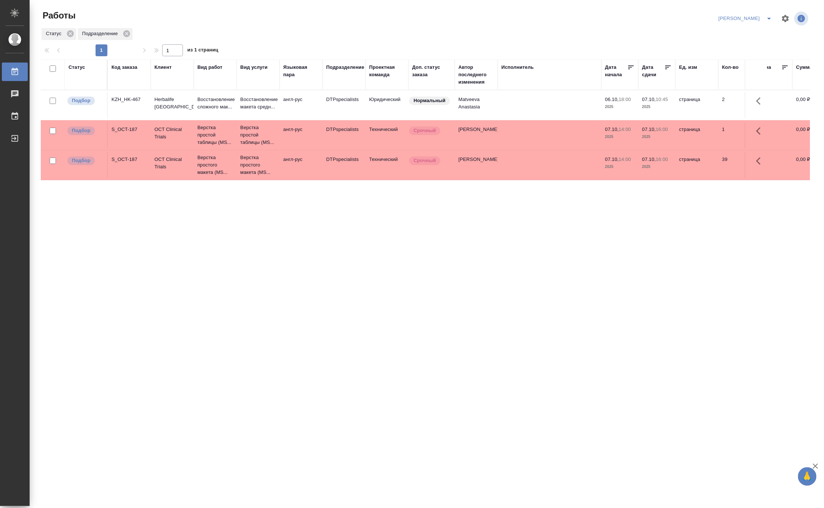
click at [201, 236] on div "Статус Код заказа Клиент Вид работ Вид услуги Языковая пара Подразделение Проек…" at bounding box center [425, 193] width 769 height 267
click at [768, 16] on icon "split button" at bounding box center [768, 18] width 9 height 9
click at [752, 34] on li "Матвеева_В работе" at bounding box center [741, 33] width 71 height 12
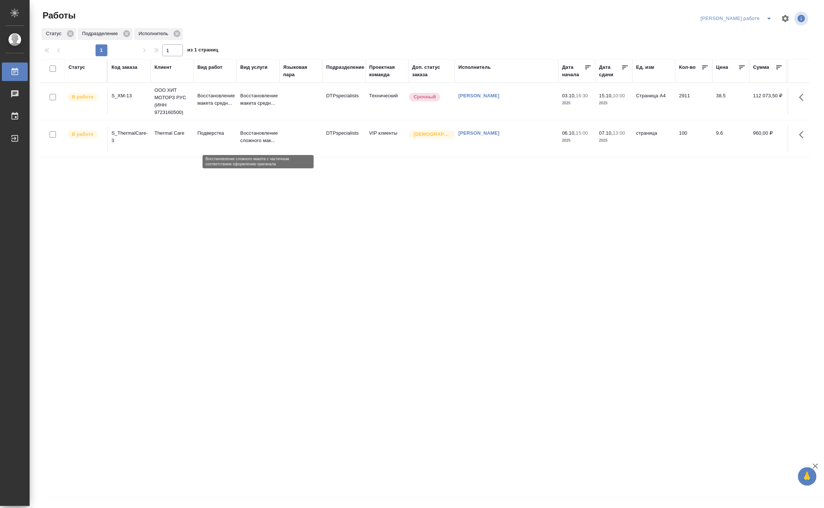
click at [244, 135] on p "Восстановление сложного мак..." at bounding box center [258, 137] width 36 height 15
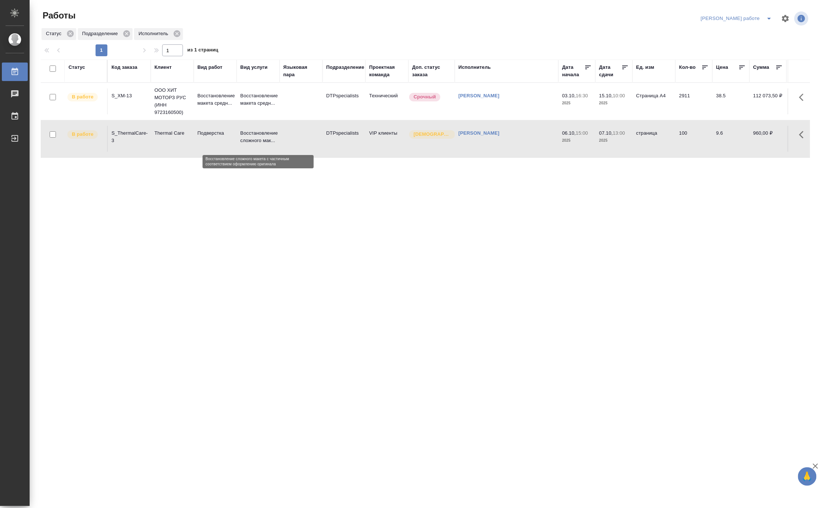
click at [244, 135] on p "Восстановление сложного мак..." at bounding box center [258, 137] width 36 height 15
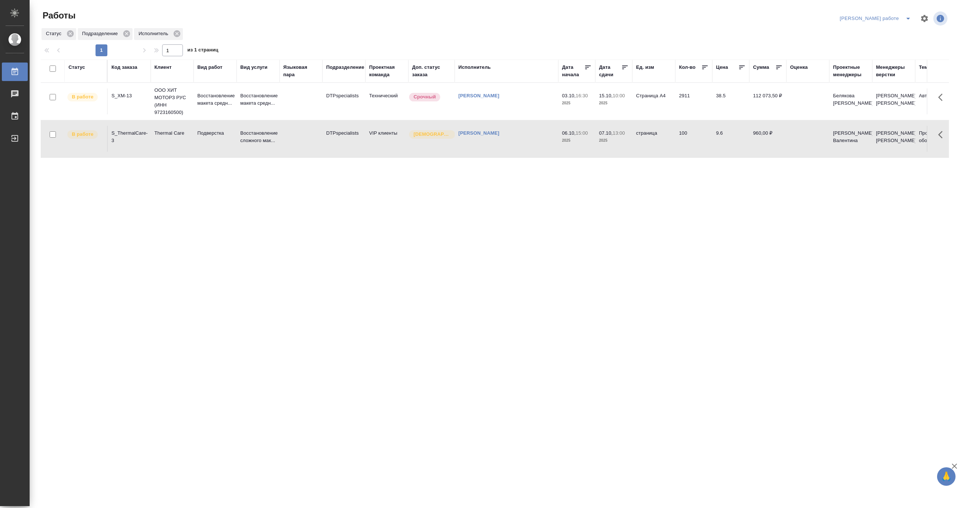
click at [78, 69] on div "Статус" at bounding box center [76, 67] width 17 height 7
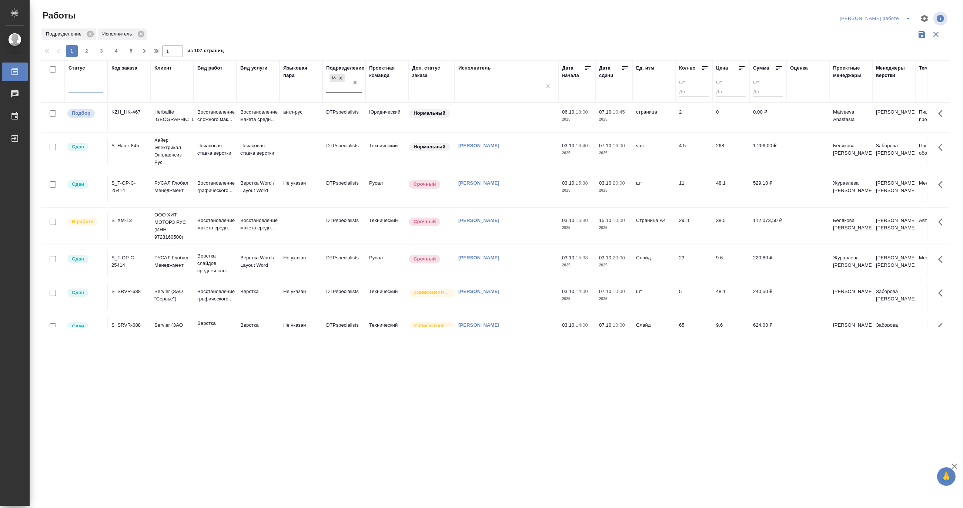
drag, startPoint x: 354, startPoint y: 84, endPoint x: 362, endPoint y: 84, distance: 8.1
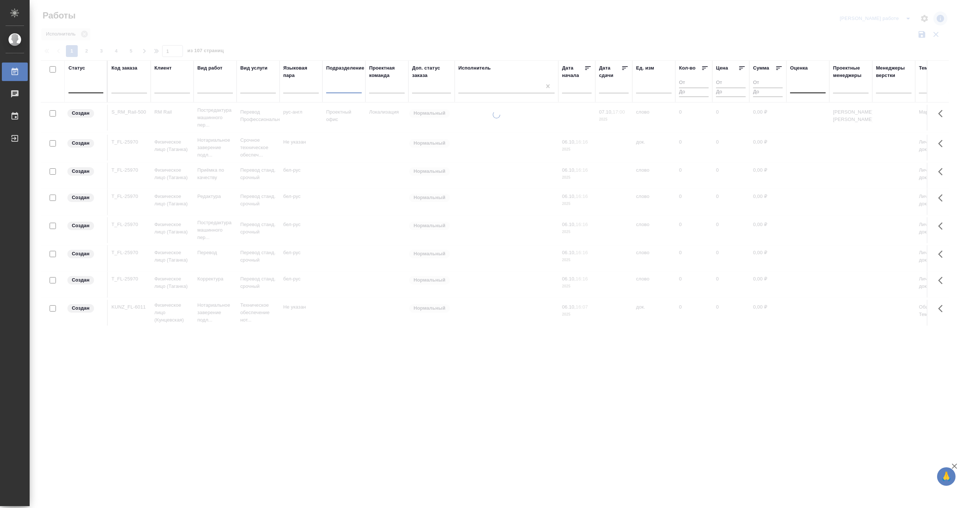
click at [803, 85] on div at bounding box center [808, 85] width 36 height 11
click at [809, 108] on div "Не менее одной оценки" at bounding box center [845, 109] width 111 height 13
click at [517, 86] on div at bounding box center [499, 85] width 83 height 11
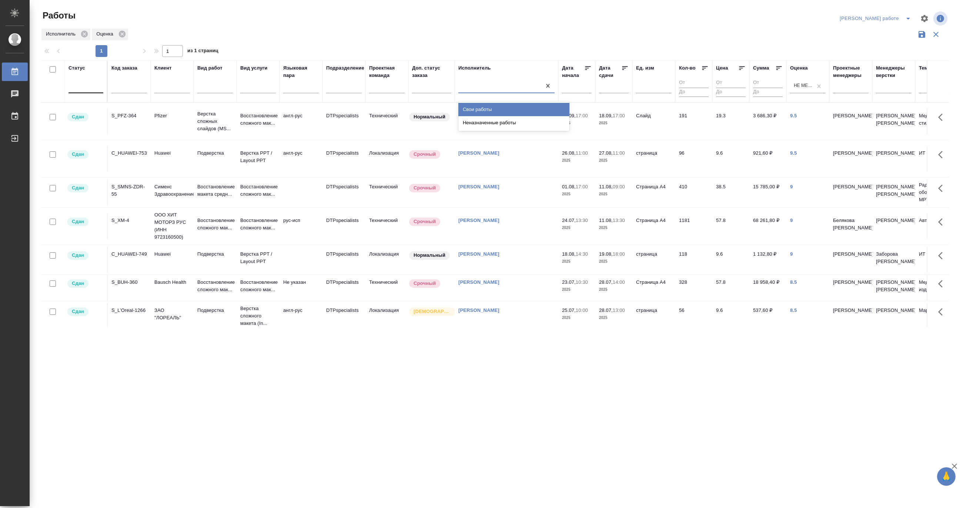
click at [499, 108] on div "Свои работы" at bounding box center [513, 109] width 111 height 13
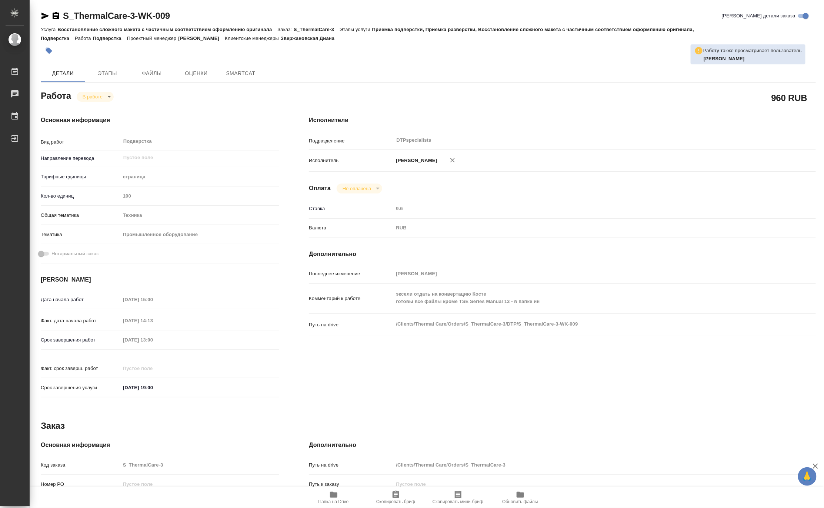
type textarea "x"
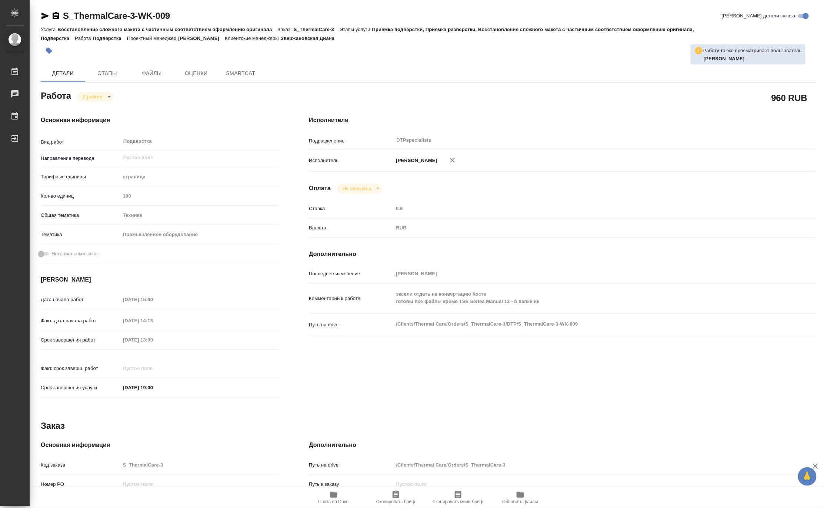
type textarea "x"
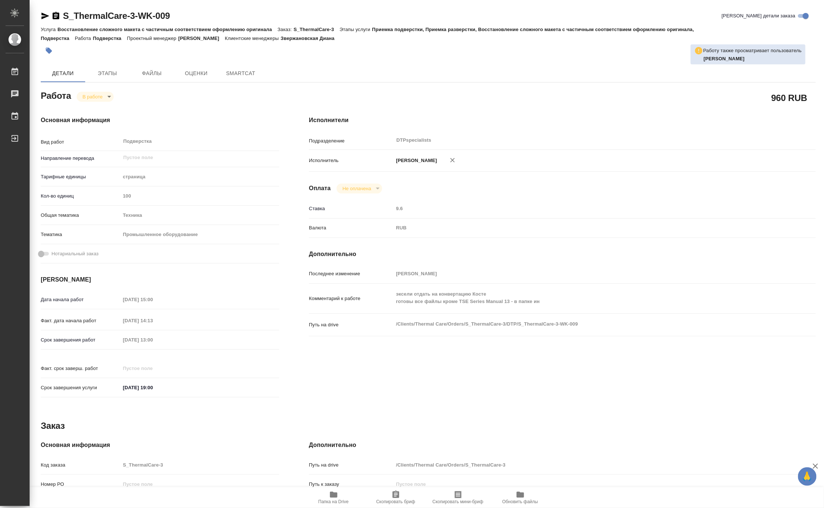
type textarea "x"
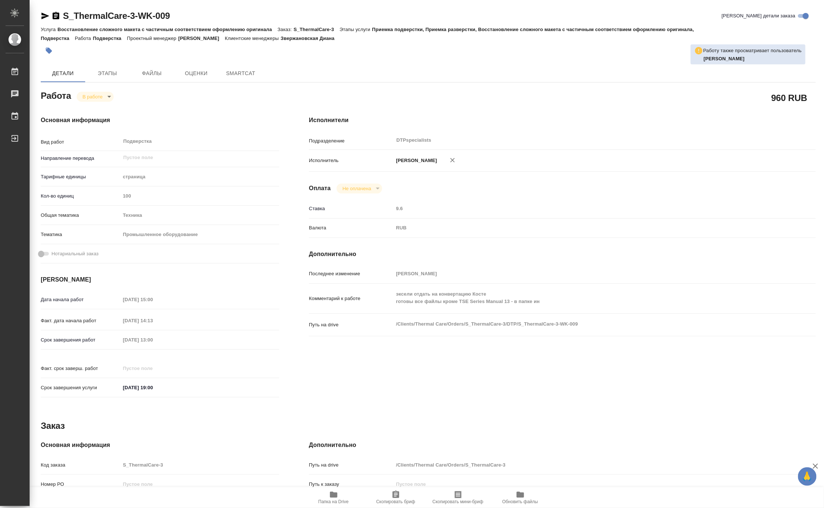
type textarea "x"
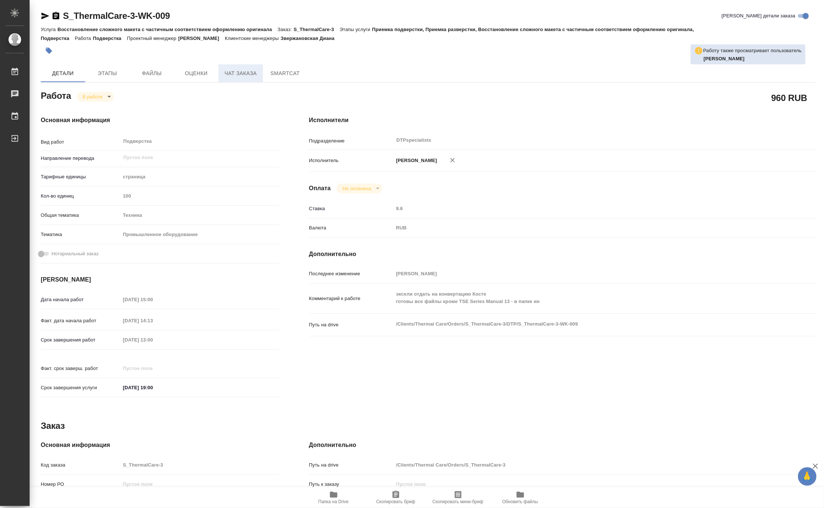
type textarea "x"
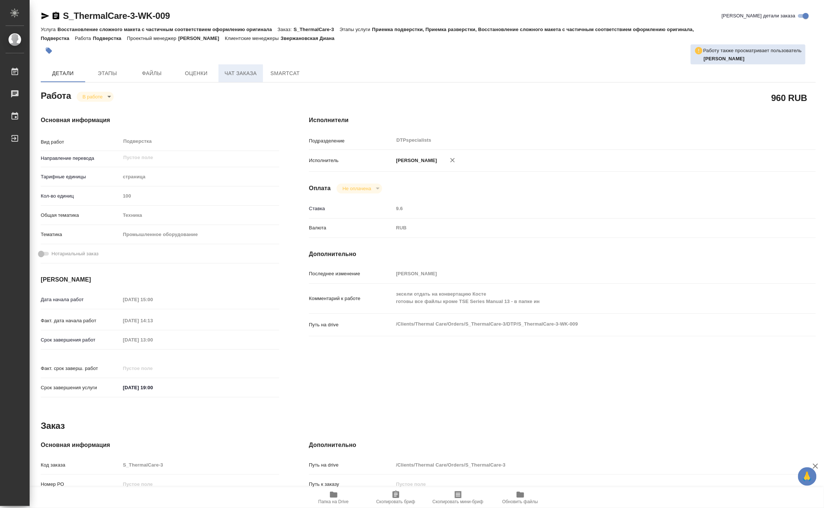
click at [230, 69] on span "Чат заказа" at bounding box center [241, 73] width 36 height 9
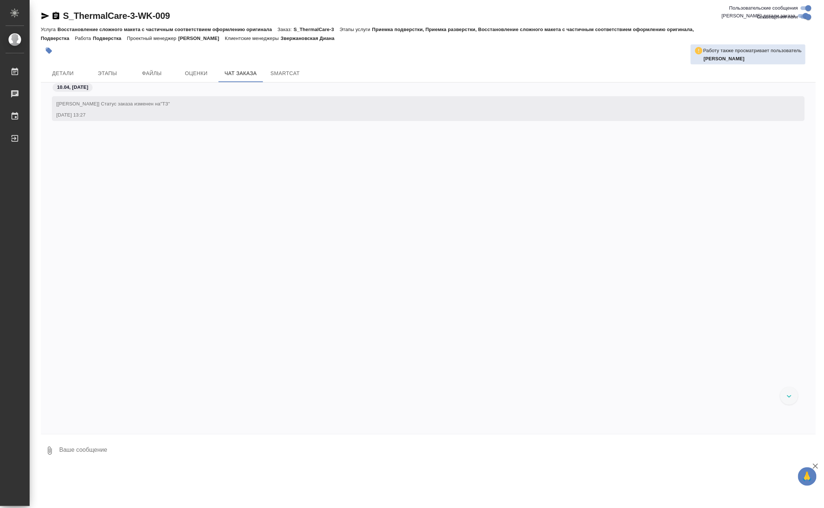
scroll to position [5326, 0]
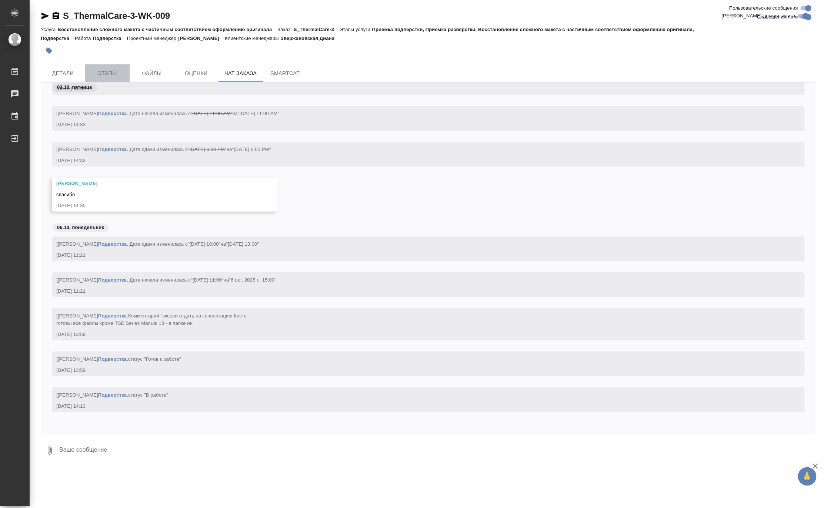
click at [110, 71] on span "Этапы" at bounding box center [108, 73] width 36 height 9
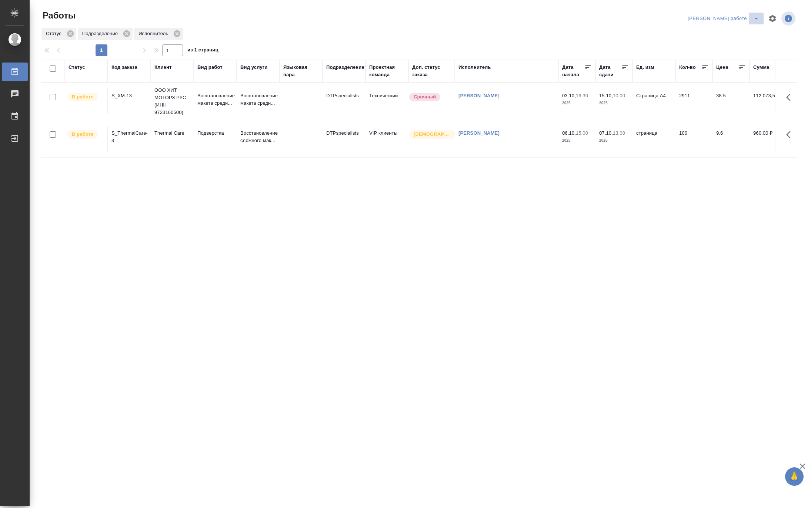
click at [754, 14] on icon "split button" at bounding box center [756, 18] width 9 height 9
click at [731, 45] on li "[PERSON_NAME]" at bounding box center [729, 45] width 67 height 12
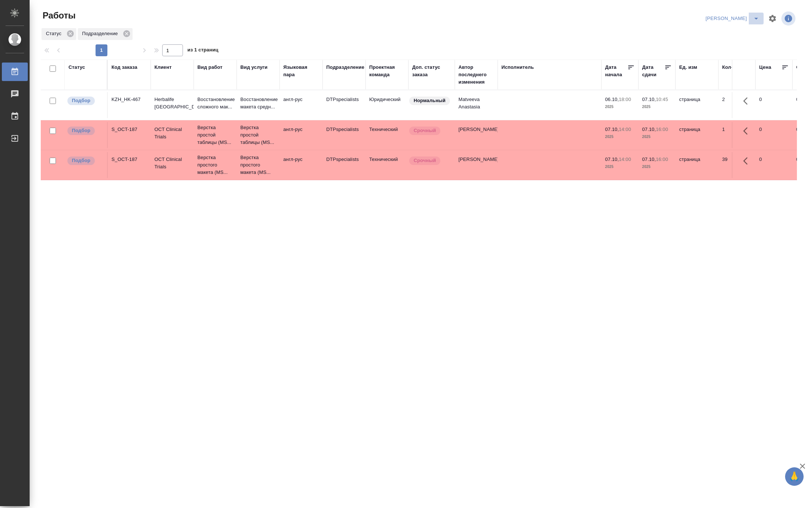
click at [754, 15] on icon "split button" at bounding box center [756, 18] width 9 height 9
click at [717, 56] on li "Ждемс" at bounding box center [727, 57] width 71 height 12
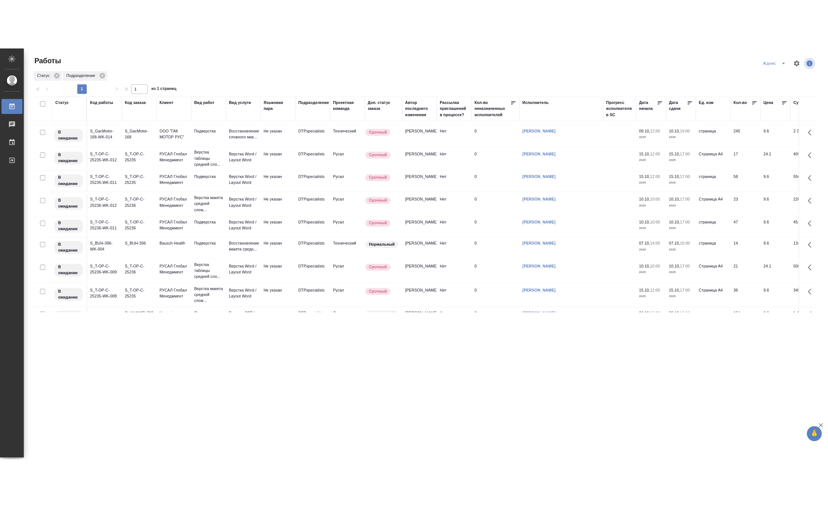
scroll to position [99, 0]
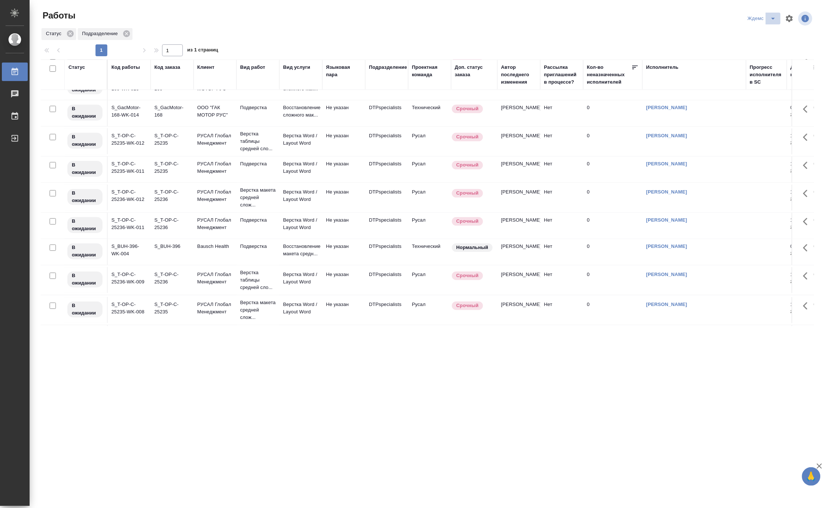
click at [773, 16] on icon "split button" at bounding box center [773, 18] width 9 height 9
click at [773, 56] on li "[PERSON_NAME]" at bounding box center [767, 57] width 71 height 12
